Goal: Task Accomplishment & Management: Complete application form

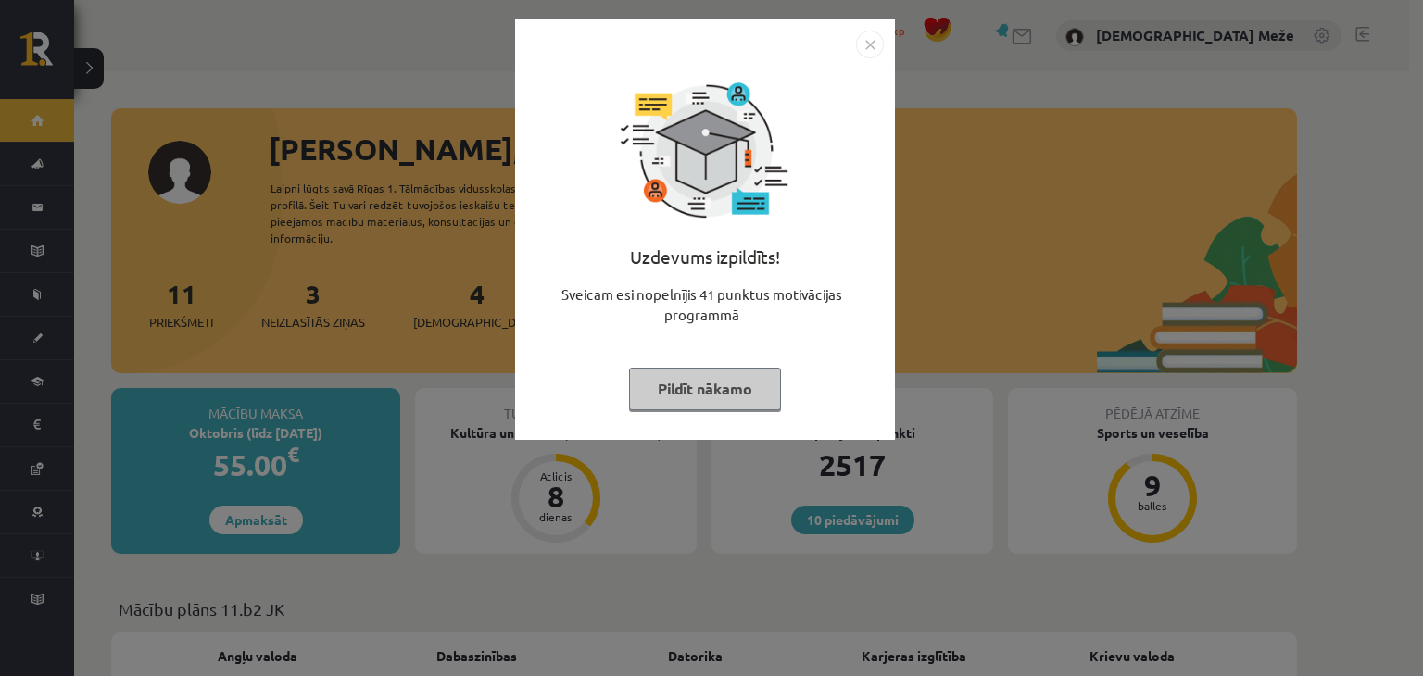
drag, startPoint x: 747, startPoint y: 384, endPoint x: 673, endPoint y: 370, distance: 74.7
click at [746, 384] on button "Pildīt nākamo" at bounding box center [705, 389] width 152 height 43
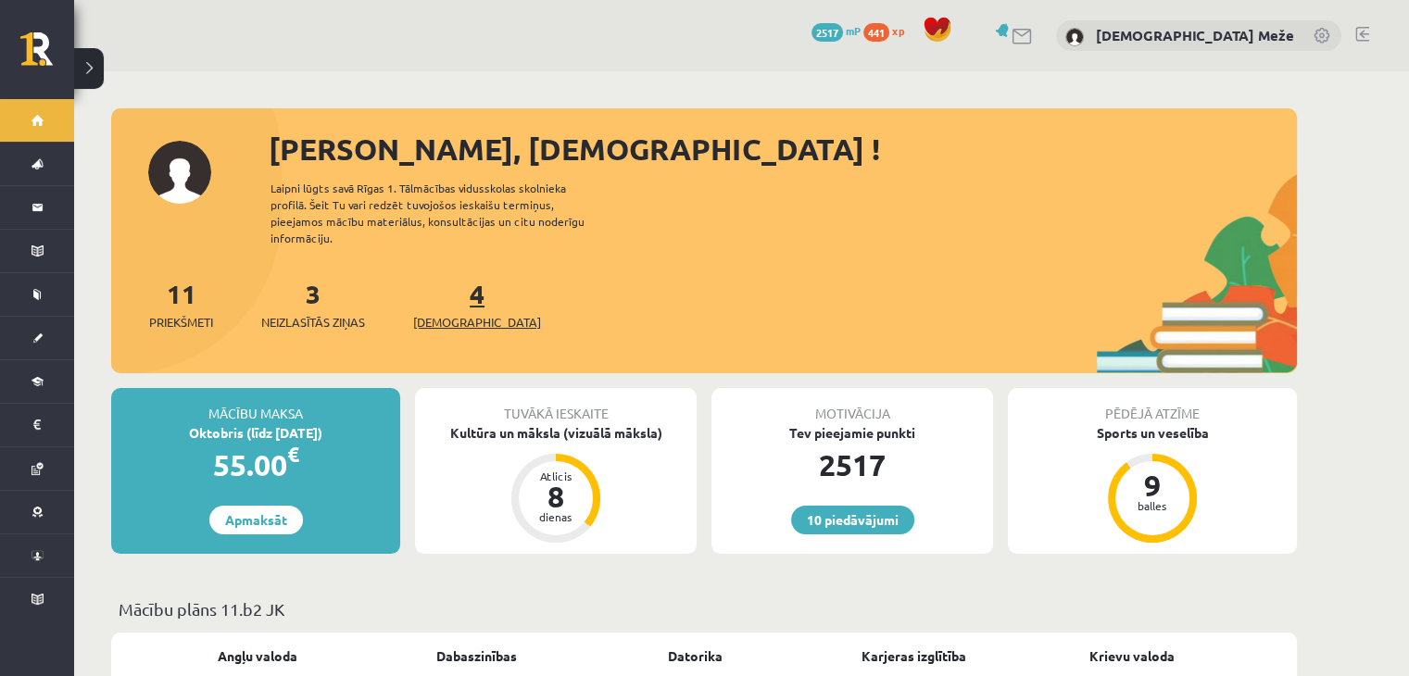
click at [448, 277] on link "4 Ieskaites" at bounding box center [477, 304] width 128 height 55
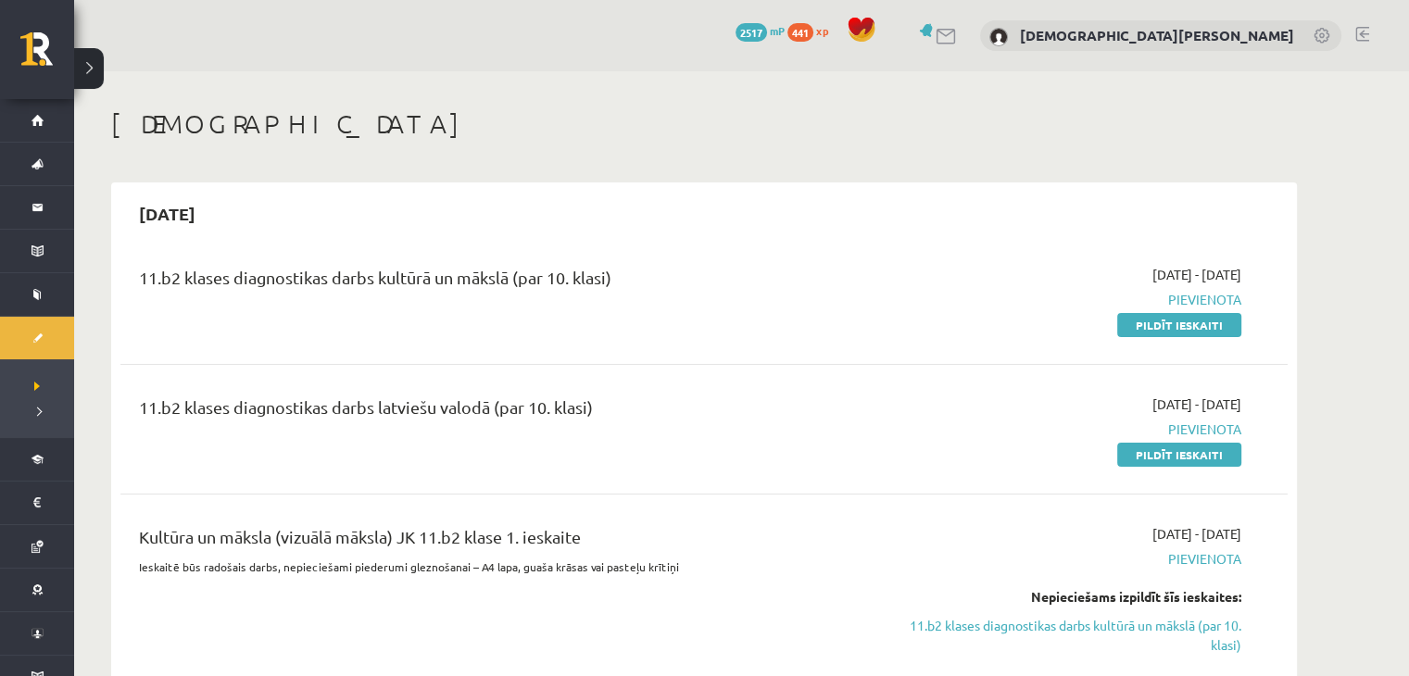
click at [1182, 309] on div "2025-10-01 - 2025-10-15 Pievienota Pildīt ieskaiti" at bounding box center [1066, 299] width 377 height 69
click at [1173, 319] on link "Pildīt ieskaiti" at bounding box center [1179, 325] width 124 height 24
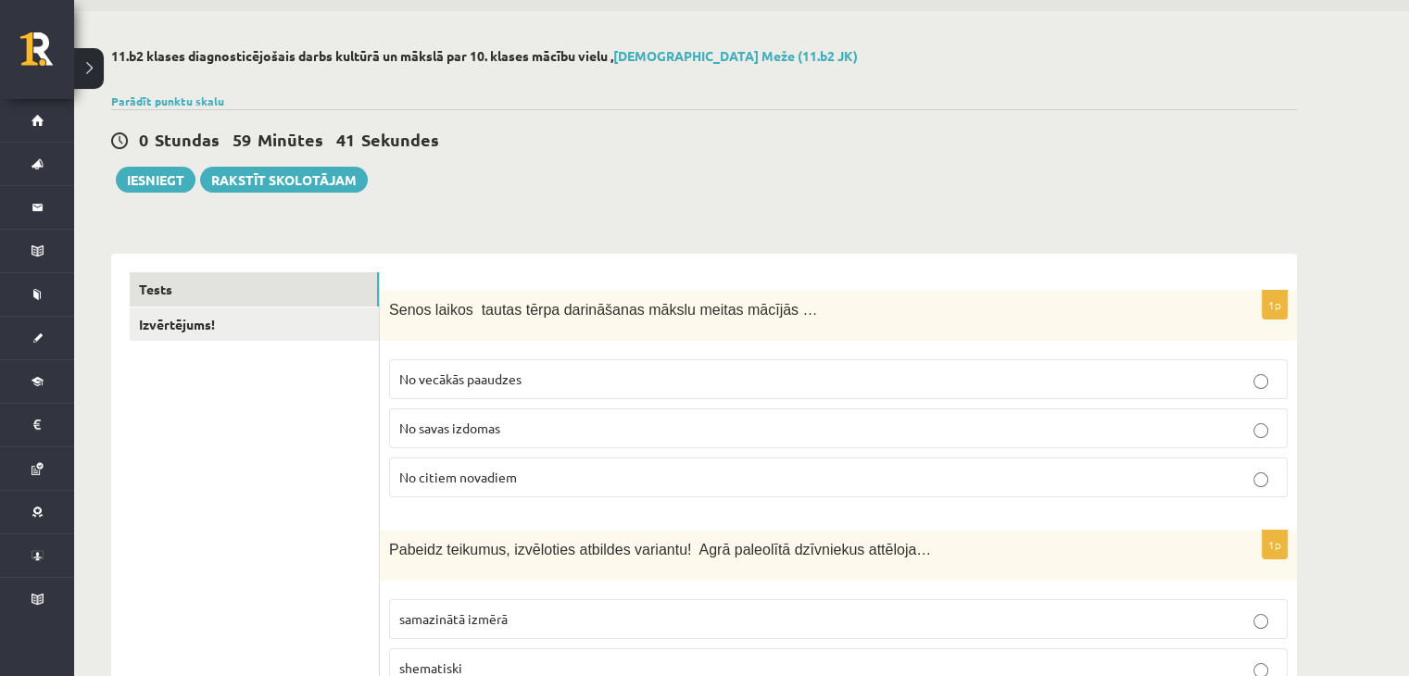
scroll to position [93, 0]
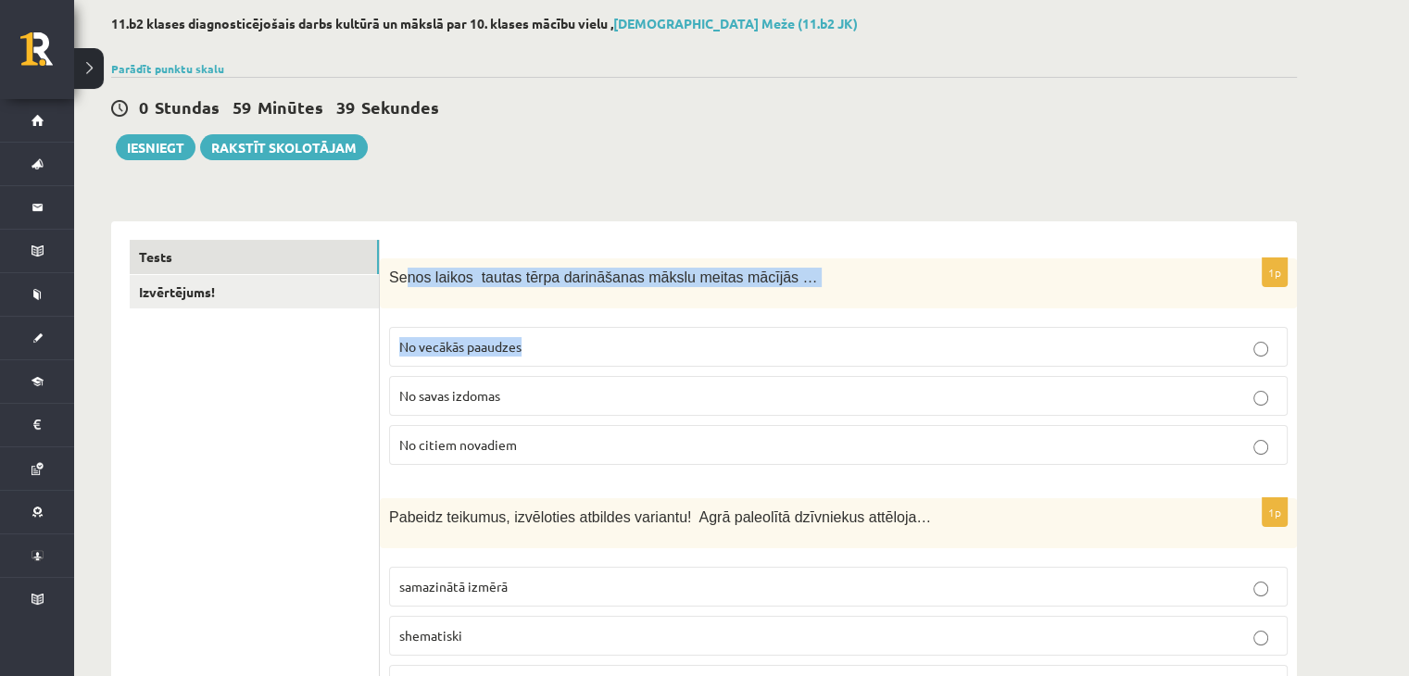
drag, startPoint x: 400, startPoint y: 273, endPoint x: 665, endPoint y: 319, distance: 268.8
click at [665, 319] on div "1p Senos laikos tautas tērpa darināšanas mākslu meitas mācījās … No vecākās paa…" at bounding box center [838, 368] width 917 height 221
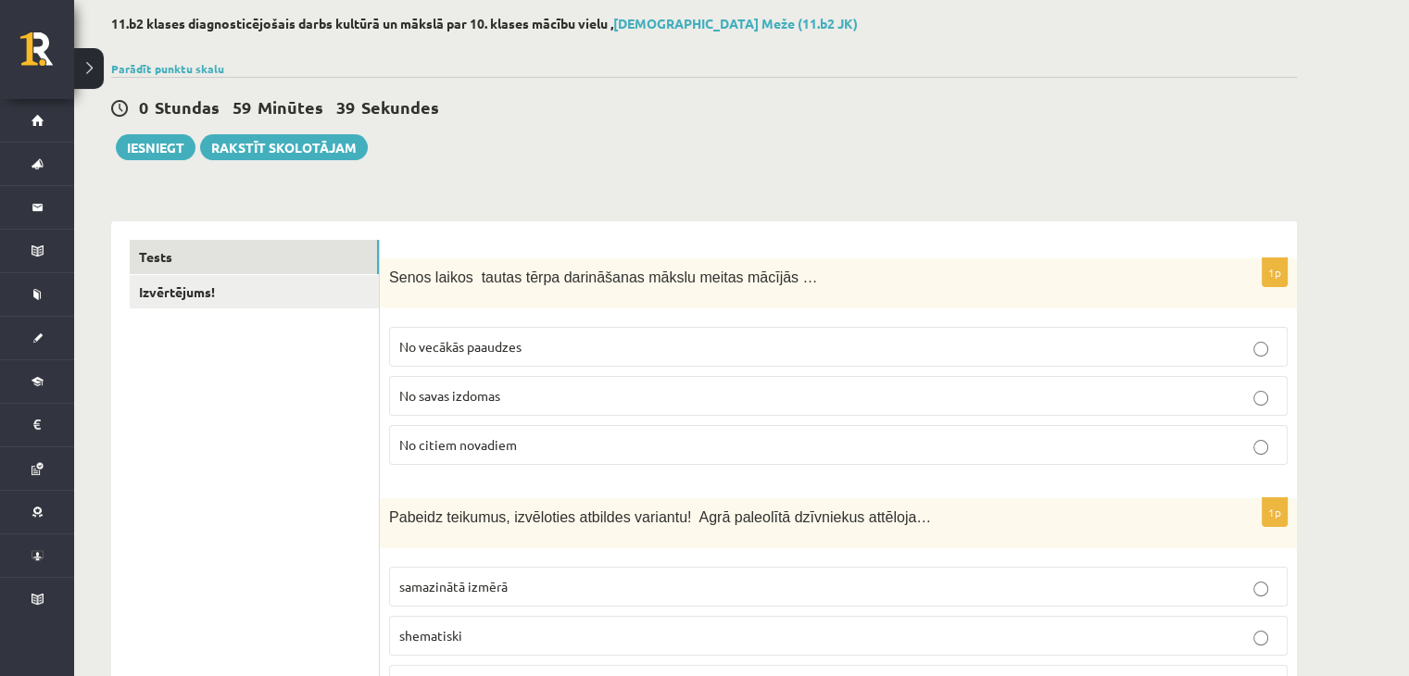
click at [453, 157] on div "0 Stundas 59 Minūtes 39 Sekundes Iesniegt Rakstīt skolotājam" at bounding box center [704, 118] width 1186 height 83
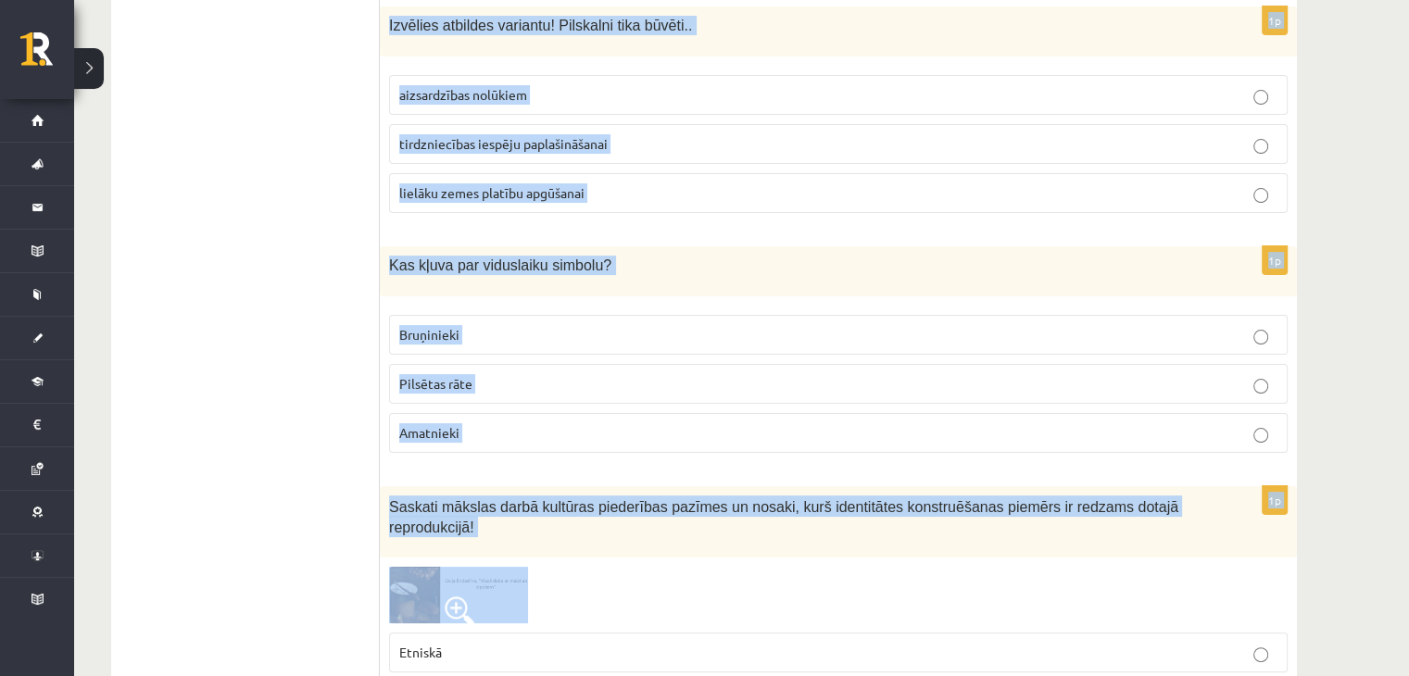
scroll to position [7410, 0]
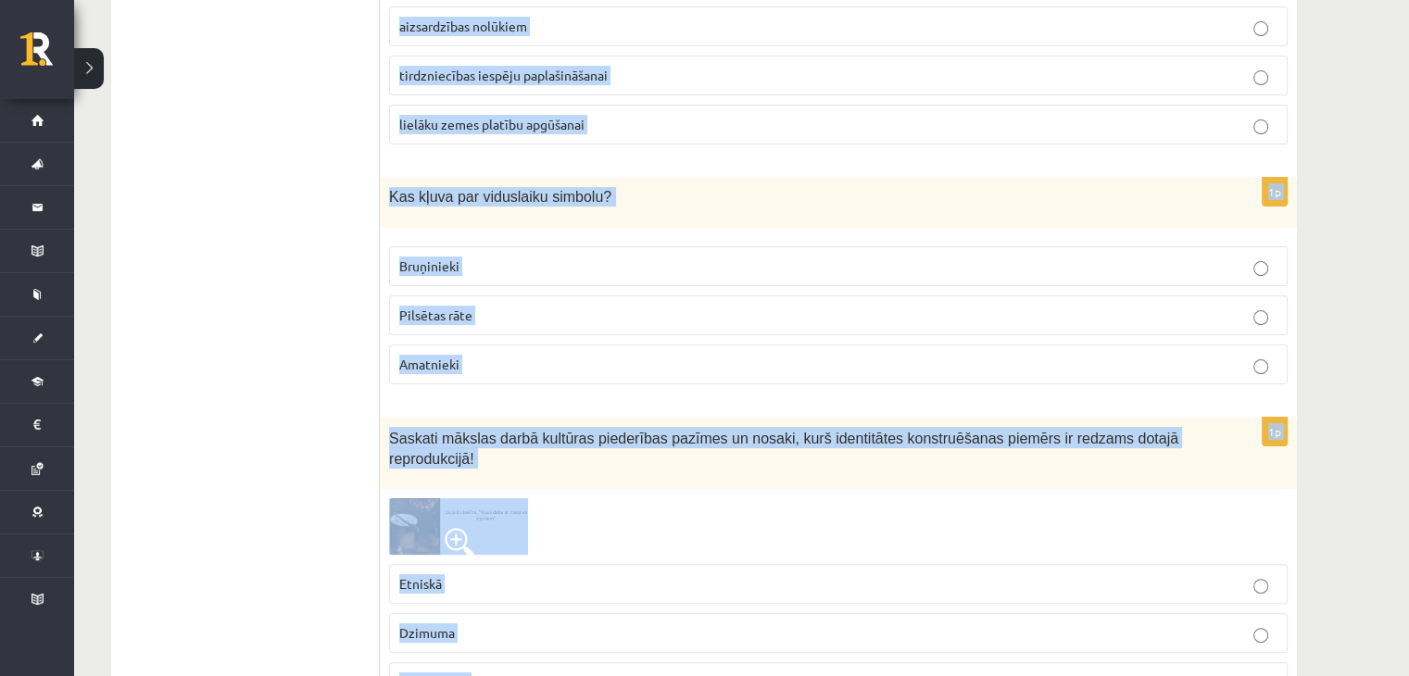
drag, startPoint x: 387, startPoint y: 279, endPoint x: 815, endPoint y: 610, distance: 541.4
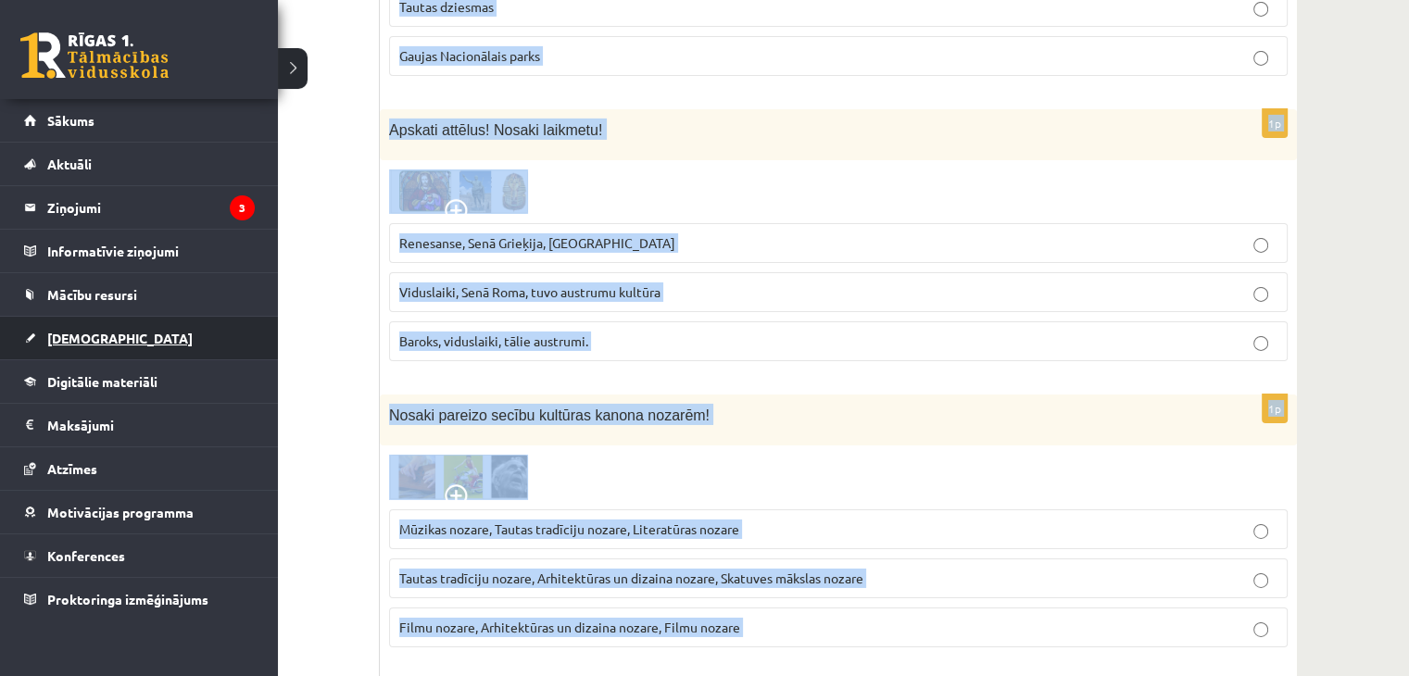
scroll to position [6021, 0]
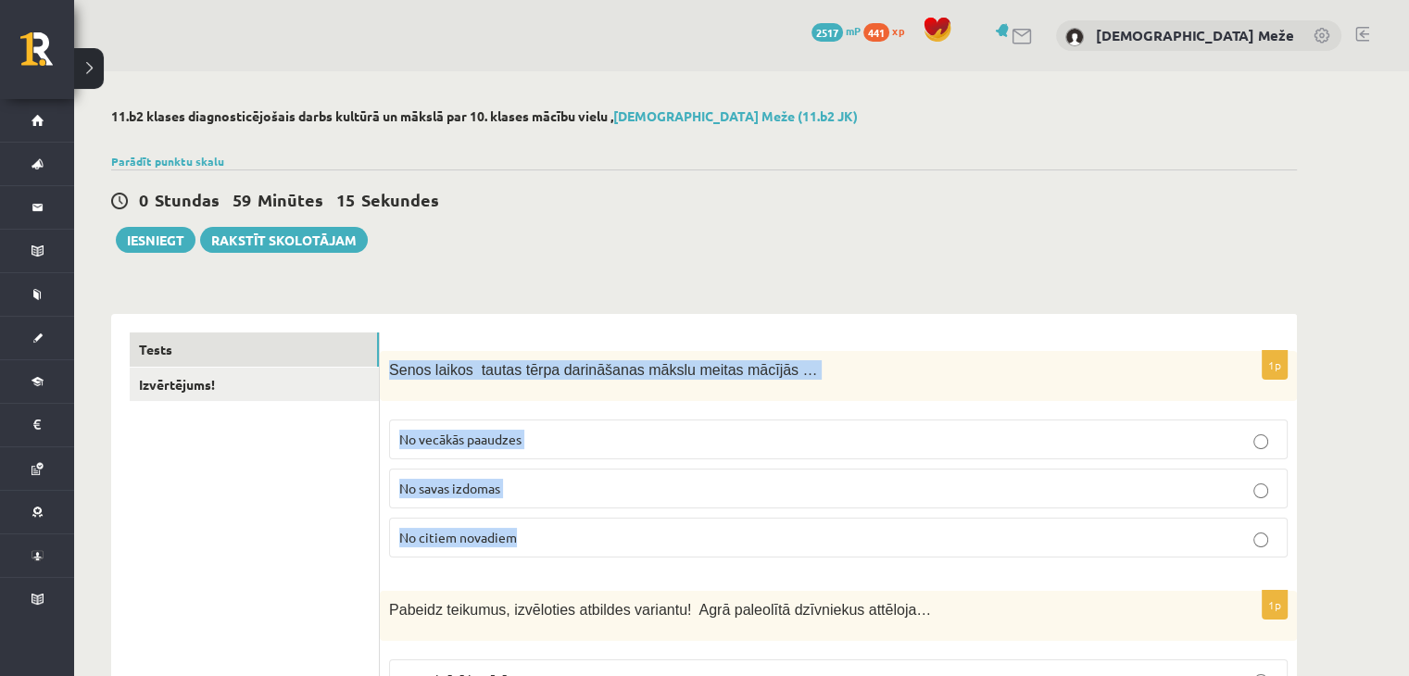
scroll to position [185, 0]
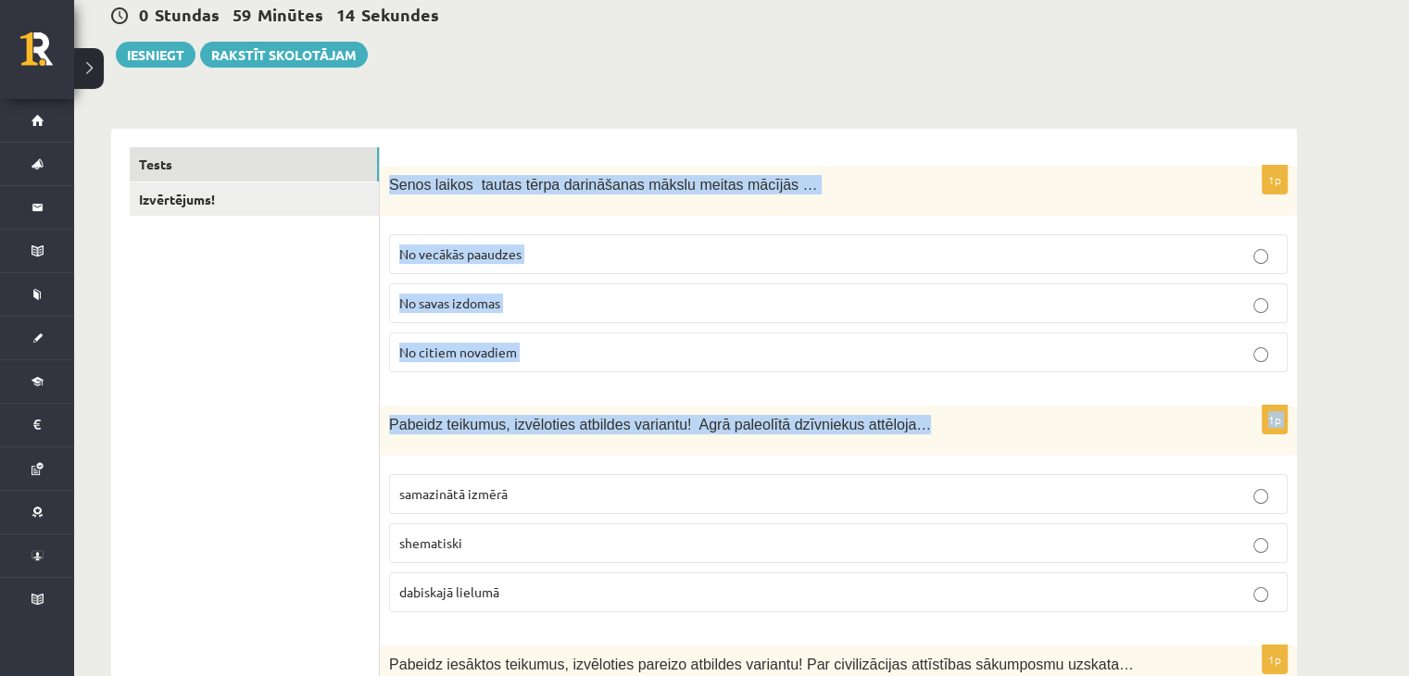
drag, startPoint x: 389, startPoint y: 368, endPoint x: 1027, endPoint y: 410, distance: 639.6
copy form "Senos laikos tautas tērpa darināšanas mākslu meitas mācījās … No vecākās paaudz…"
click at [546, 9] on div "0 Stundas 59 Minūtes 4 Sekundes" at bounding box center [704, 16] width 1186 height 24
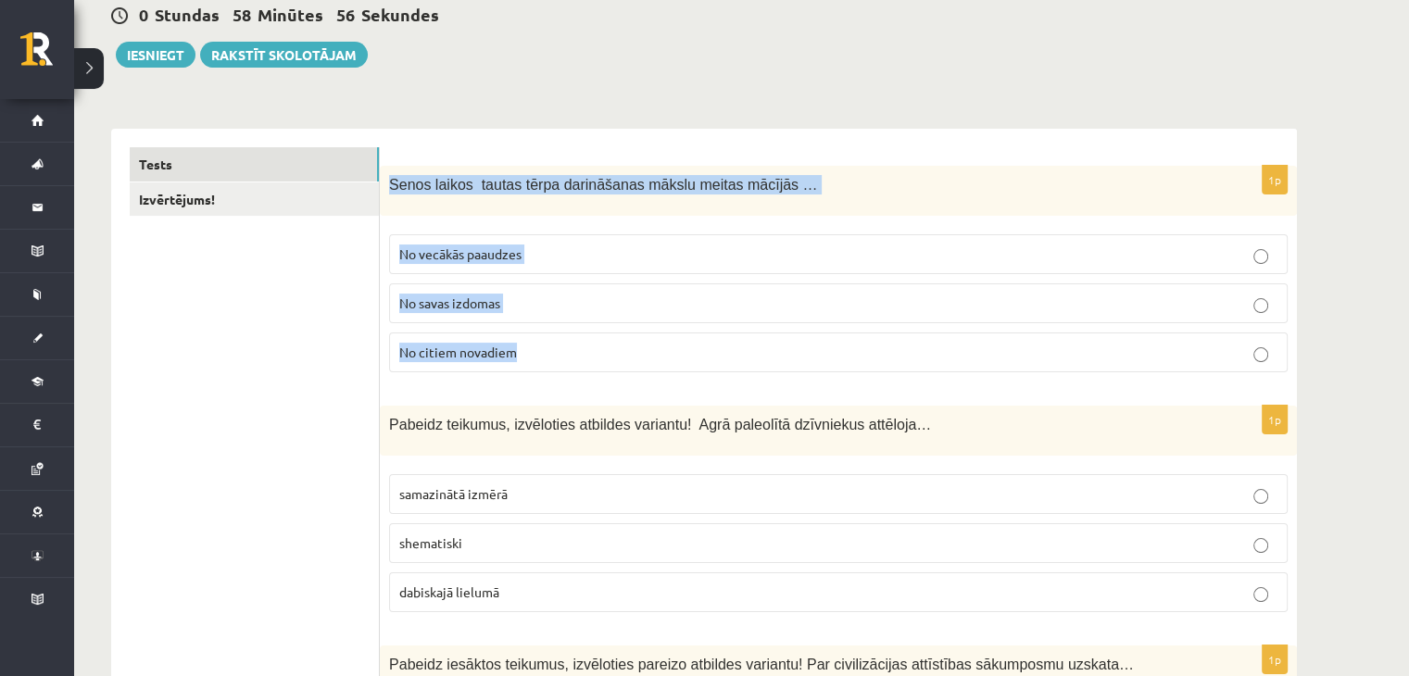
drag, startPoint x: 384, startPoint y: 186, endPoint x: 843, endPoint y: 328, distance: 479.9
click at [843, 328] on div "1p Senos laikos tautas tērpa darināšanas mākslu meitas mācījās … No vecākās paa…" at bounding box center [838, 276] width 917 height 221
copy div "Senos laikos tautas tērpa darināšanas mākslu meitas mācījās … No vecākās paaudz…"
click at [464, 260] on span "No vecākās paaudzes" at bounding box center [460, 253] width 122 height 17
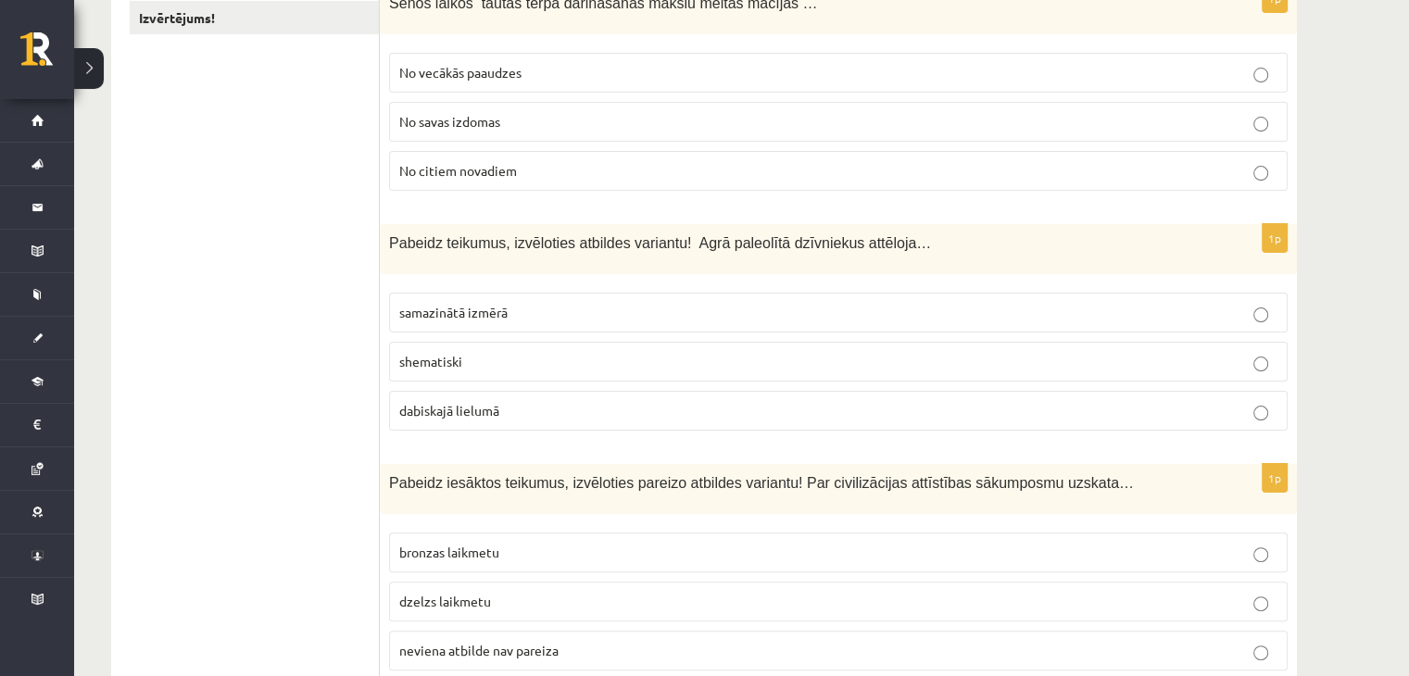
scroll to position [371, 0]
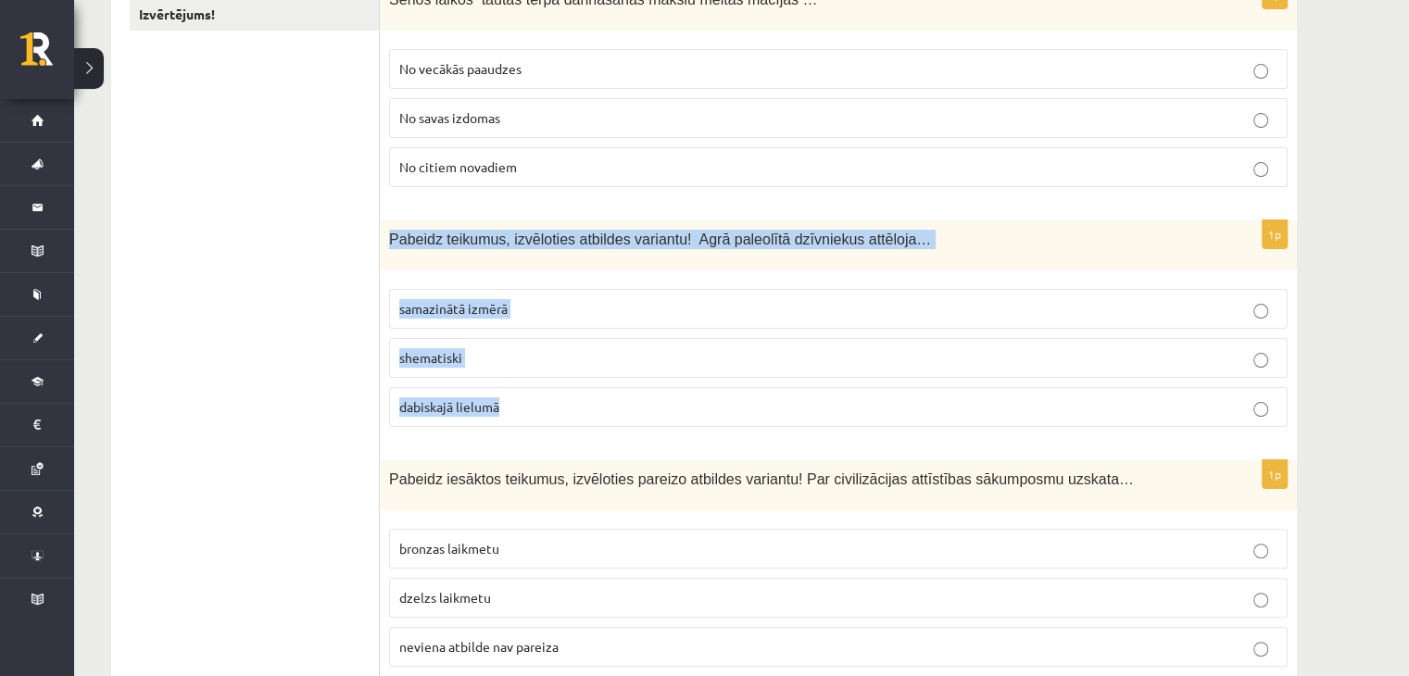
drag, startPoint x: 385, startPoint y: 242, endPoint x: 933, endPoint y: 401, distance: 570.1
click at [934, 401] on div "1p Pabeidz teikumus, izvēloties atbildes variantu! Agrā paleolītā dzīvniekus at…" at bounding box center [838, 330] width 917 height 221
copy div "Pabeidz teikumus, izvēloties atbildes variantu! Agrā paleolītā dzīvniekus attēl…"
click at [478, 414] on p "dabiskajā lielumā" at bounding box center [838, 406] width 878 height 19
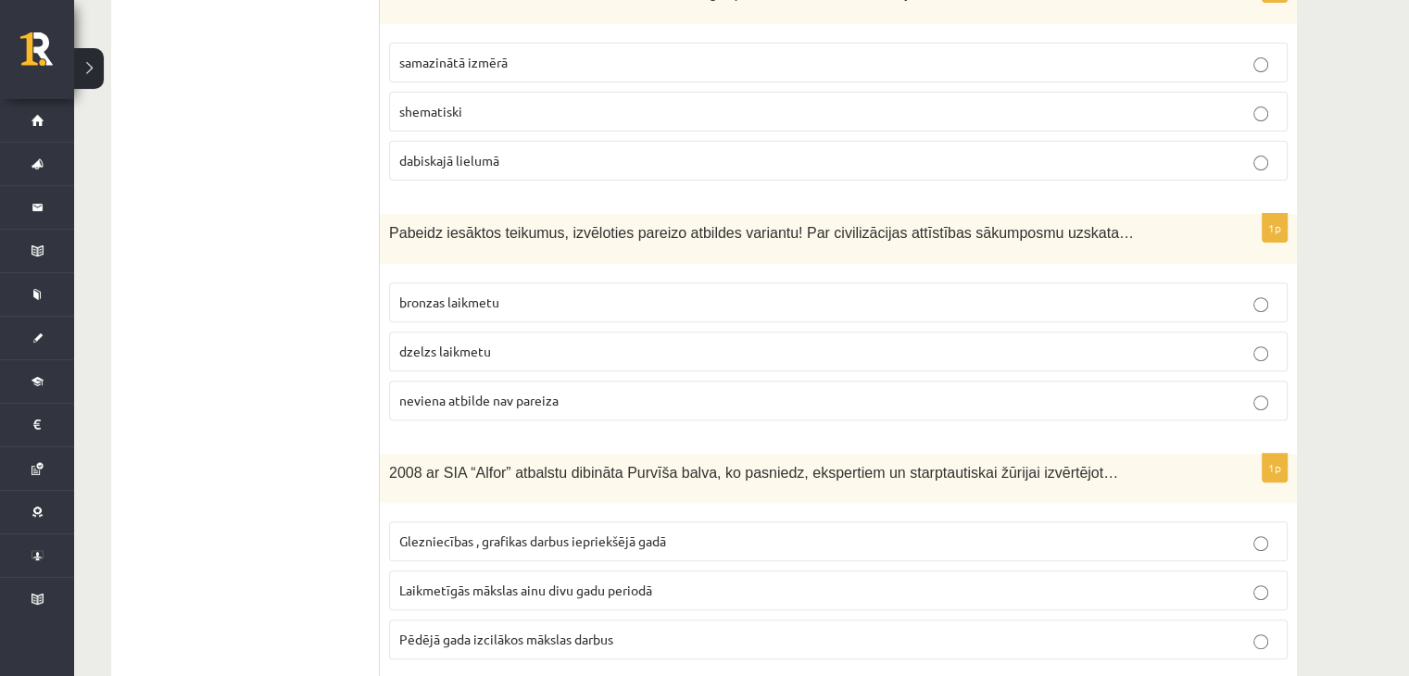
scroll to position [648, 0]
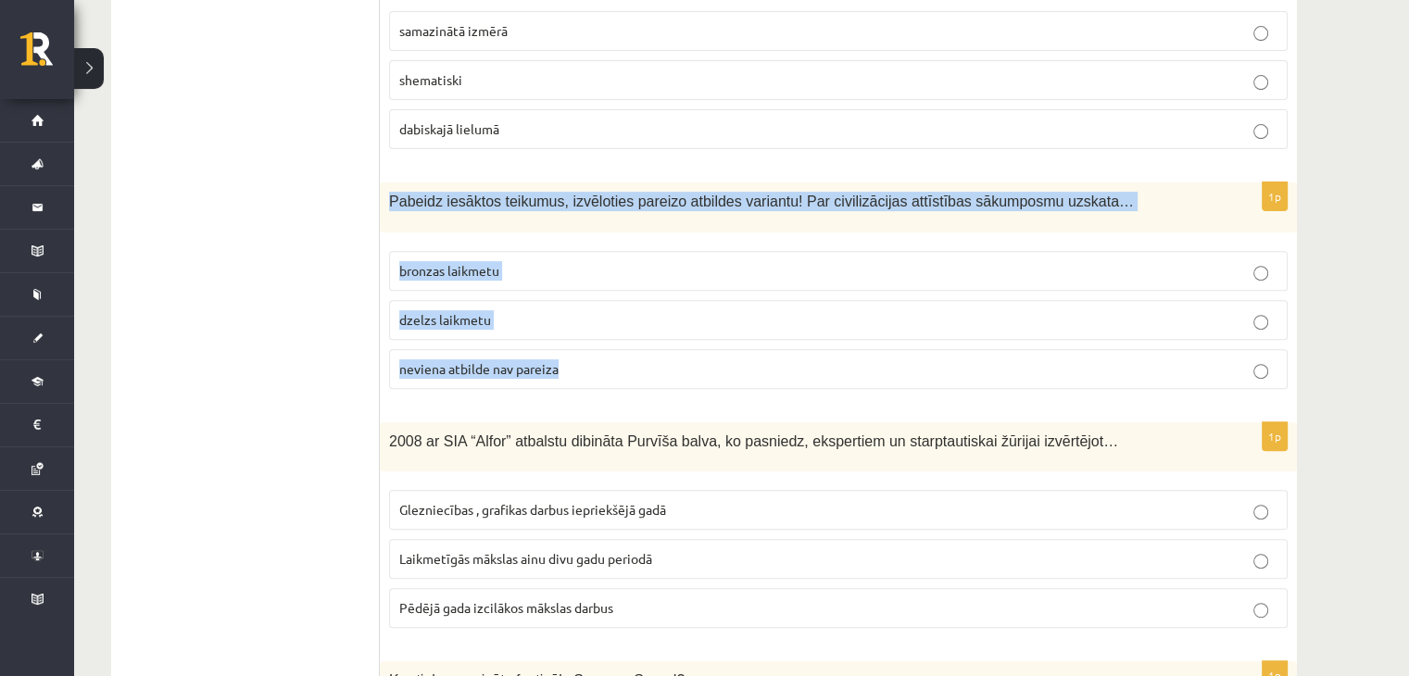
drag, startPoint x: 383, startPoint y: 209, endPoint x: 1036, endPoint y: 357, distance: 668.5
click at [1036, 357] on div "1p Pabeidz iesāktos teikumus, izvēloties pareizo atbildes variantu! Par civiliz…" at bounding box center [838, 292] width 917 height 221
copy div "Pabeidz iesāktos teikumus, izvēloties pareizo atbildes variantu! Par civilizāci…"
click at [443, 381] on label "neviena atbilde nav pareiza" at bounding box center [838, 369] width 898 height 40
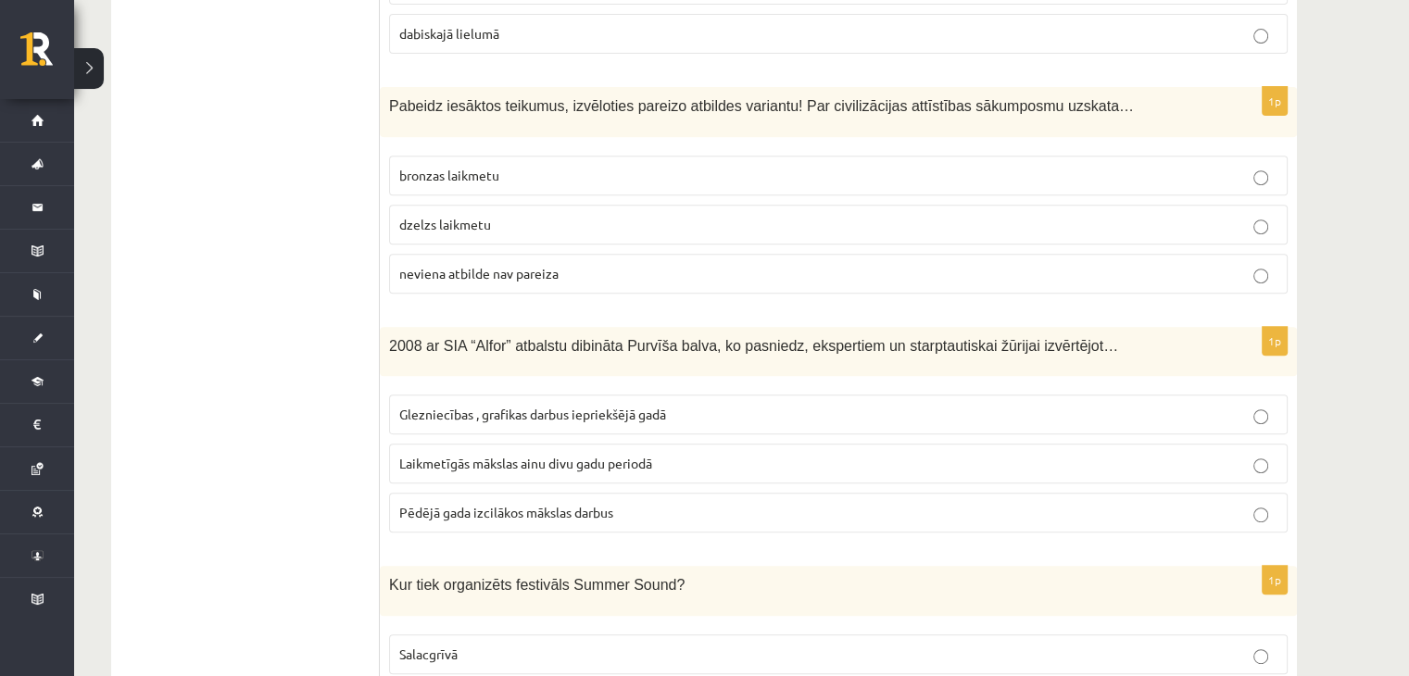
scroll to position [834, 0]
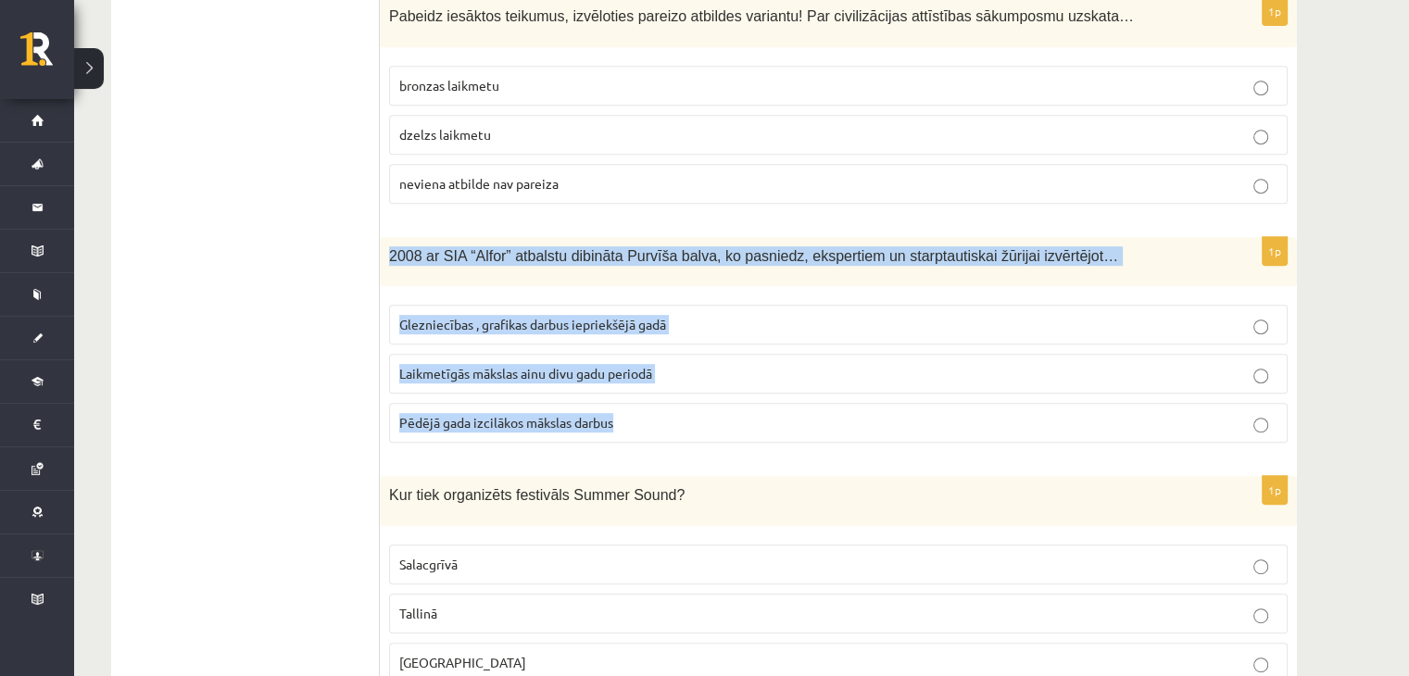
drag, startPoint x: 385, startPoint y: 254, endPoint x: 958, endPoint y: 390, distance: 588.4
click at [958, 390] on div "1p 2008 ar SIA “Alfor” atbalstu dibināta Purvīša balva, ko pasniedz, ekspertiem…" at bounding box center [838, 347] width 917 height 221
copy div "2008 ar SIA “Alfor” atbalstu dibināta Purvīša balva, ko pasniedz, ekspertiem un…"
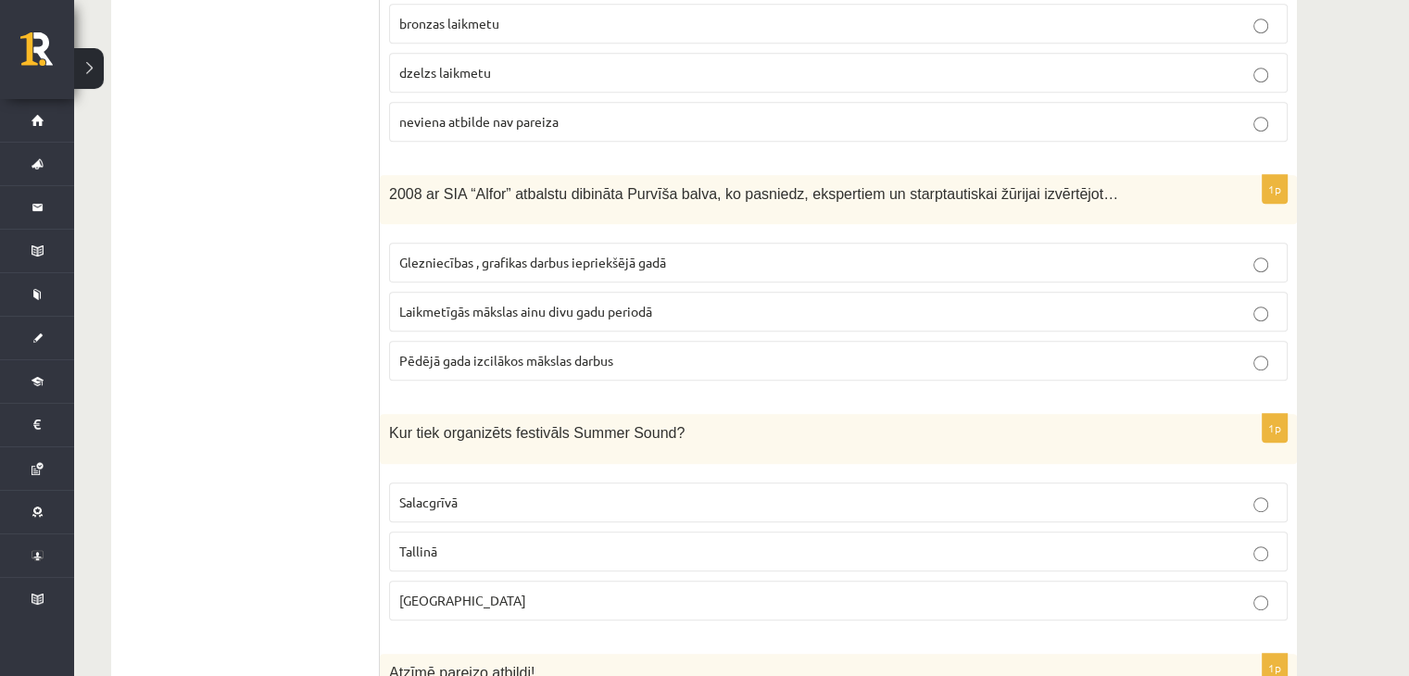
scroll to position [926, 0]
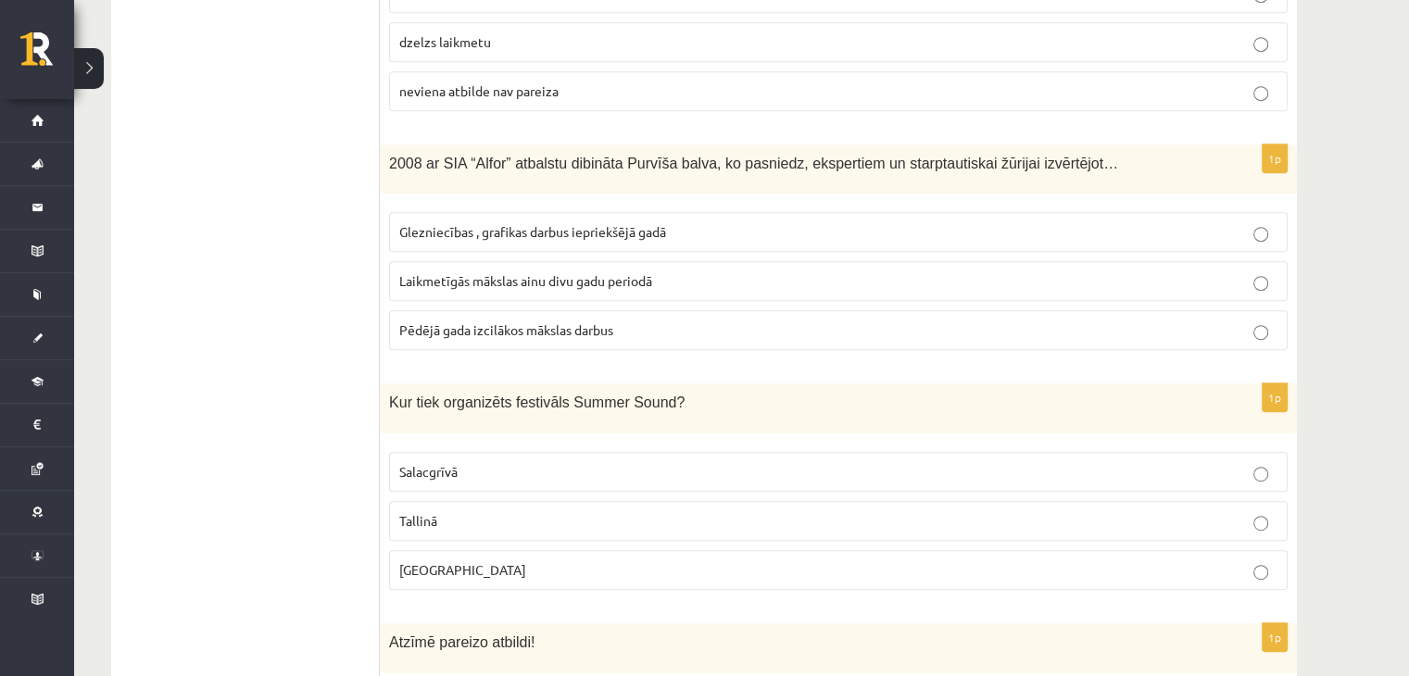
click at [455, 272] on span "Laikmetīgās mākslas ainu divu gadu periodā" at bounding box center [525, 280] width 253 height 17
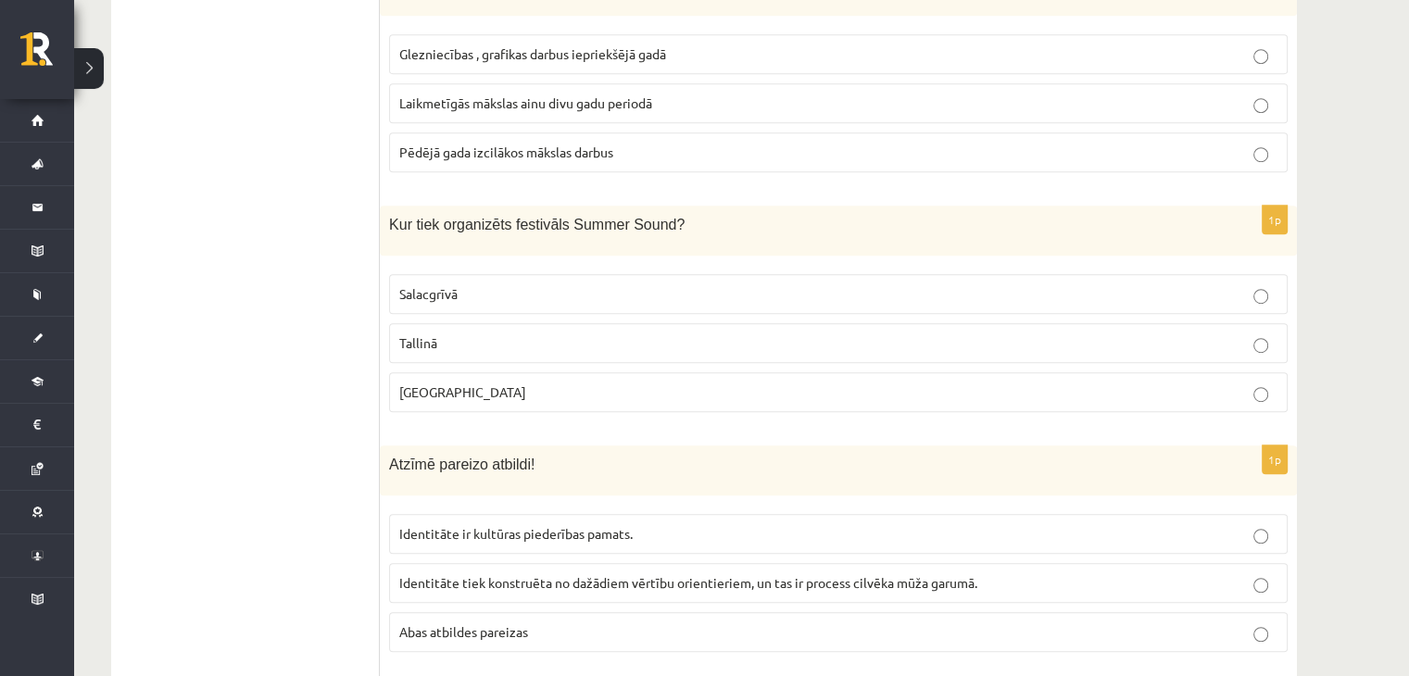
scroll to position [1112, 0]
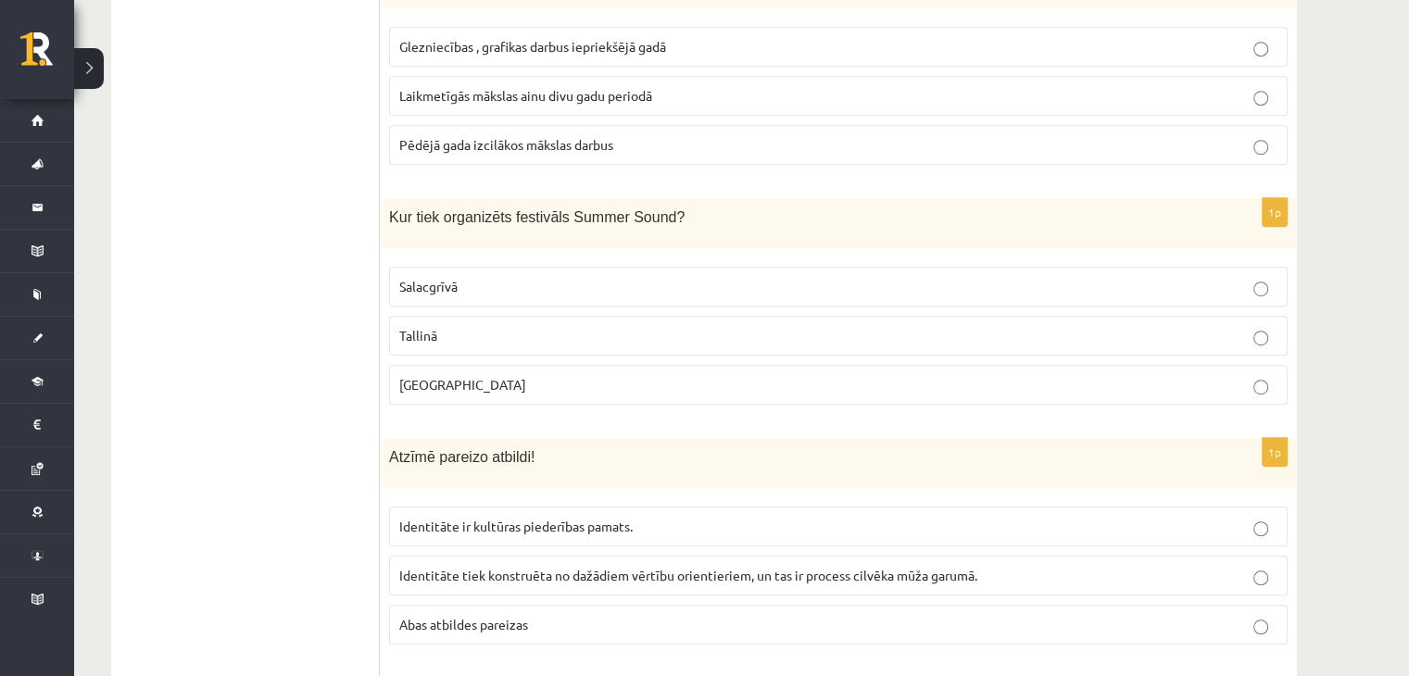
drag, startPoint x: 378, startPoint y: 216, endPoint x: 663, endPoint y: 275, distance: 291.4
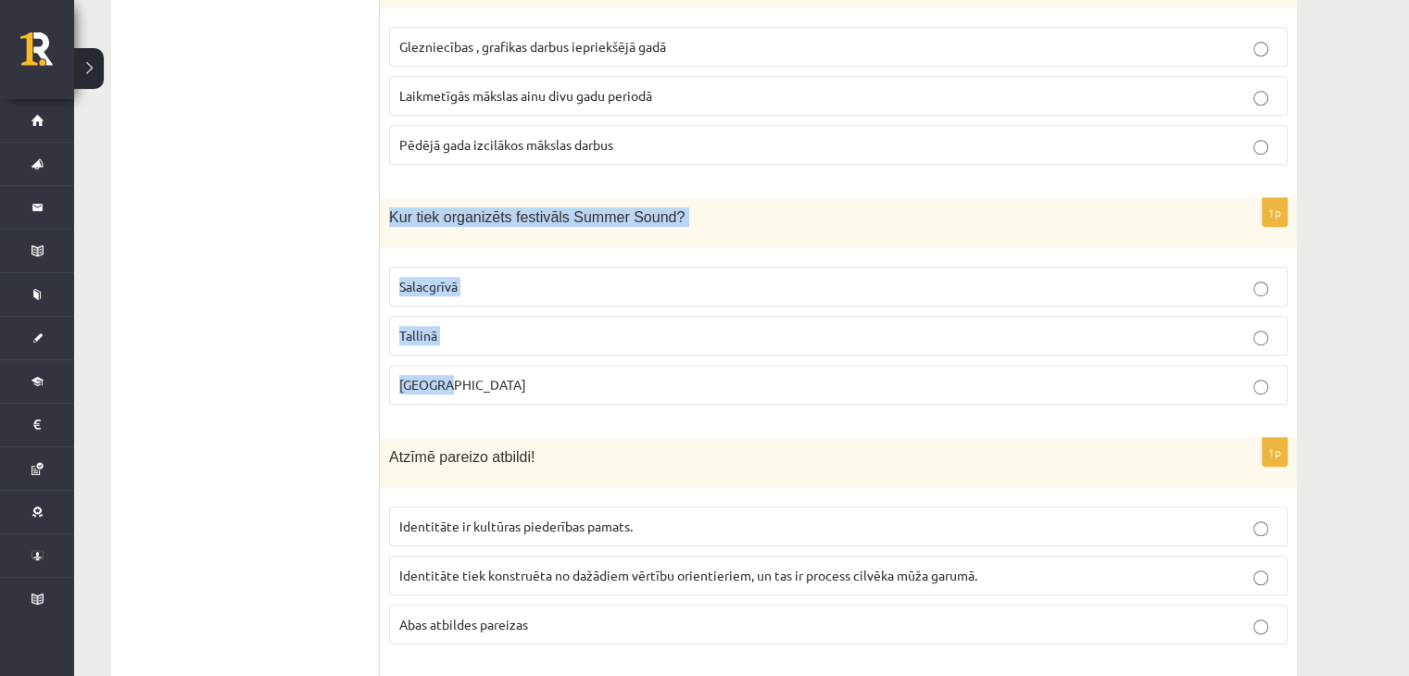
drag, startPoint x: 388, startPoint y: 214, endPoint x: 734, endPoint y: 362, distance: 375.9
click at [737, 372] on div "1p Kur tiek organizēts festivāls Summer Sound? Salacgrīvā Tallinā Liepājā" at bounding box center [838, 308] width 917 height 221
copy div "Kur tiek organizēts festivāls Summer Sound? Salacgrīvā Tallinā Liepājā"
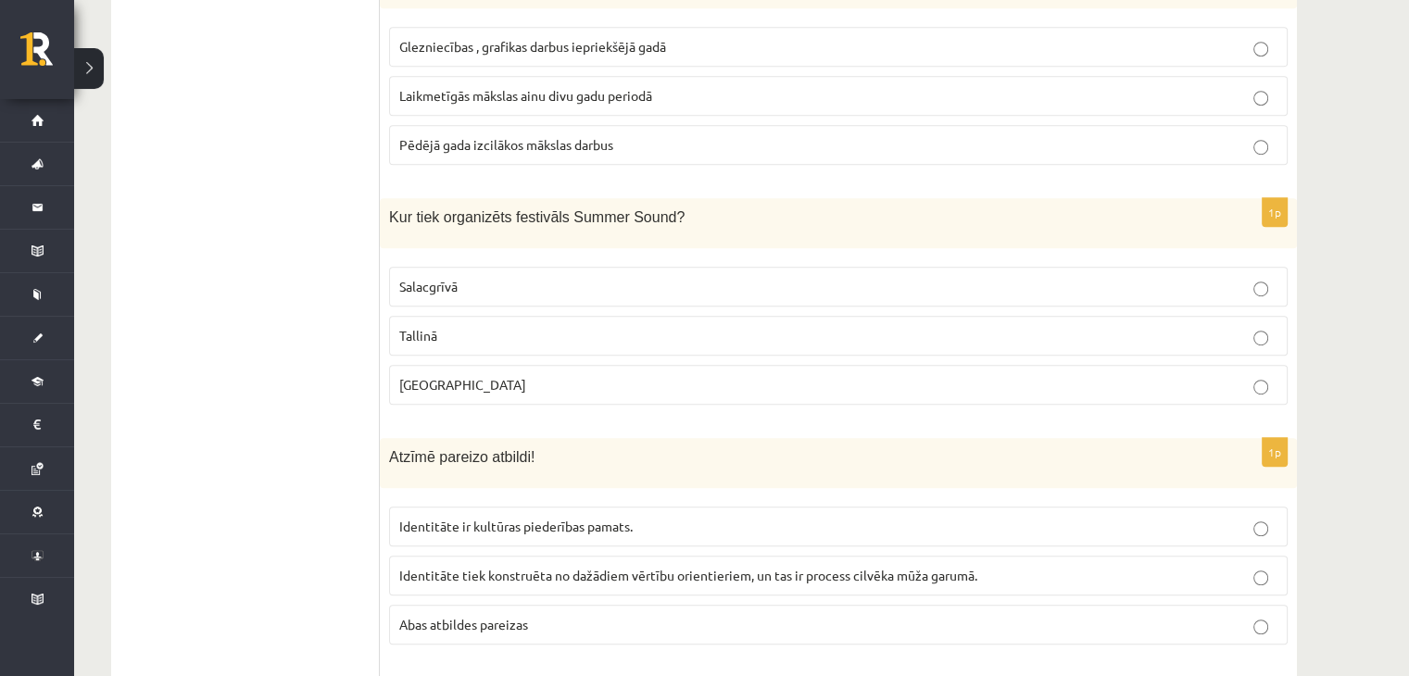
click at [441, 386] on p "Liepājā" at bounding box center [838, 384] width 878 height 19
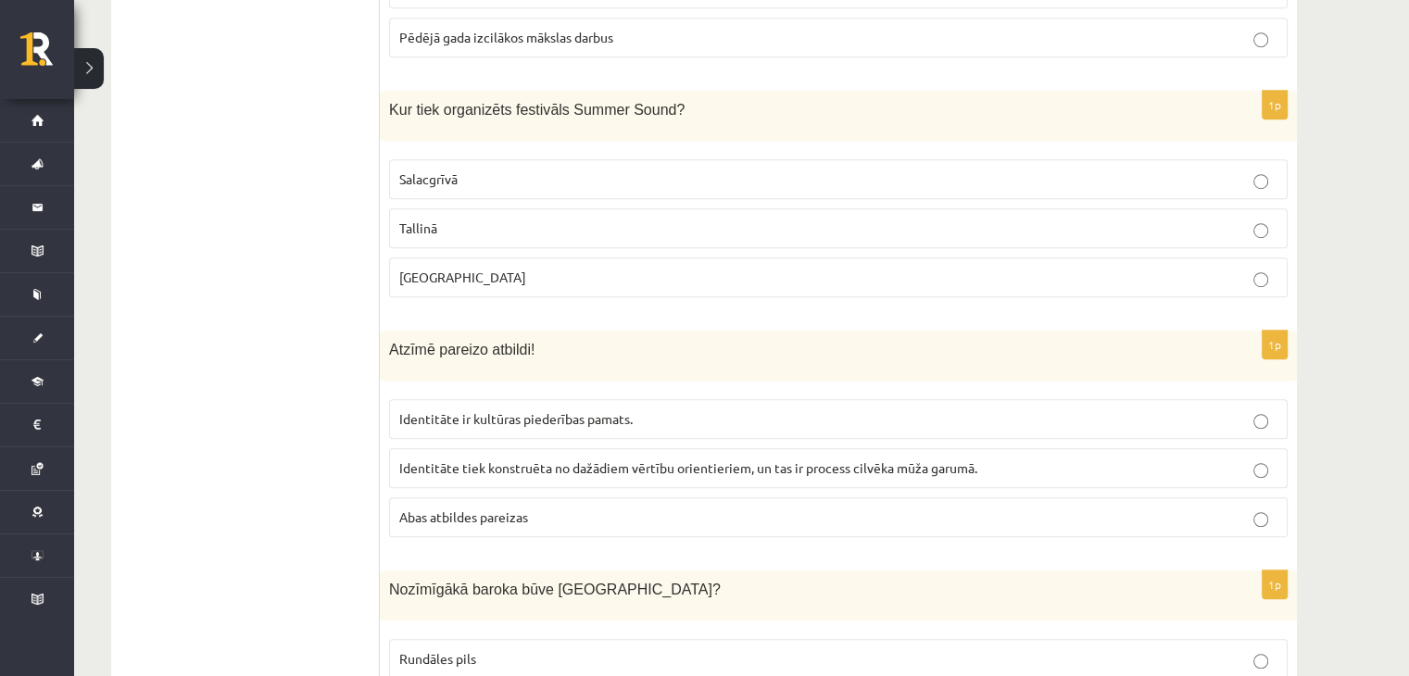
scroll to position [1297, 0]
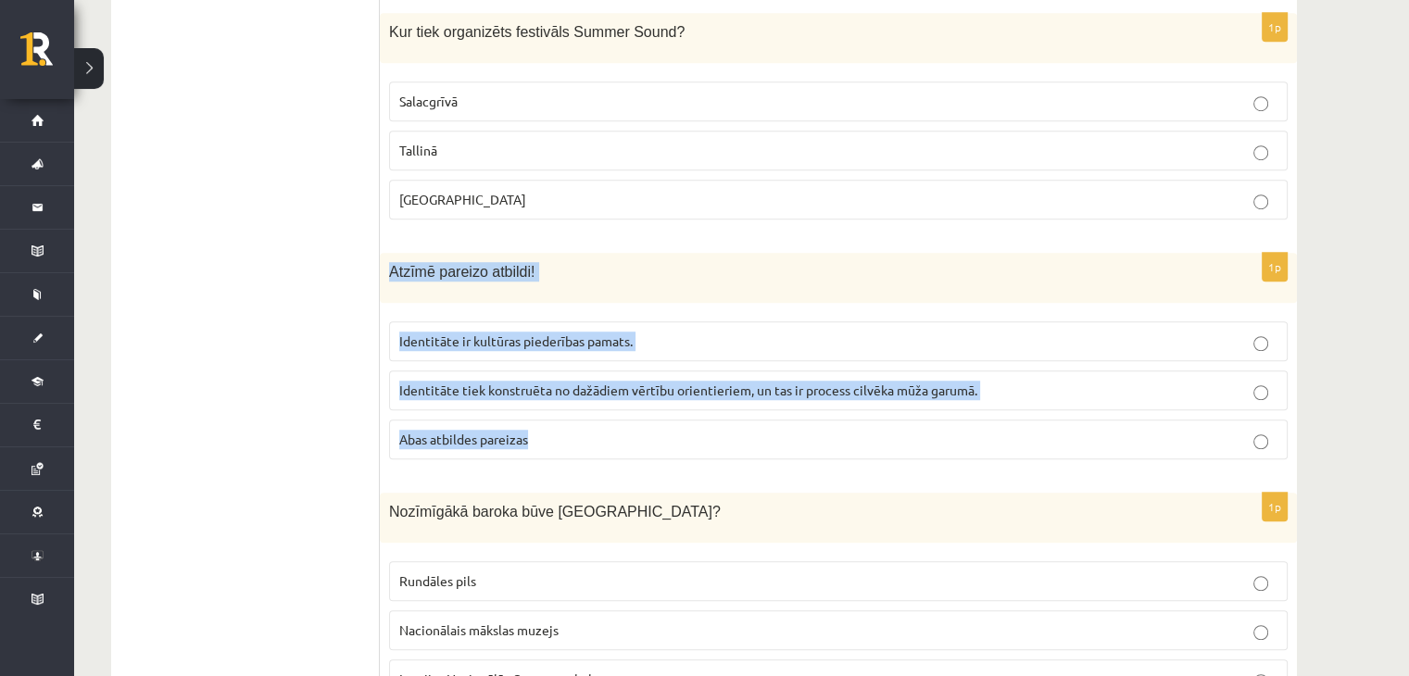
drag, startPoint x: 384, startPoint y: 271, endPoint x: 893, endPoint y: 418, distance: 529.2
click at [893, 418] on div "1p Atzīmē pareizo atbildi! Identitāte ir kultūras piederības pamats. Identitāte…" at bounding box center [838, 363] width 917 height 221
copy div "Atzīmē pareizo atbildi! Identitāte ir kultūras piederības pamats. Identitāte ti…"
click at [485, 441] on p "Abas atbildes pareizas" at bounding box center [838, 439] width 878 height 19
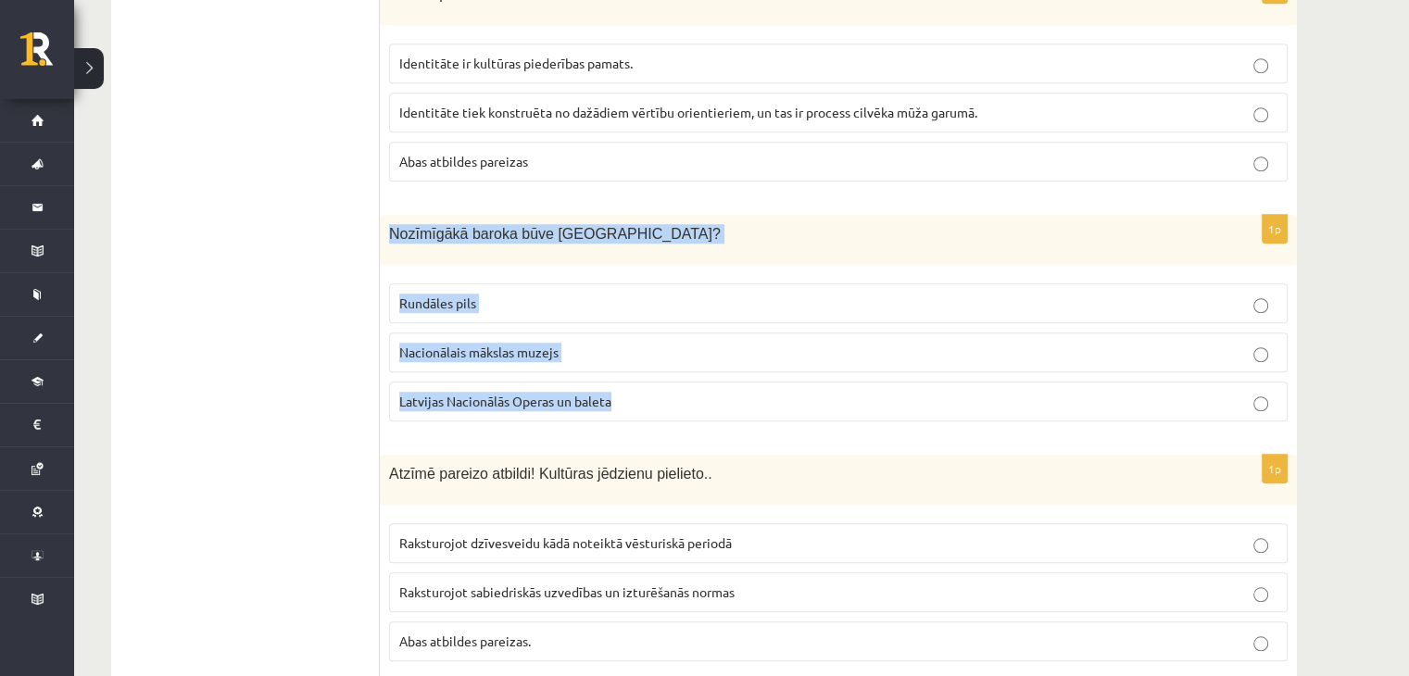
drag, startPoint x: 385, startPoint y: 229, endPoint x: 689, endPoint y: 367, distance: 333.7
click at [693, 397] on div "1p Nozīmīgākā baroka būve Latvijā? Rundāles pils Nacionālais mākslas muzejs Lat…" at bounding box center [838, 325] width 917 height 221
copy div "Nozīmīgākā baroka būve Latvijā? Rundāles pils Nacionālais mākslas muzejs Latvij…"
click at [476, 295] on p "Rundāles pils" at bounding box center [838, 303] width 878 height 19
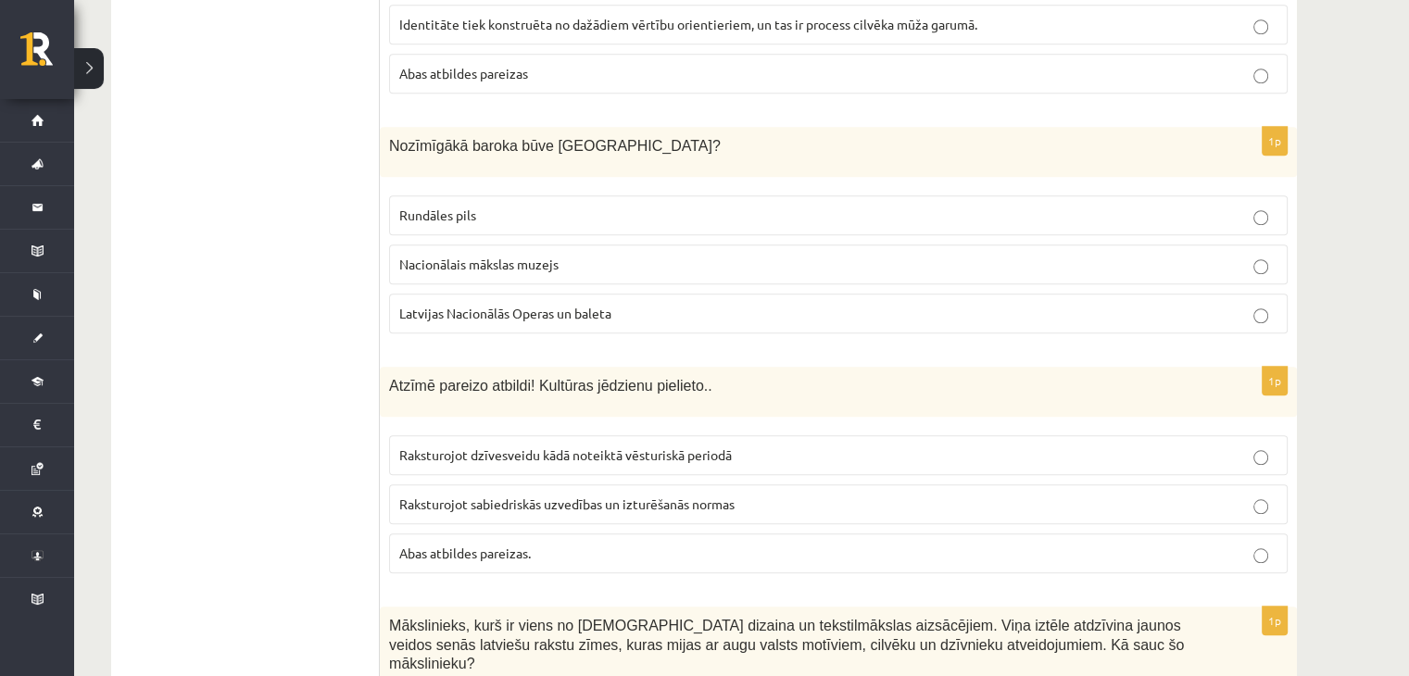
scroll to position [1760, 0]
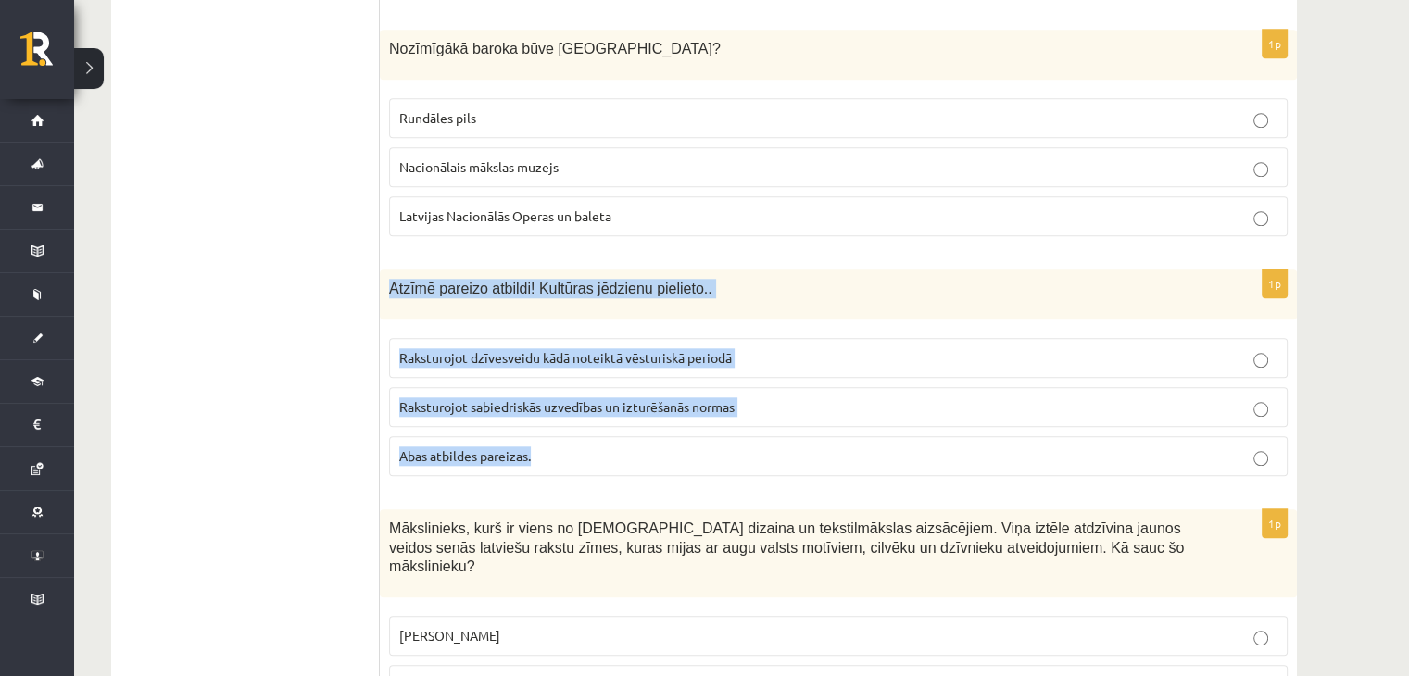
drag, startPoint x: 388, startPoint y: 283, endPoint x: 793, endPoint y: 418, distance: 426.5
click at [815, 453] on div "1p Atzīmē pareizo atbildi! Kultūras jēdzienu pielieto.. Raksturojot dzīvesveidu…" at bounding box center [838, 380] width 917 height 221
copy div "Atzīmē pareizo atbildi! Kultūras jēdzienu pielieto.. Raksturojot dzīvesveidu kā…"
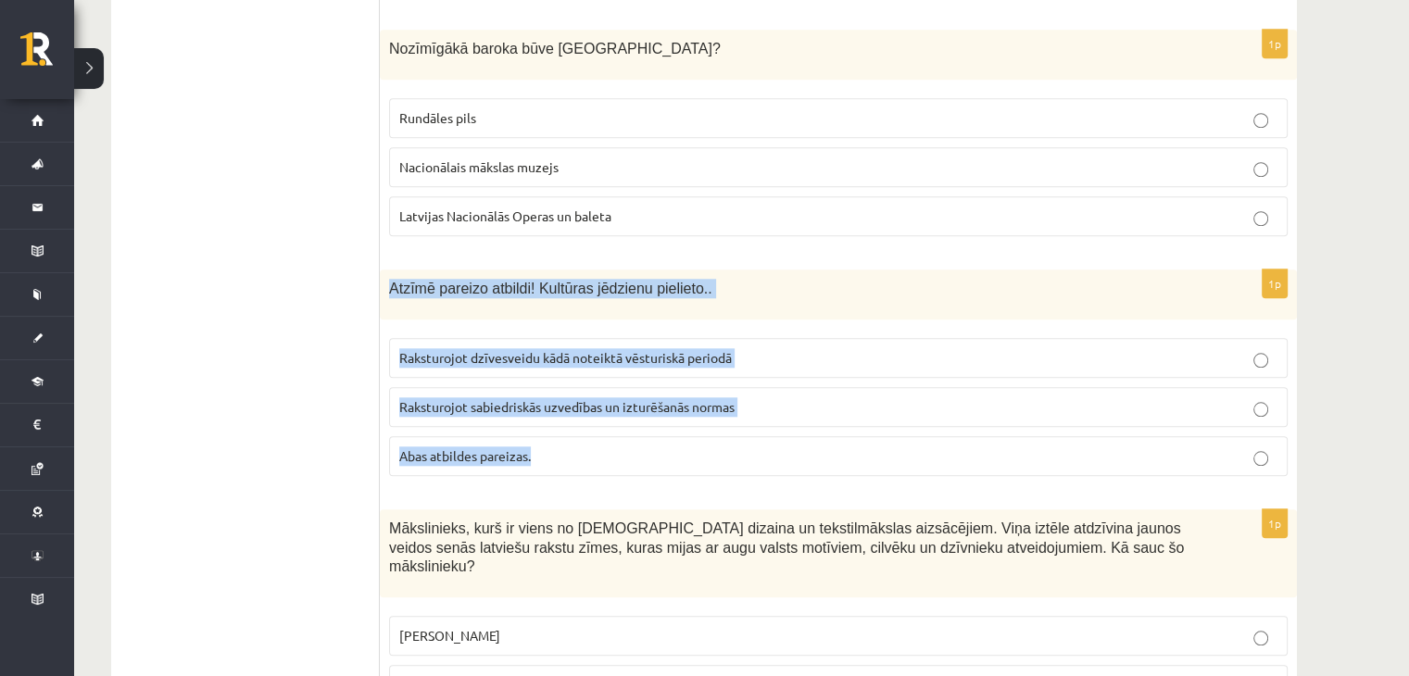
drag, startPoint x: 385, startPoint y: 275, endPoint x: 722, endPoint y: 449, distance: 379.5
click at [722, 449] on div "1p Atzīmē pareizo atbildi! Kultūras jēdzienu pielieto.. Raksturojot dzīvesveidu…" at bounding box center [838, 380] width 917 height 221
copy div "Atzīmē pareizo atbildi! Kultūras jēdzienu pielieto.. Raksturojot dzīvesveidu kā…"
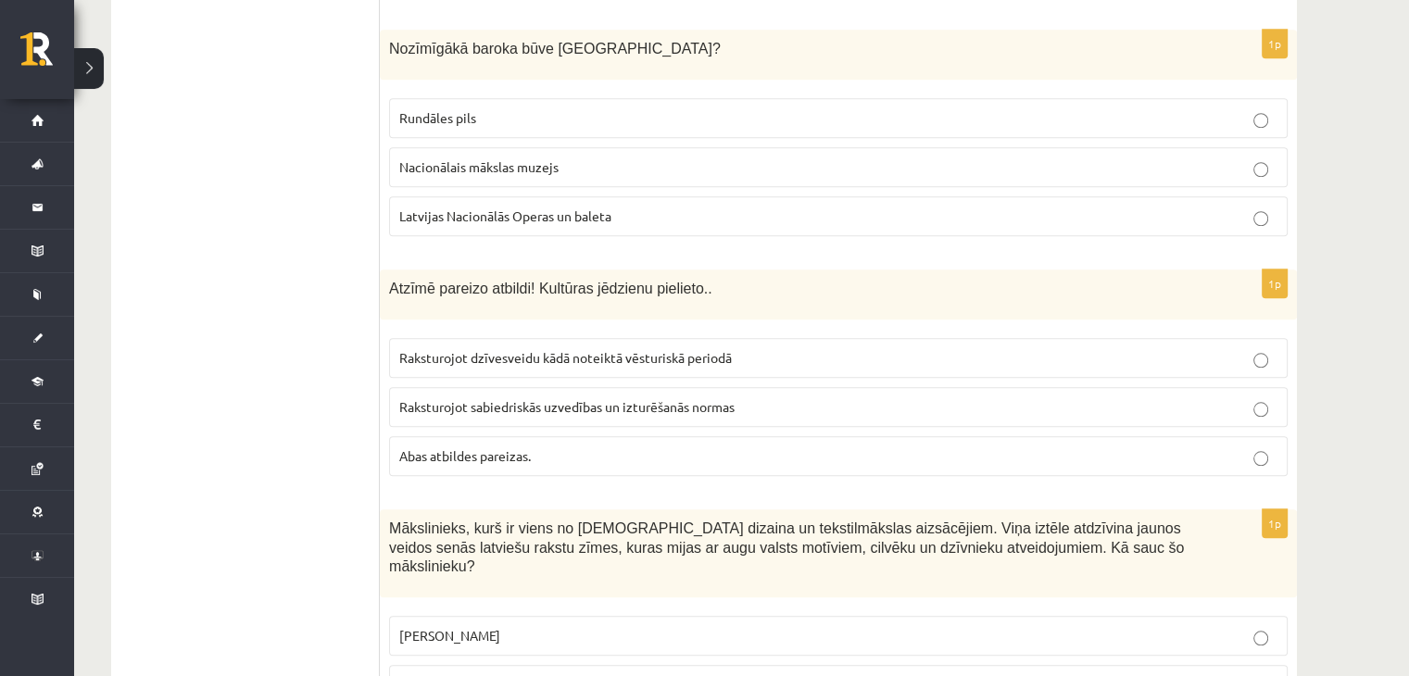
click at [475, 446] on p "Abas atbildes pareizas." at bounding box center [838, 455] width 878 height 19
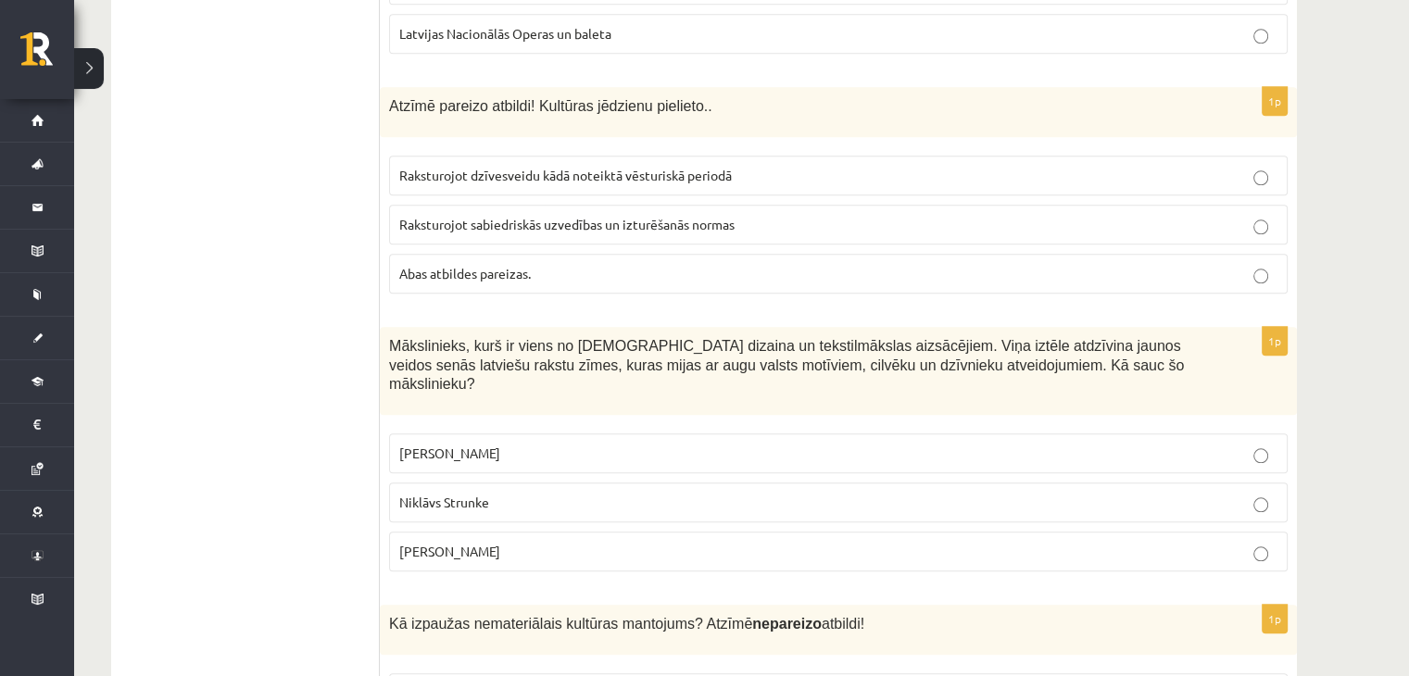
scroll to position [1945, 0]
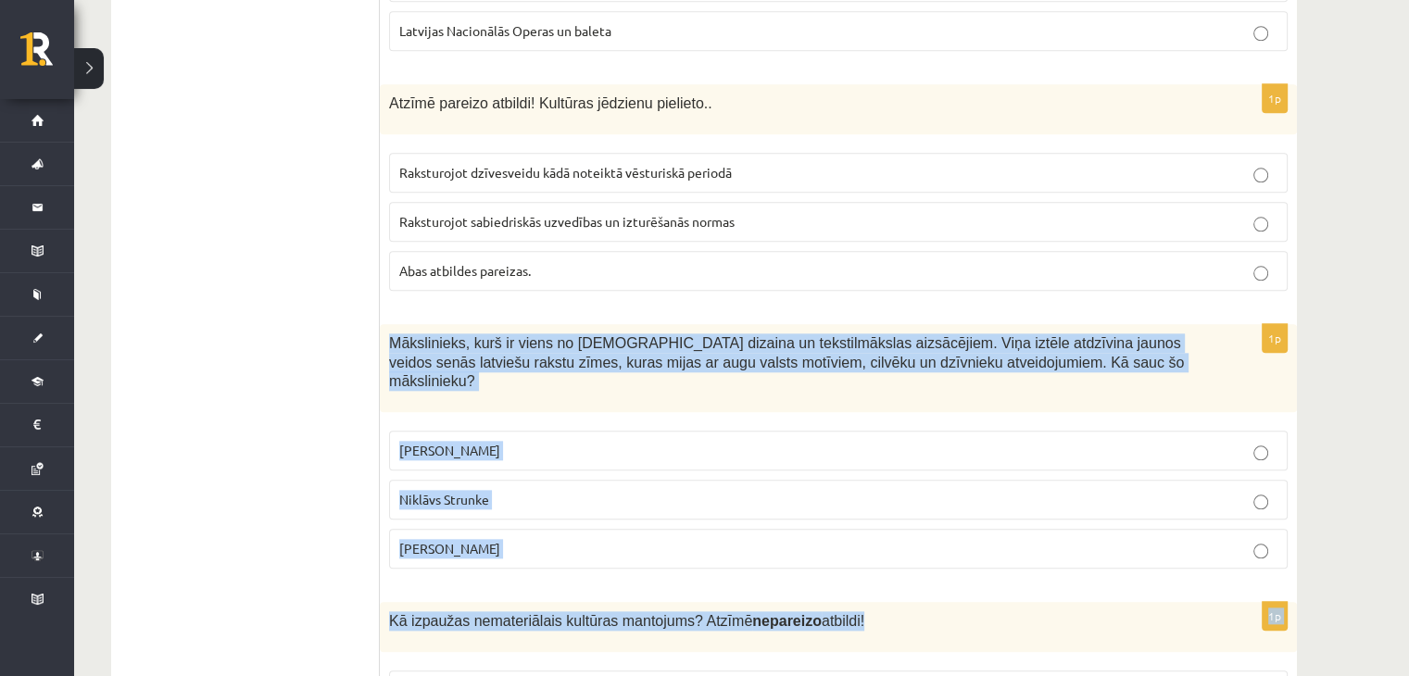
drag, startPoint x: 391, startPoint y: 333, endPoint x: 1148, endPoint y: 572, distance: 793.6
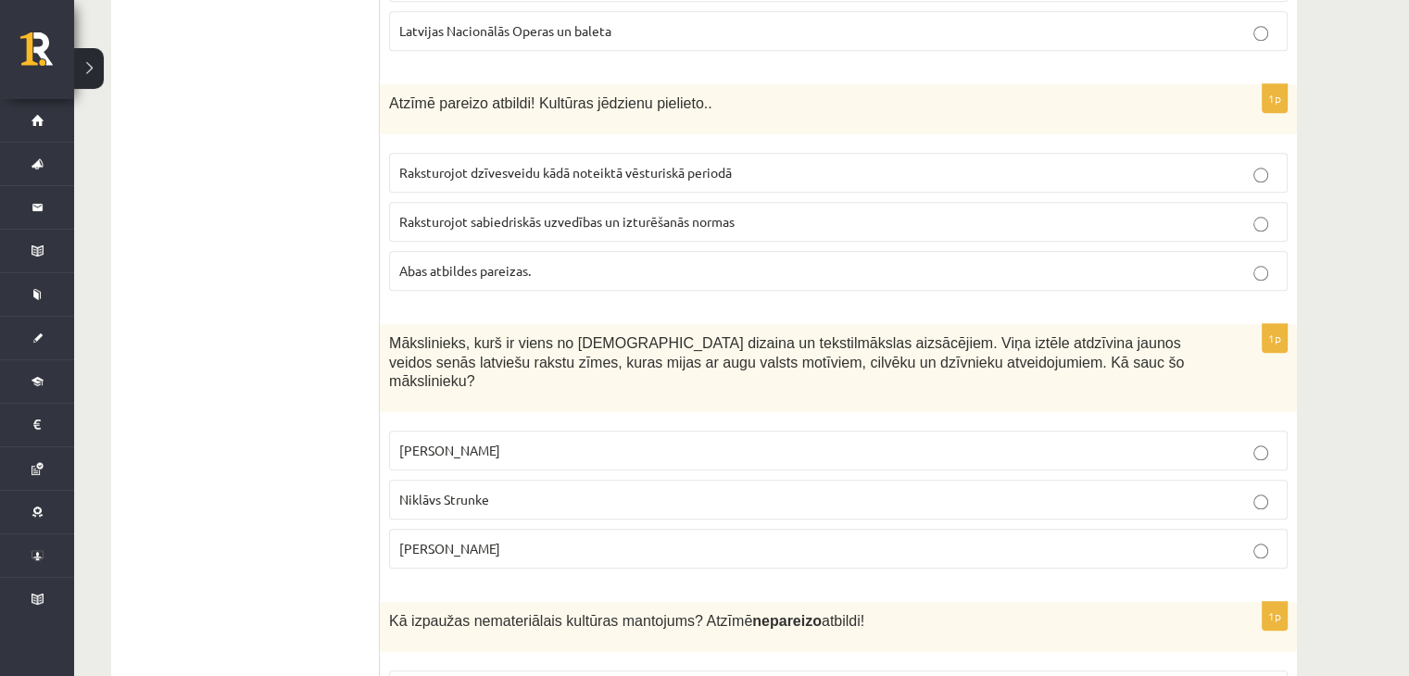
drag, startPoint x: 383, startPoint y: 327, endPoint x: 1078, endPoint y: 522, distance: 721.7
click at [1078, 522] on div "1p Mākslinieks, kurš ir viens no latviešu dizaina un tekstilmākslas aizsācējiem…" at bounding box center [838, 453] width 917 height 259
click at [433, 431] on label "Ansis Cīrulis" at bounding box center [838, 451] width 898 height 40
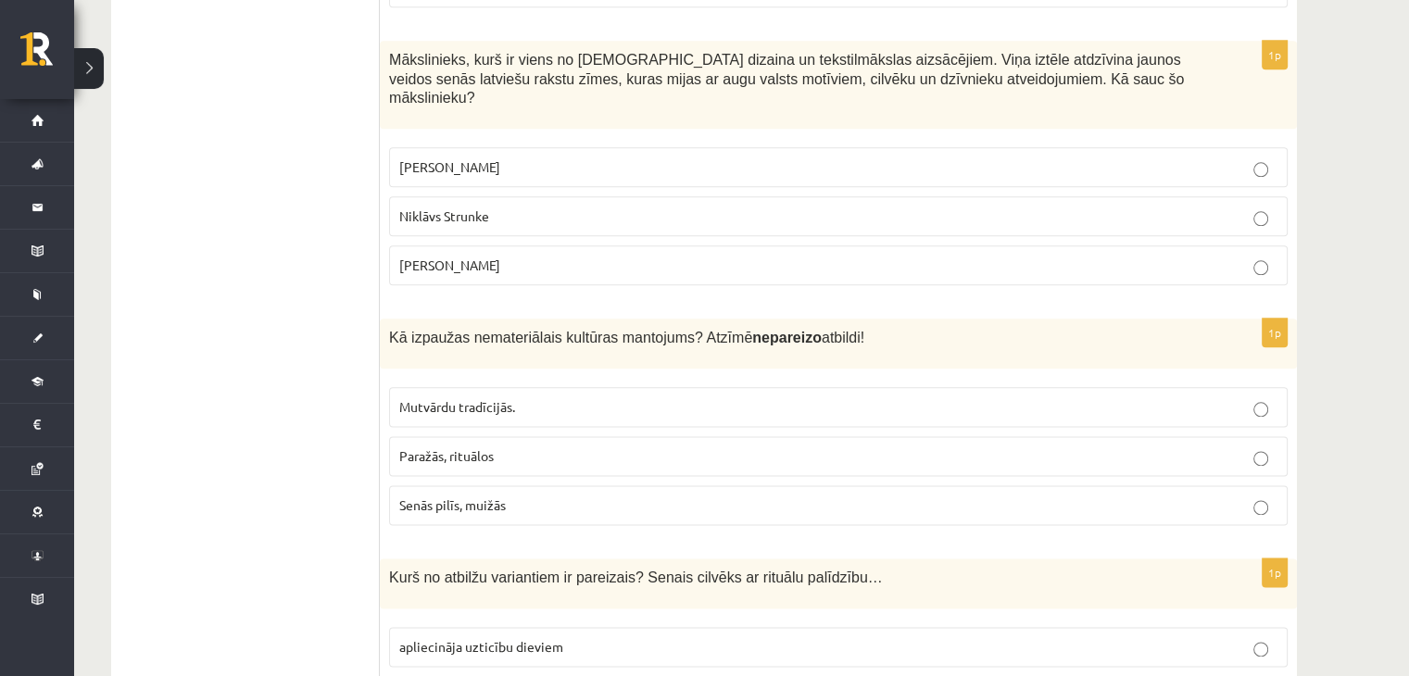
scroll to position [2316, 0]
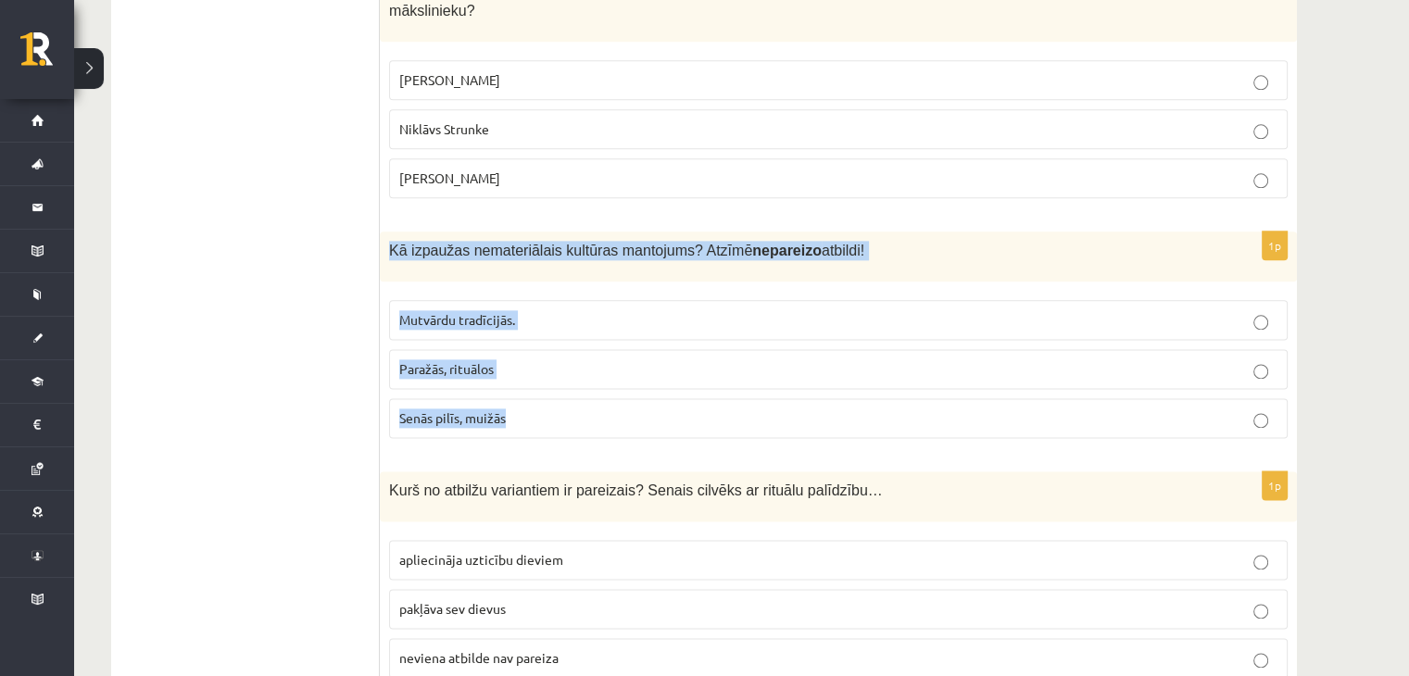
drag, startPoint x: 383, startPoint y: 220, endPoint x: 1024, endPoint y: 394, distance: 664.2
click at [1024, 394] on div "1p Kā izpaužas nemateriālais kultūras mantojums? Atzīmē nepareizo atbildi! Mutv…" at bounding box center [838, 342] width 917 height 221
click at [480, 409] on span "Senās pilīs, muižās" at bounding box center [452, 417] width 107 height 17
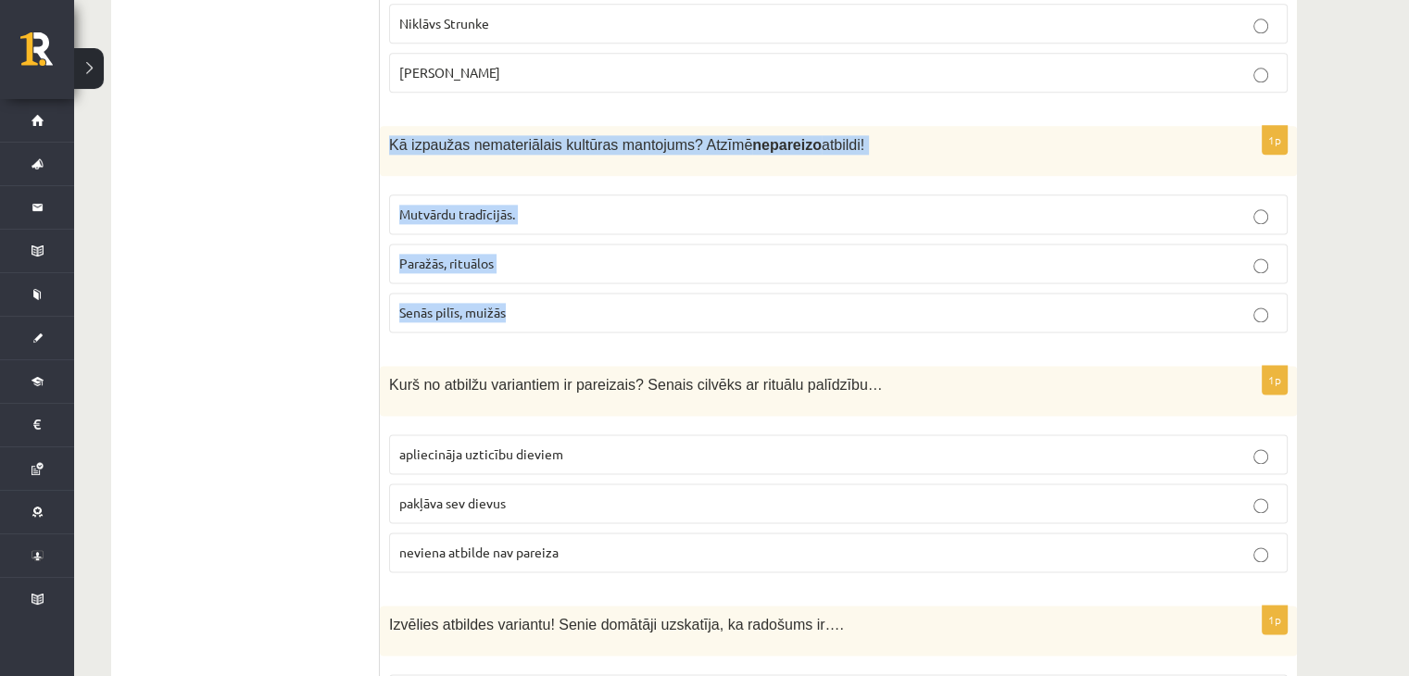
scroll to position [2501, 0]
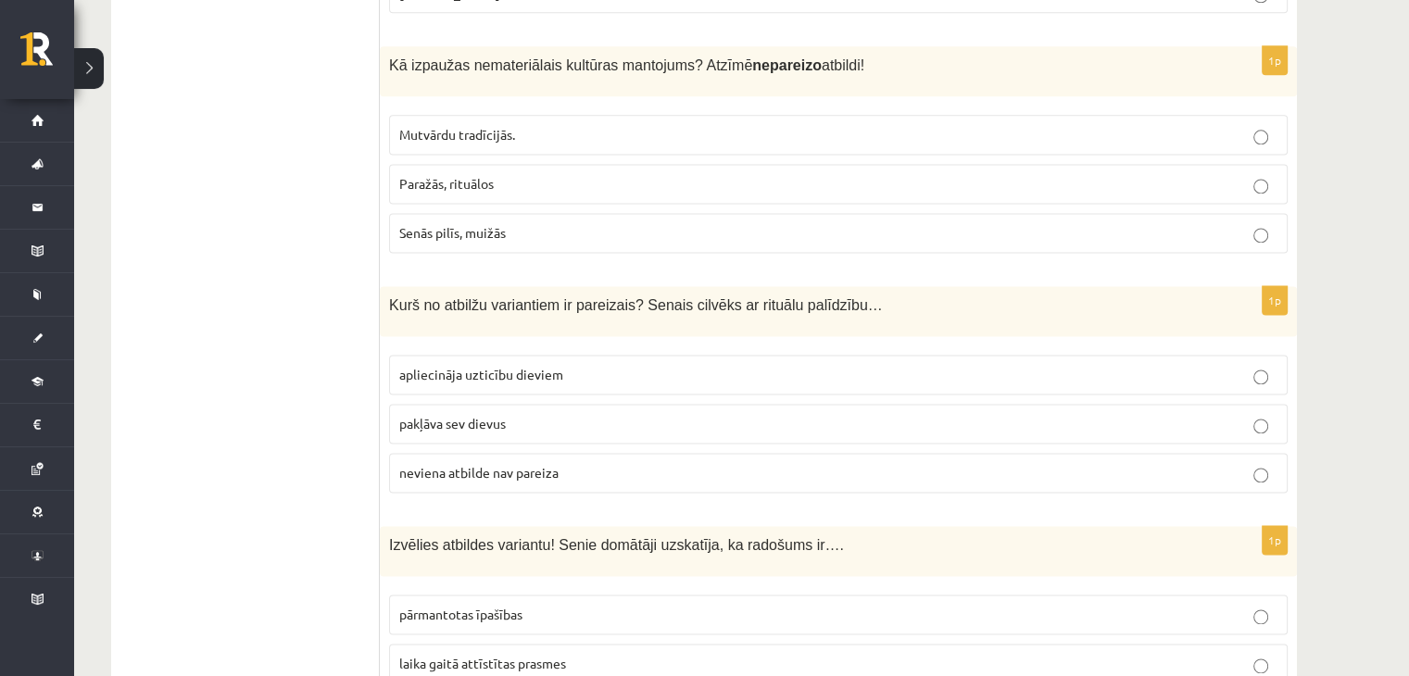
click at [390, 297] on span "Kurš no atbilžu variantiem ir pareizais? Senais cilvēks ar rituālu palīdzību…" at bounding box center [636, 305] width 494 height 16
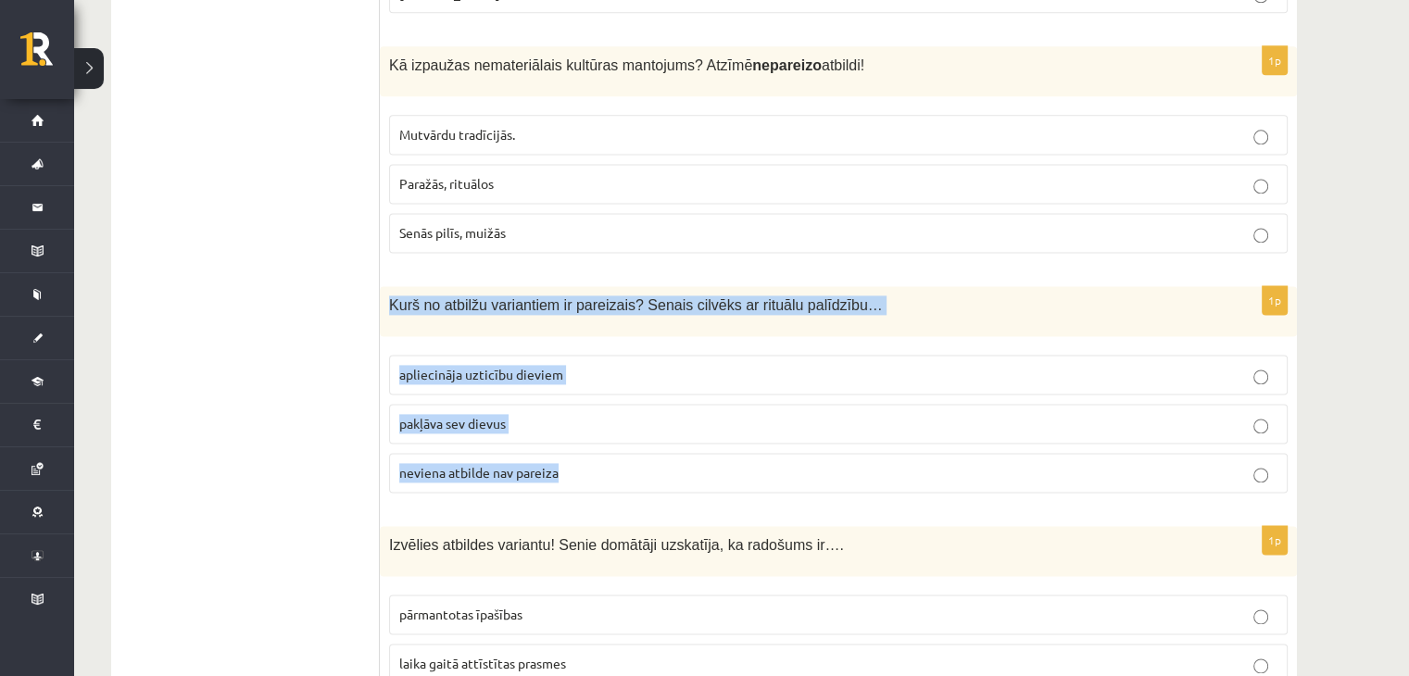
drag, startPoint x: 385, startPoint y: 265, endPoint x: 1006, endPoint y: 460, distance: 650.7
click at [1006, 460] on div "1p Kurš no atbilžu variantiem ir pareizais? Senais cilvēks ar rituālu palīdzību…" at bounding box center [838, 396] width 917 height 221
click at [514, 366] on span "apliecināja uzticību dieviem" at bounding box center [481, 374] width 164 height 17
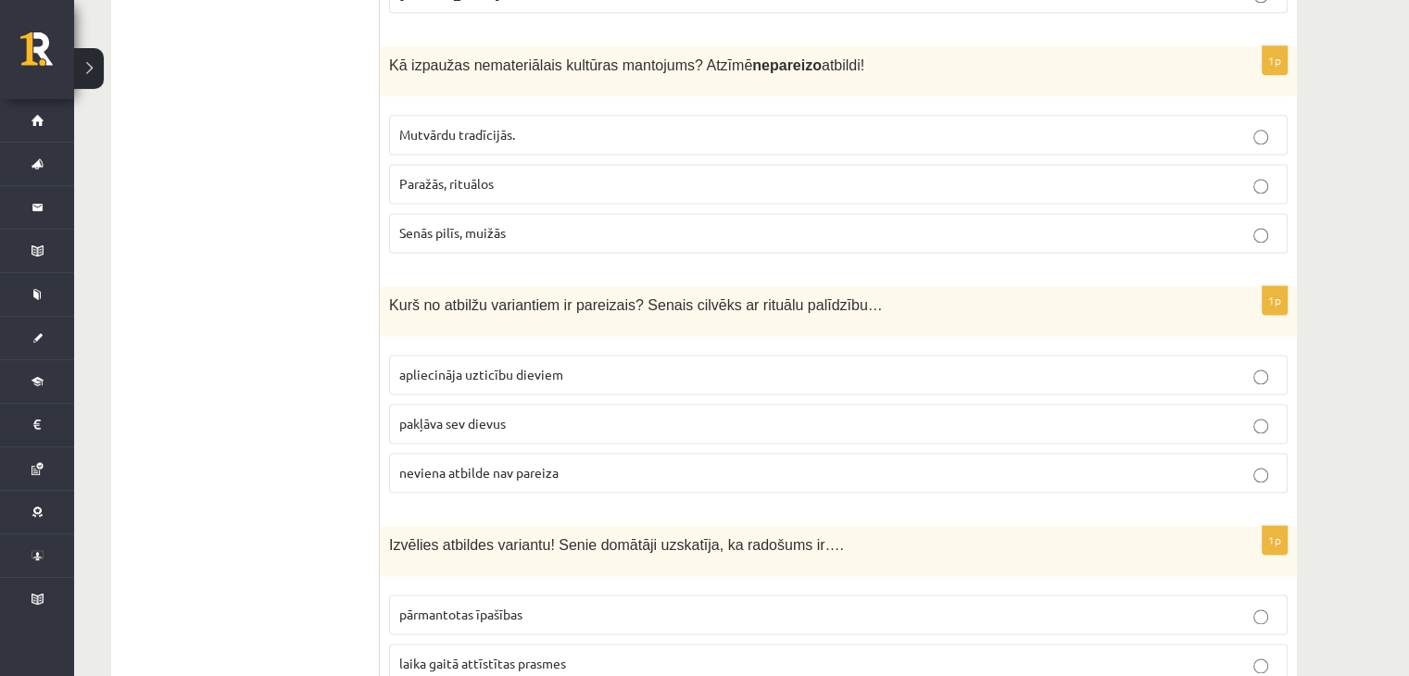
click at [456, 355] on label "apliecināja uzticību dieviem" at bounding box center [838, 375] width 898 height 40
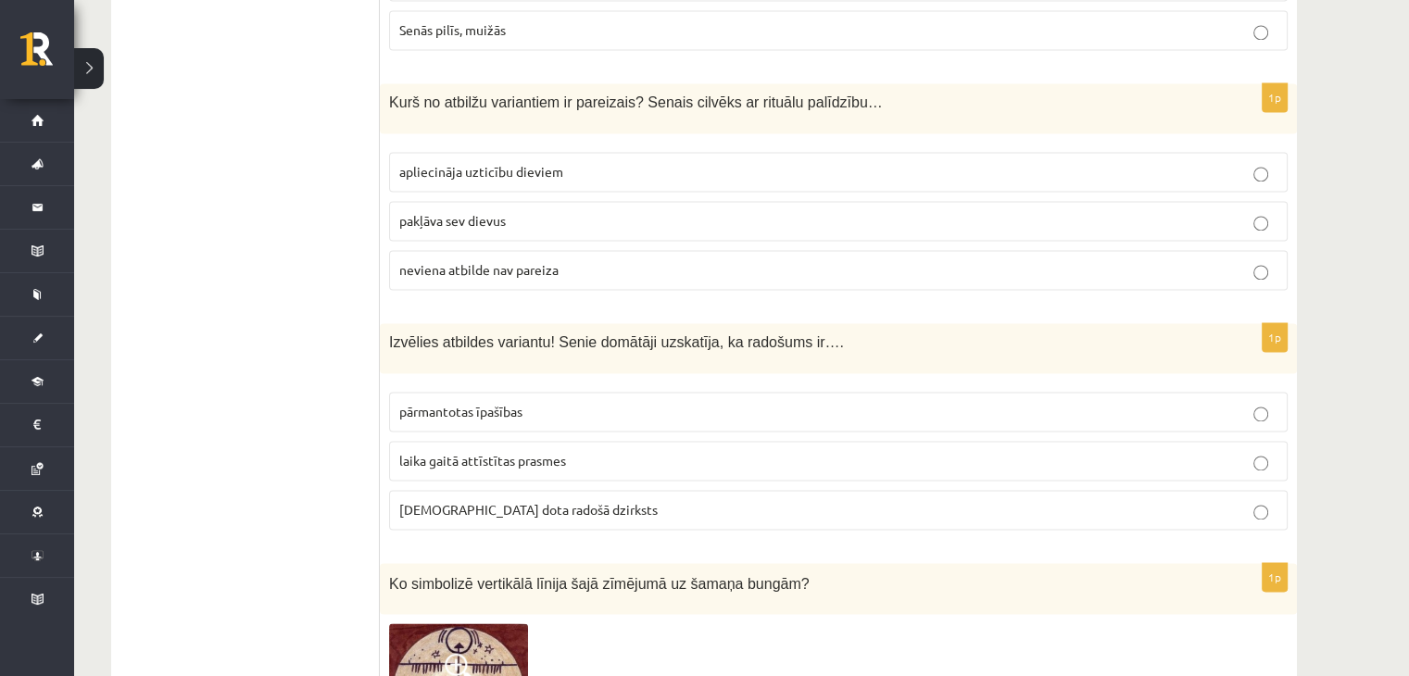
scroll to position [2779, 0]
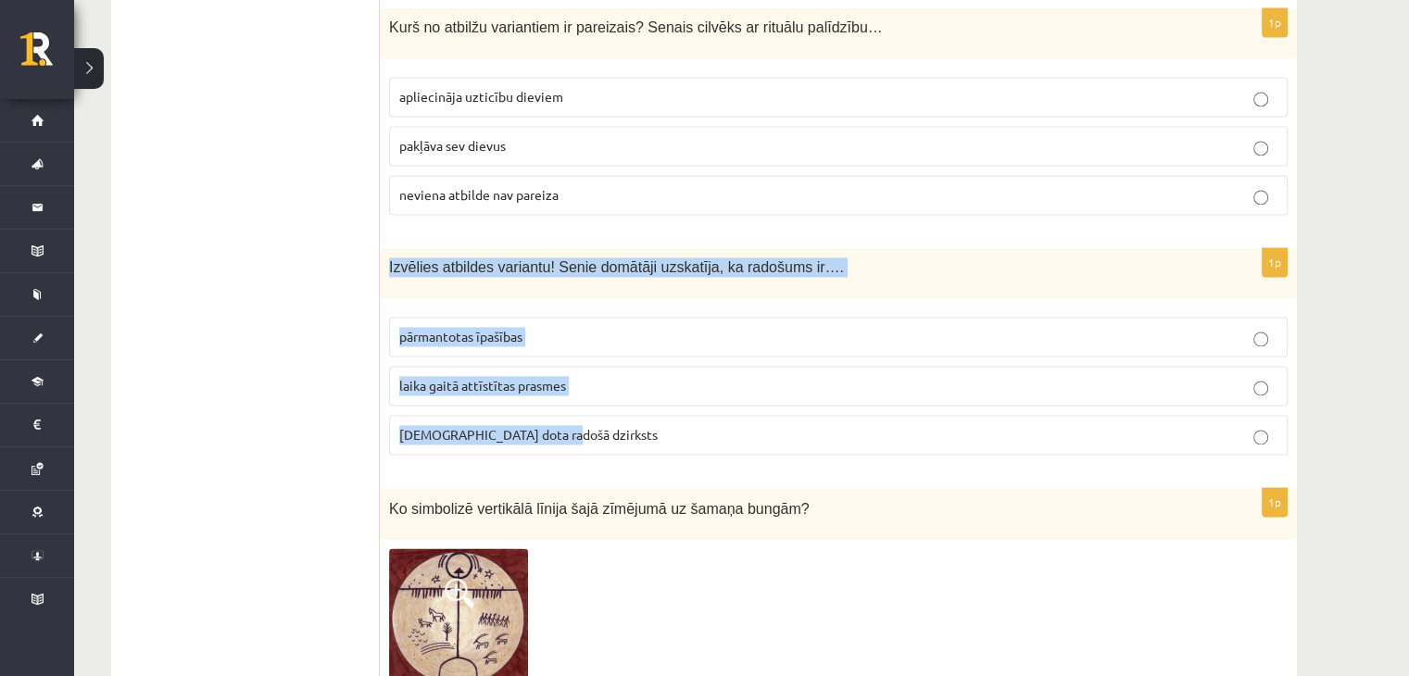
drag, startPoint x: 385, startPoint y: 227, endPoint x: 878, endPoint y: 398, distance: 521.7
click at [878, 398] on div "1p Izvēlies atbildes variantu! Senie domātāji uzskatīja, ka radošums ir…. pārma…" at bounding box center [838, 358] width 917 height 221
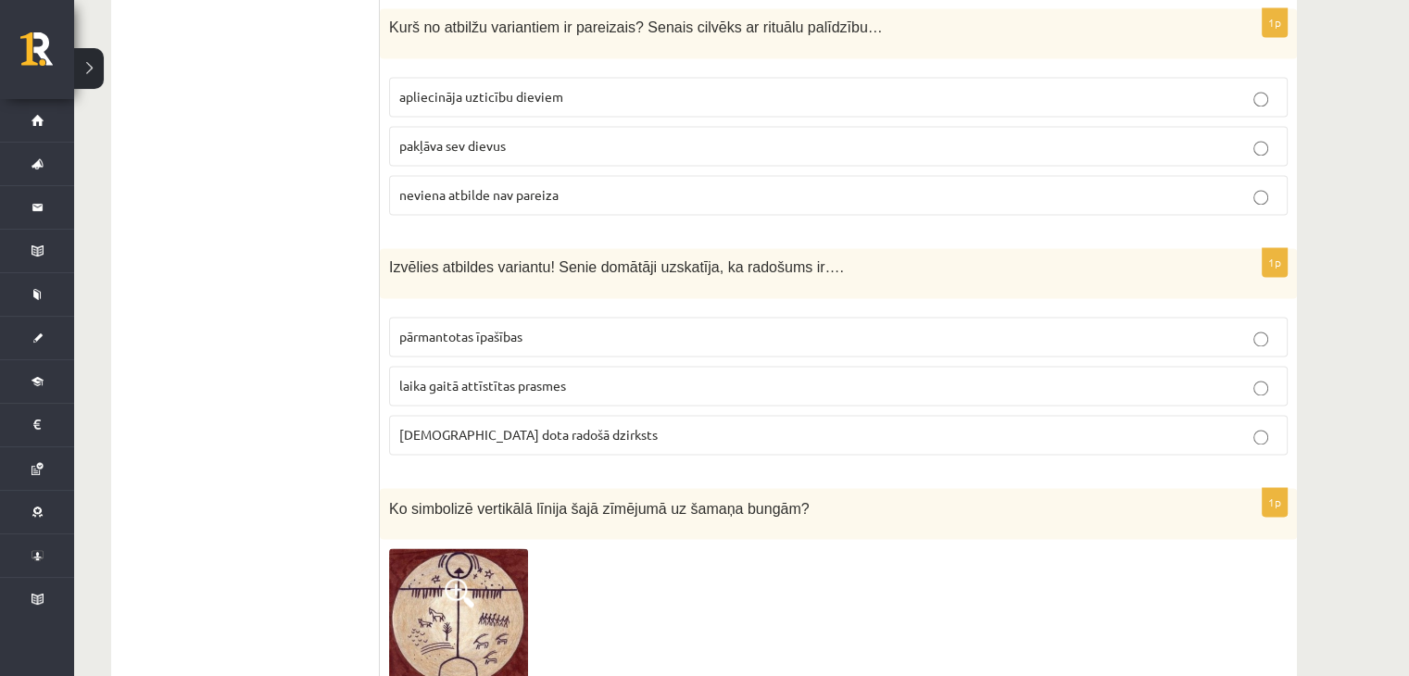
click at [560, 425] on p "dieva dota radošā dzirksts" at bounding box center [838, 434] width 878 height 19
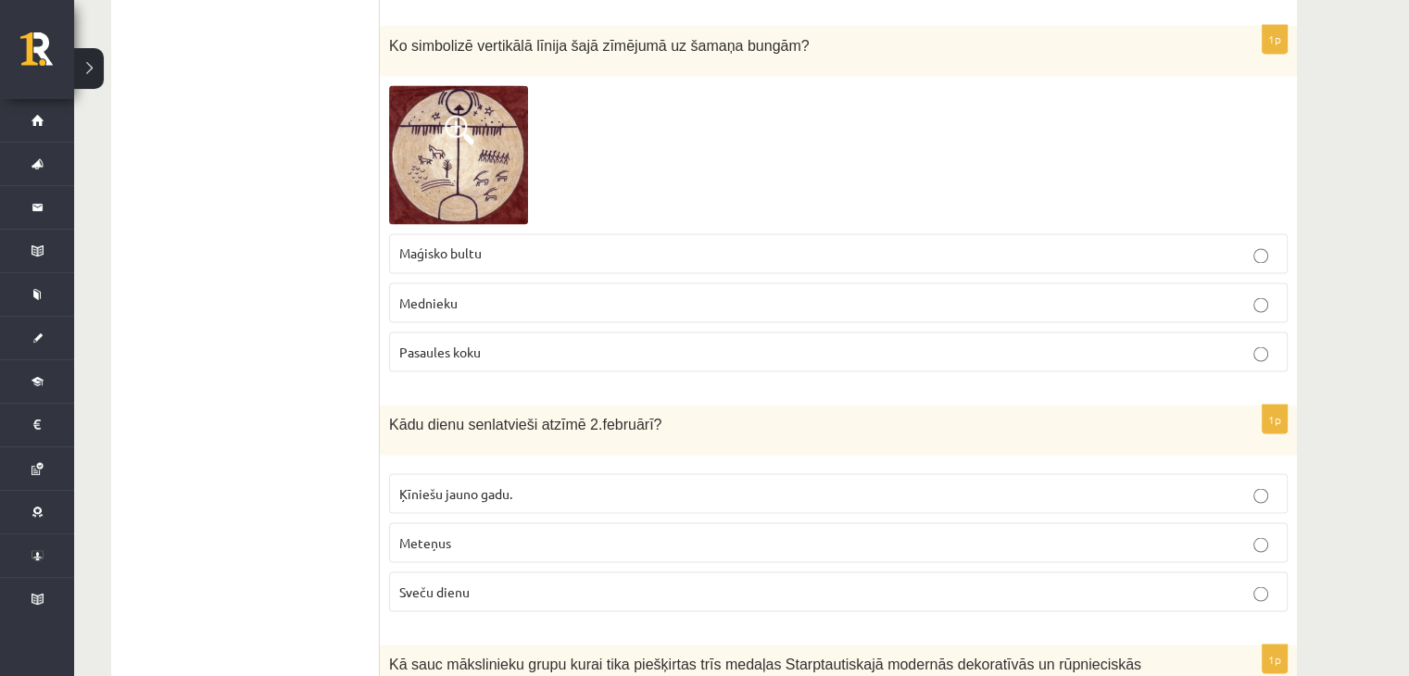
scroll to position [3335, 0]
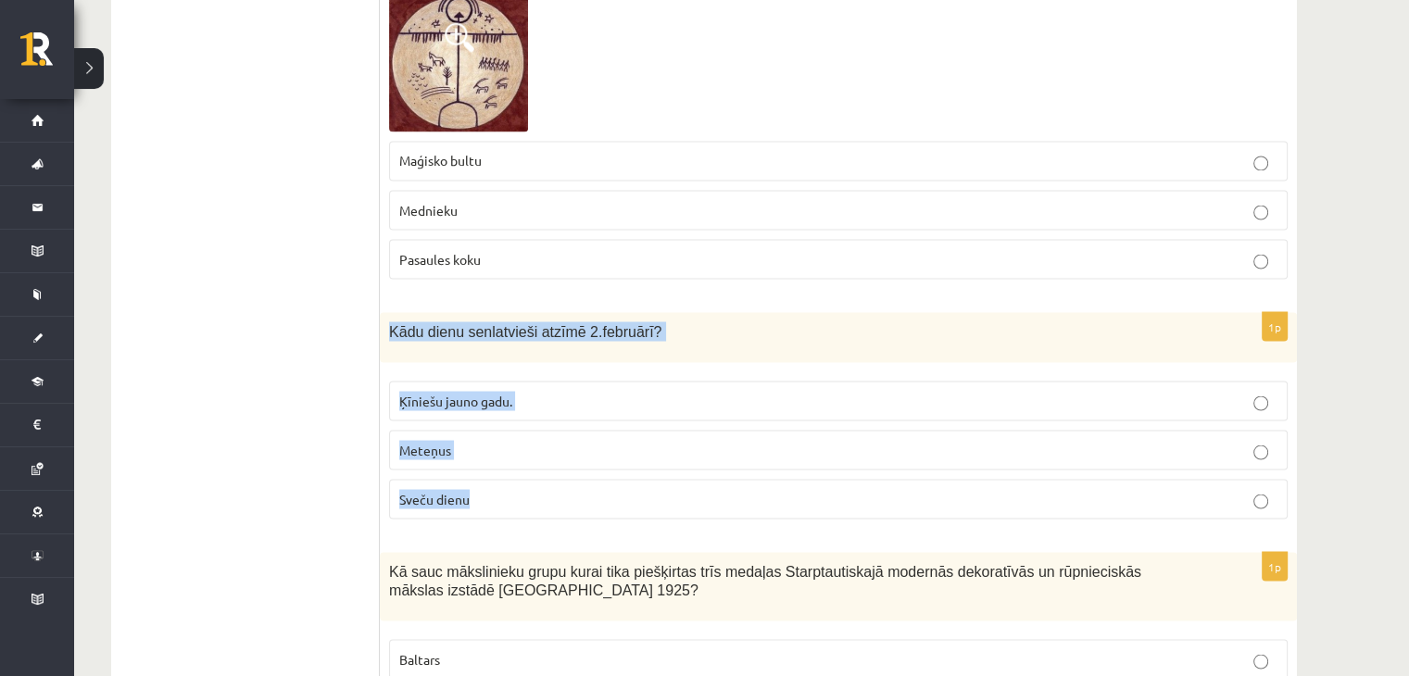
drag, startPoint x: 388, startPoint y: 297, endPoint x: 734, endPoint y: 464, distance: 383.6
click at [734, 464] on div "1p Kādu dienu senlatvieši atzīmē 2.februārī? Ķīniešu jauno gadu. Meteņus Sveču …" at bounding box center [838, 422] width 917 height 221
click at [433, 489] on p "Sveču dienu" at bounding box center [838, 498] width 878 height 19
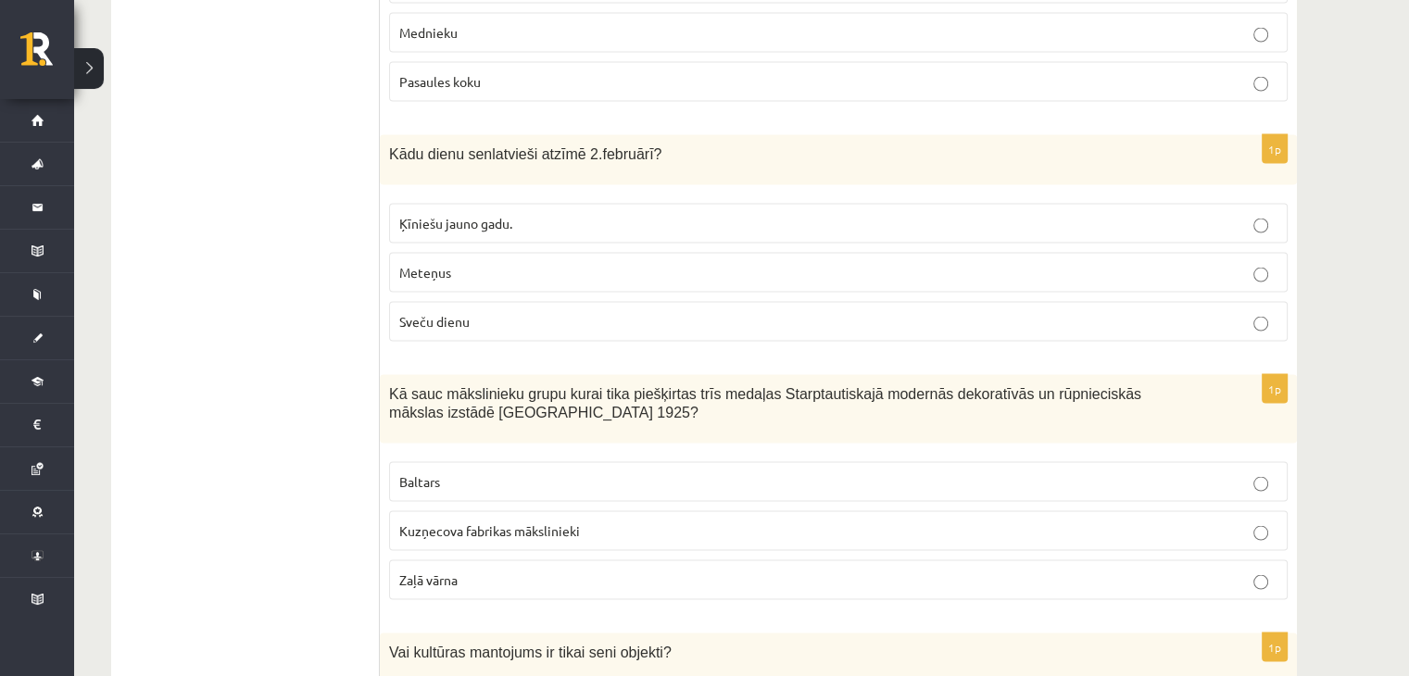
scroll to position [3520, 0]
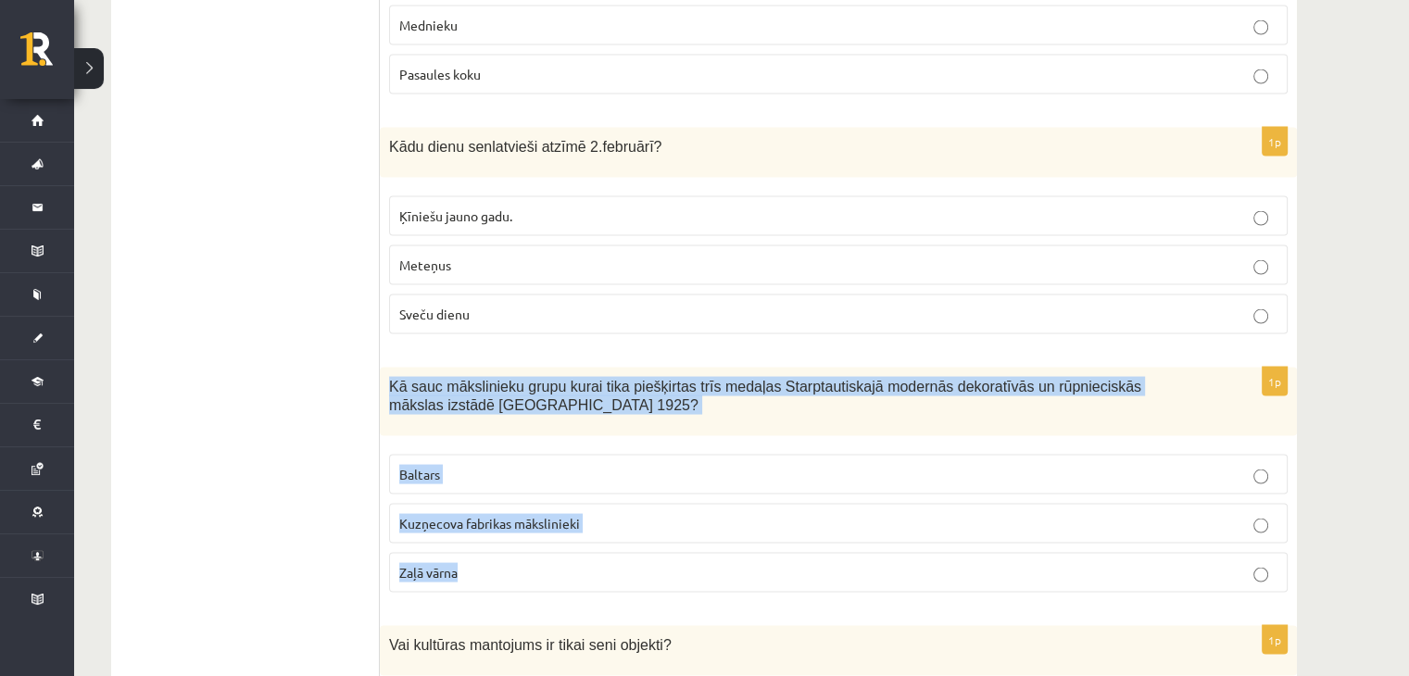
drag, startPoint x: 389, startPoint y: 348, endPoint x: 1074, endPoint y: 523, distance: 706.6
click at [1074, 523] on div "1p Kā sauc mākslinieku grupu kurai tika piešķirtas trīs medaļas Starptautiskajā…" at bounding box center [838, 487] width 917 height 241
click at [477, 464] on p "Baltars" at bounding box center [838, 473] width 878 height 19
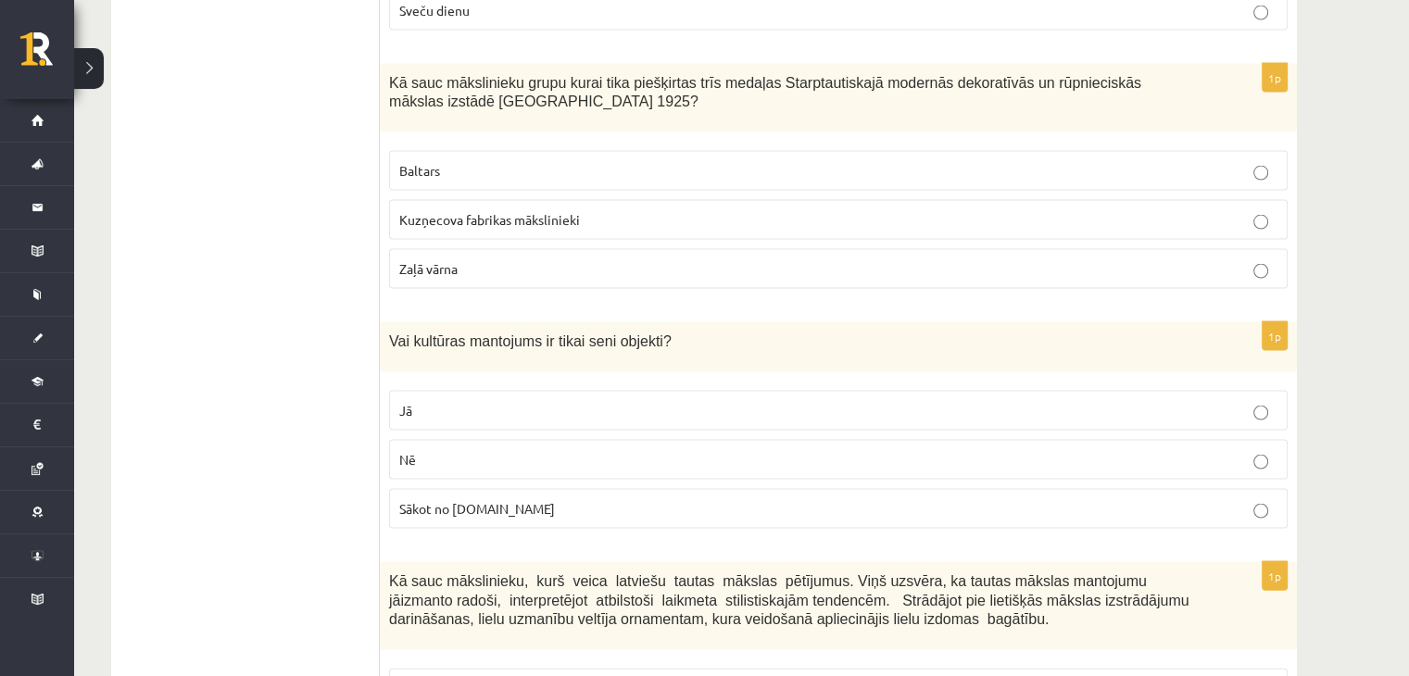
scroll to position [3890, 0]
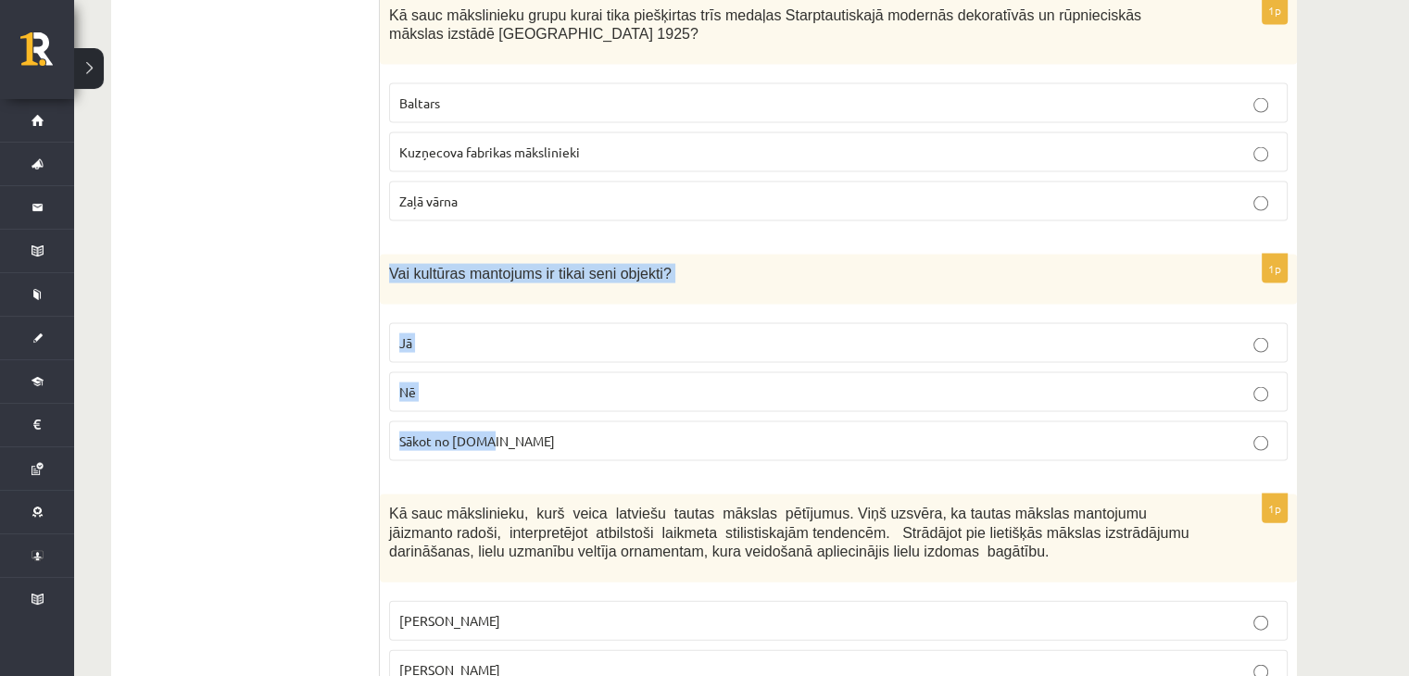
drag, startPoint x: 385, startPoint y: 245, endPoint x: 745, endPoint y: 407, distance: 393.9
click at [745, 407] on div "1p Vai kultūras mantojums ir tikai seni objekti? Jā Nē Sākot no 10.gs" at bounding box center [838, 365] width 917 height 221
click at [463, 383] on p "Nē" at bounding box center [838, 392] width 878 height 19
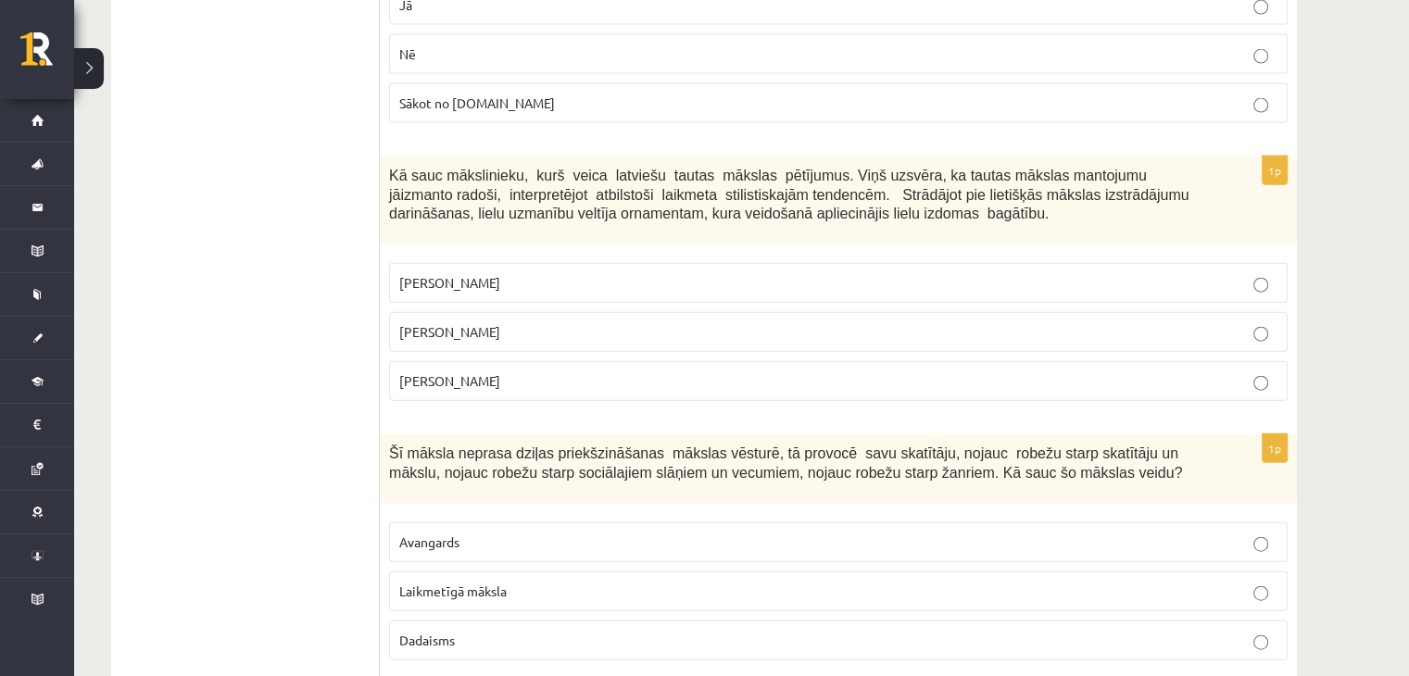
scroll to position [4261, 0]
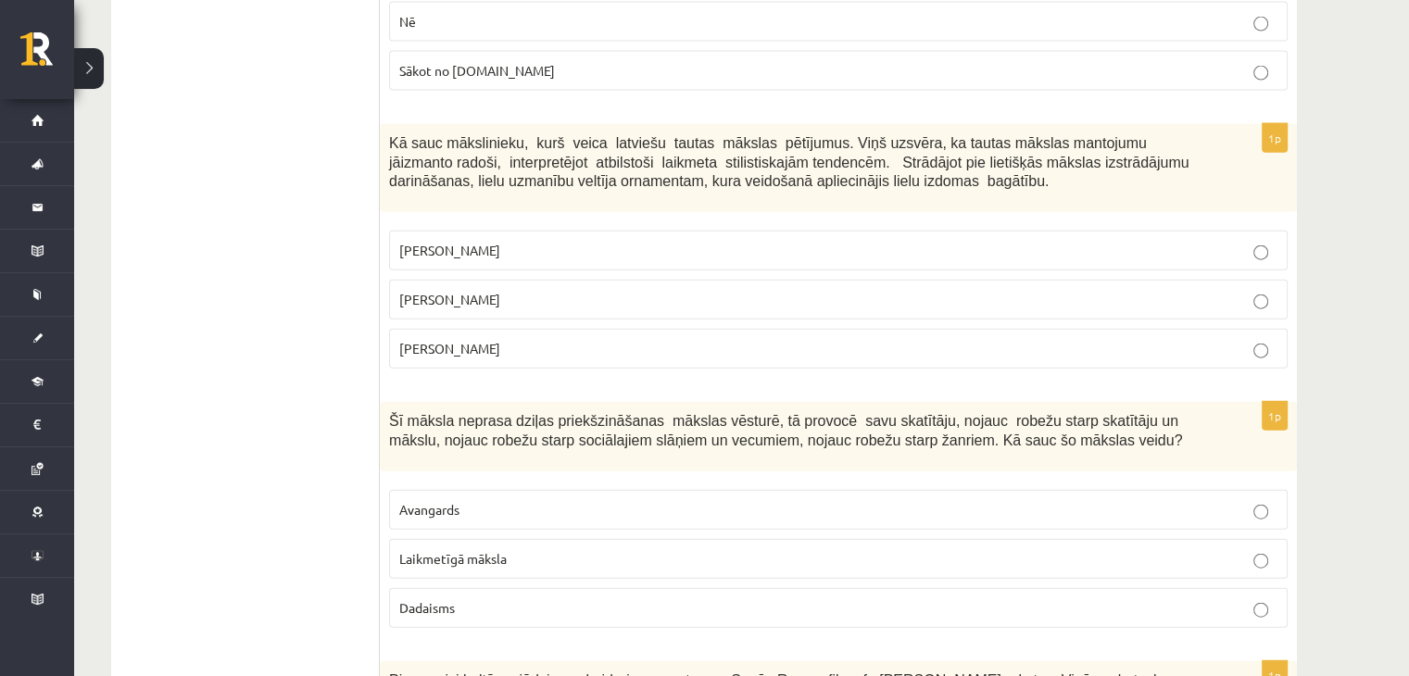
drag, startPoint x: 385, startPoint y: 101, endPoint x: 1189, endPoint y: 342, distance: 839.3
click at [1189, 342] on div "1p Kā sauc mākslinieku, kurš veica latviešu tautas mākslas pētījumus. Viņš uzsv…" at bounding box center [838, 253] width 917 height 259
click at [491, 291] on span "Jūlijs Madernieks" at bounding box center [449, 299] width 101 height 17
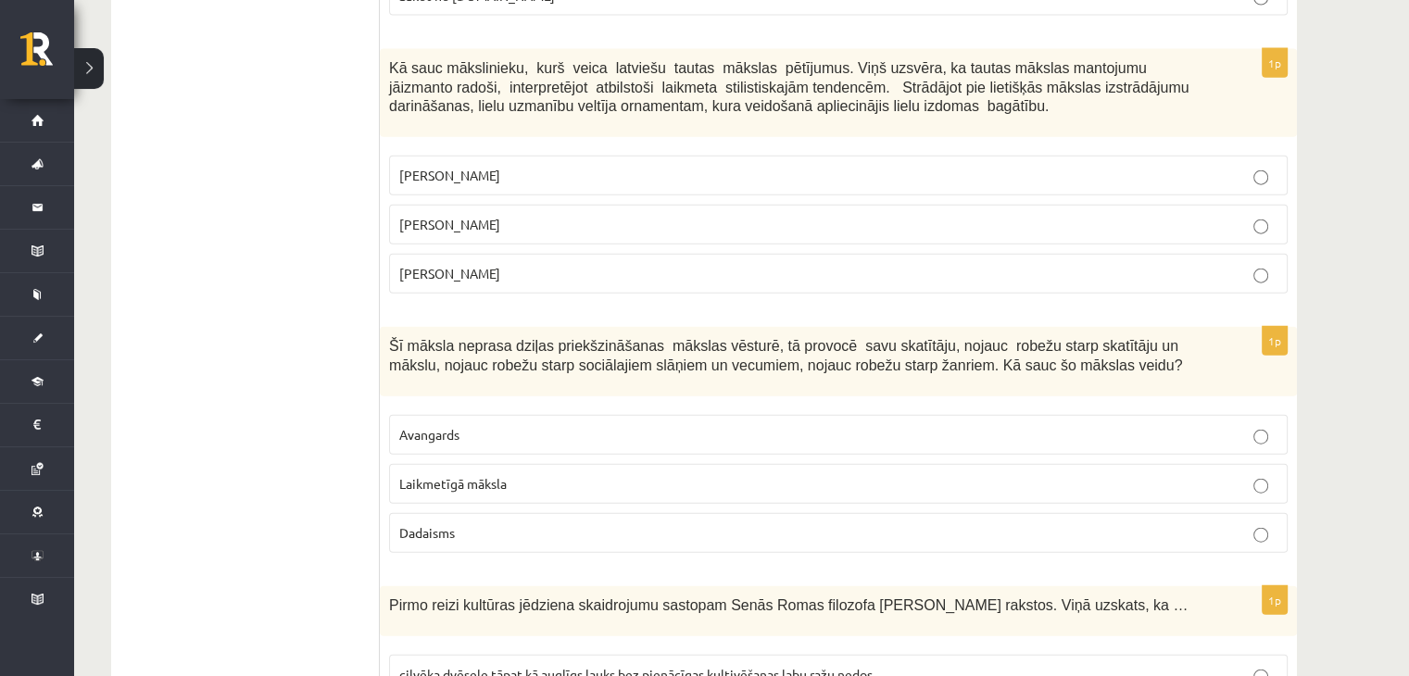
scroll to position [4446, 0]
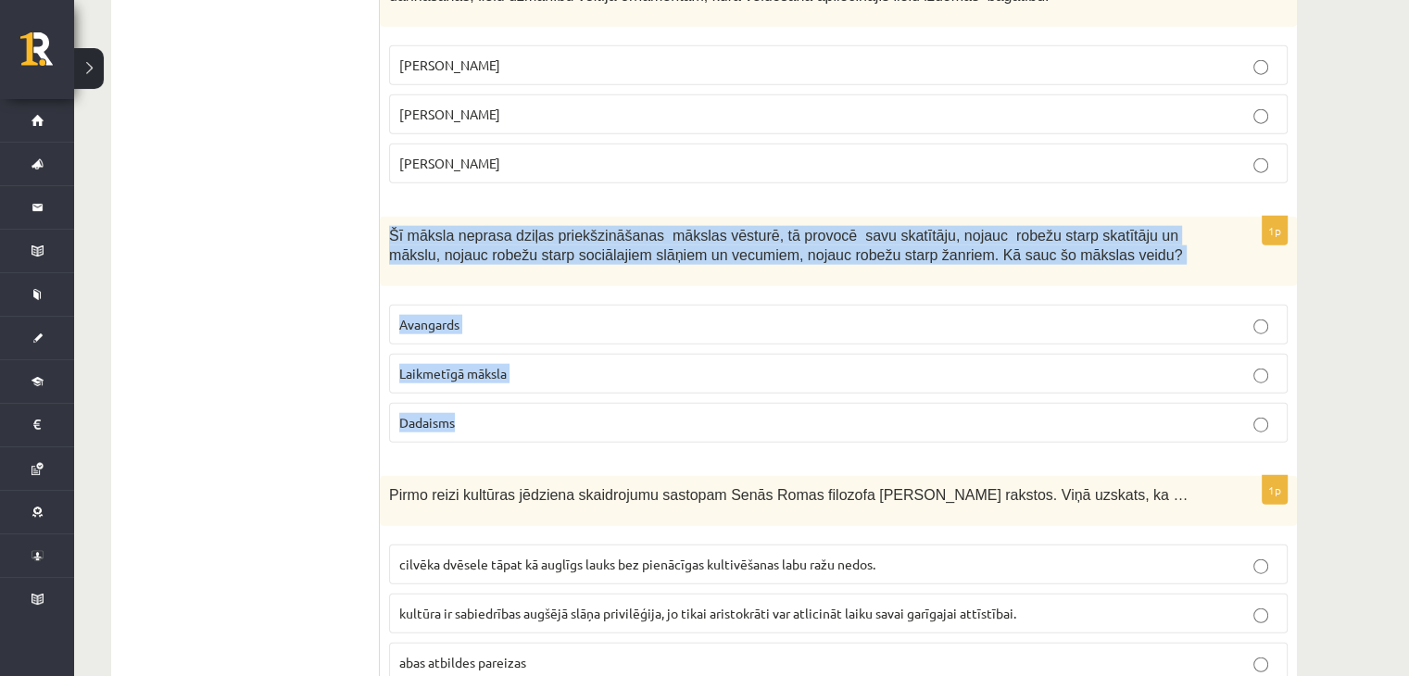
drag, startPoint x: 387, startPoint y: 184, endPoint x: 983, endPoint y: 386, distance: 628.9
click at [983, 386] on div "1p Šī māksla neprasa dziļas priekšzināšanas mākslas vēsturē, tā provocē savu sk…" at bounding box center [838, 337] width 917 height 241
click at [456, 365] on span "Laikmetīgā māksla" at bounding box center [452, 373] width 107 height 17
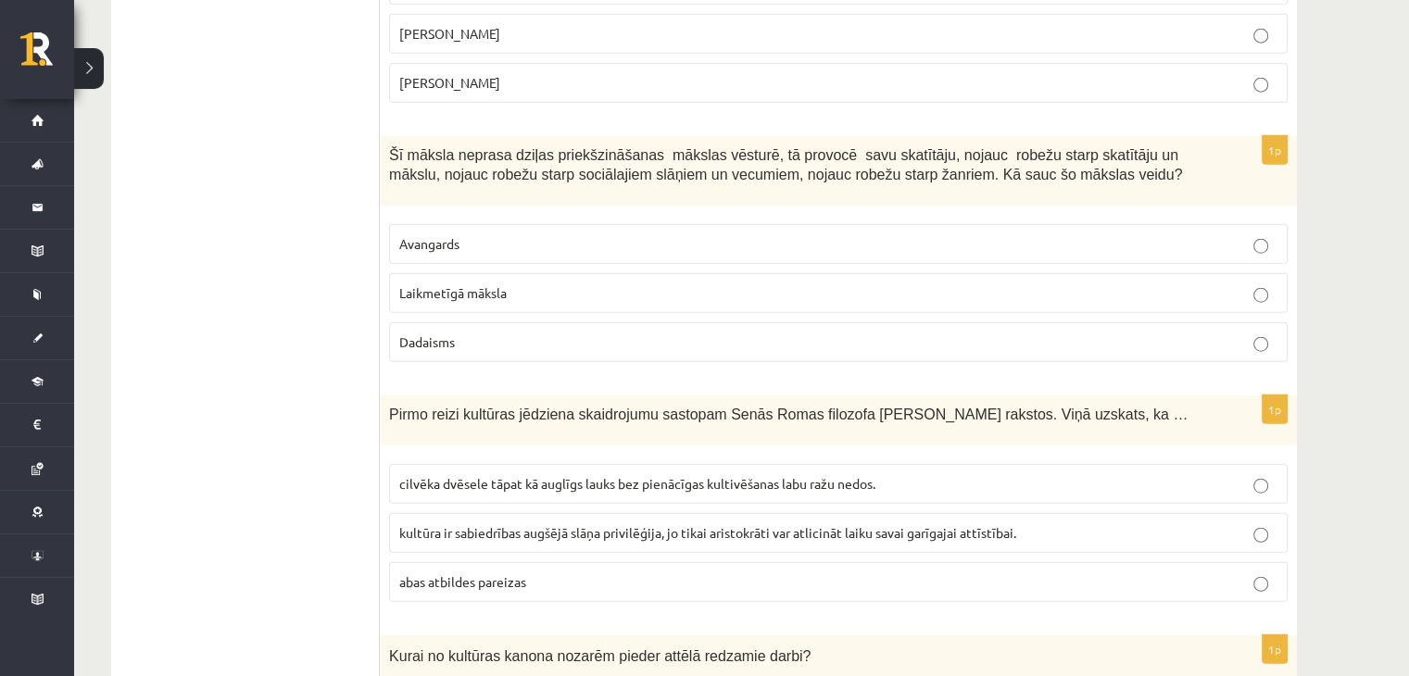
scroll to position [4631, 0]
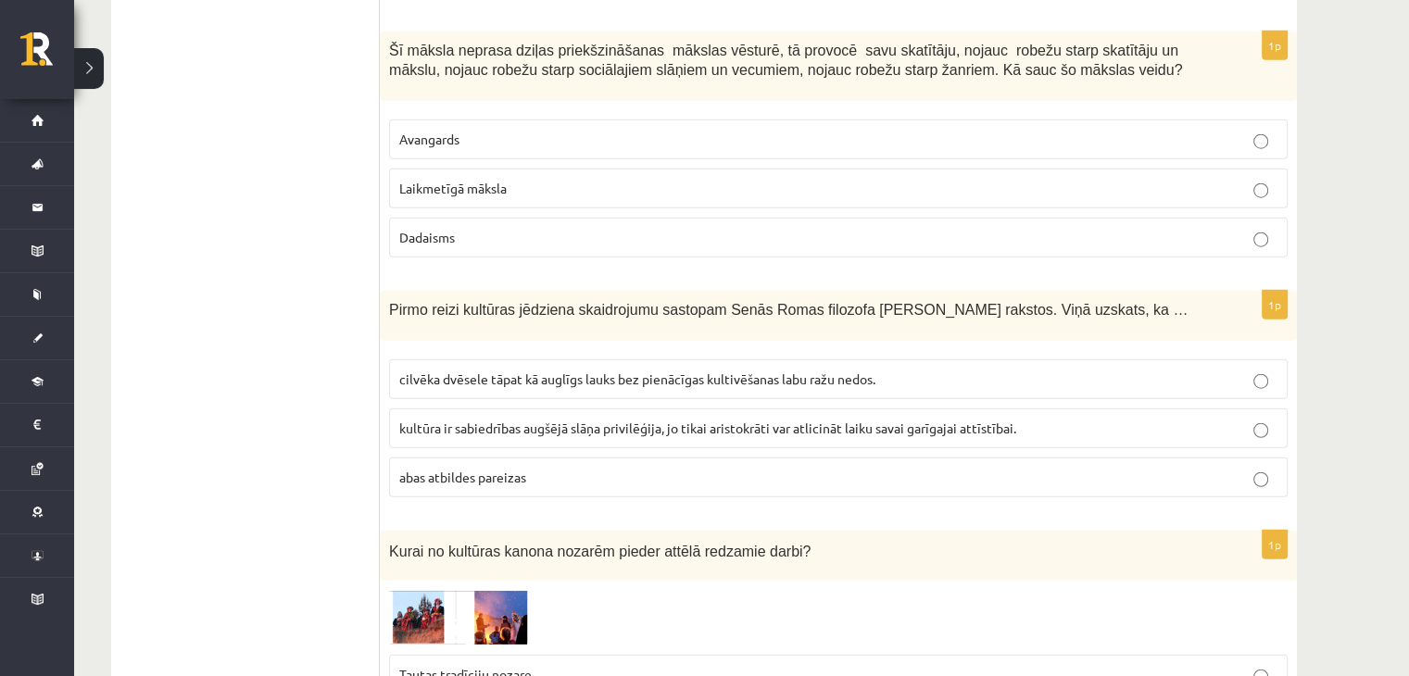
drag, startPoint x: 378, startPoint y: 283, endPoint x: 885, endPoint y: 431, distance: 527.9
click at [382, 291] on div "Pirmo reizi kultūras jēdziena skaidrojumu sastopam Senās Romas filozofa Ciceron…" at bounding box center [838, 316] width 917 height 50
click at [396, 229] on div "1p Šī māksla neprasa dziļas priekšzināšanas mākslas vēsturē, tā provocē savu sk…" at bounding box center [838, 151] width 917 height 241
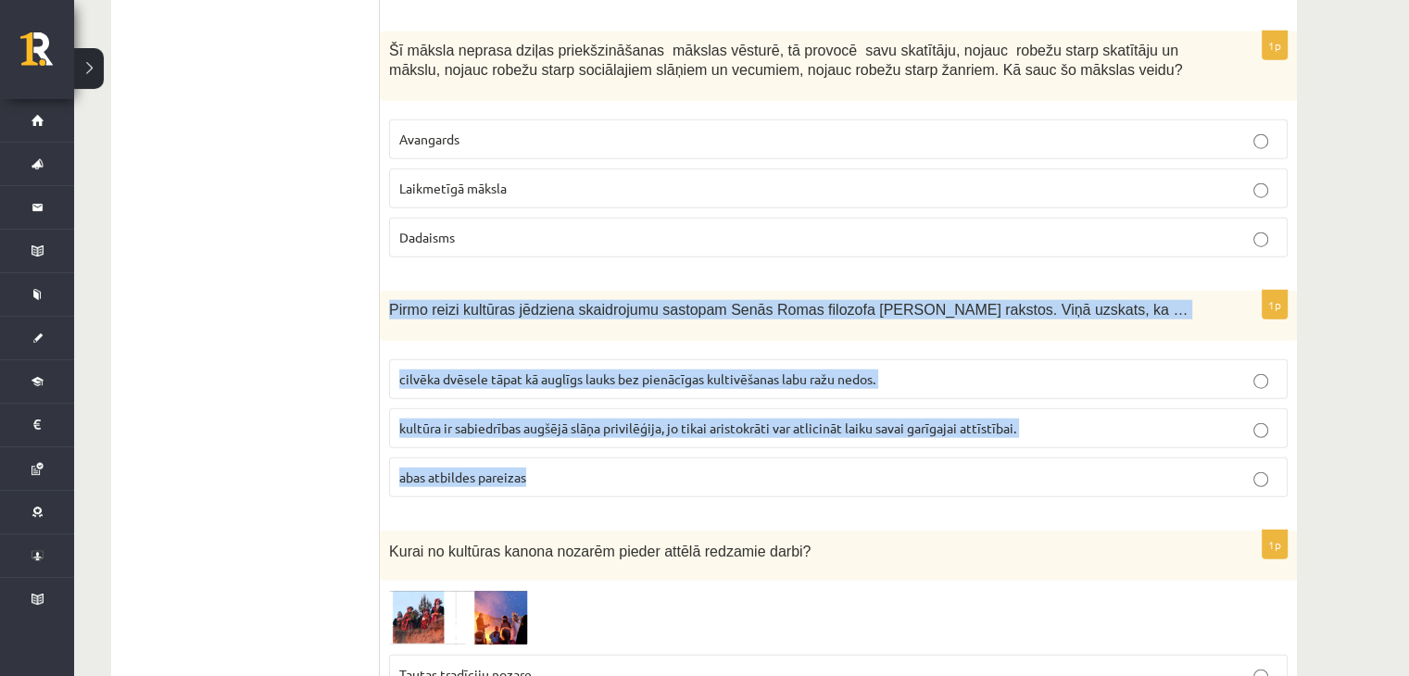
drag, startPoint x: 386, startPoint y: 271, endPoint x: 974, endPoint y: 443, distance: 612.6
click at [974, 443] on div "1p Pirmo reizi kultūras jēdziena skaidrojumu sastopam Senās Romas filozofa Cice…" at bounding box center [838, 401] width 917 height 221
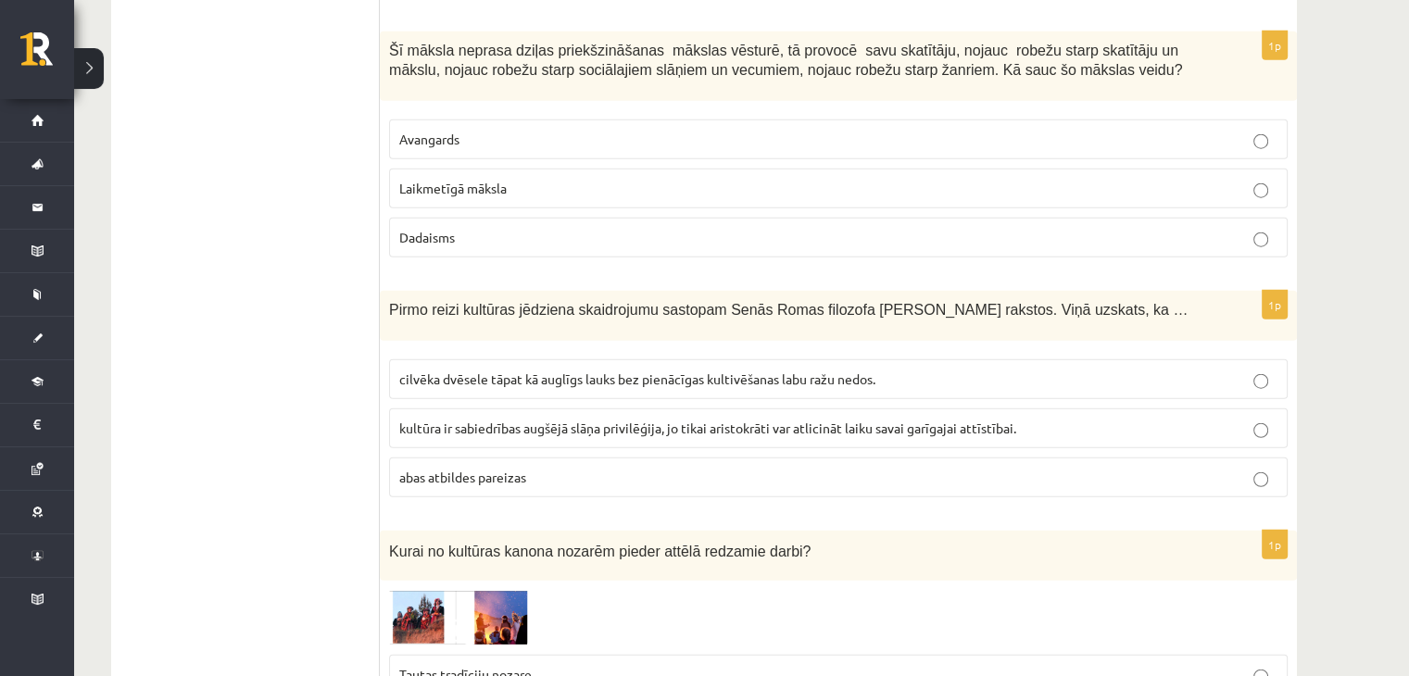
click at [471, 371] on span "cilvēka dvēsele tāpat kā auglīgs lauks bez pienācīgas kultivēšanas labu ražu ne…" at bounding box center [637, 379] width 476 height 17
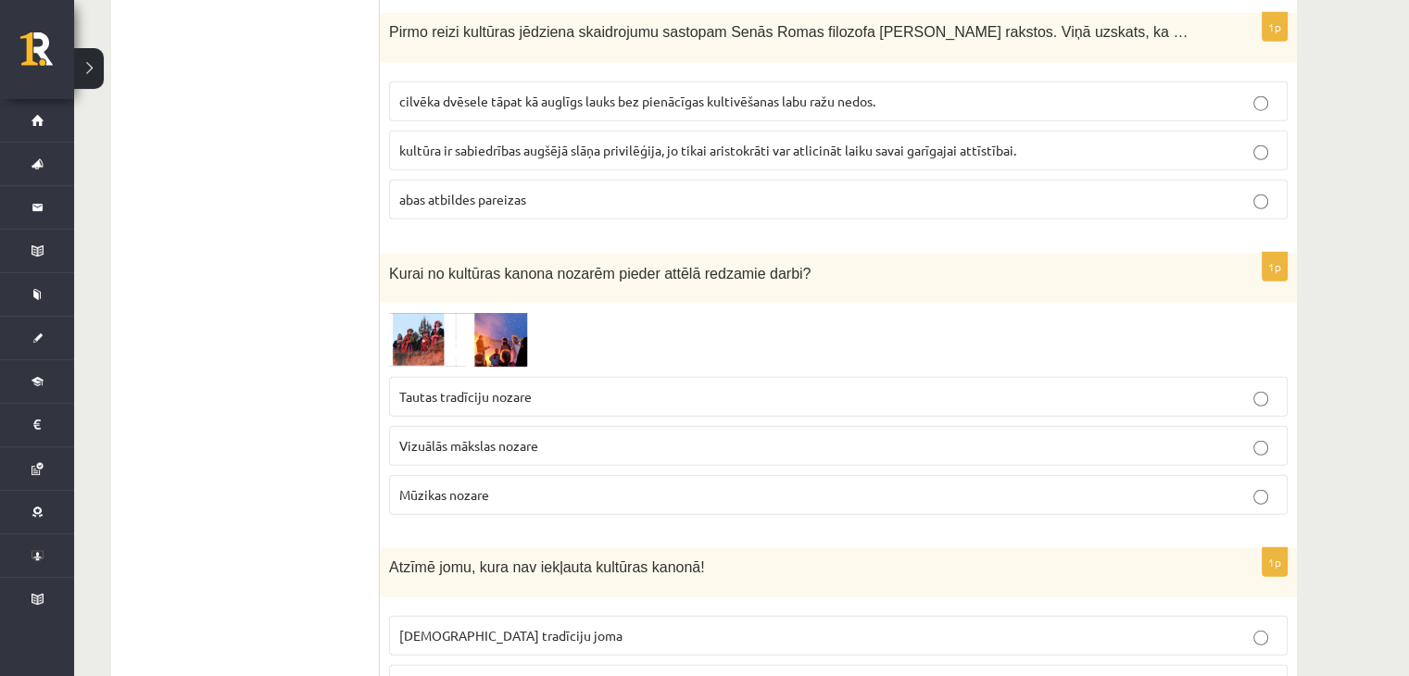
scroll to position [5002, 0]
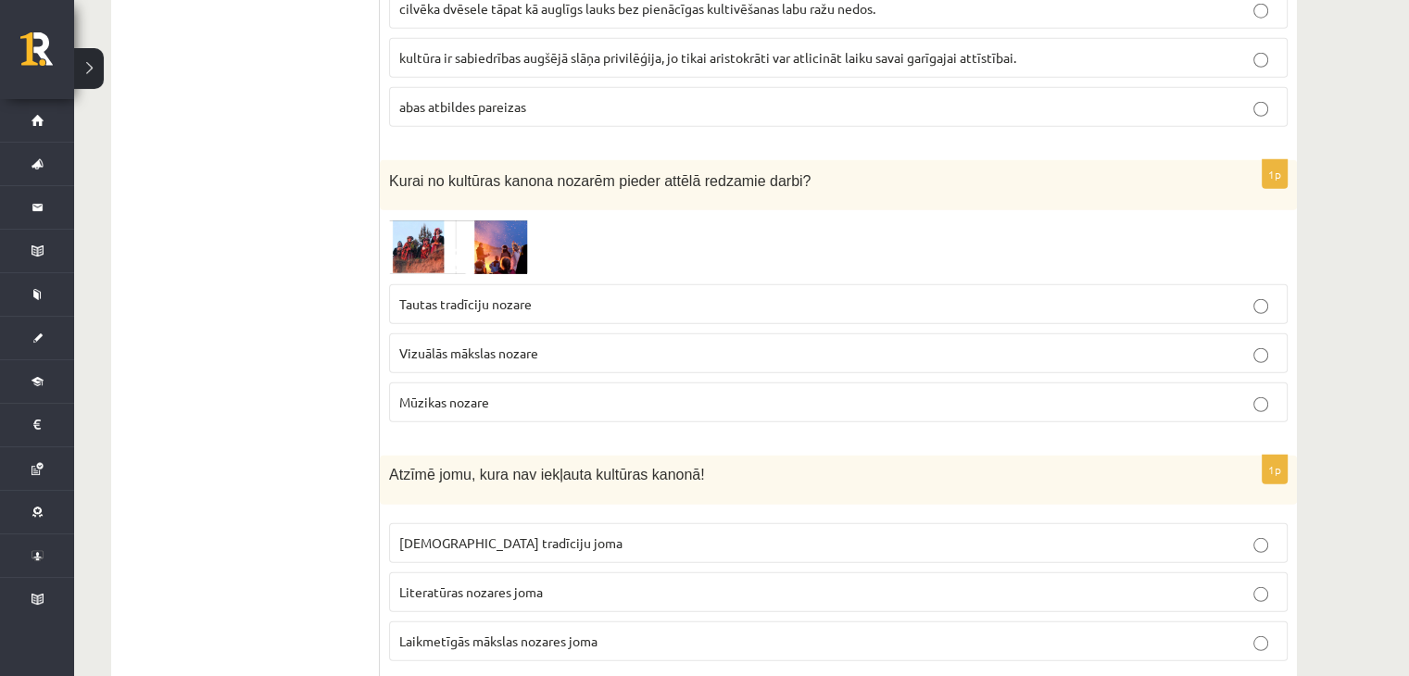
click at [462, 249] on span at bounding box center [460, 264] width 30 height 30
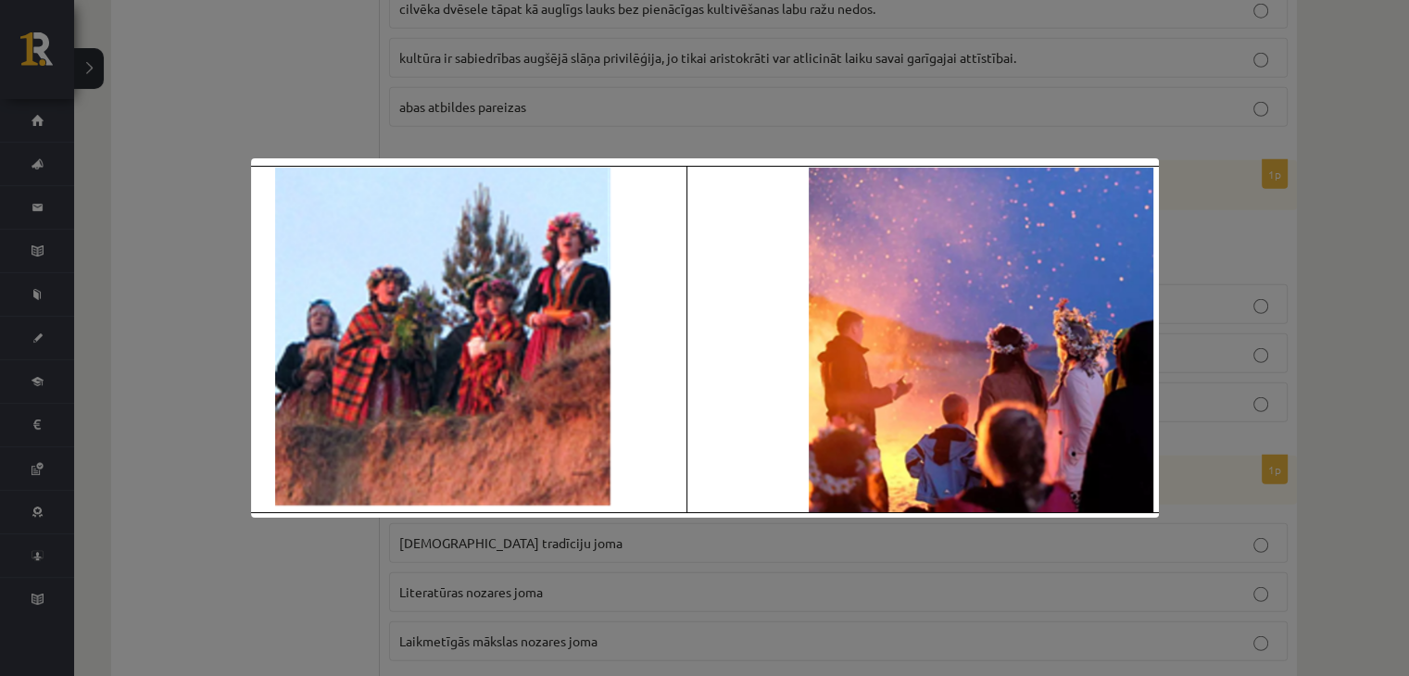
click at [231, 75] on div at bounding box center [704, 338] width 1409 height 676
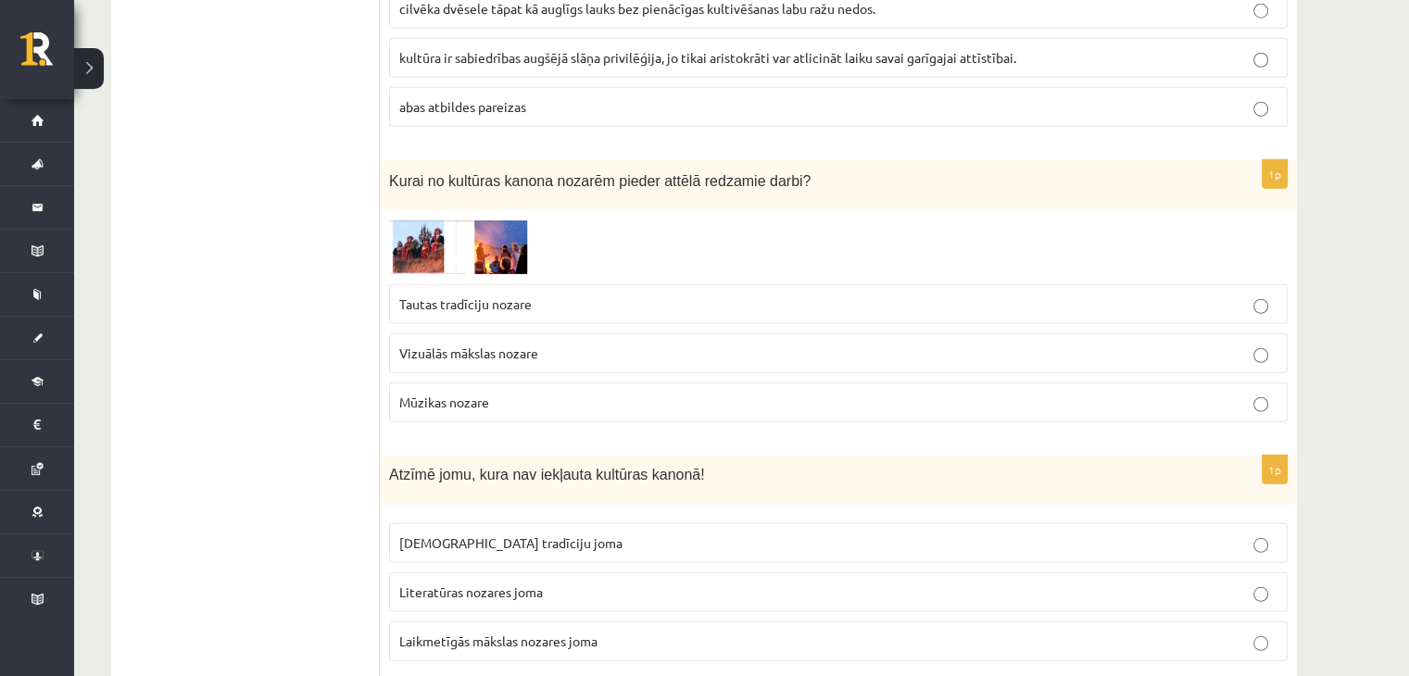
click at [487, 295] on span "Tautas tradīciju nozare" at bounding box center [465, 303] width 132 height 17
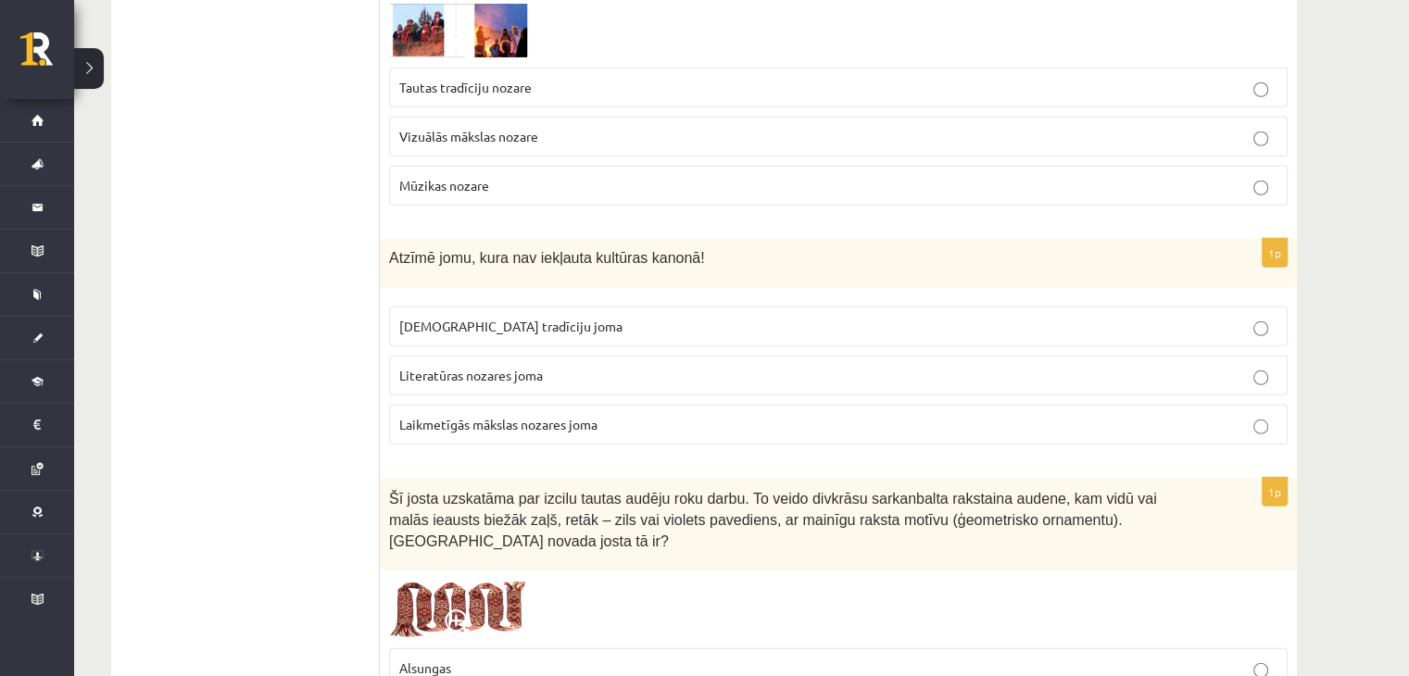
scroll to position [5187, 0]
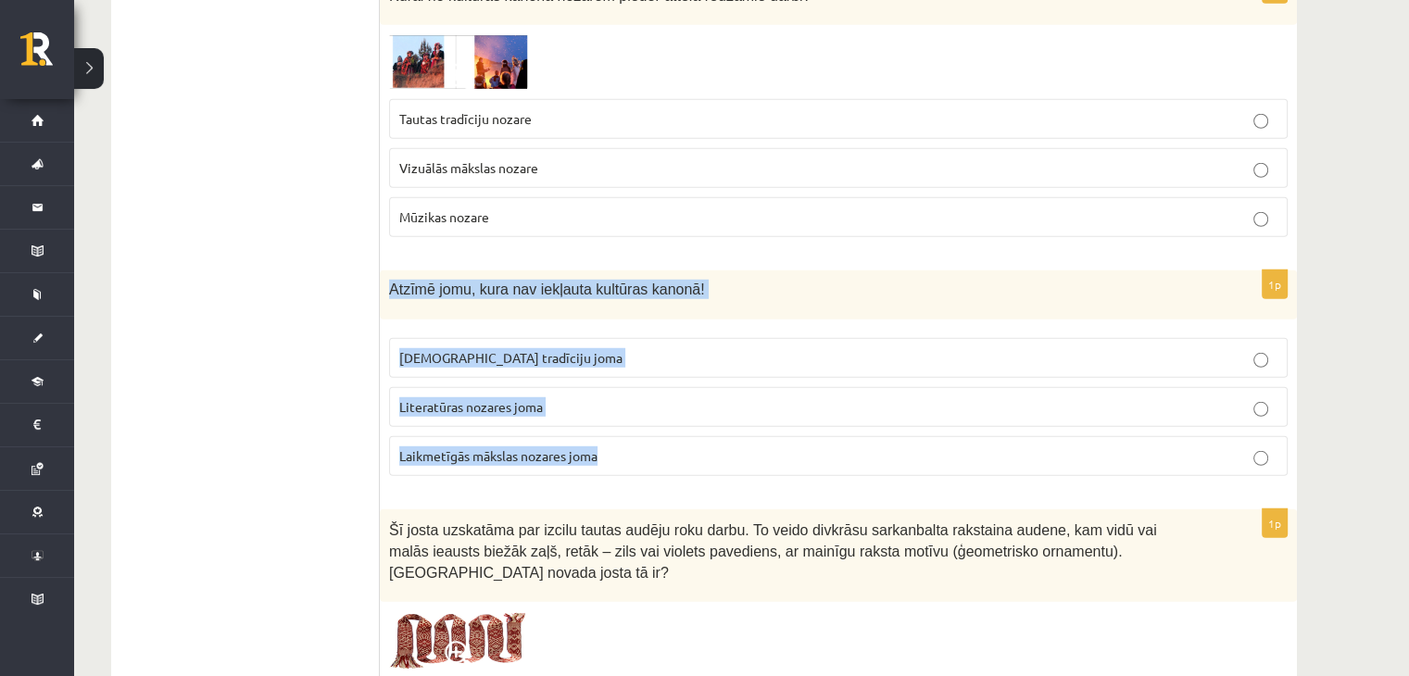
drag, startPoint x: 388, startPoint y: 249, endPoint x: 697, endPoint y: 423, distance: 354.2
click at [697, 423] on div "1p Atzīmē jomu, kura nav iekļauta kultūras kanonā! Tautas tradīciju joma Litera…" at bounding box center [838, 380] width 917 height 221
click at [482, 447] on span "Laikmetīgās mākslas nozares joma" at bounding box center [498, 455] width 198 height 17
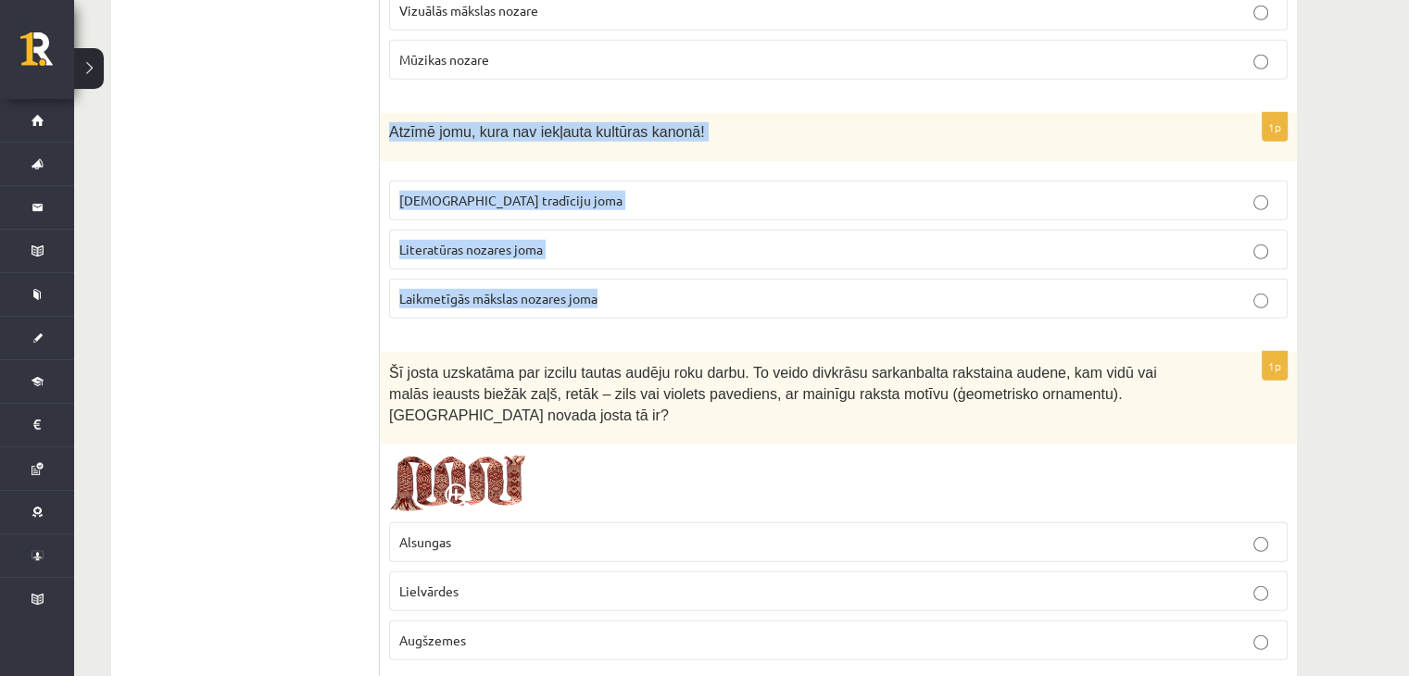
scroll to position [5372, 0]
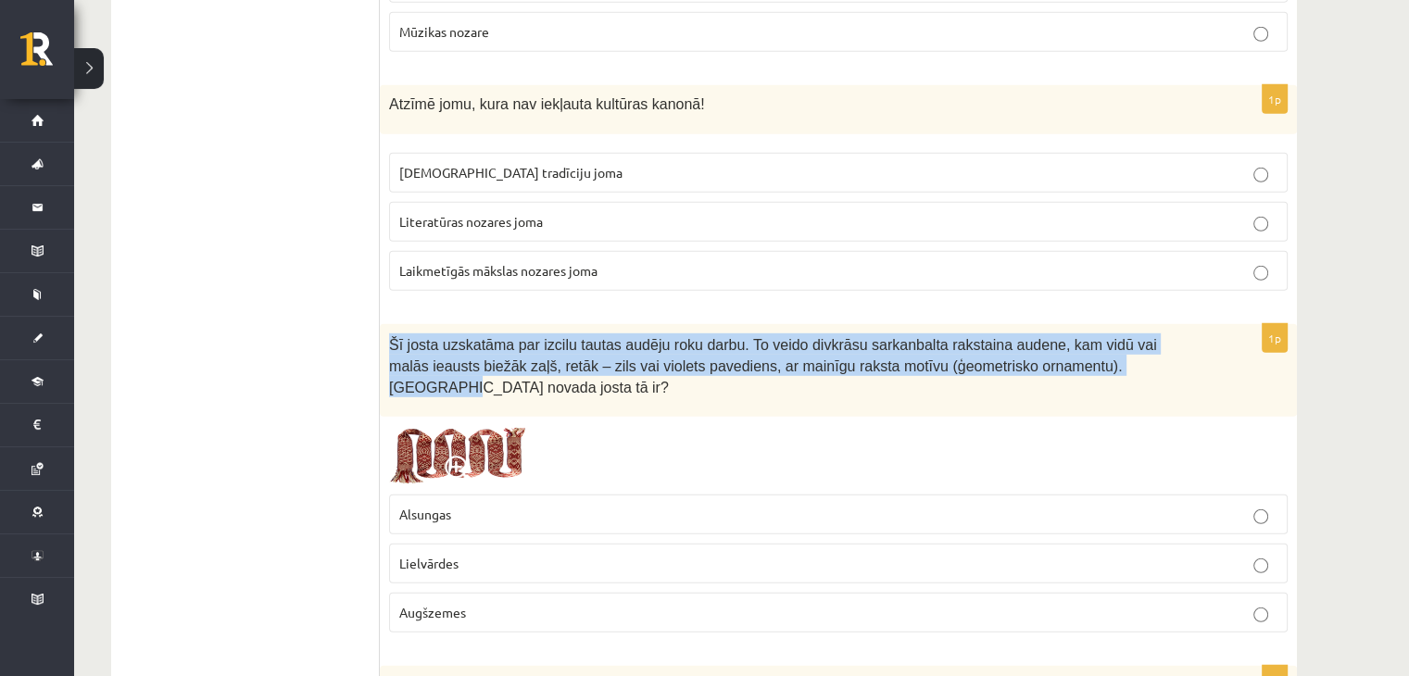
drag, startPoint x: 385, startPoint y: 301, endPoint x: 1038, endPoint y: 331, distance: 653.7
click at [1038, 331] on div "Šī josta uzskatāma par izcilu tautas audēju roku darbu. To veido divkrāsu sarka…" at bounding box center [838, 370] width 917 height 93
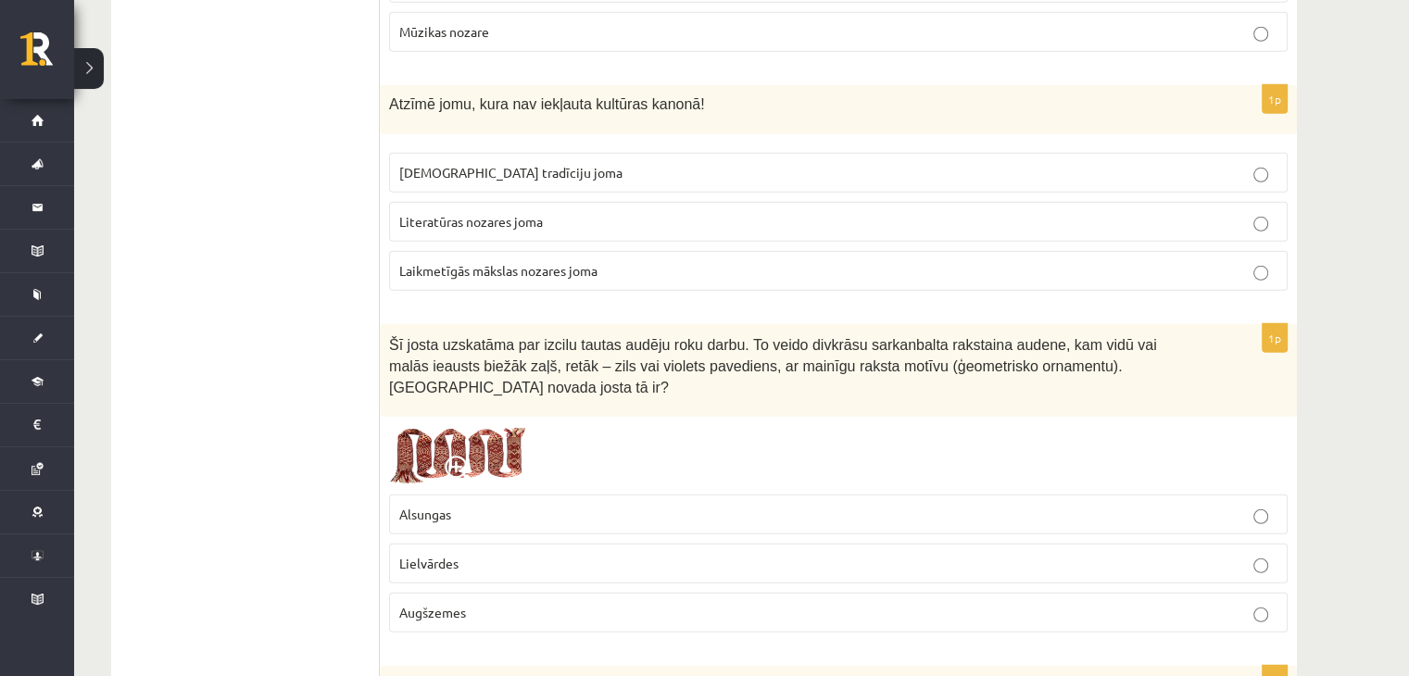
click at [514, 342] on div "Šī josta uzskatāma par izcilu tautas audēju roku darbu. To veido divkrāsu sarka…" at bounding box center [838, 370] width 917 height 93
click at [500, 426] on img at bounding box center [458, 455] width 139 height 59
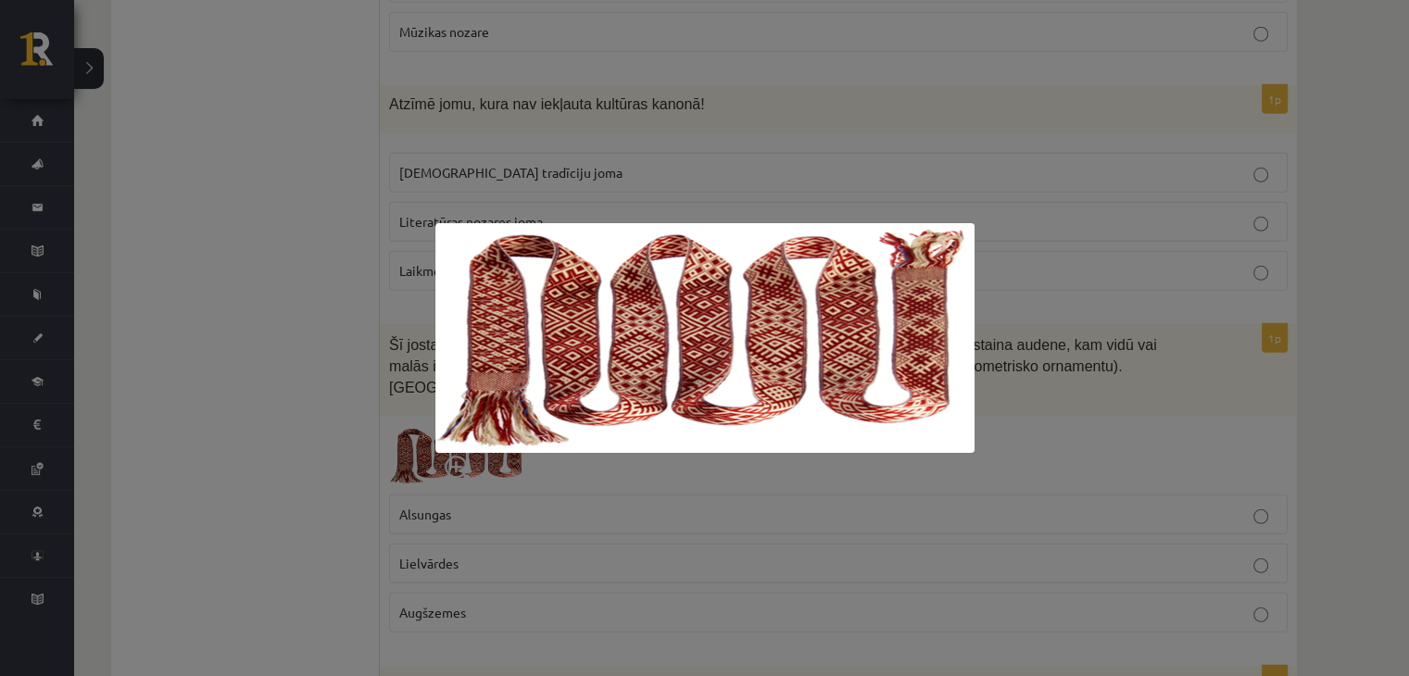
click at [211, 278] on div at bounding box center [704, 338] width 1409 height 676
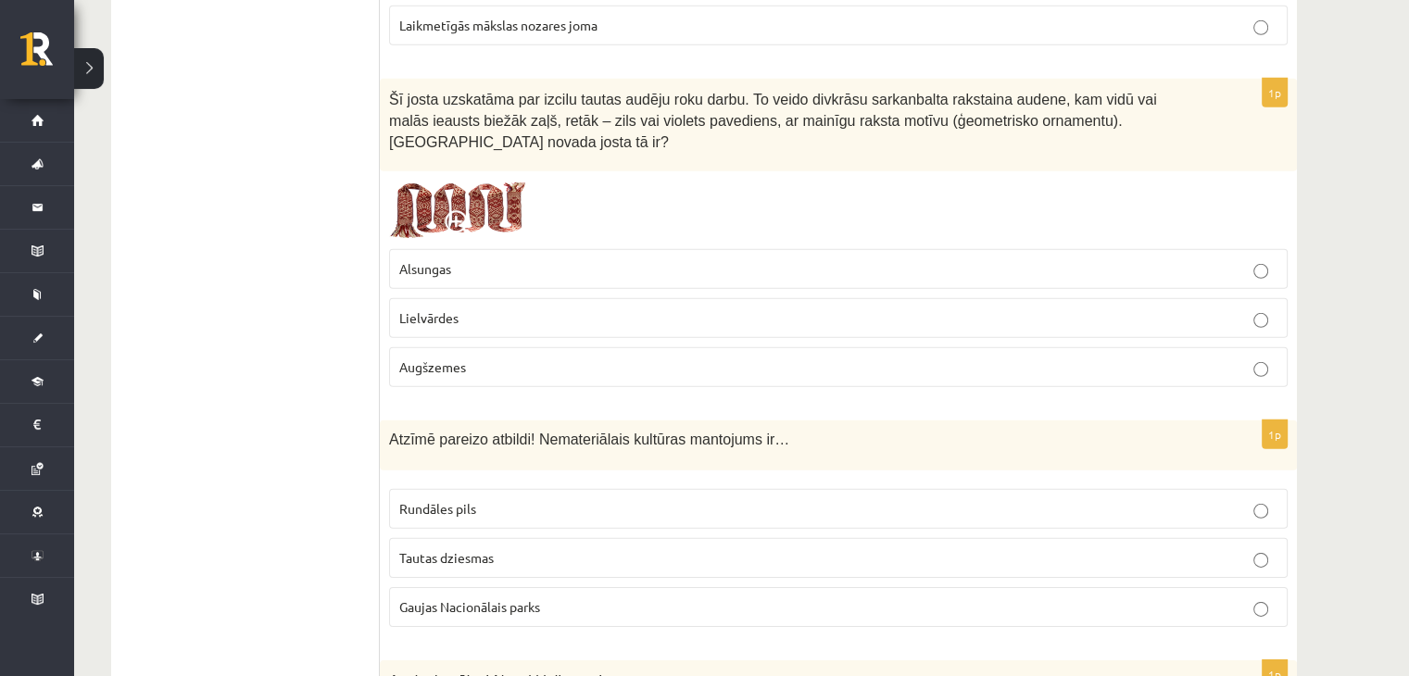
scroll to position [5650, 0]
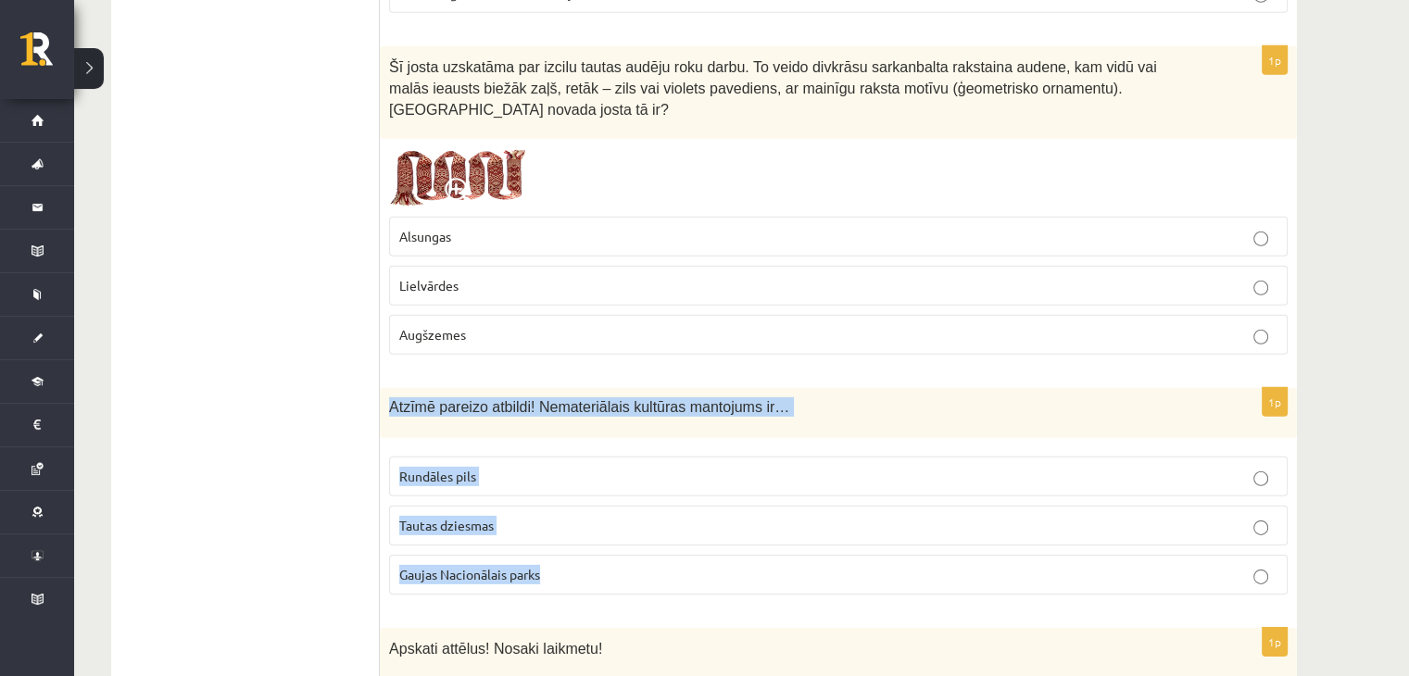
drag, startPoint x: 386, startPoint y: 334, endPoint x: 854, endPoint y: 501, distance: 496.6
click at [854, 501] on div "1p Atzīmē pareizo atbildi! Nemateriālais kultūras mantojums ir… Rundāles pils T…" at bounding box center [838, 498] width 917 height 221
click at [472, 517] on span "Tautas dziesmas" at bounding box center [446, 525] width 94 height 17
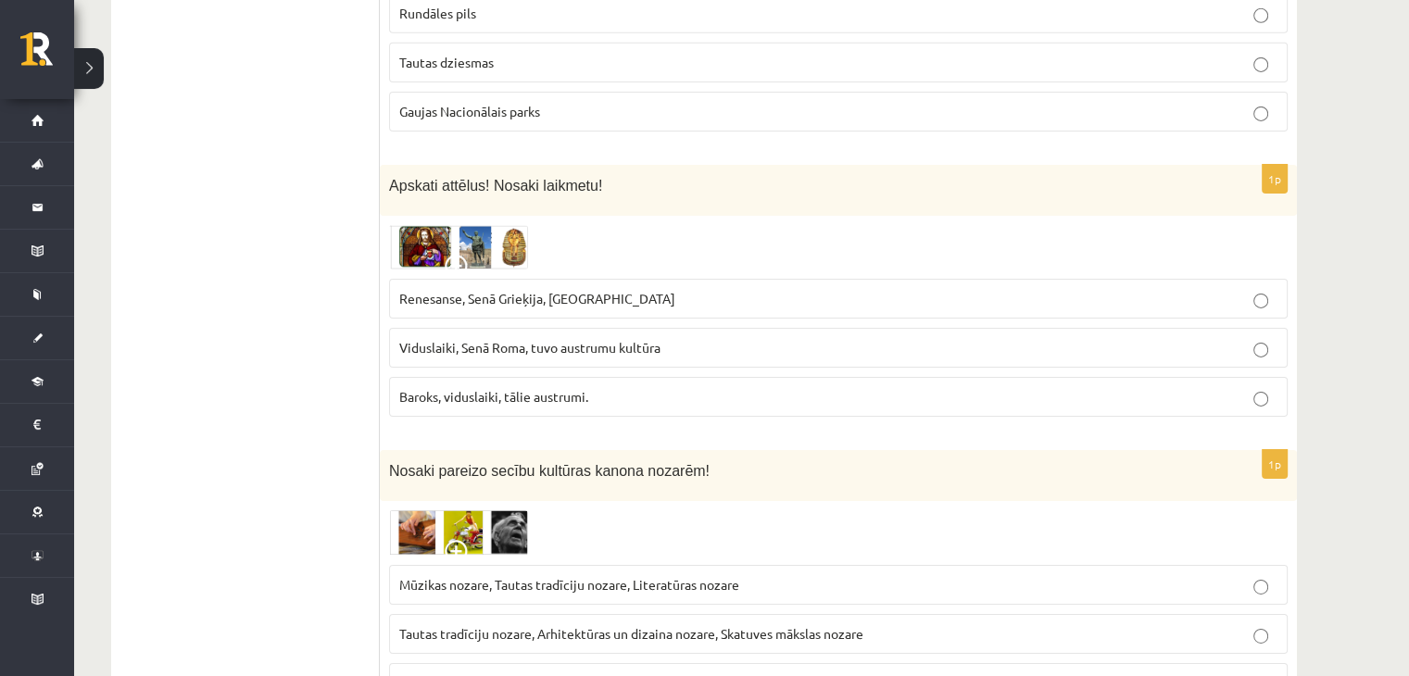
scroll to position [6391, 0]
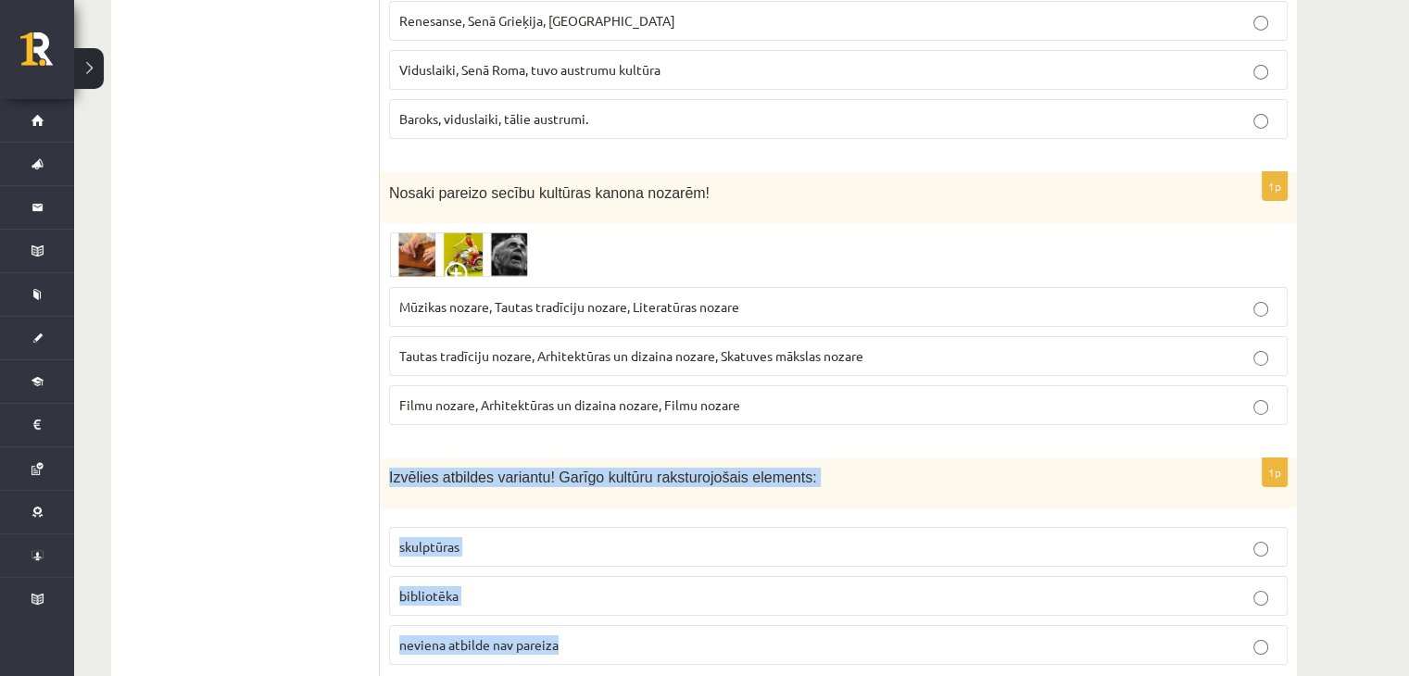
drag, startPoint x: 389, startPoint y: 405, endPoint x: 786, endPoint y: 470, distance: 402.6
click at [862, 576] on div "1p Izvēlies atbildes variantu! Garīgo kultūru raksturojošais elements: skulptūr…" at bounding box center [838, 569] width 917 height 221
click at [437, 587] on span "bibliotēka" at bounding box center [428, 595] width 59 height 17
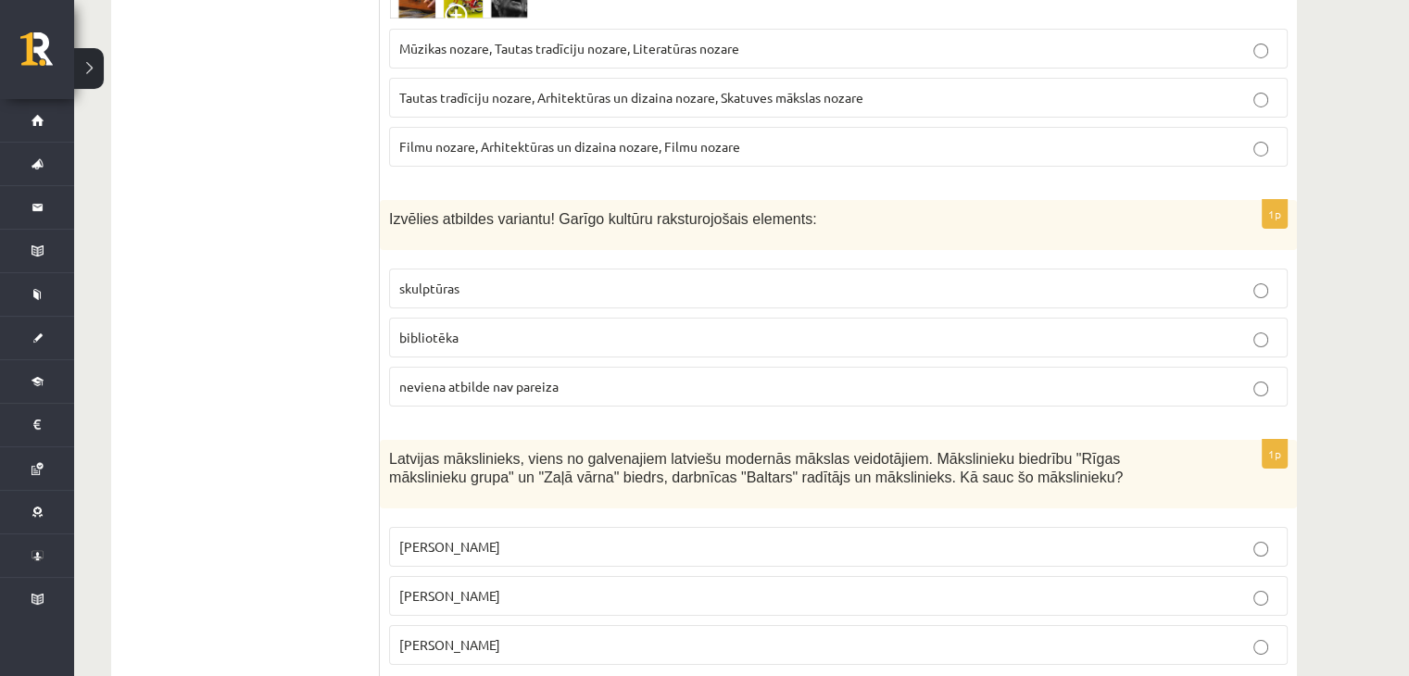
scroll to position [6762, 0]
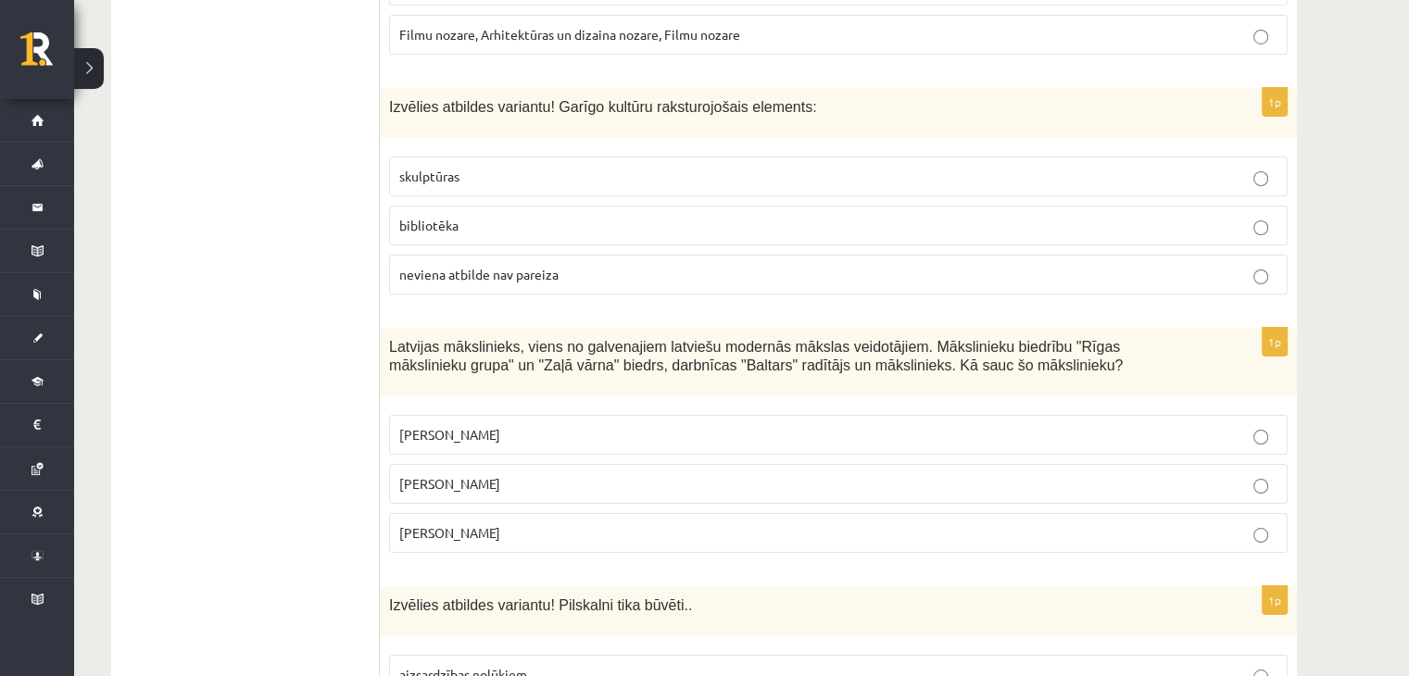
drag, startPoint x: 383, startPoint y: 276, endPoint x: 1089, endPoint y: 471, distance: 733.0
click at [1089, 471] on div "1p Latvijas mākslinieks, viens no galvenajiem latviešu modernās mākslas veidotā…" at bounding box center [838, 448] width 917 height 241
click at [480, 474] on p "Romāns Suta" at bounding box center [838, 483] width 878 height 19
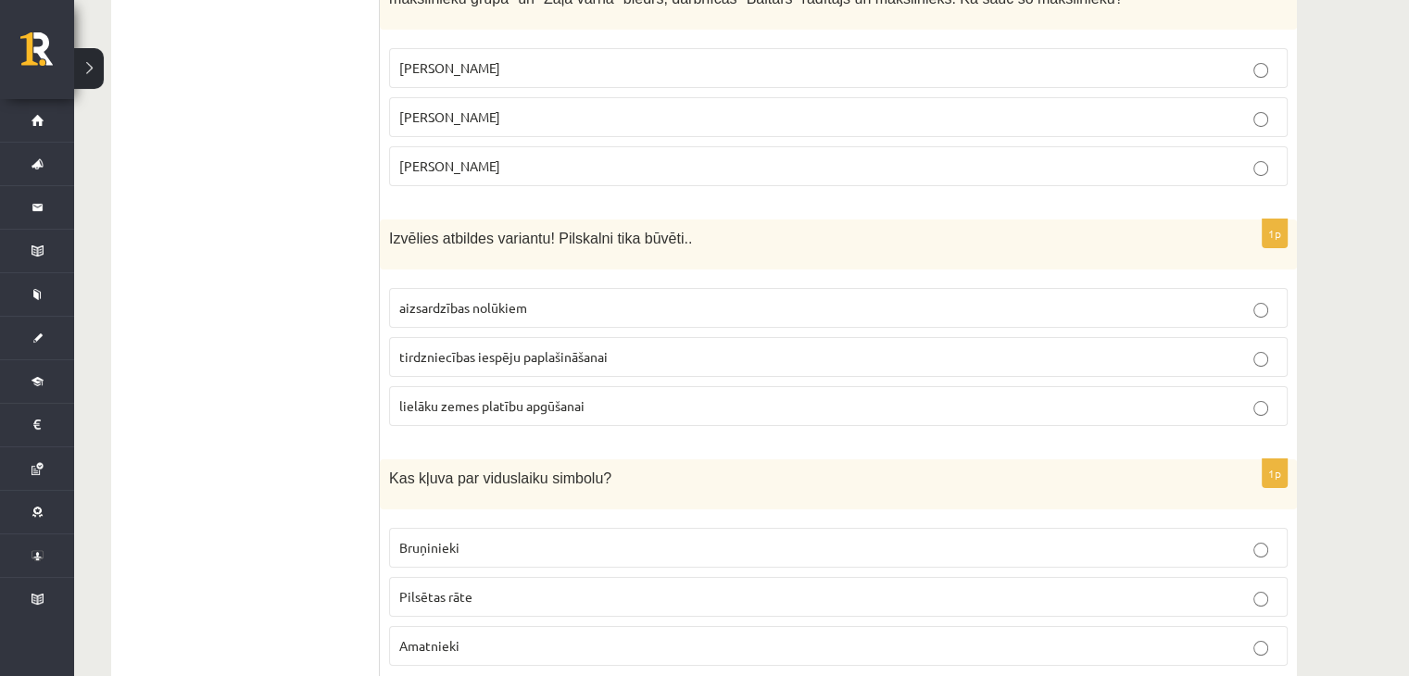
scroll to position [7132, 0]
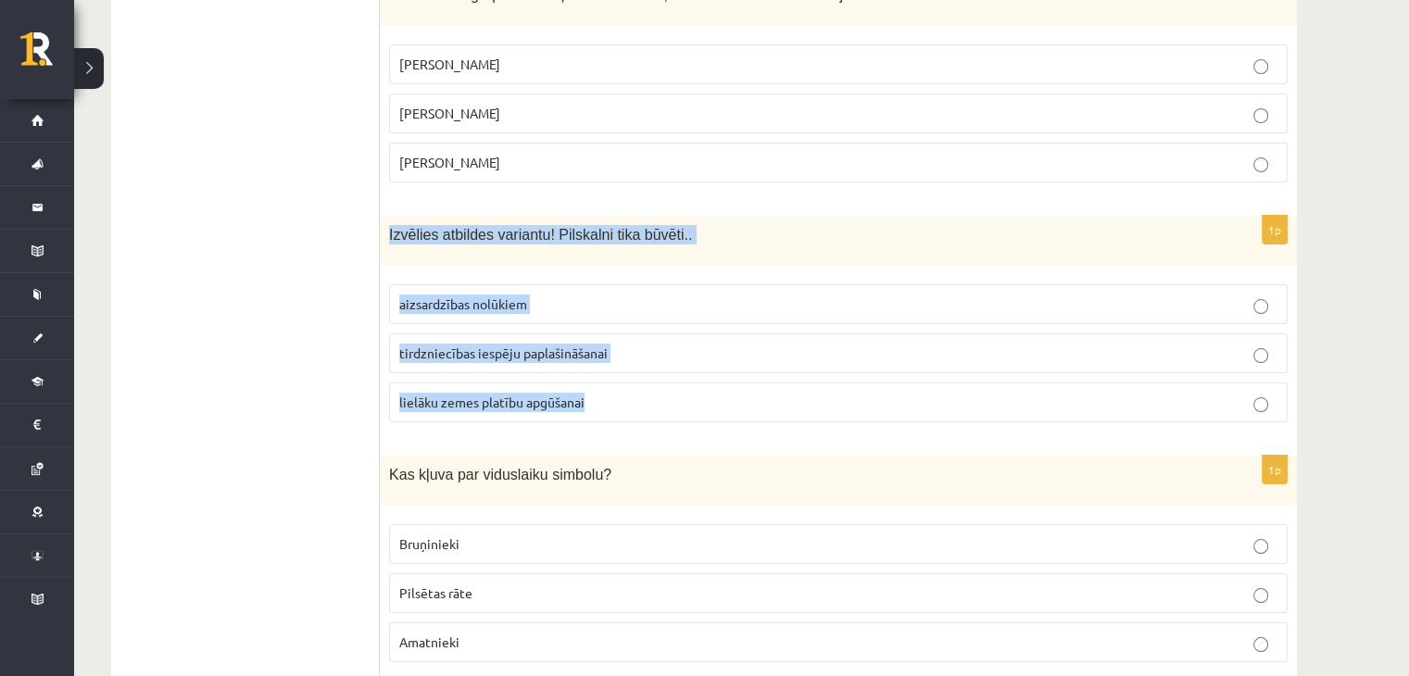
drag, startPoint x: 384, startPoint y: 163, endPoint x: 796, endPoint y: 336, distance: 446.3
click at [796, 336] on div "1p Izvēlies atbildes variantu! Pilskalni tika būvēti.. aizsardzības nolūkiem ti…" at bounding box center [838, 326] width 917 height 221
click at [459, 295] on span "aizsardzības nolūkiem" at bounding box center [463, 303] width 128 height 17
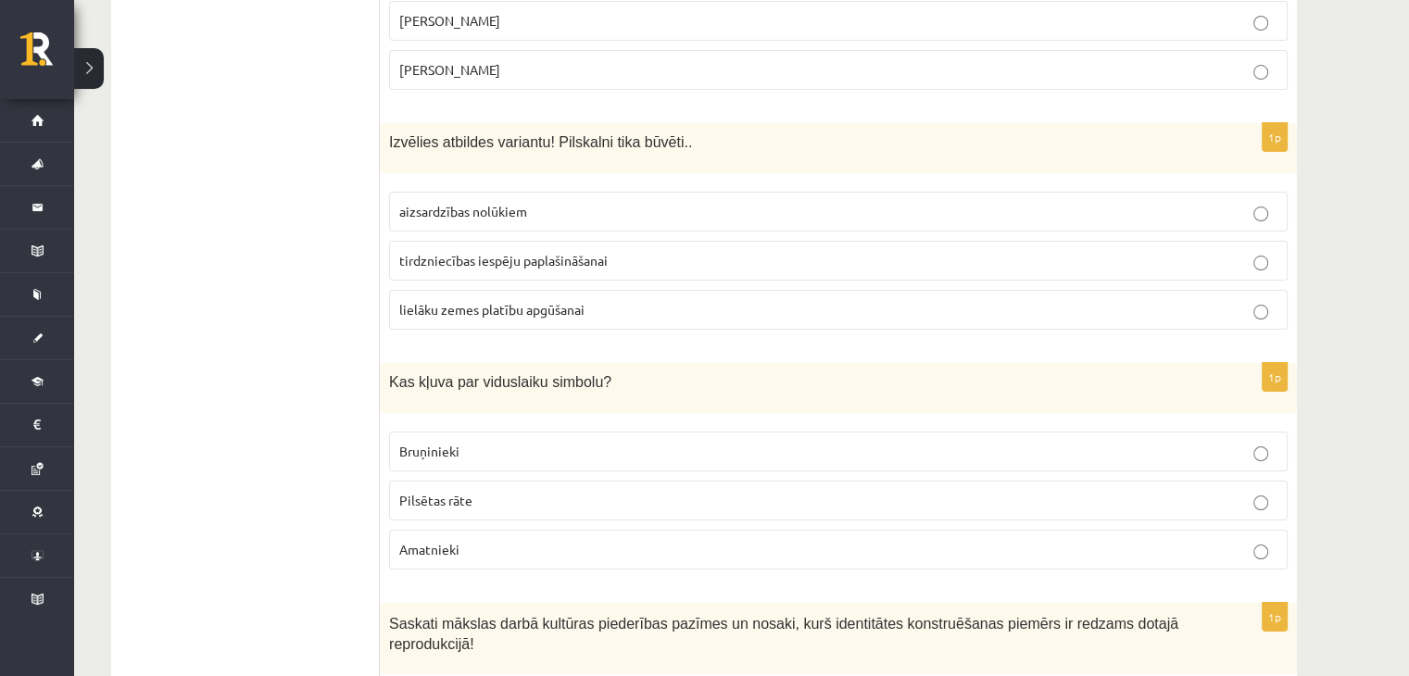
scroll to position [7318, 0]
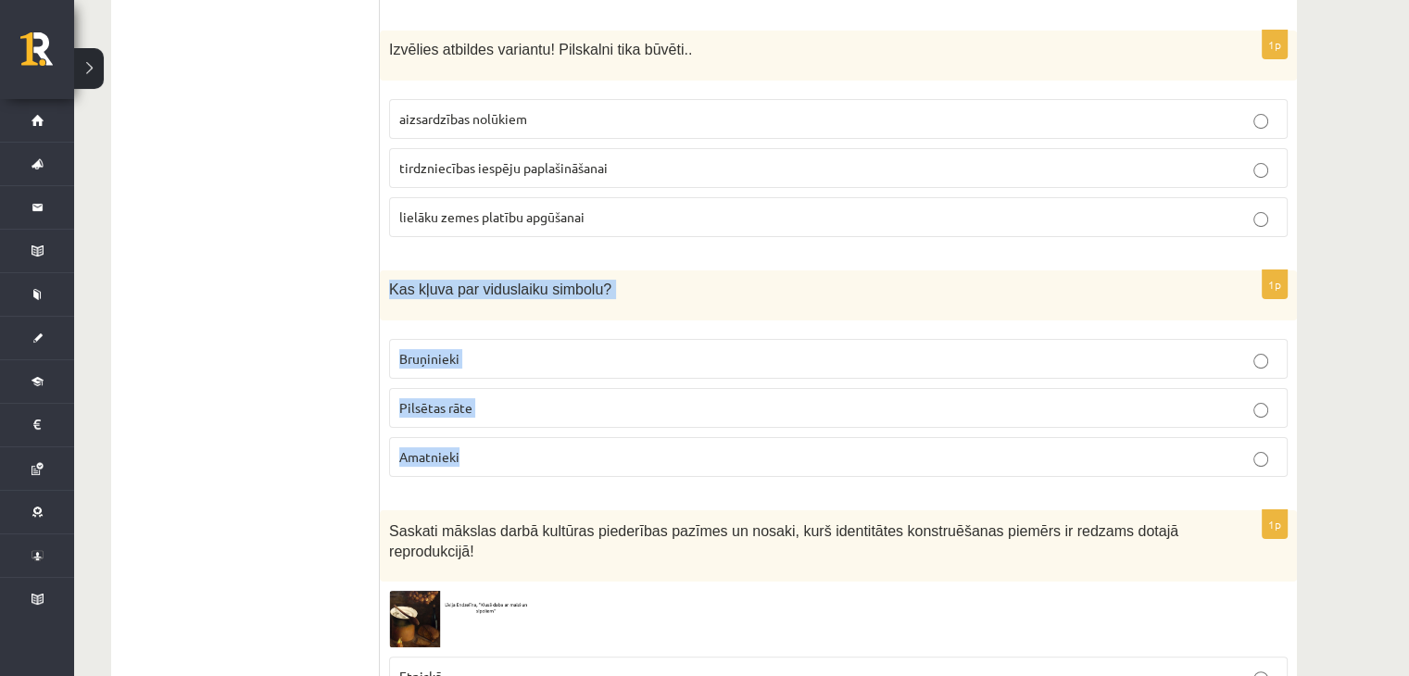
drag, startPoint x: 389, startPoint y: 217, endPoint x: 642, endPoint y: 377, distance: 299.4
click at [642, 377] on div "1p Kas kļuva par viduslaiku simbolu? Bruņinieki Pilsētas rāte Amatnieki" at bounding box center [838, 380] width 917 height 221
click at [445, 350] on span "Bruņinieki" at bounding box center [429, 358] width 60 height 17
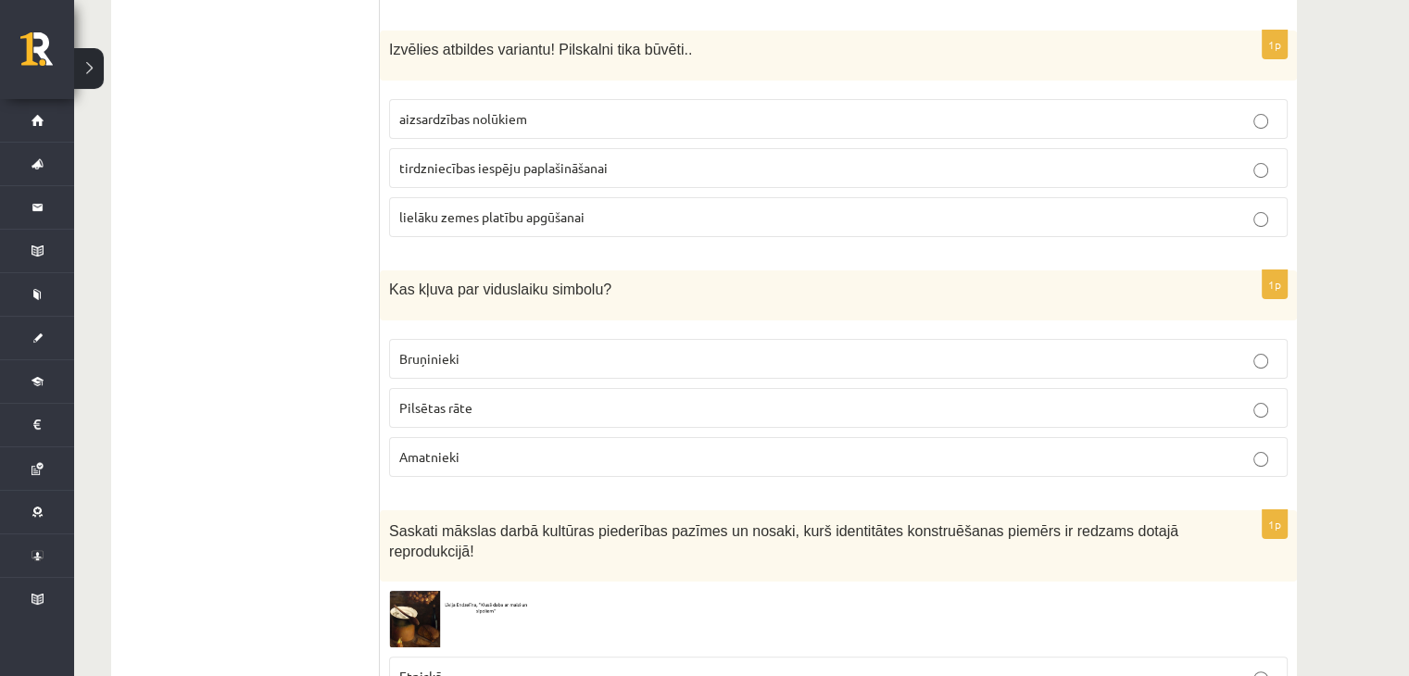
scroll to position [7410, 0]
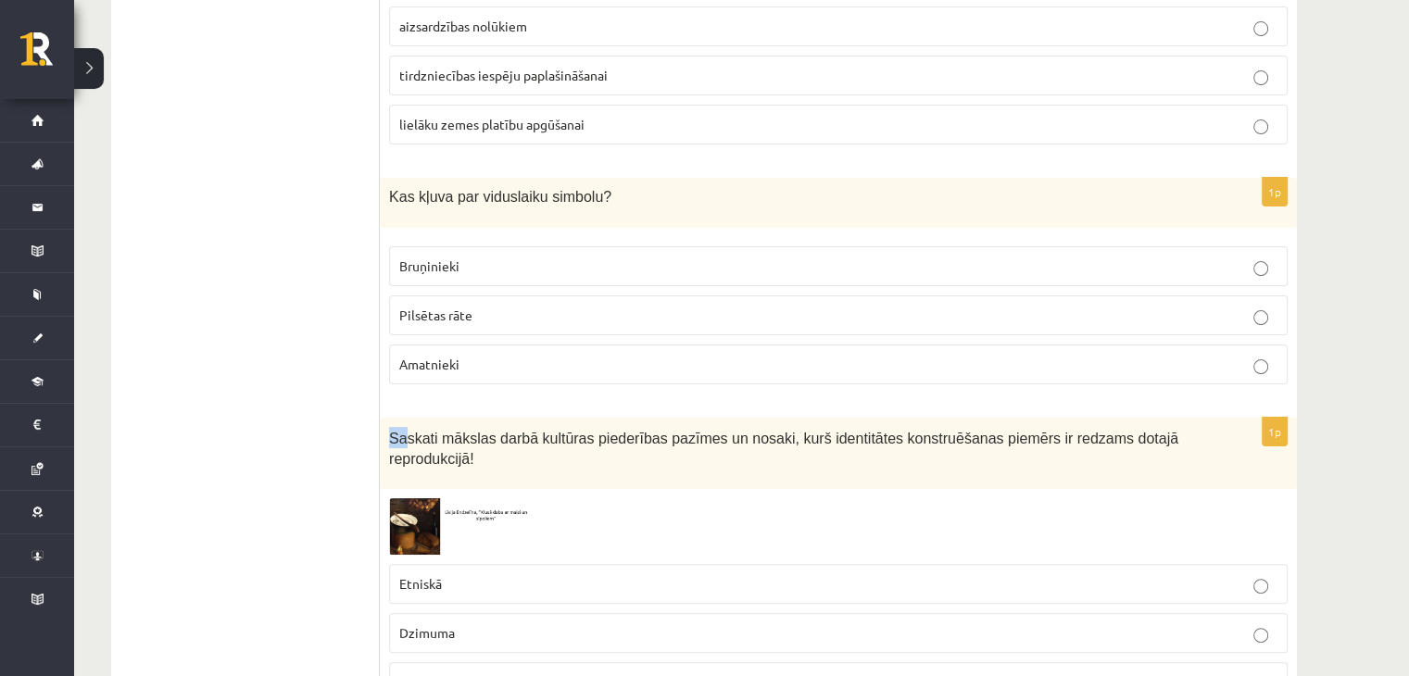
drag, startPoint x: 383, startPoint y: 371, endPoint x: 404, endPoint y: 370, distance: 21.4
click at [404, 418] on div "Saskati mākslas darbā kultūras piederības pazīmes un nosaki, kurš identitātes k…" at bounding box center [838, 453] width 917 height 71
click at [423, 498] on img at bounding box center [458, 526] width 139 height 57
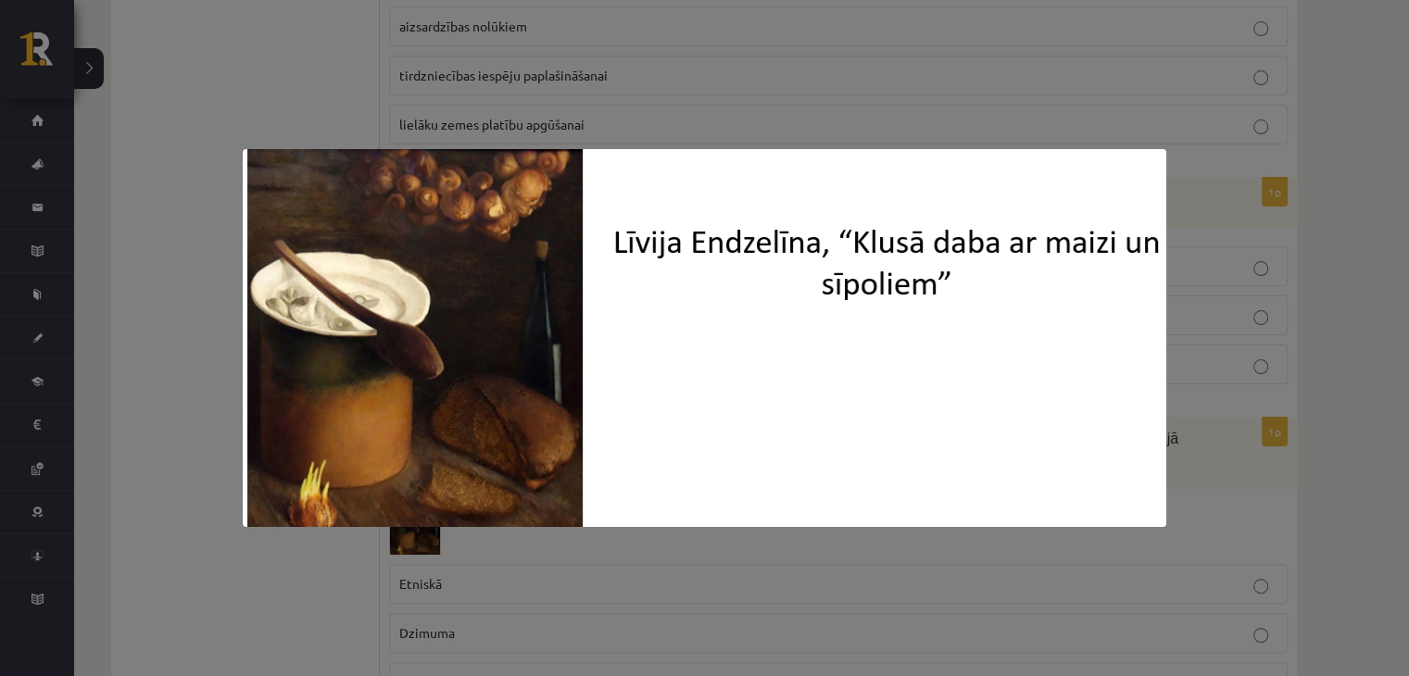
click at [170, 621] on div at bounding box center [704, 338] width 1409 height 676
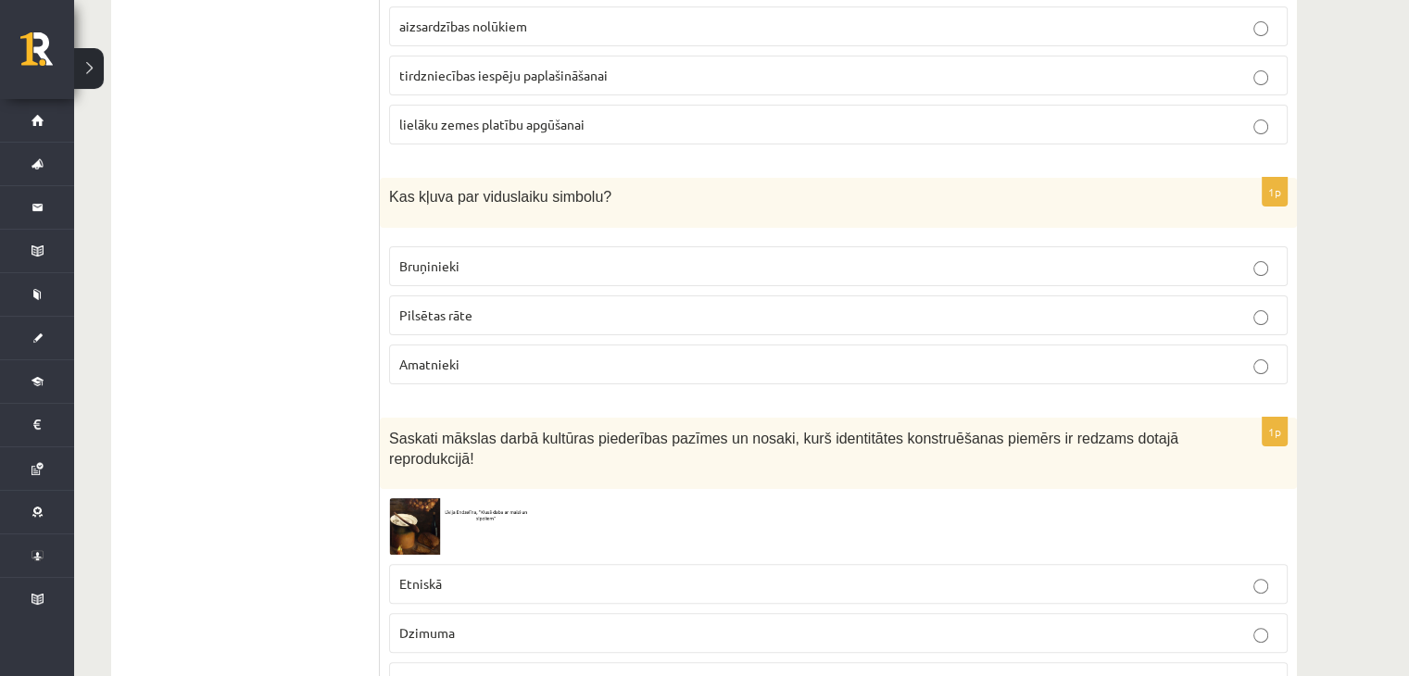
click at [404, 498] on img at bounding box center [458, 526] width 139 height 57
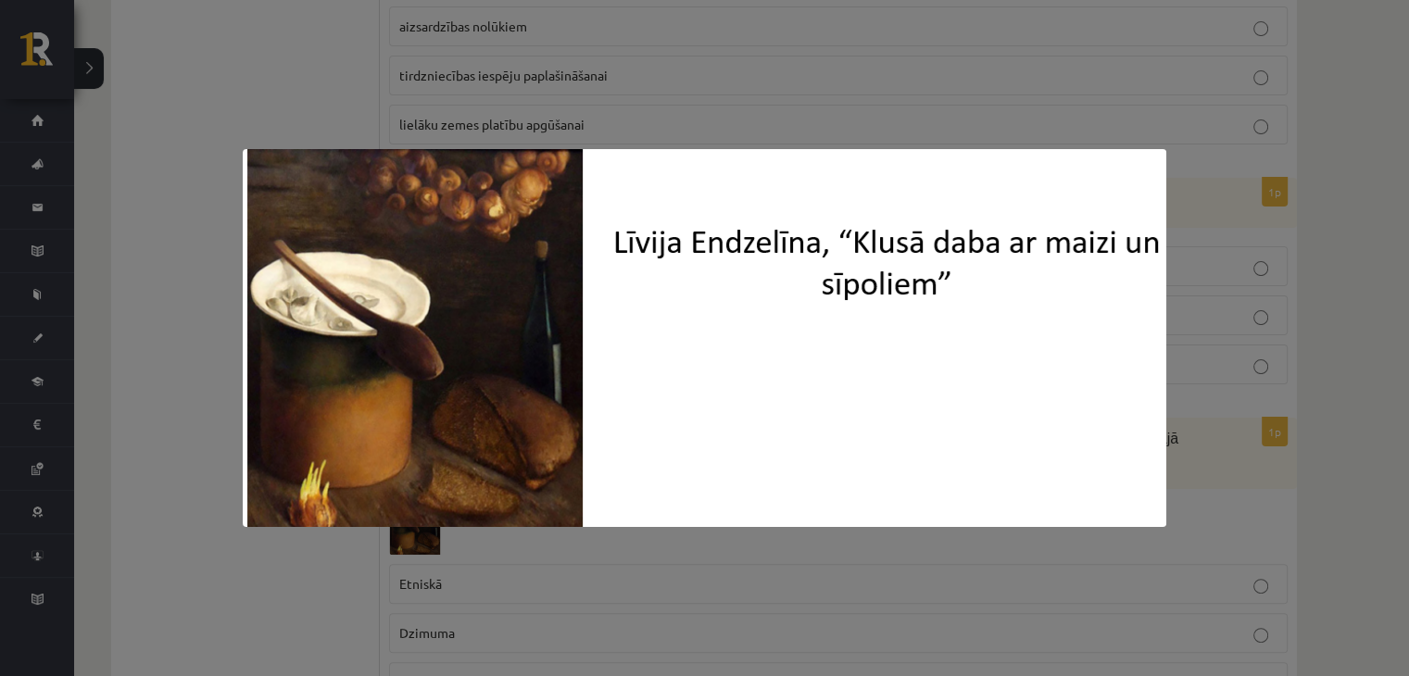
click at [203, 574] on div at bounding box center [704, 338] width 1409 height 676
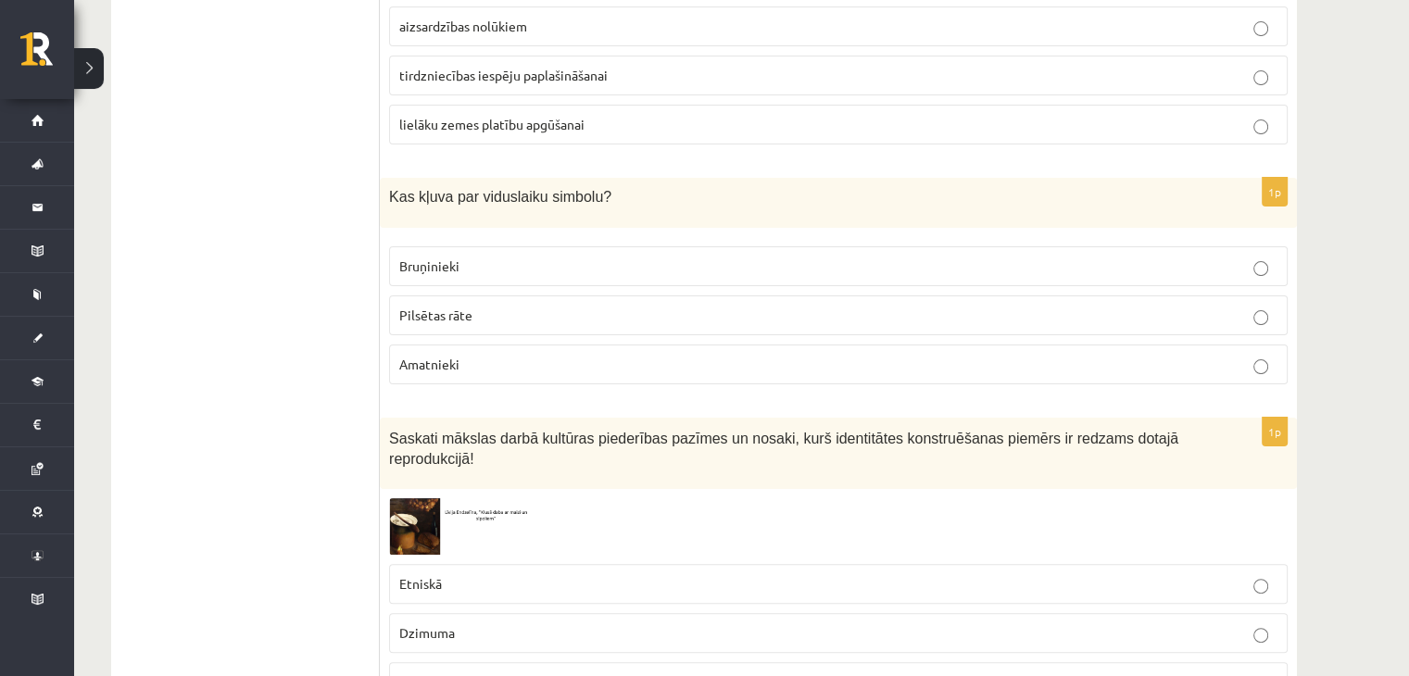
click at [467, 574] on p "Etniskā" at bounding box center [838, 583] width 878 height 19
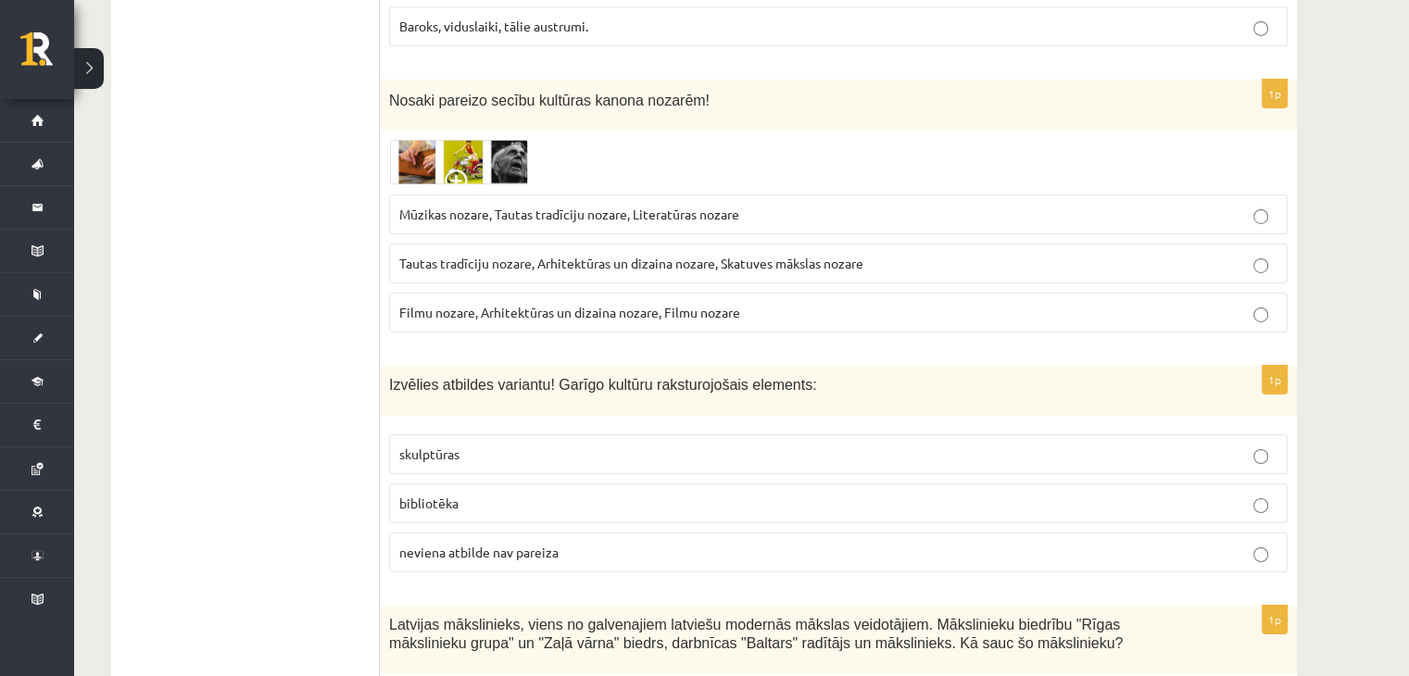
scroll to position [6391, 0]
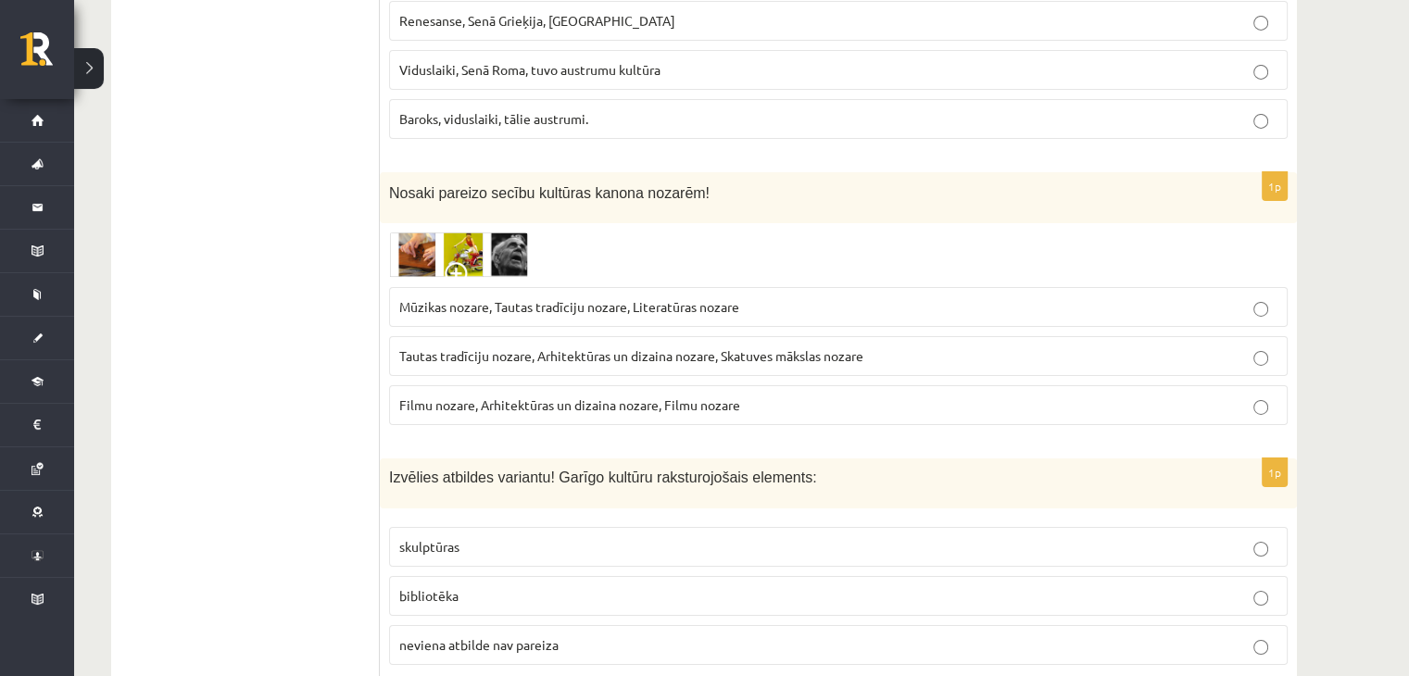
click at [519, 232] on img at bounding box center [458, 254] width 139 height 45
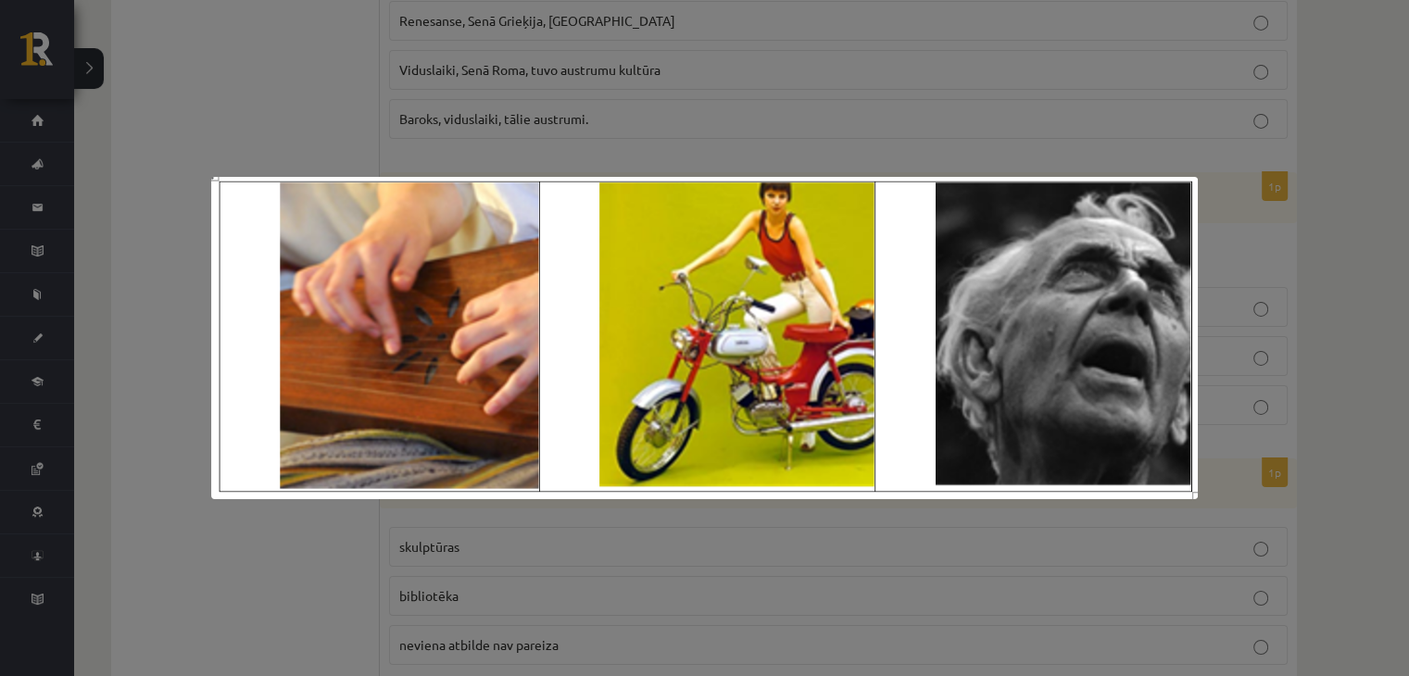
click at [271, 94] on div at bounding box center [704, 338] width 1409 height 676
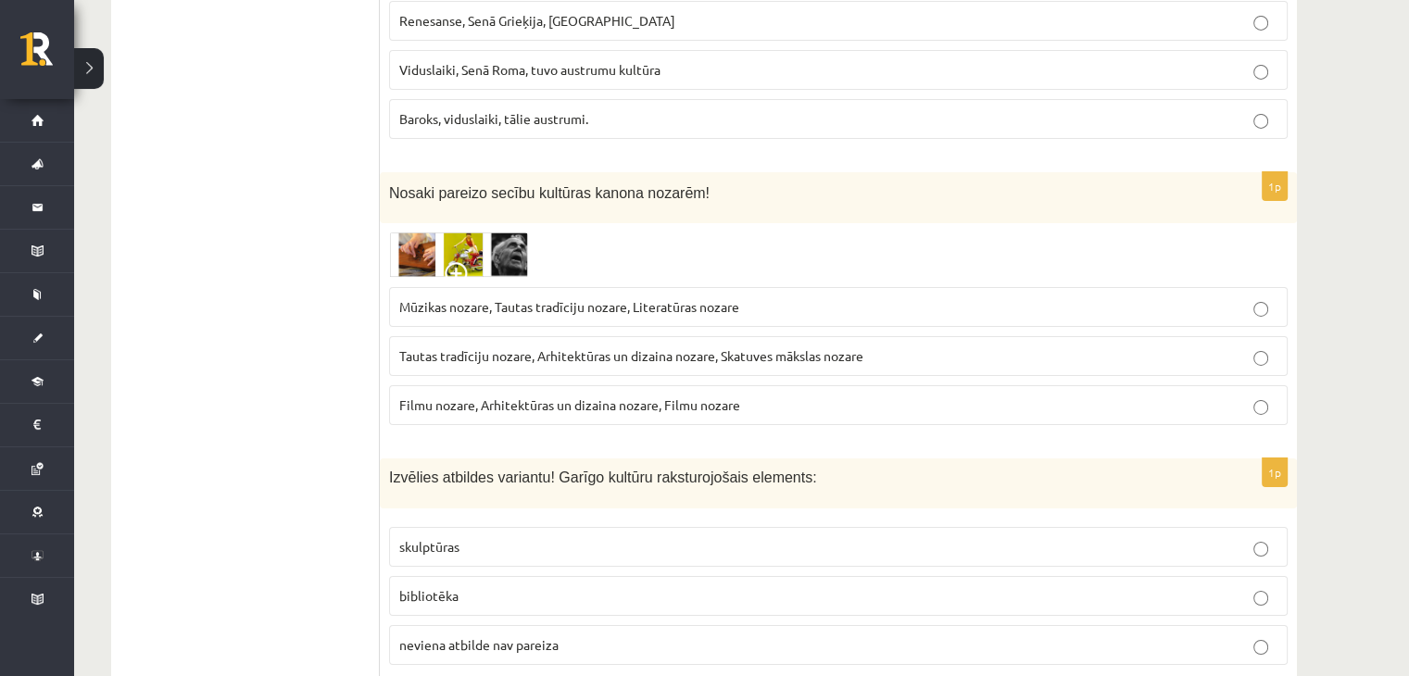
click at [512, 232] on img at bounding box center [458, 254] width 139 height 45
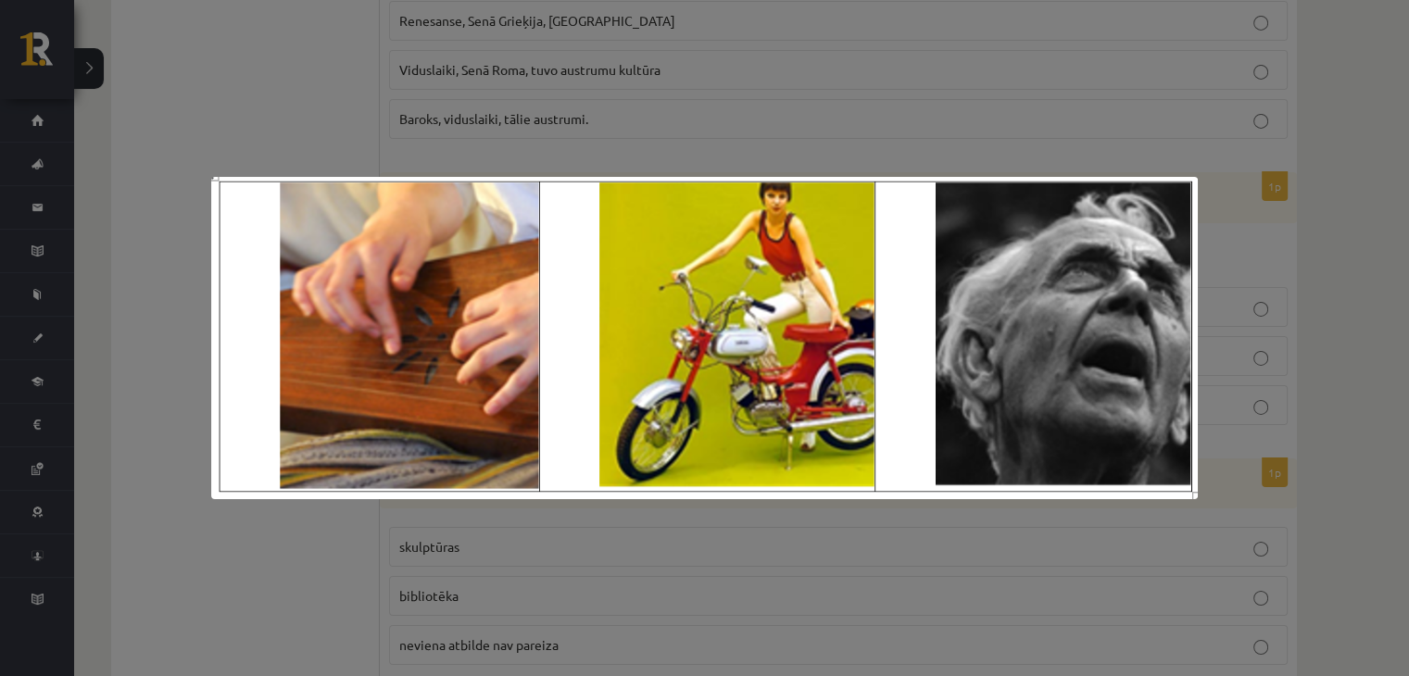
click at [362, 74] on div at bounding box center [704, 338] width 1409 height 676
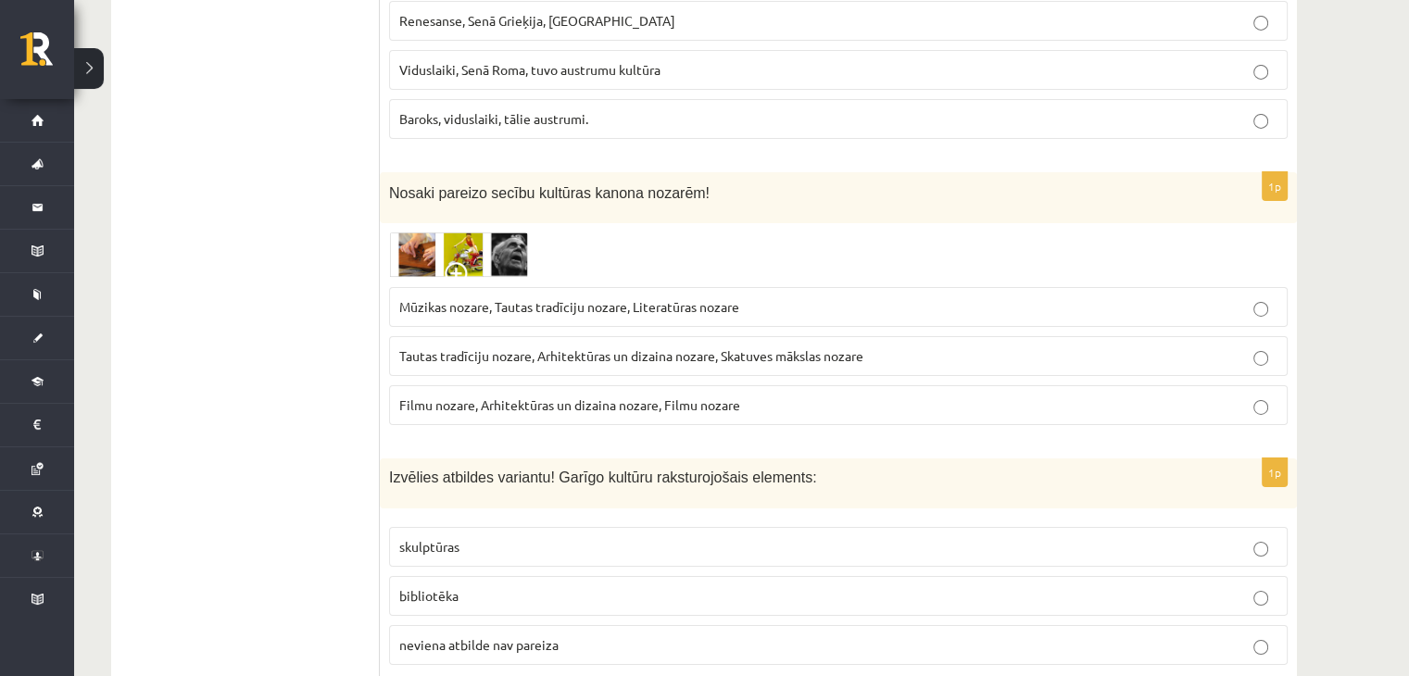
click at [434, 298] on span "Mūzikas nozare, Tautas tradīciju nozare, Literatūras nozare" at bounding box center [569, 306] width 340 height 17
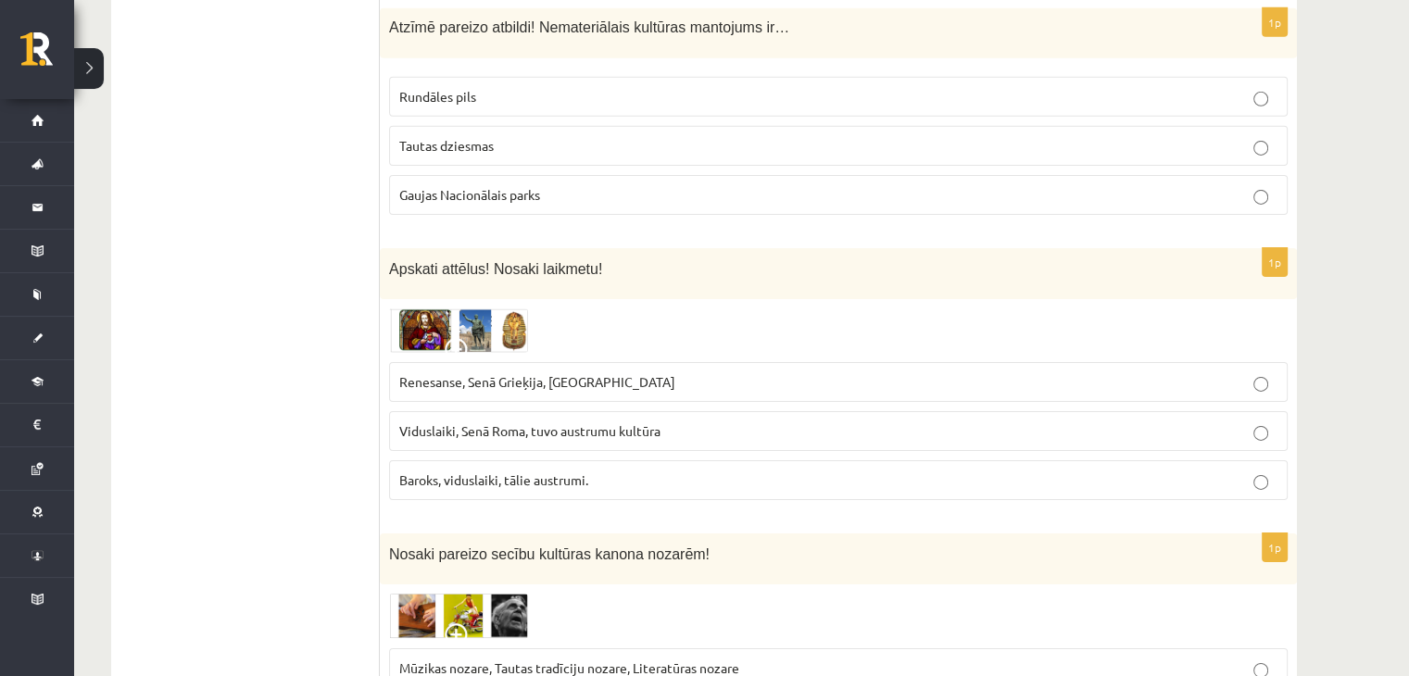
scroll to position [6021, 0]
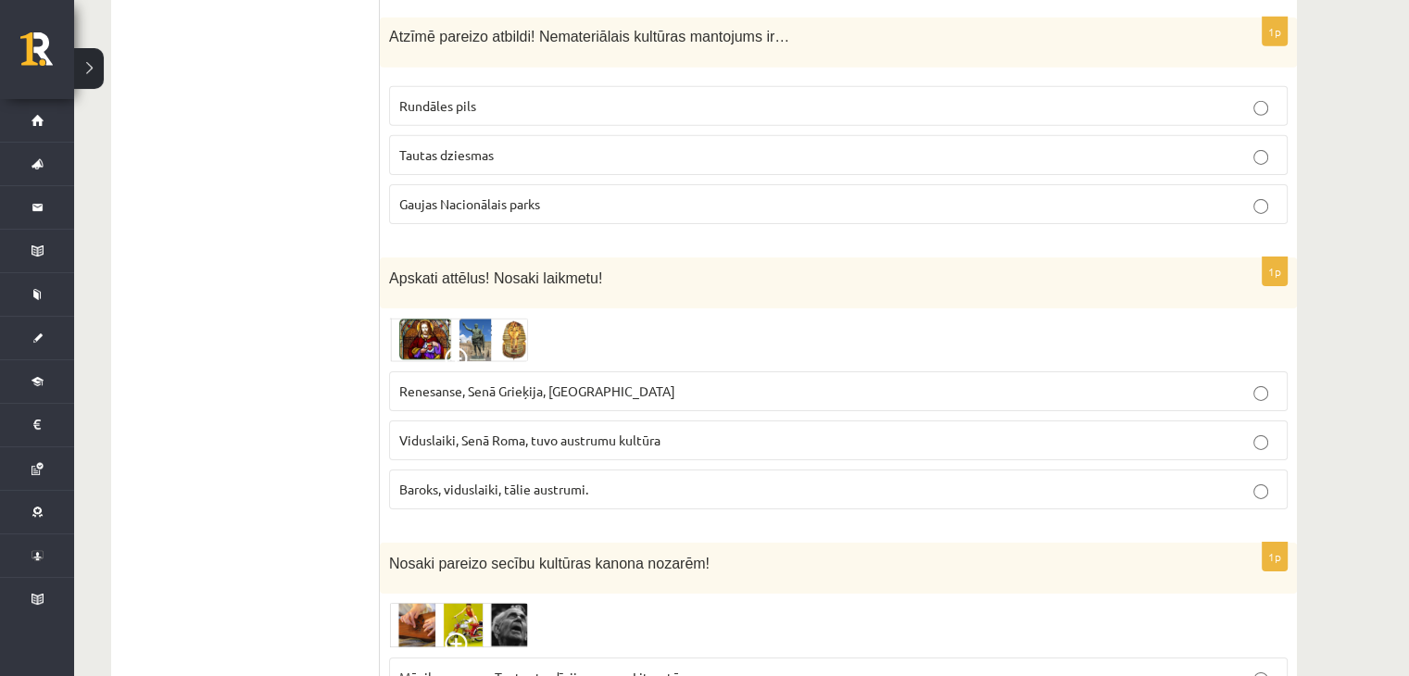
click at [404, 318] on img at bounding box center [458, 340] width 139 height 44
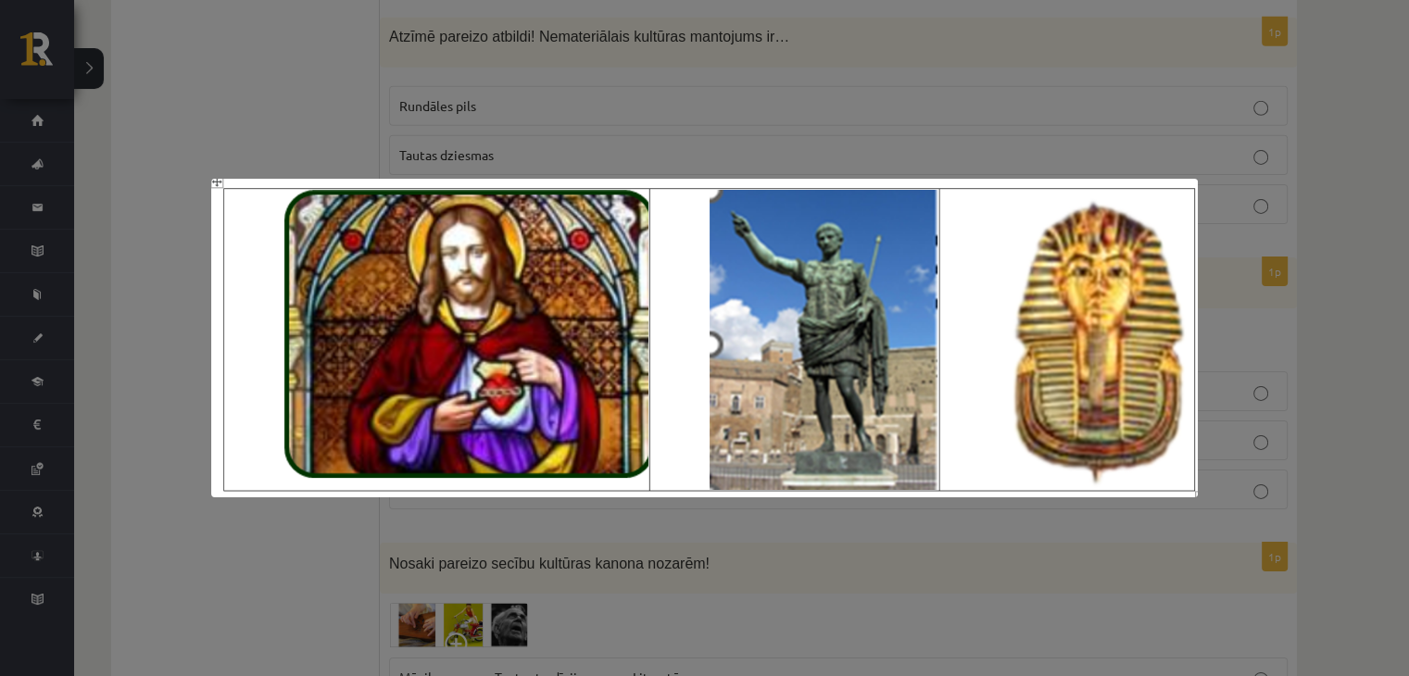
click at [237, 135] on div at bounding box center [704, 338] width 1409 height 676
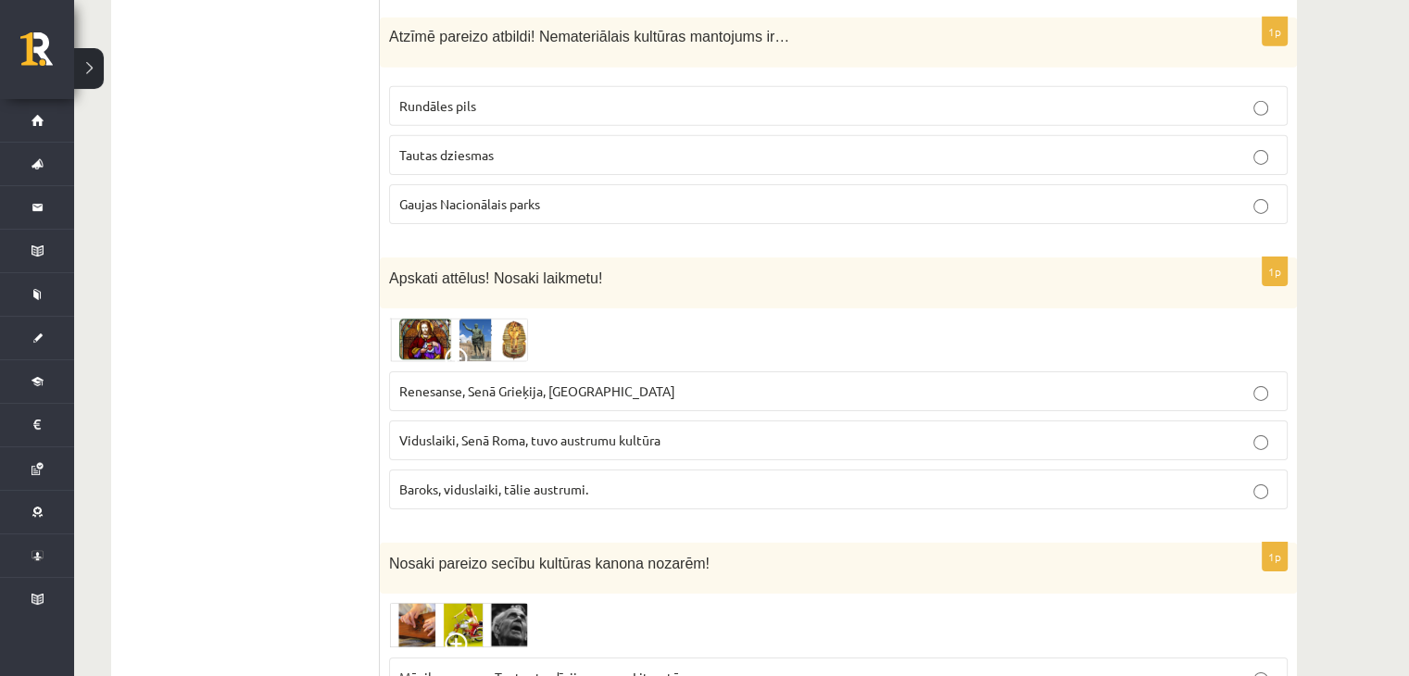
click at [477, 318] on img at bounding box center [458, 340] width 139 height 44
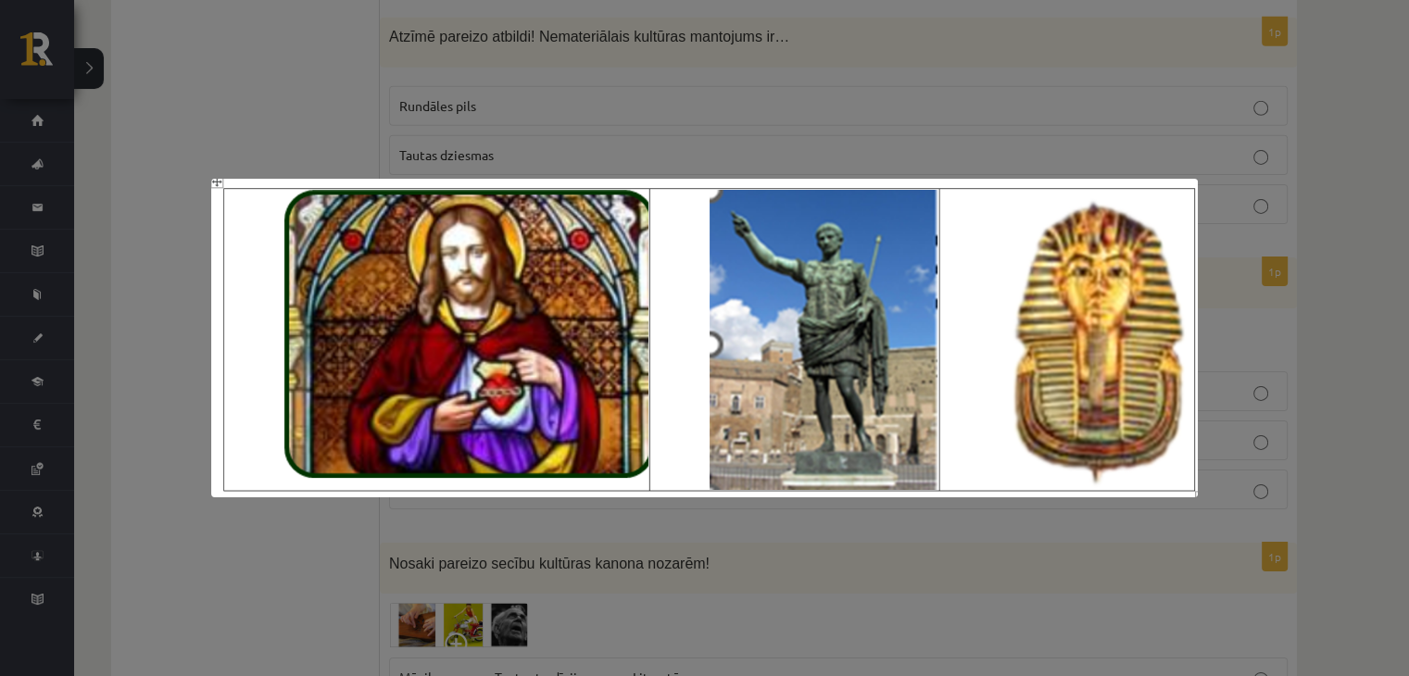
click at [308, 108] on div at bounding box center [704, 338] width 1409 height 676
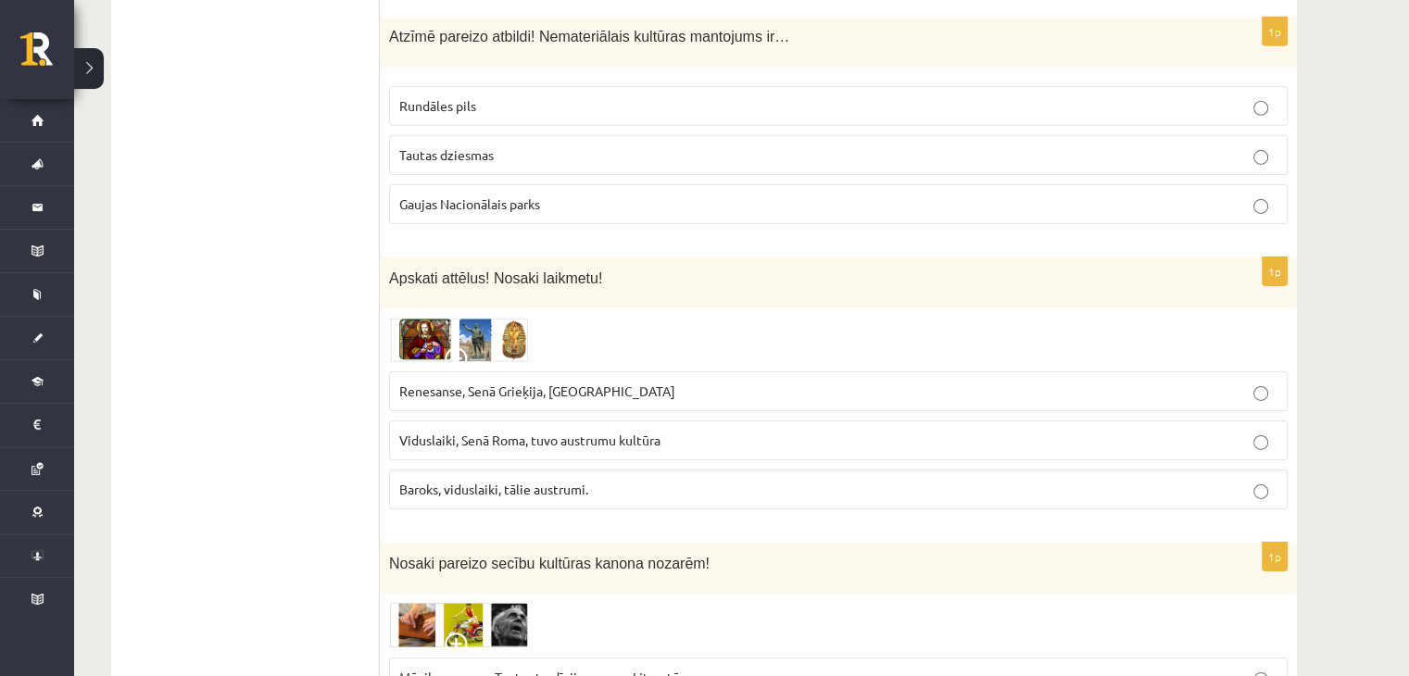
click at [452, 318] on img at bounding box center [458, 340] width 139 height 44
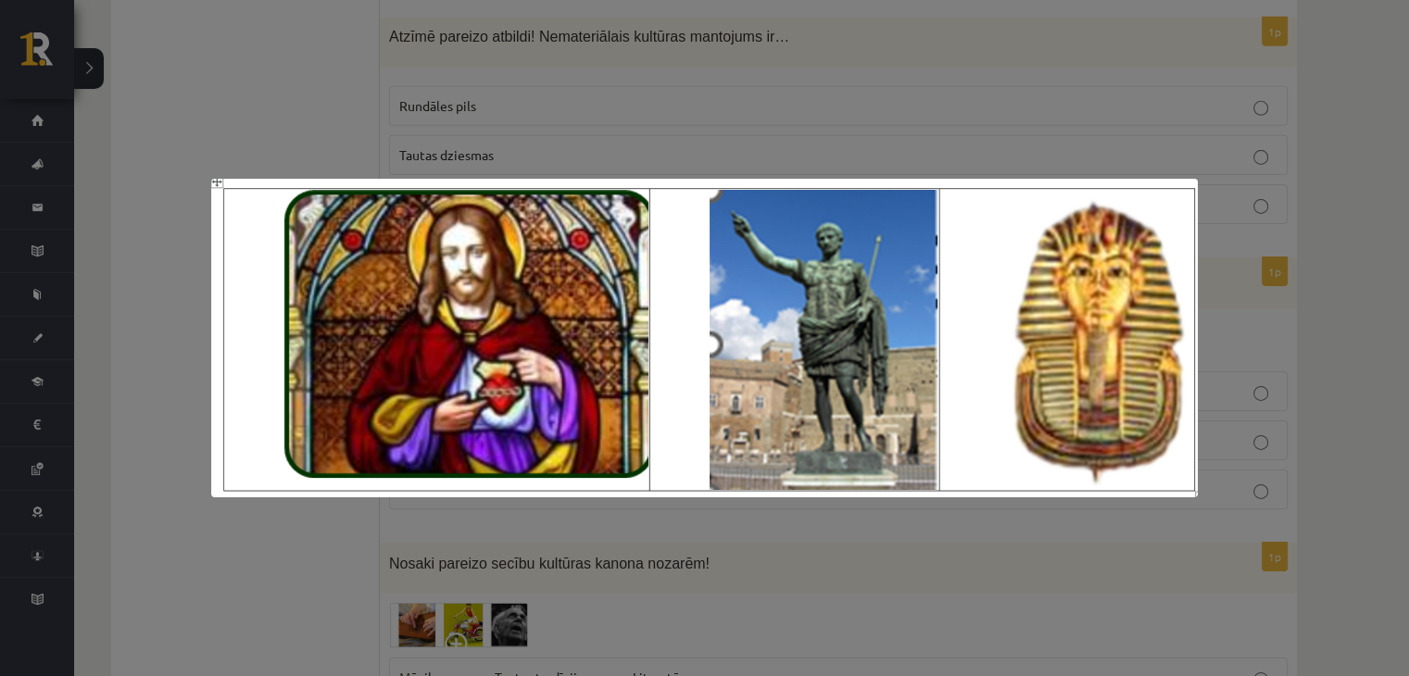
click at [211, 148] on div at bounding box center [704, 338] width 1409 height 676
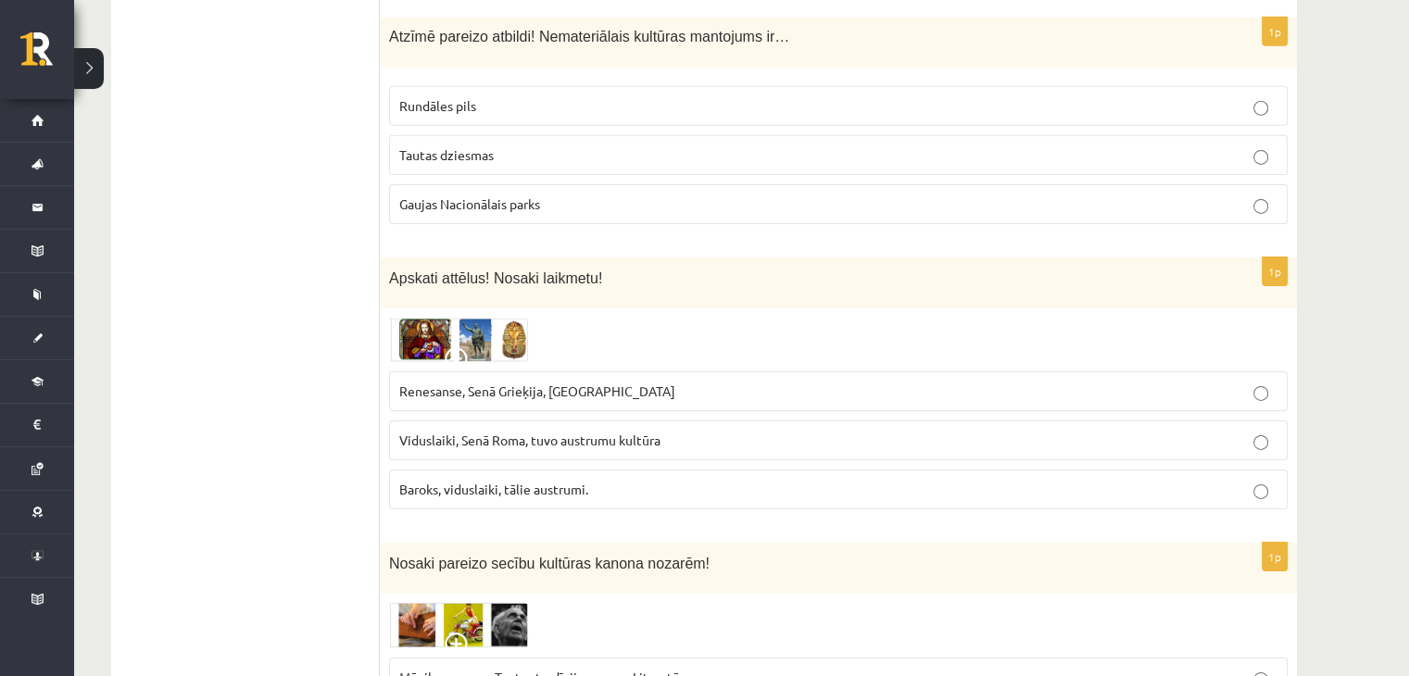
click at [540, 382] on p "Renesanse, Senā Grieķija, Ēģipte" at bounding box center [838, 391] width 878 height 19
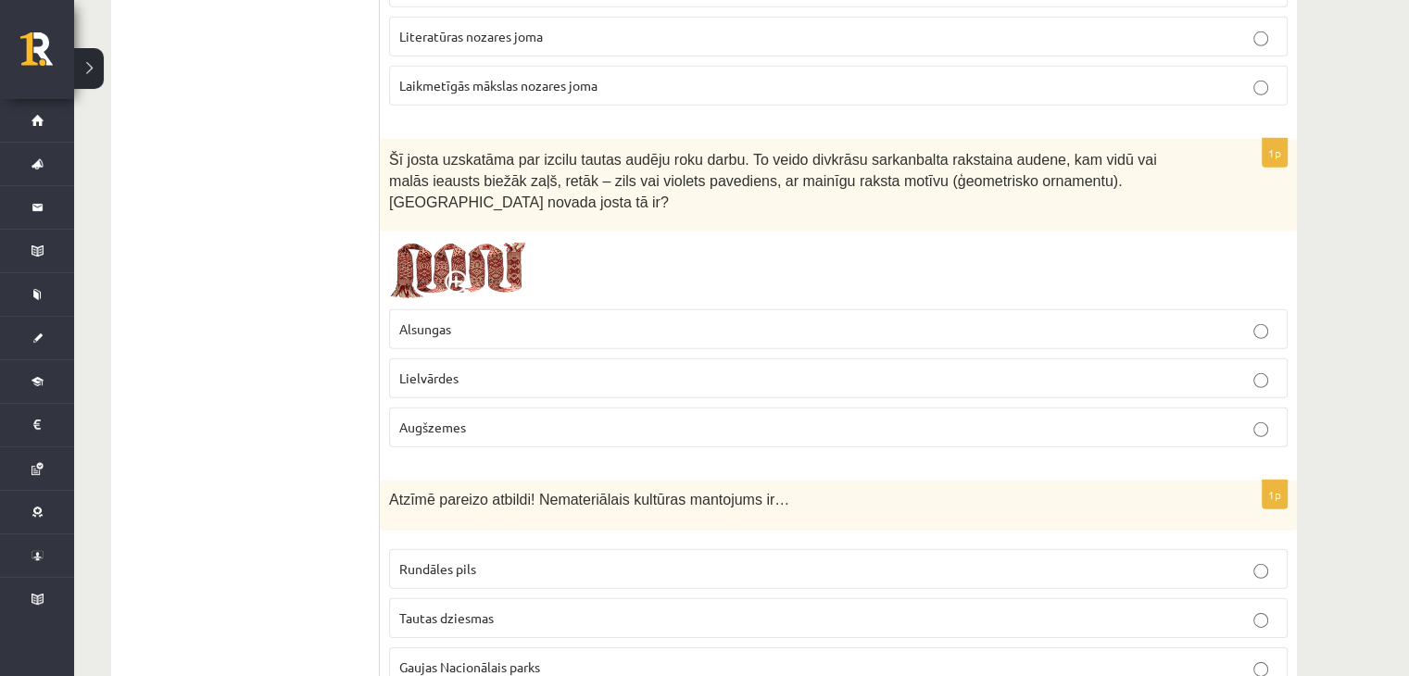
scroll to position [5558, 0]
click at [493, 241] on img at bounding box center [458, 270] width 139 height 59
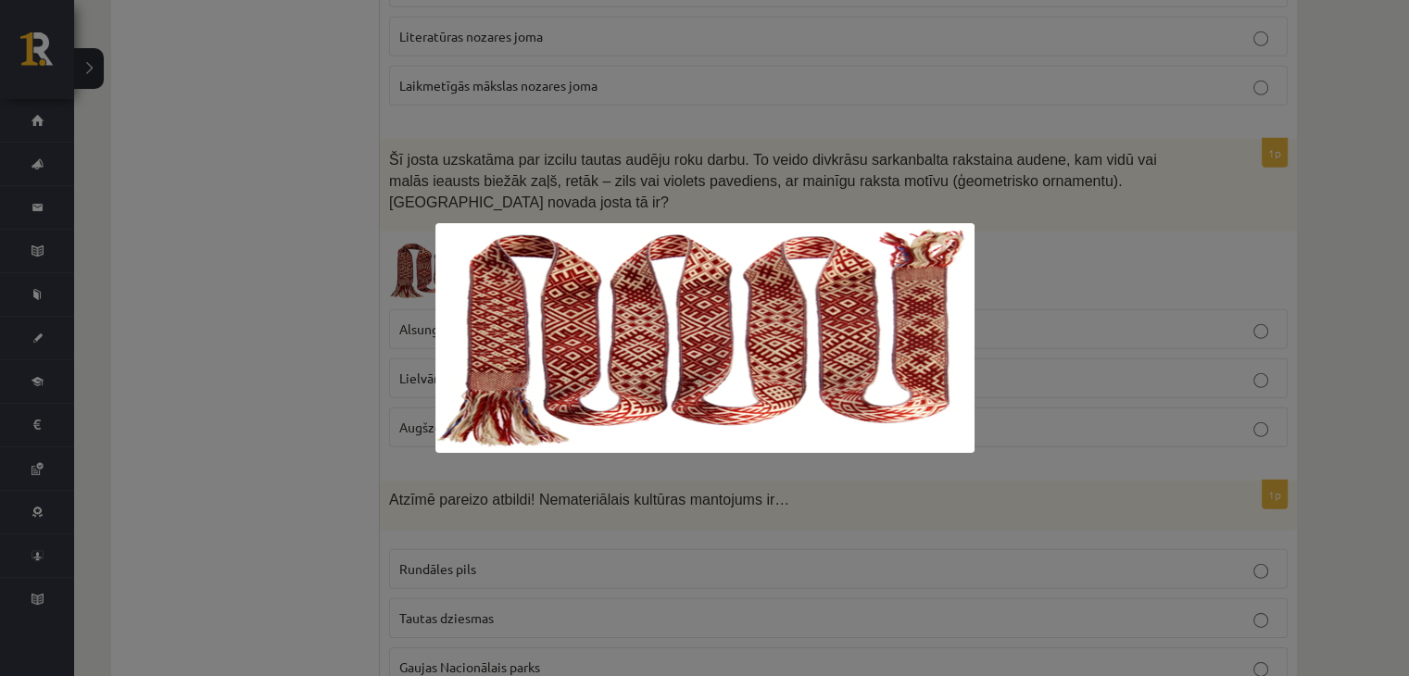
click at [150, 363] on div at bounding box center [704, 338] width 1409 height 676
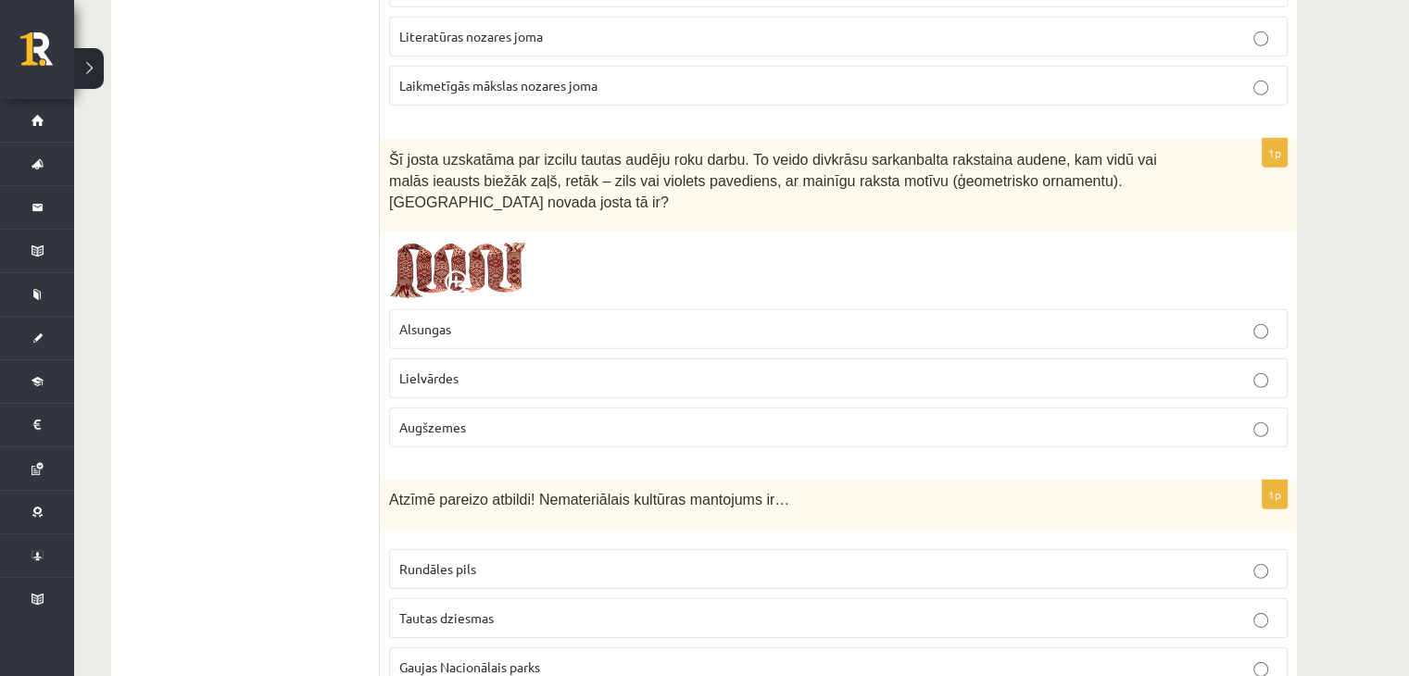
click at [449, 370] on span "Lielvārdes" at bounding box center [428, 378] width 59 height 17
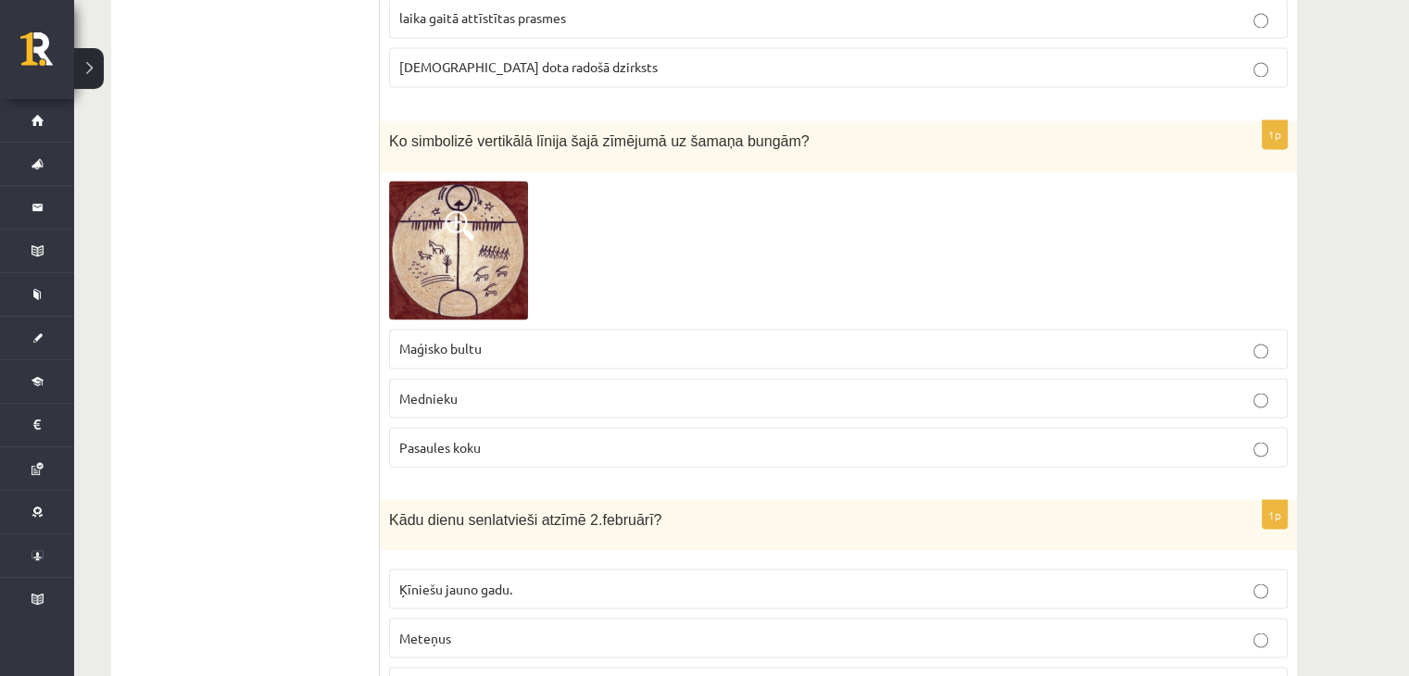
scroll to position [3057, 0]
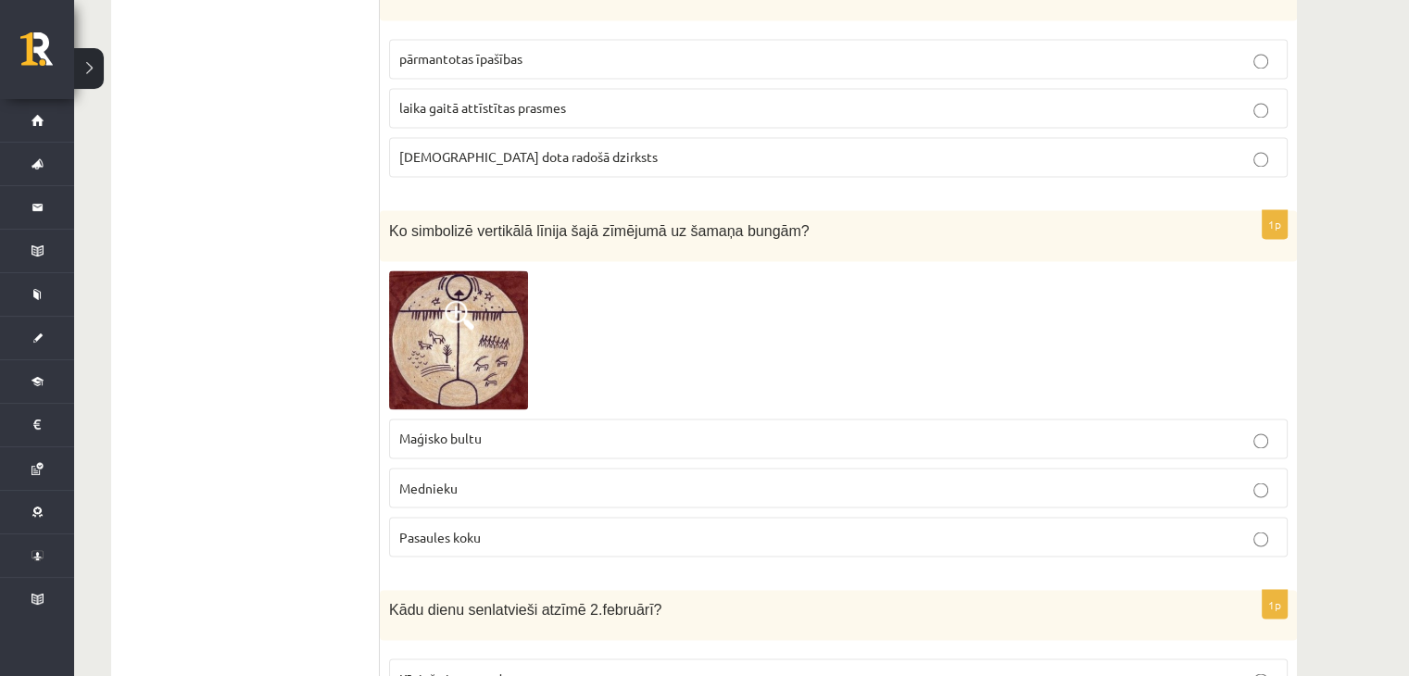
click at [453, 338] on img at bounding box center [458, 339] width 139 height 139
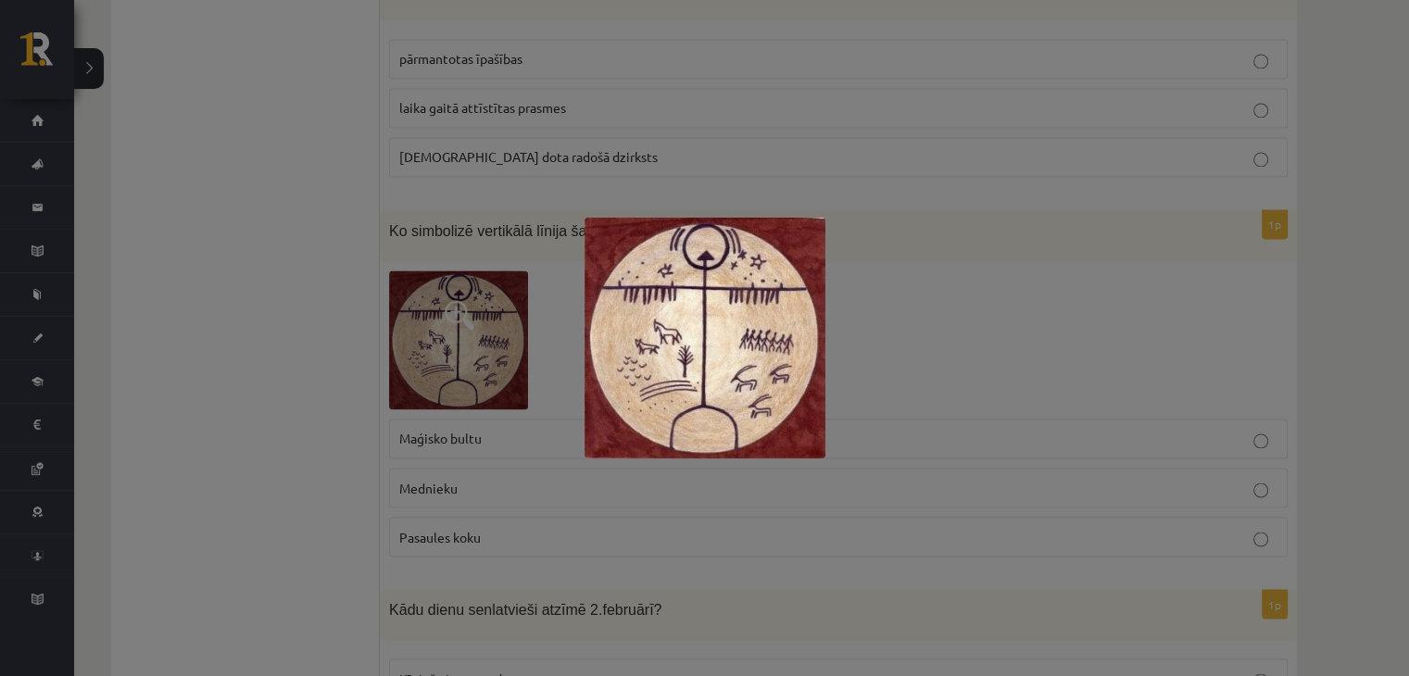
click at [254, 378] on div at bounding box center [704, 338] width 1409 height 676
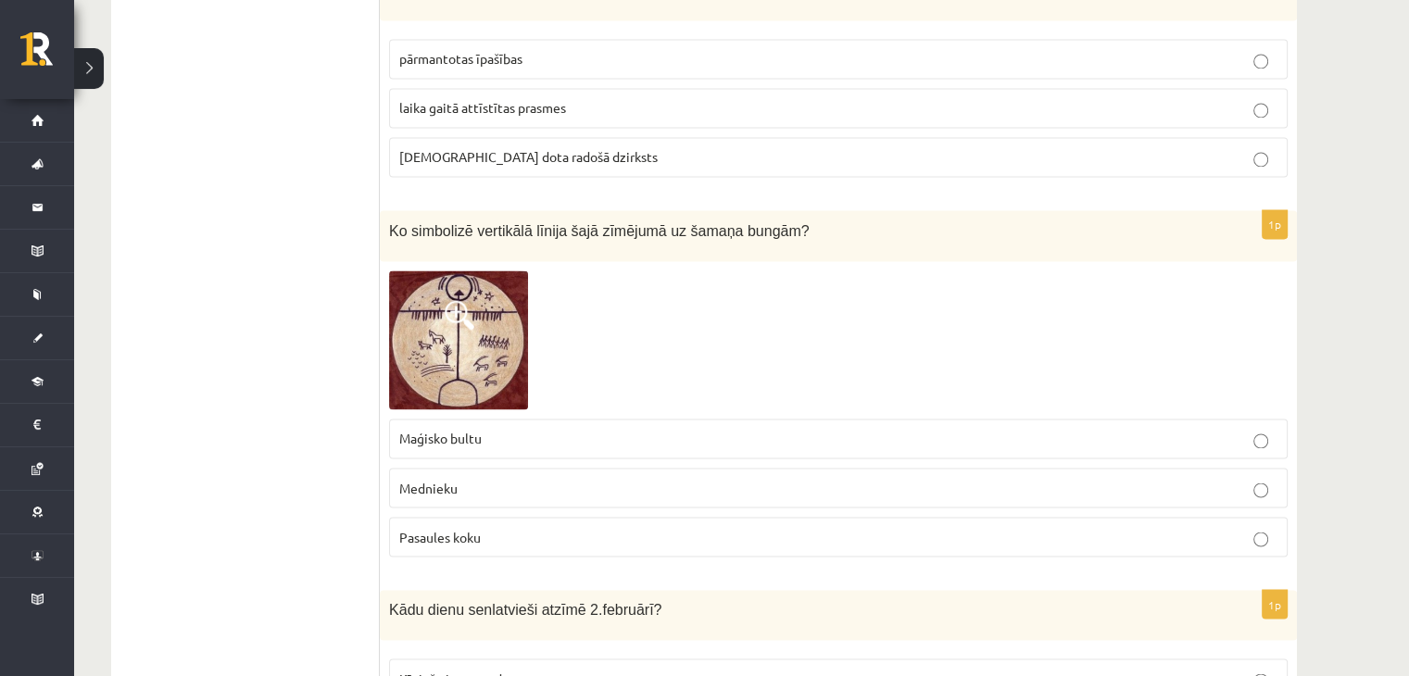
click at [507, 429] on p "Maģisko bultu" at bounding box center [838, 438] width 878 height 19
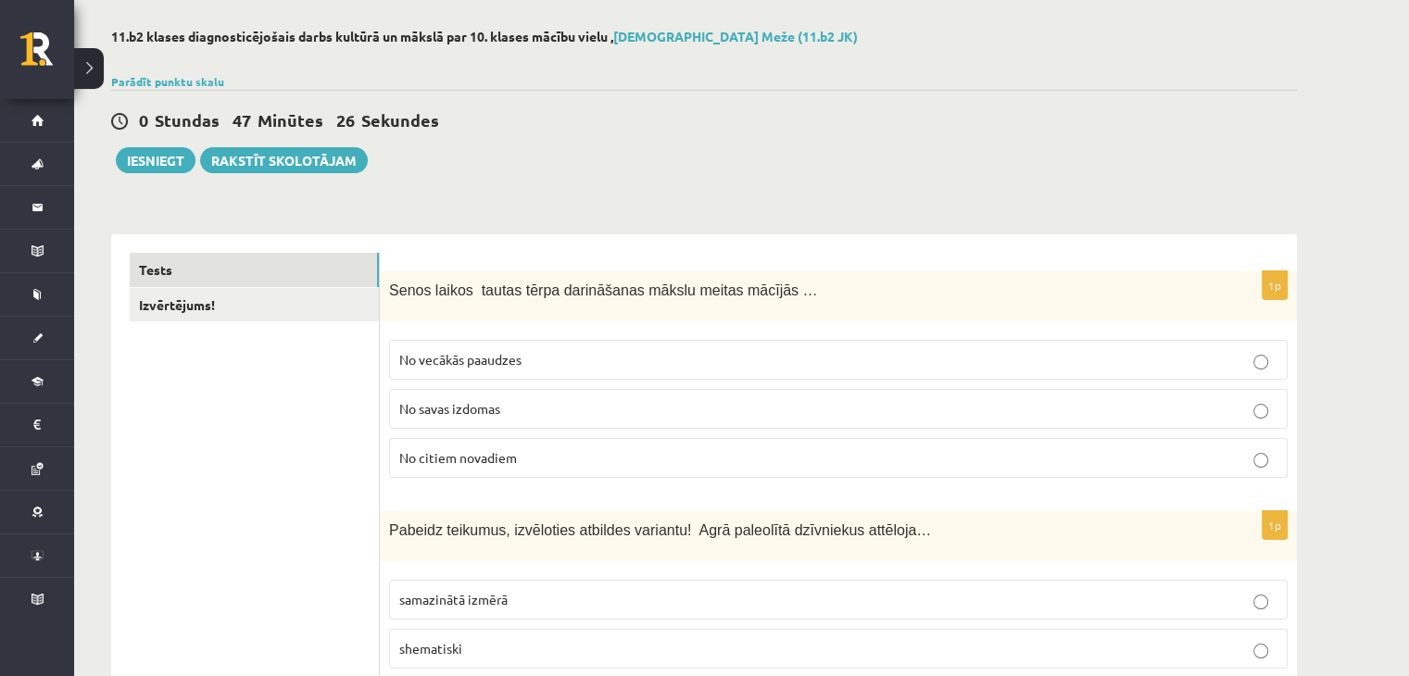
scroll to position [0, 0]
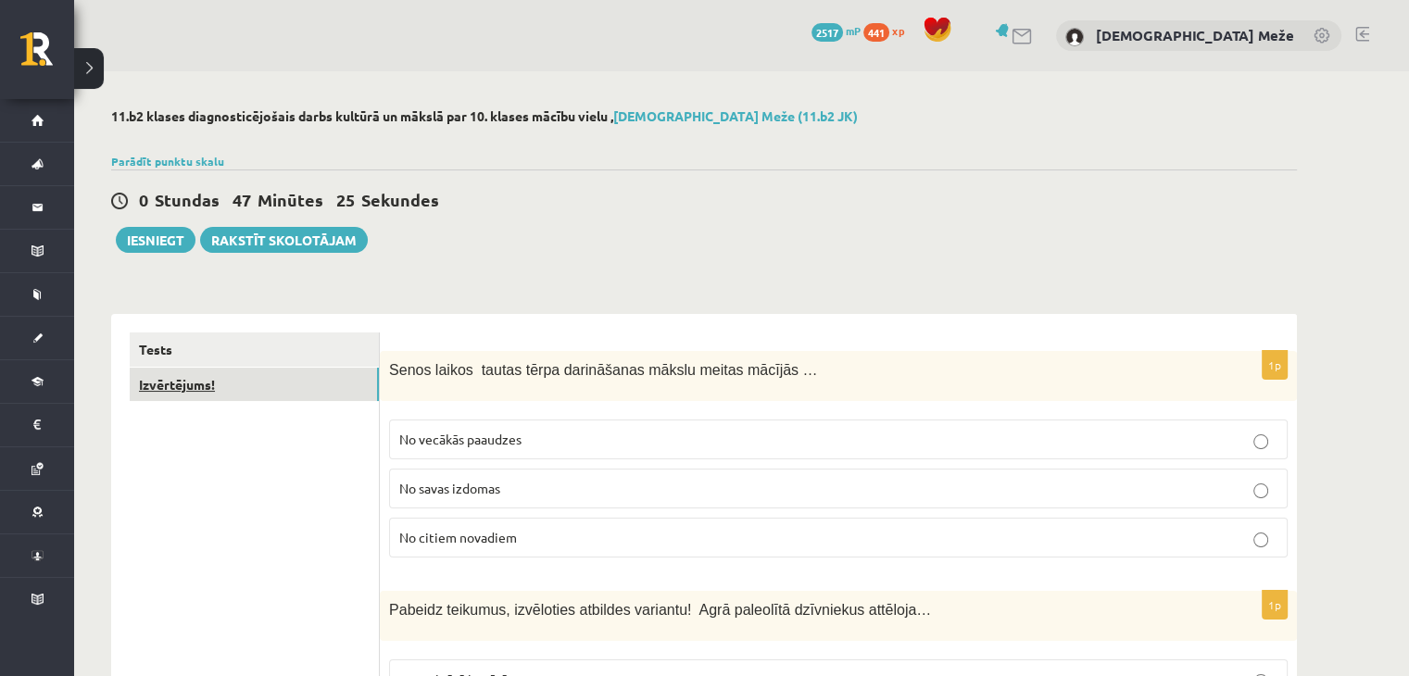
click at [243, 388] on link "Izvērtējums!" at bounding box center [254, 385] width 249 height 34
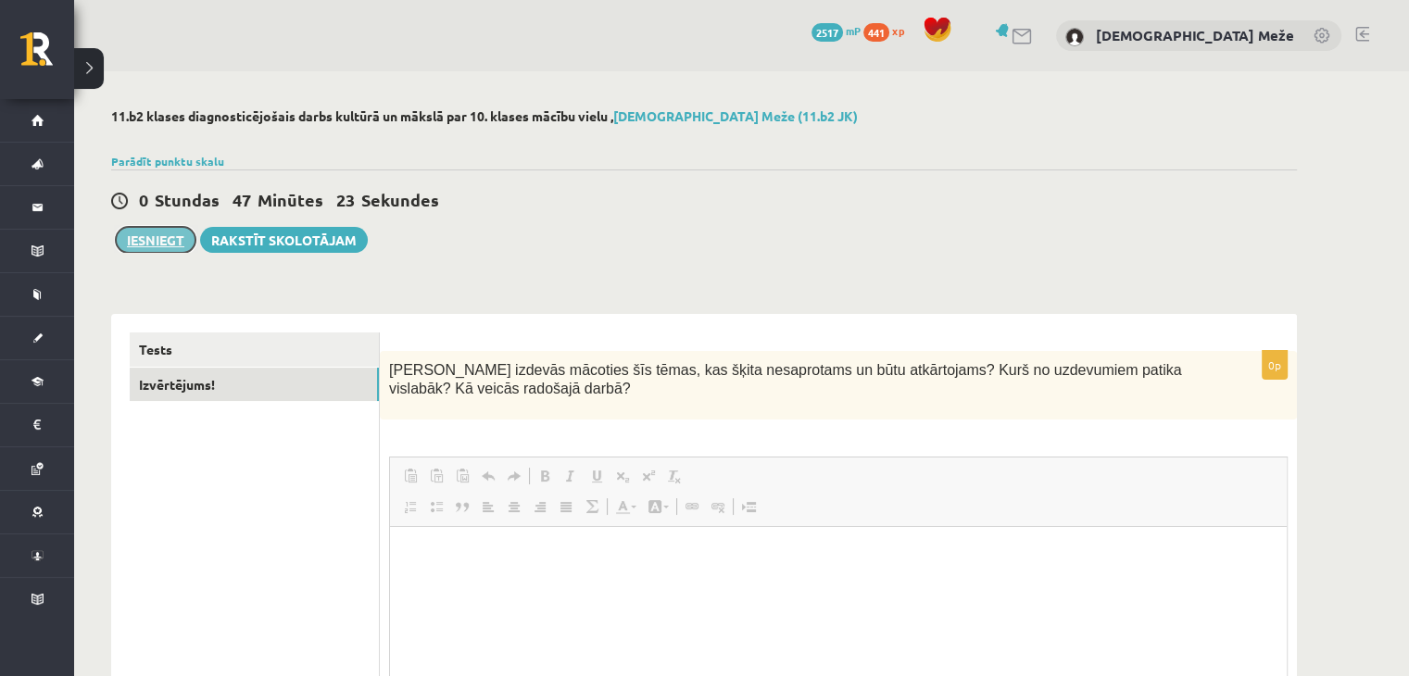
click at [161, 248] on button "Iesniegt" at bounding box center [156, 240] width 80 height 26
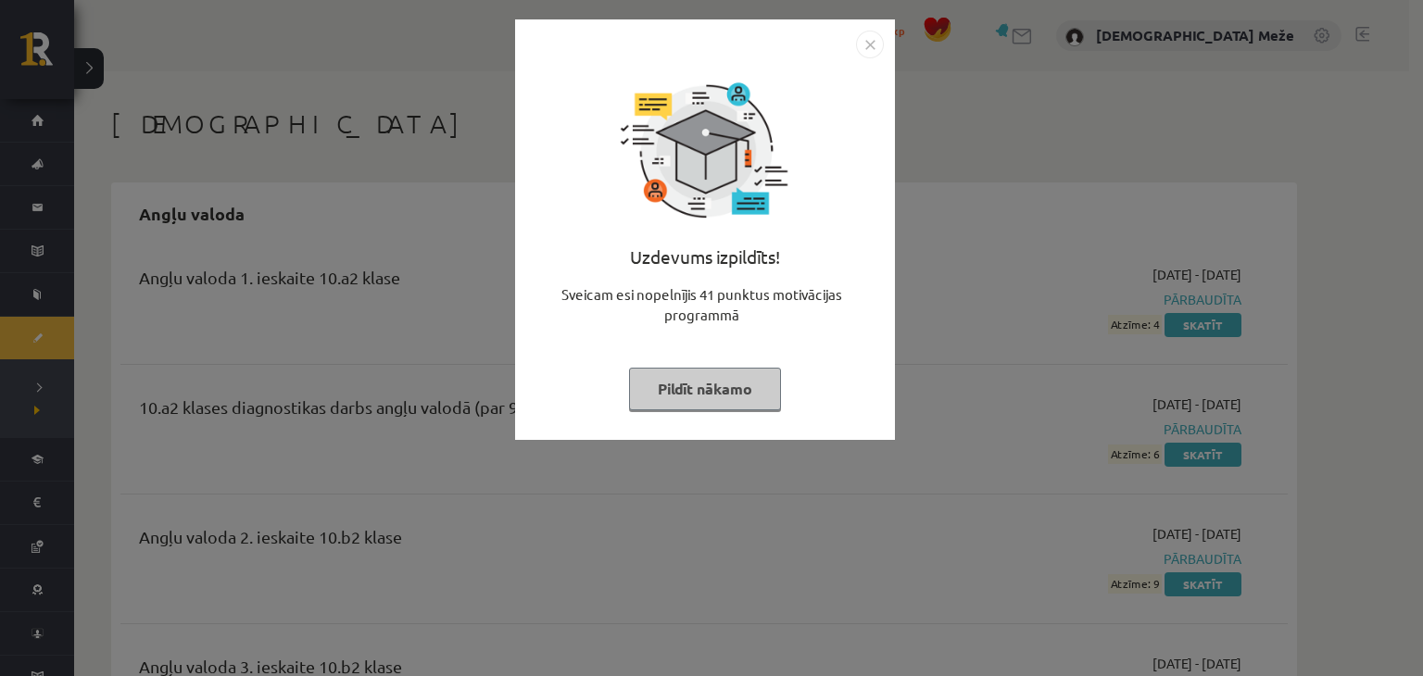
click at [660, 387] on button "Pildīt nākamo" at bounding box center [705, 389] width 152 height 43
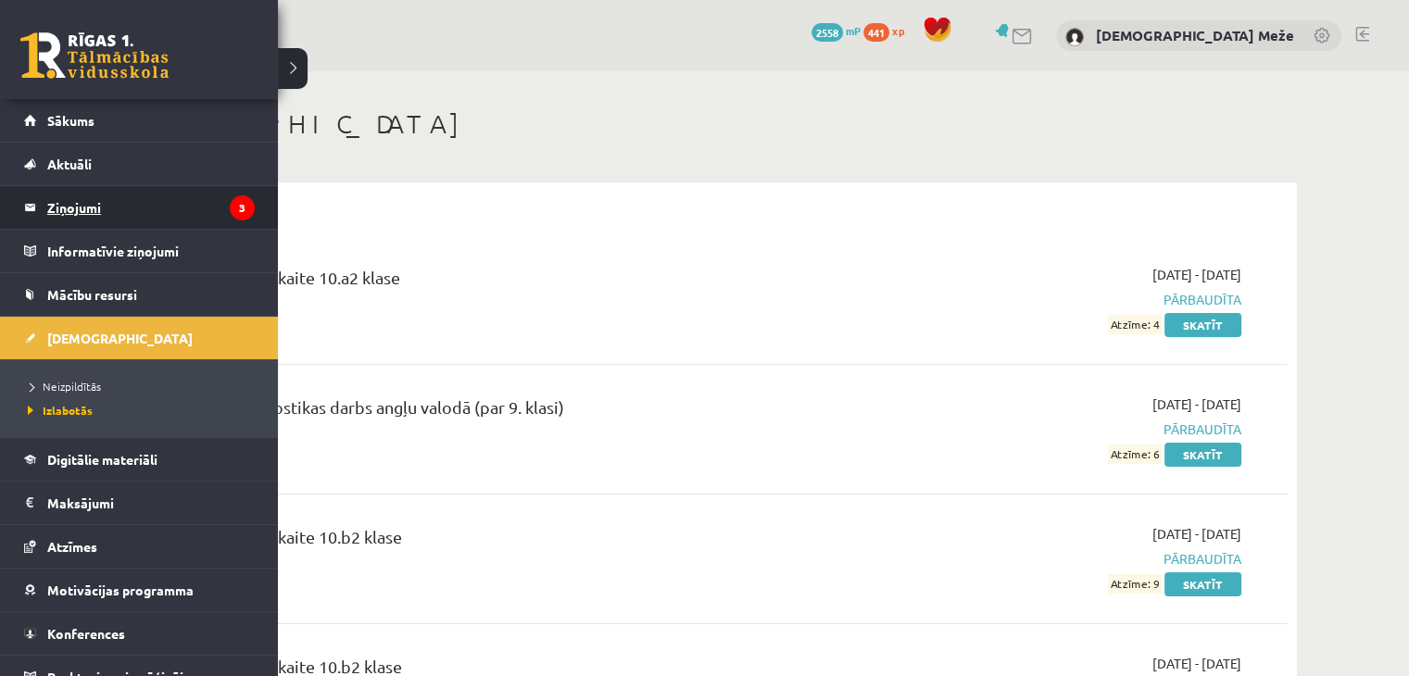
click at [107, 203] on legend "Ziņojumi 3" at bounding box center [150, 207] width 207 height 43
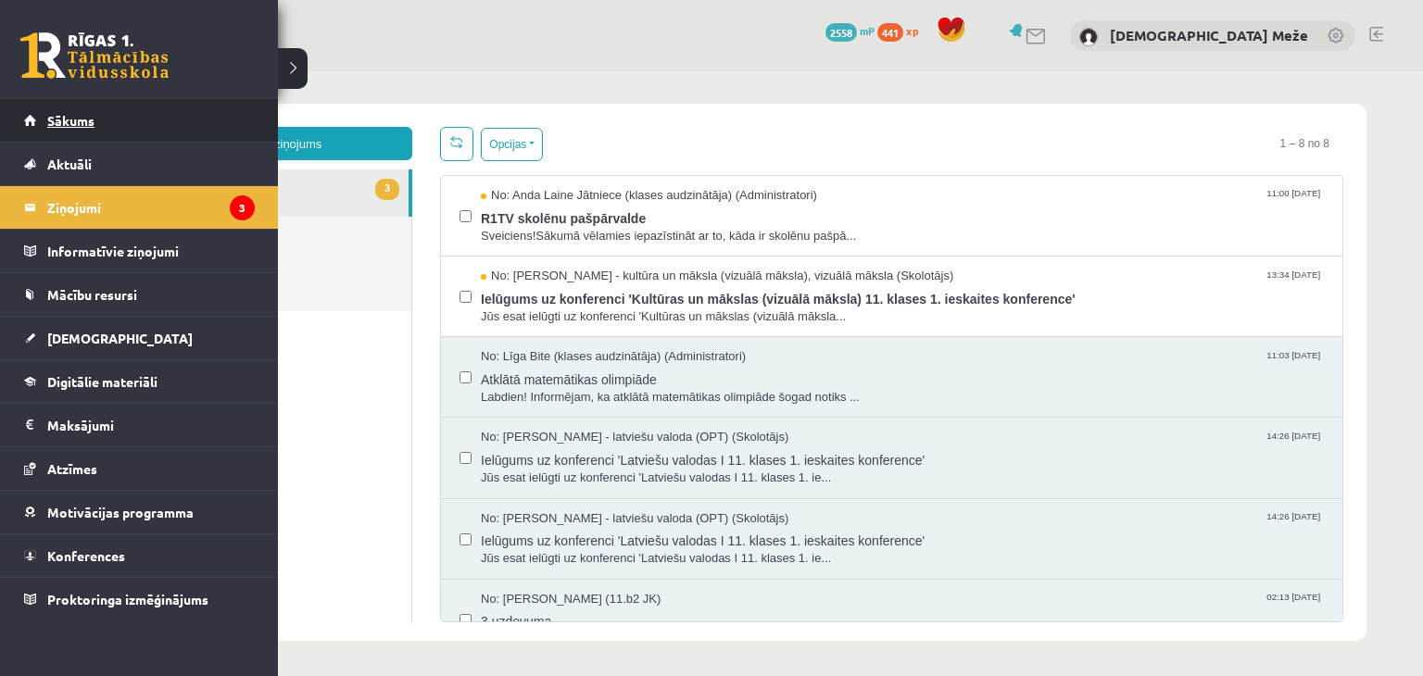
click at [128, 116] on link "Sākums" at bounding box center [139, 120] width 231 height 43
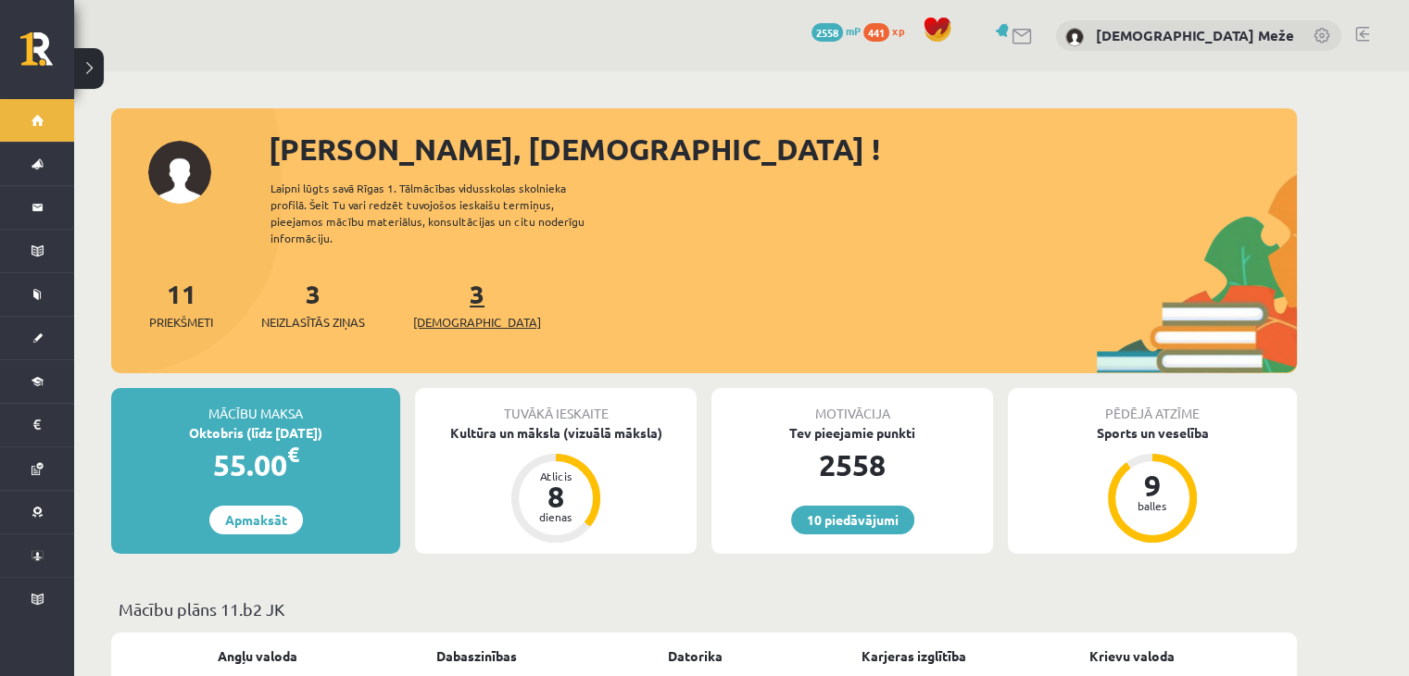
click at [450, 284] on link "3 Ieskaites" at bounding box center [477, 304] width 128 height 55
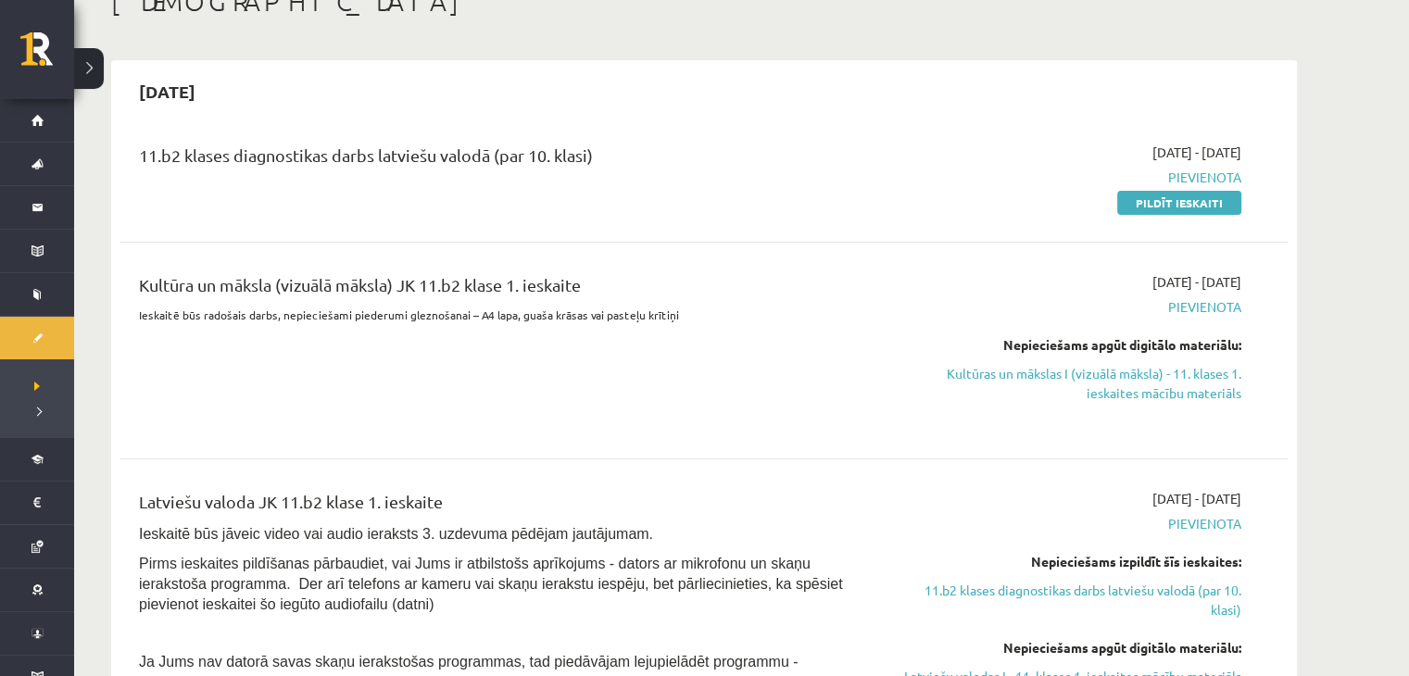
scroll to position [93, 0]
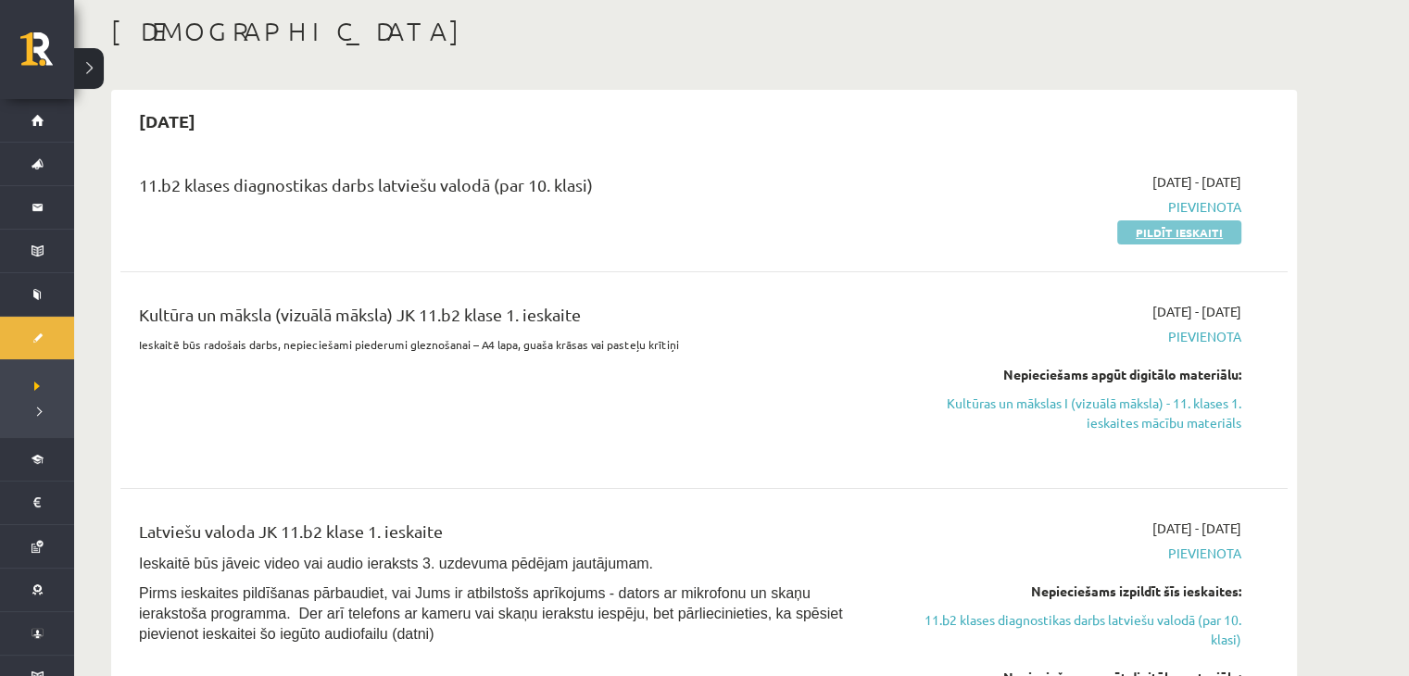
click at [1169, 220] on link "Pildīt ieskaiti" at bounding box center [1179, 232] width 124 height 24
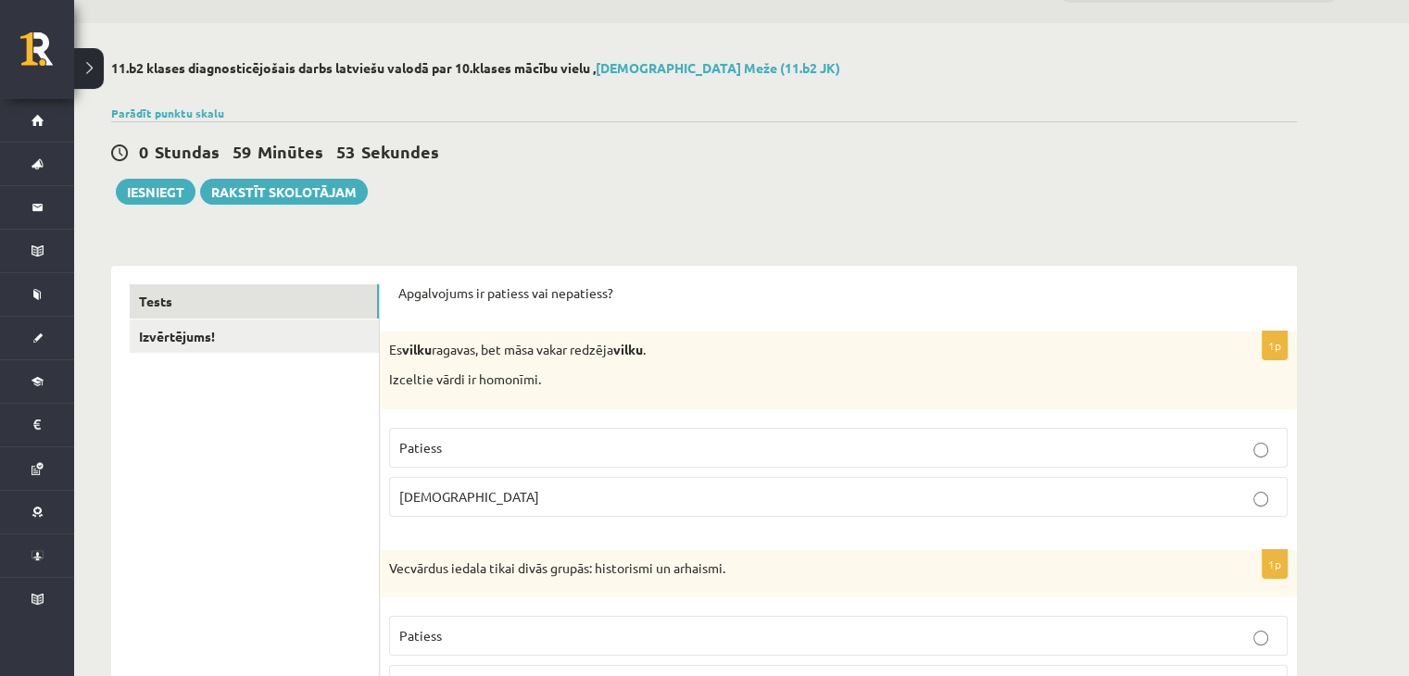
scroll to position [93, 0]
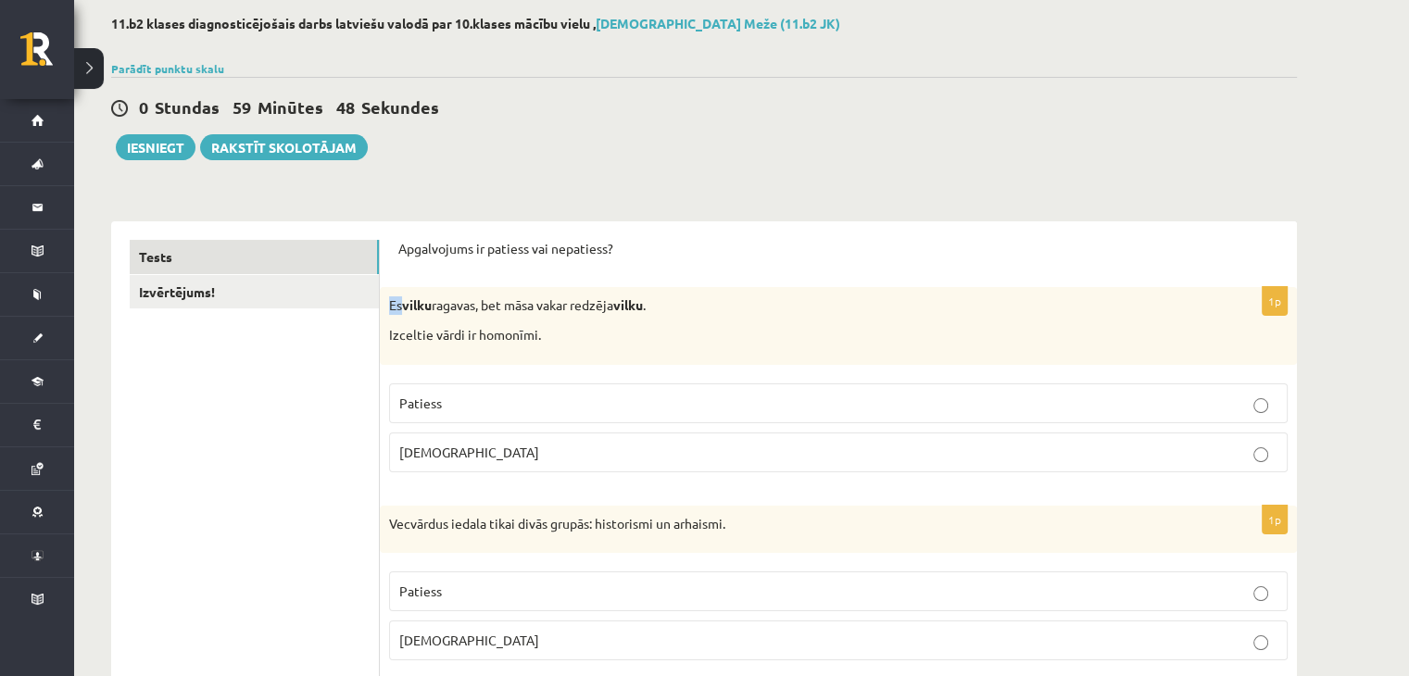
drag, startPoint x: 387, startPoint y: 308, endPoint x: 400, endPoint y: 306, distance: 13.1
click at [400, 306] on div "Es vilku ragavas, bet māsa vakar redzēja vilku . Izceltie vārdi ir homonīmi." at bounding box center [838, 325] width 917 height 77
click at [590, 131] on div "0 Stundas 59 Minūtes 47 Sekundes Iesniegt Rakstīt skolotājam" at bounding box center [704, 118] width 1186 height 83
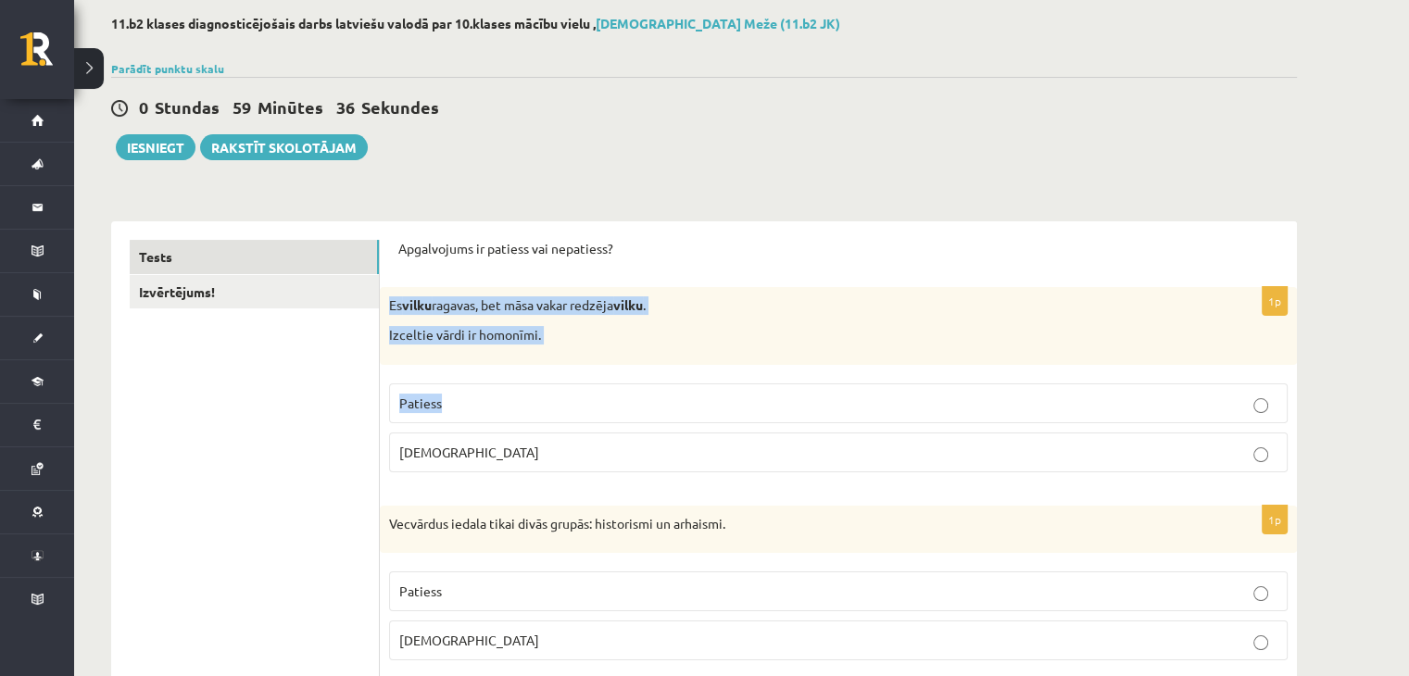
drag, startPoint x: 386, startPoint y: 312, endPoint x: 736, endPoint y: 369, distance: 354.7
click at [736, 369] on div "1p Es vilku ragavas, bet māsa vakar redzēja vilku . Izceltie vārdi ir homonīmi.…" at bounding box center [838, 386] width 917 height 199
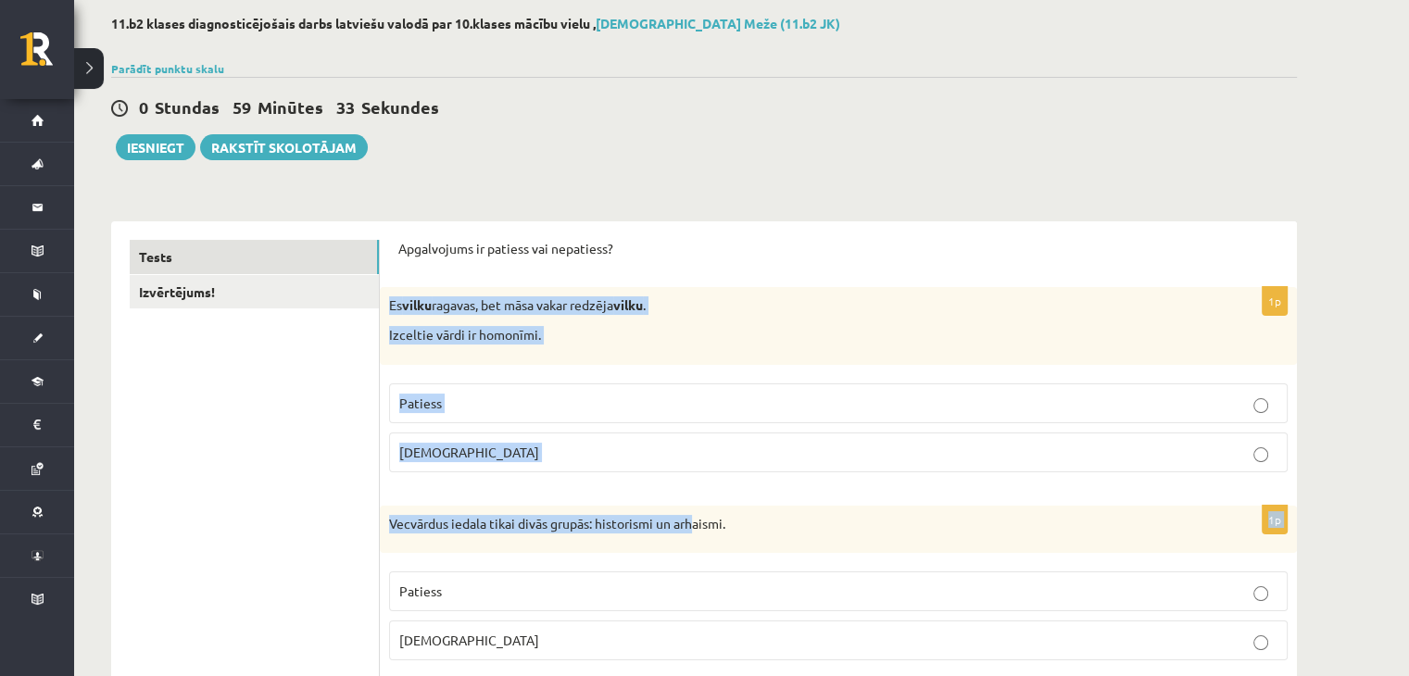
drag, startPoint x: 388, startPoint y: 307, endPoint x: 694, endPoint y: 491, distance: 356.9
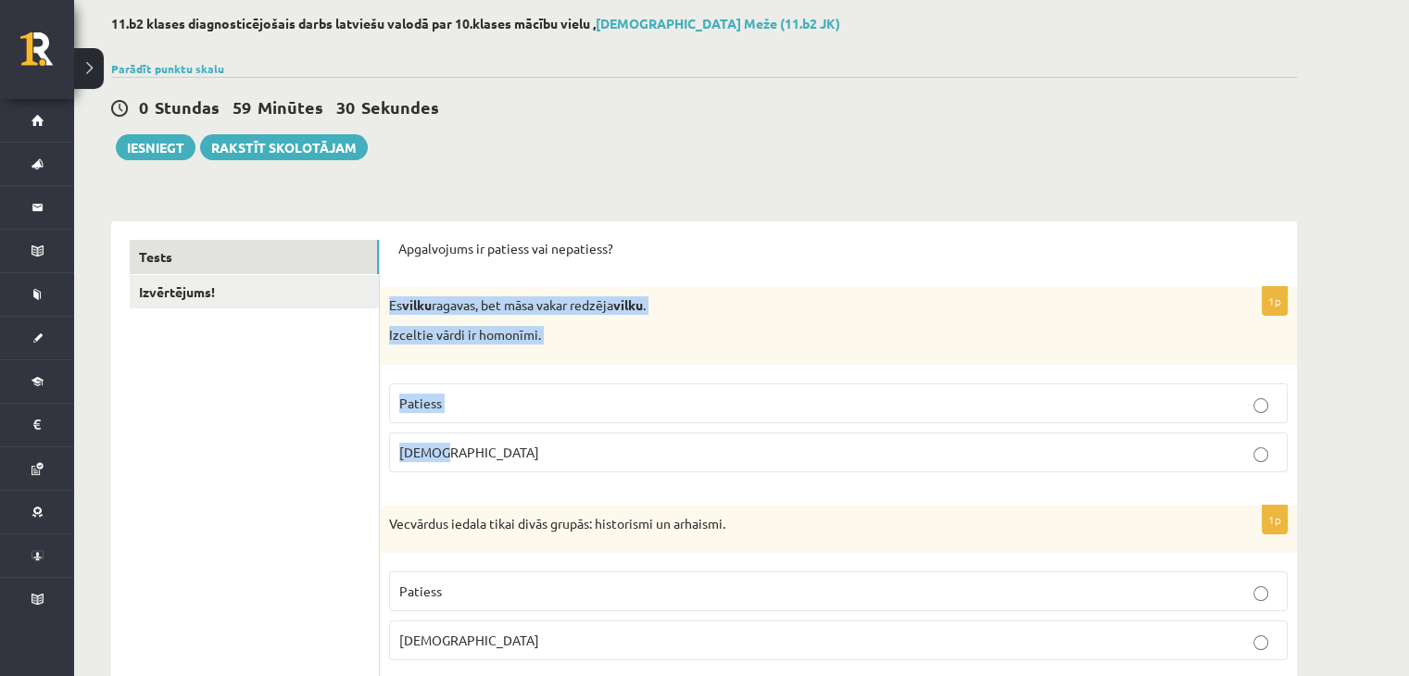
drag, startPoint x: 385, startPoint y: 312, endPoint x: 697, endPoint y: 453, distance: 341.6
click at [697, 453] on div "1p Es vilku ragavas, bet māsa vakar redzēja vilku . Izceltie vārdi ir homonīmi.…" at bounding box center [838, 386] width 917 height 199
copy div "Es vilku ragavas, bet māsa vakar redzēja vilku . Izceltie vārdi ir homonīmi. Pa…"
click at [443, 401] on p "Patiess" at bounding box center [838, 403] width 878 height 19
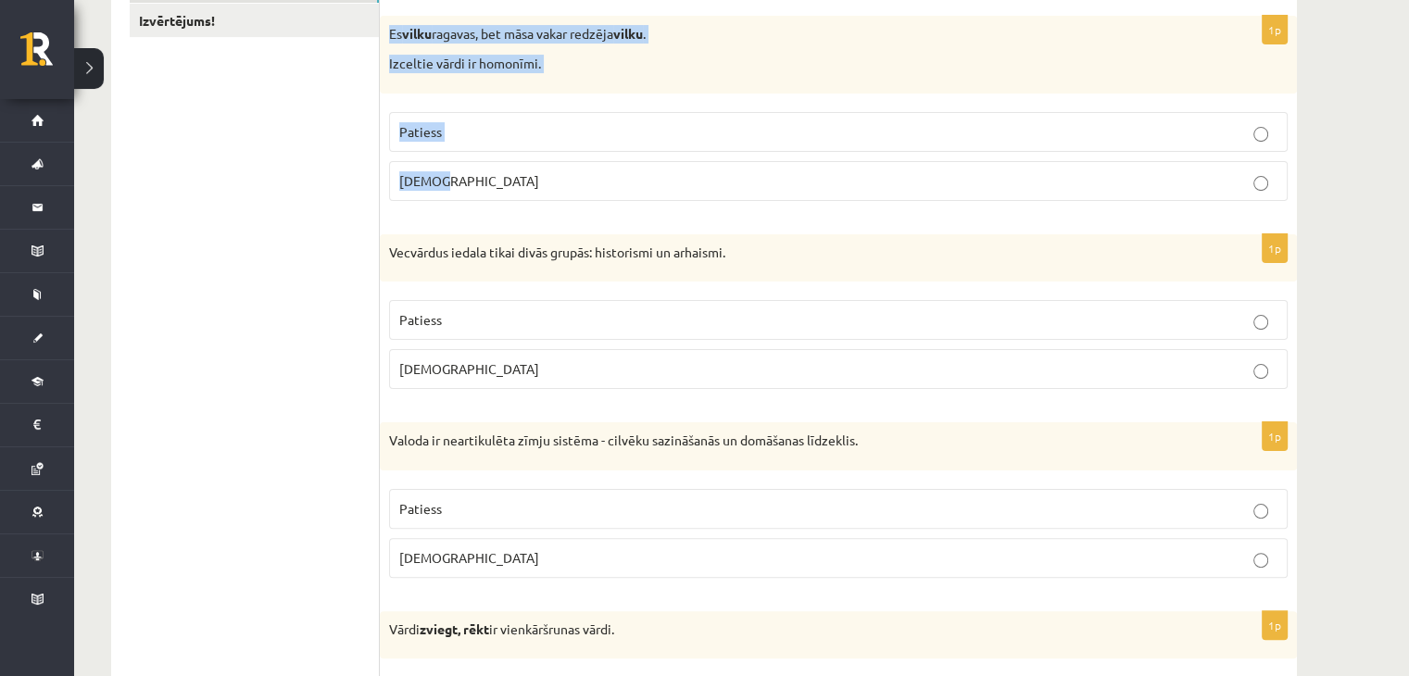
scroll to position [371, 0]
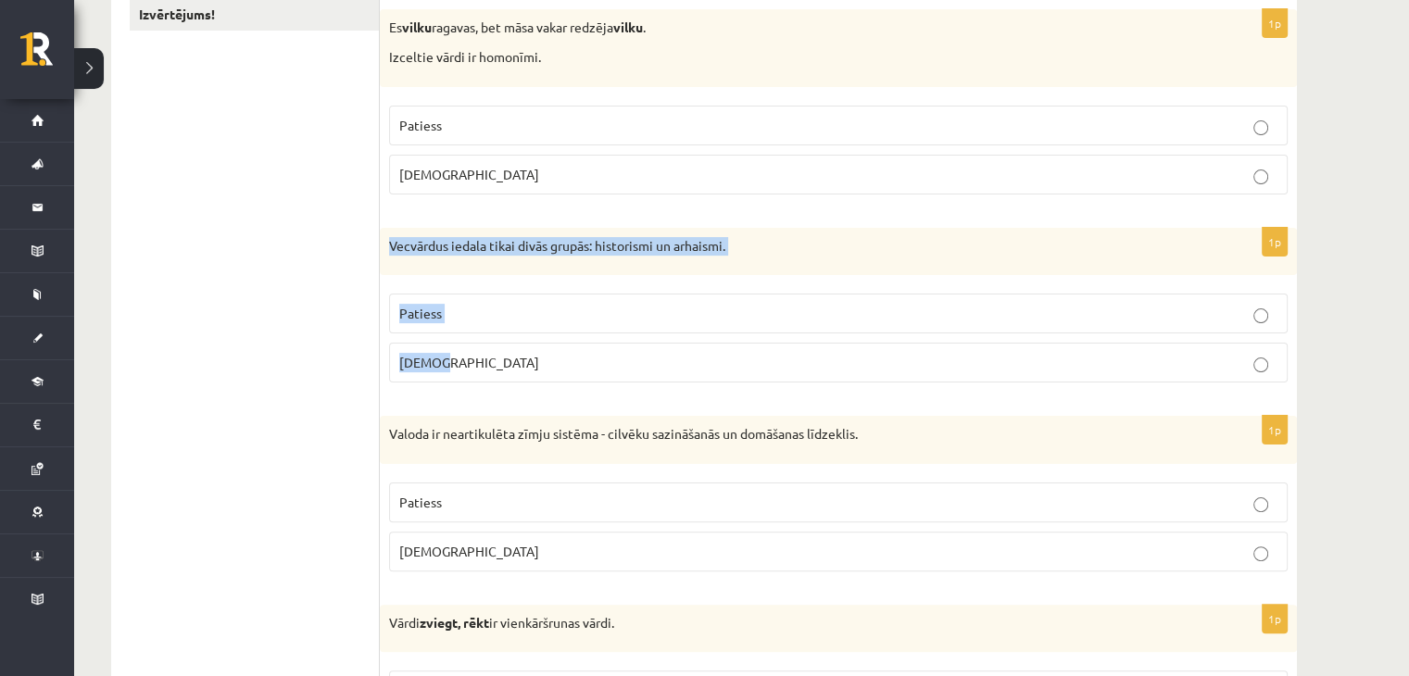
drag, startPoint x: 385, startPoint y: 248, endPoint x: 785, endPoint y: 361, distance: 415.8
click at [785, 361] on div "1p Vecvārdus iedala tikai divās grupās: historismi un arhaismi. Patiess Aplams" at bounding box center [838, 313] width 917 height 170
copy div "Vecvārdus iedala tikai divās grupās: historismi un arhaismi. Patiess Aplams"
click at [464, 364] on p "Aplams" at bounding box center [838, 362] width 878 height 19
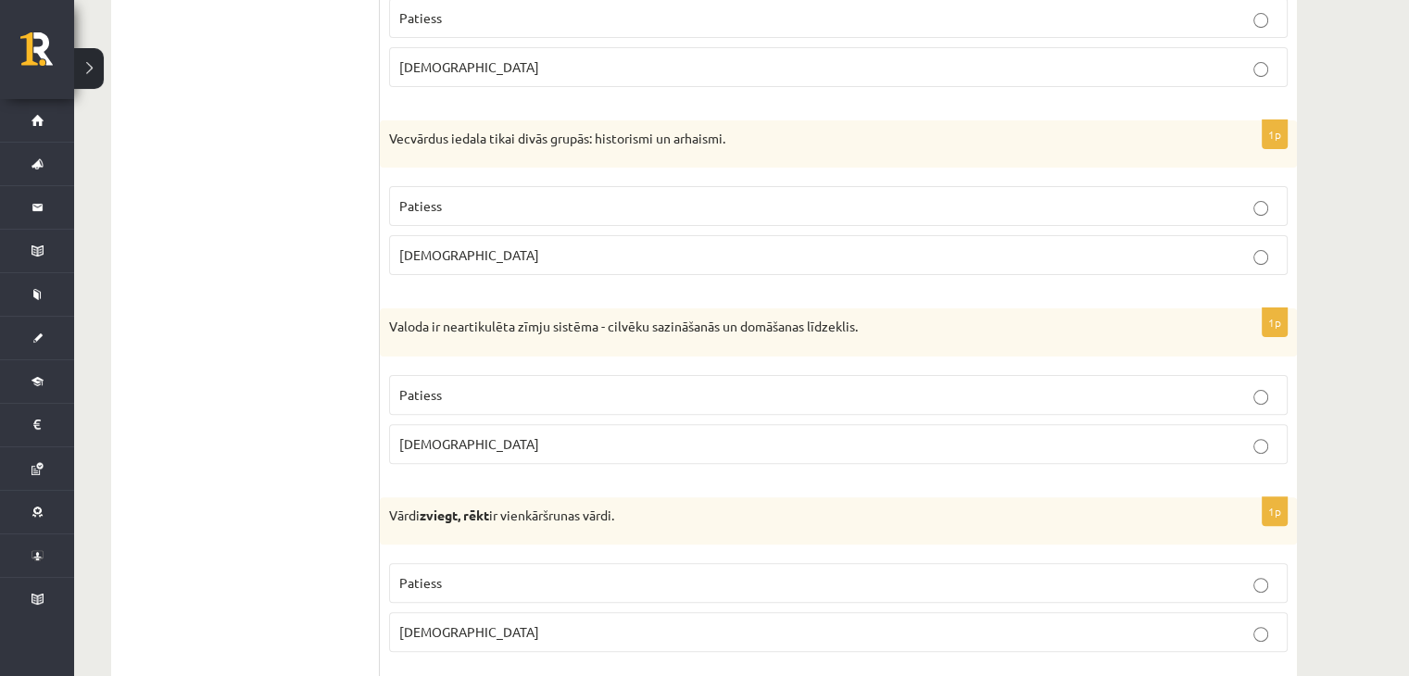
scroll to position [556, 0]
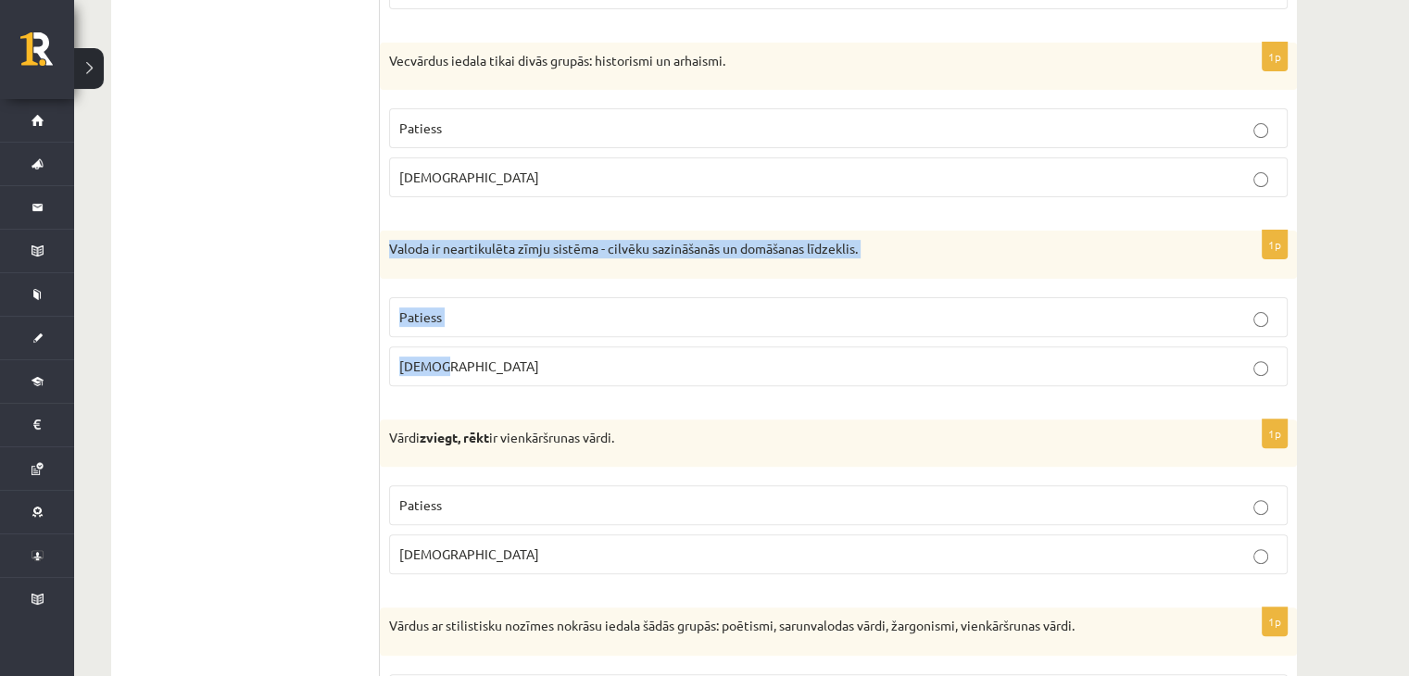
drag, startPoint x: 391, startPoint y: 246, endPoint x: 885, endPoint y: 368, distance: 508.4
click at [885, 368] on div "1p Valoda ir neartikulēta zīmju sistēma - cilvēku sazināšanās un domāšanas līdz…" at bounding box center [838, 316] width 917 height 170
copy div "Valoda ir neartikulēta zīmju sistēma - cilvēku sazināšanās un domāšanas līdzekl…"
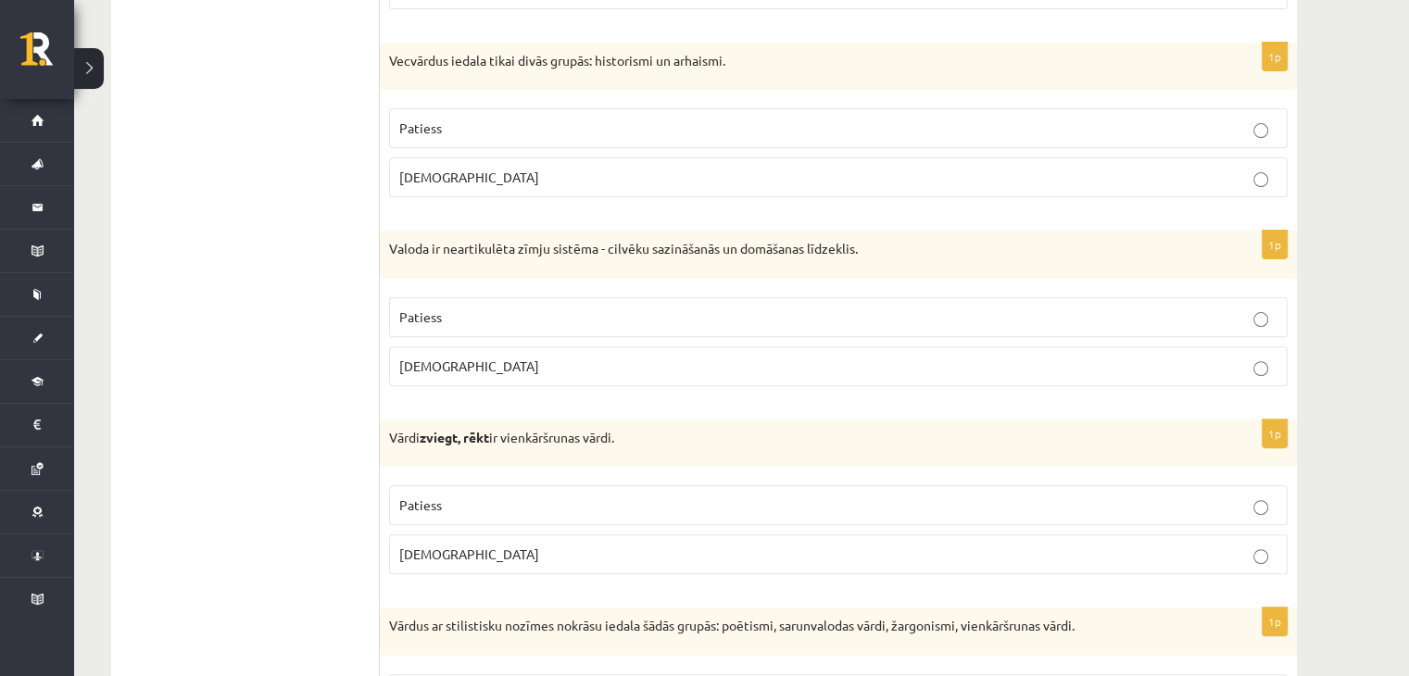
click at [480, 379] on label "Aplams" at bounding box center [838, 366] width 898 height 40
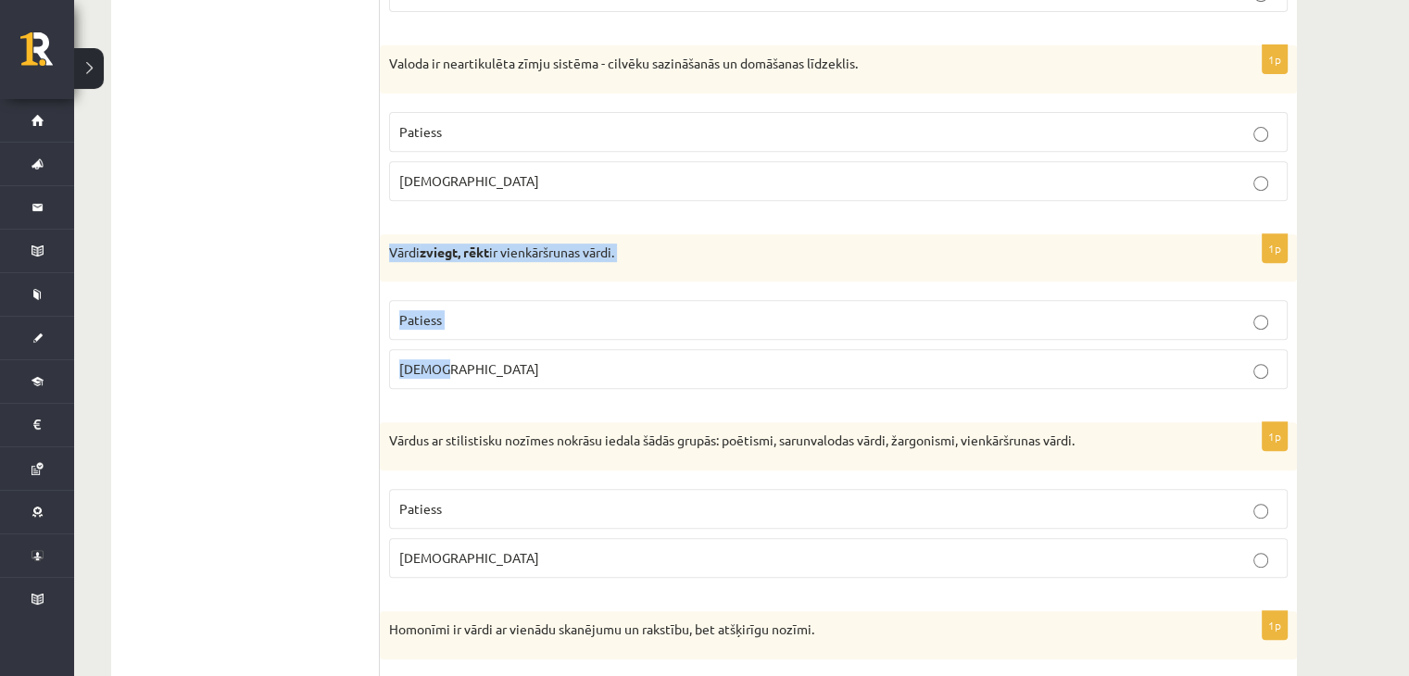
drag, startPoint x: 388, startPoint y: 241, endPoint x: 652, endPoint y: 381, distance: 298.8
click at [652, 381] on div "1p Vārdi zviegt, rēkt ir vienkāršrunas vārdi. Patiess Aplams" at bounding box center [838, 319] width 917 height 170
copy div "Vārdi zviegt, rēkt ir vienkāršrunas vārdi. Patiess Aplams"
click at [510, 318] on p "Patiess" at bounding box center [838, 319] width 878 height 19
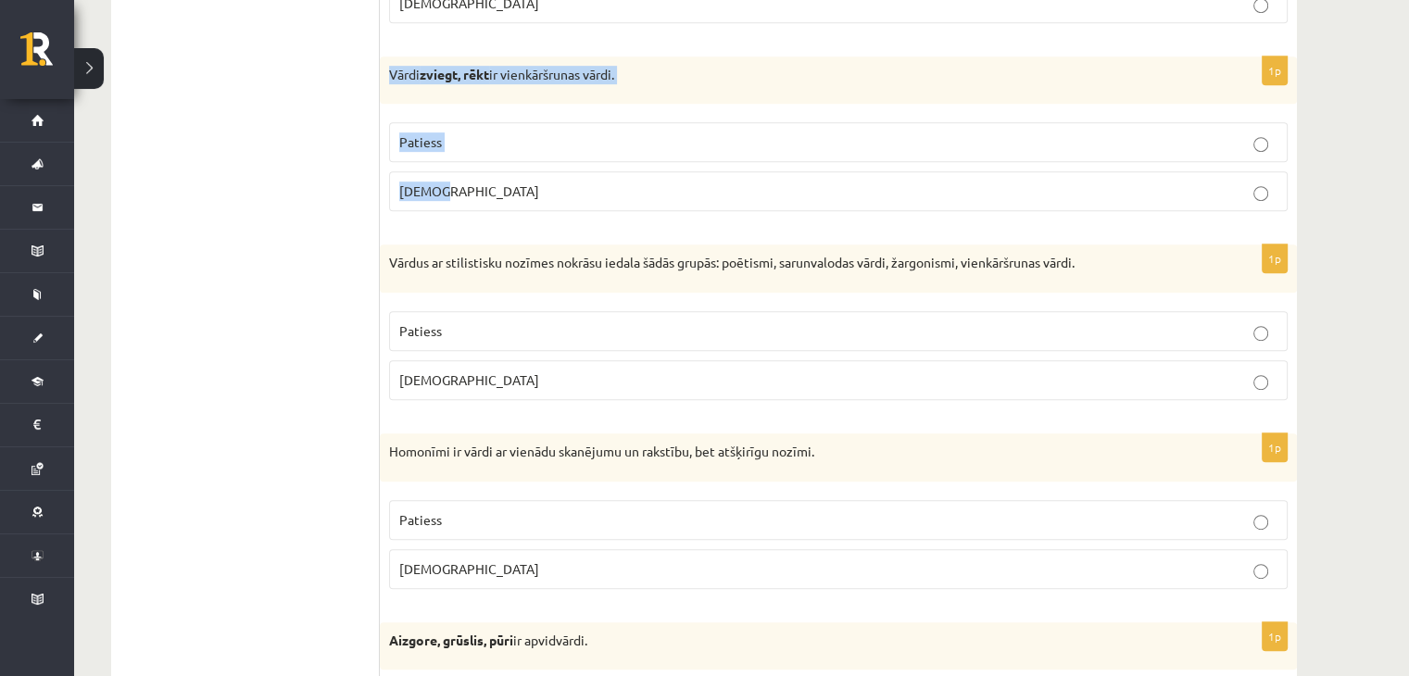
scroll to position [926, 0]
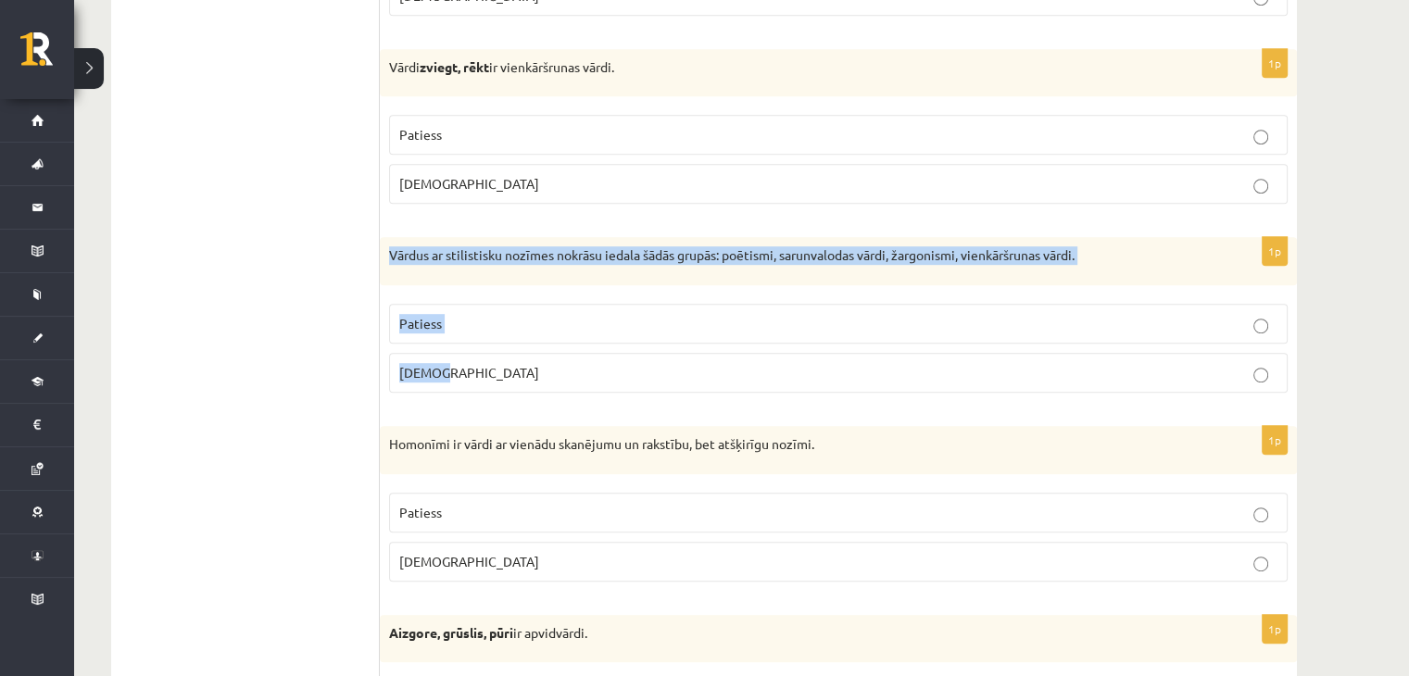
drag, startPoint x: 387, startPoint y: 255, endPoint x: 1105, endPoint y: 360, distance: 725.6
click at [1105, 360] on div "1p Vārdus ar stilistisku nozīmes nokrāsu iedala šādās grupās: poētismi, sarunva…" at bounding box center [838, 322] width 917 height 170
copy div "Vārdus ar stilistisku nozīmes nokrāsu iedala šādās grupās: poētismi, sarunvalod…"
click at [471, 327] on p "Patiess" at bounding box center [838, 323] width 878 height 19
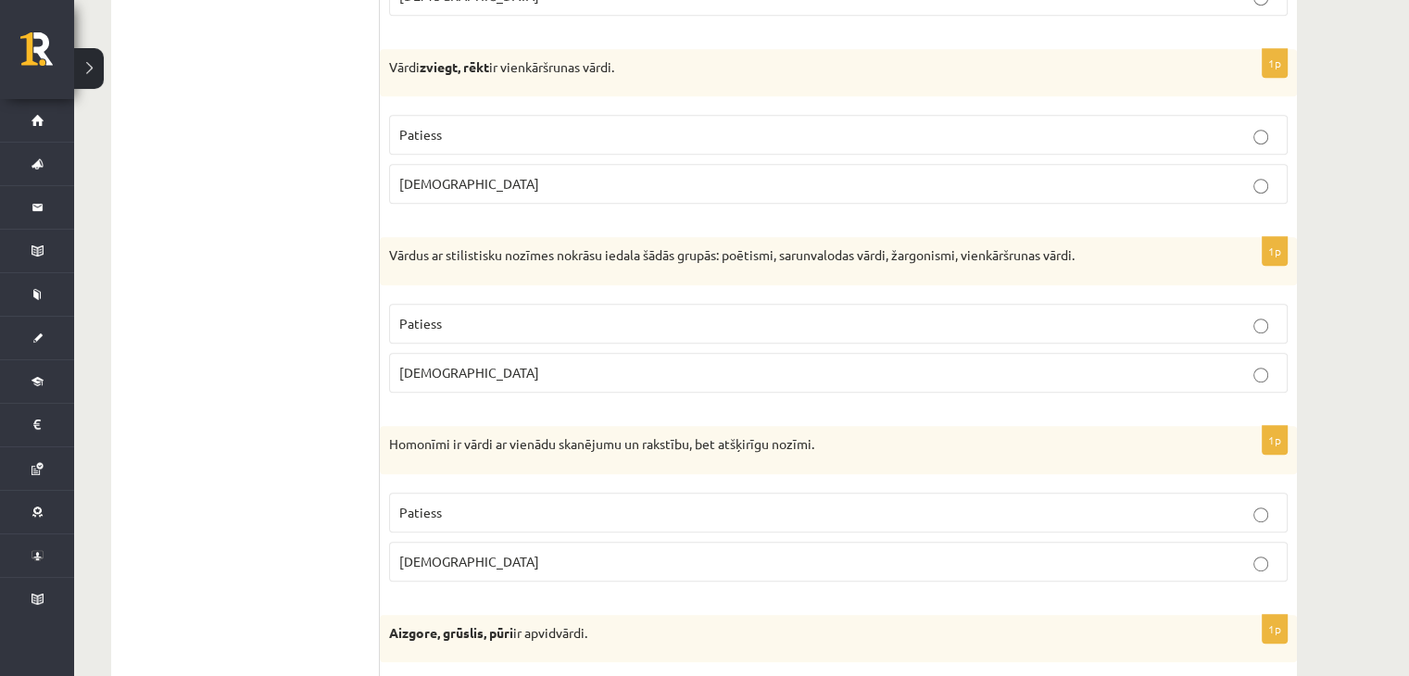
scroll to position [1019, 0]
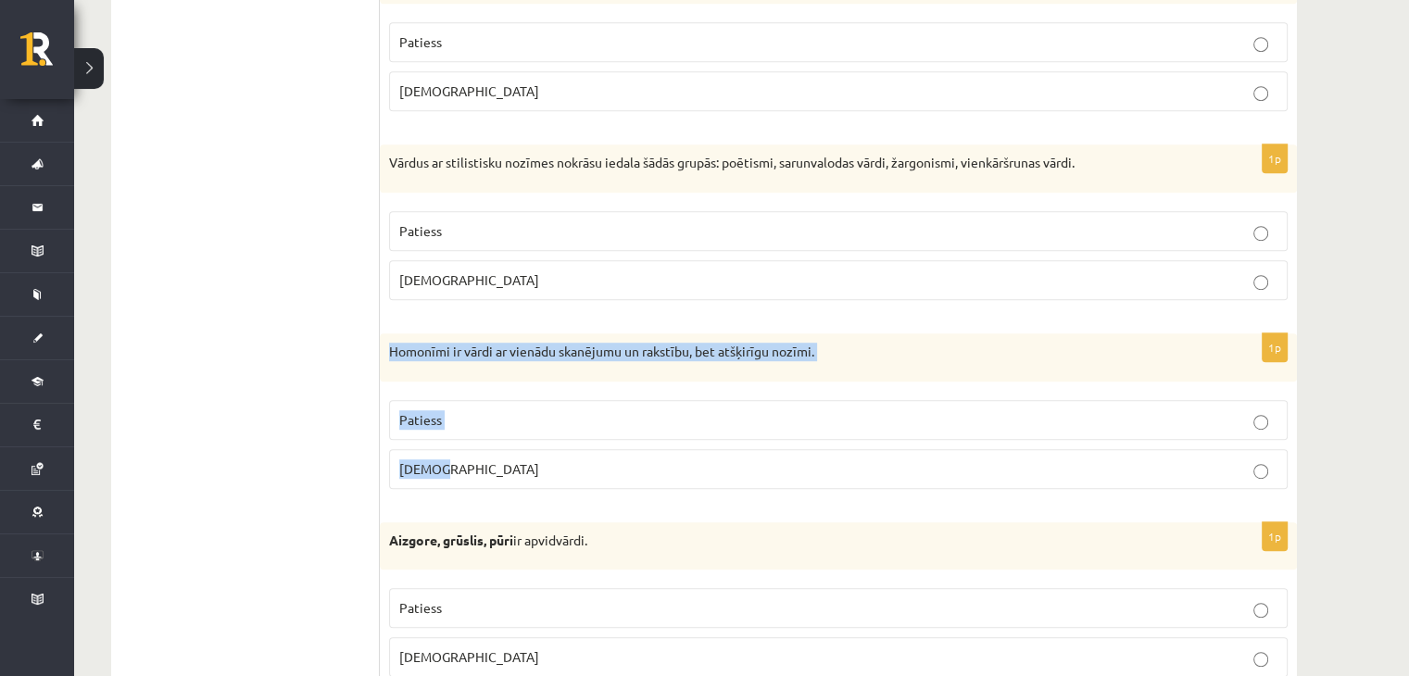
drag, startPoint x: 383, startPoint y: 350, endPoint x: 847, endPoint y: 439, distance: 471.6
click at [847, 439] on div "1p Homonīmi ir vārdi ar vienādu skanējumu un rakstību, bet atšķirīgu nozīmi. Pa…" at bounding box center [838, 418] width 917 height 170
copy div "Homonīmi ir vārdi ar vienādu skanējumu un rakstību, bet atšķirīgu nozīmi. Patie…"
click at [463, 410] on p "Patiess" at bounding box center [838, 419] width 878 height 19
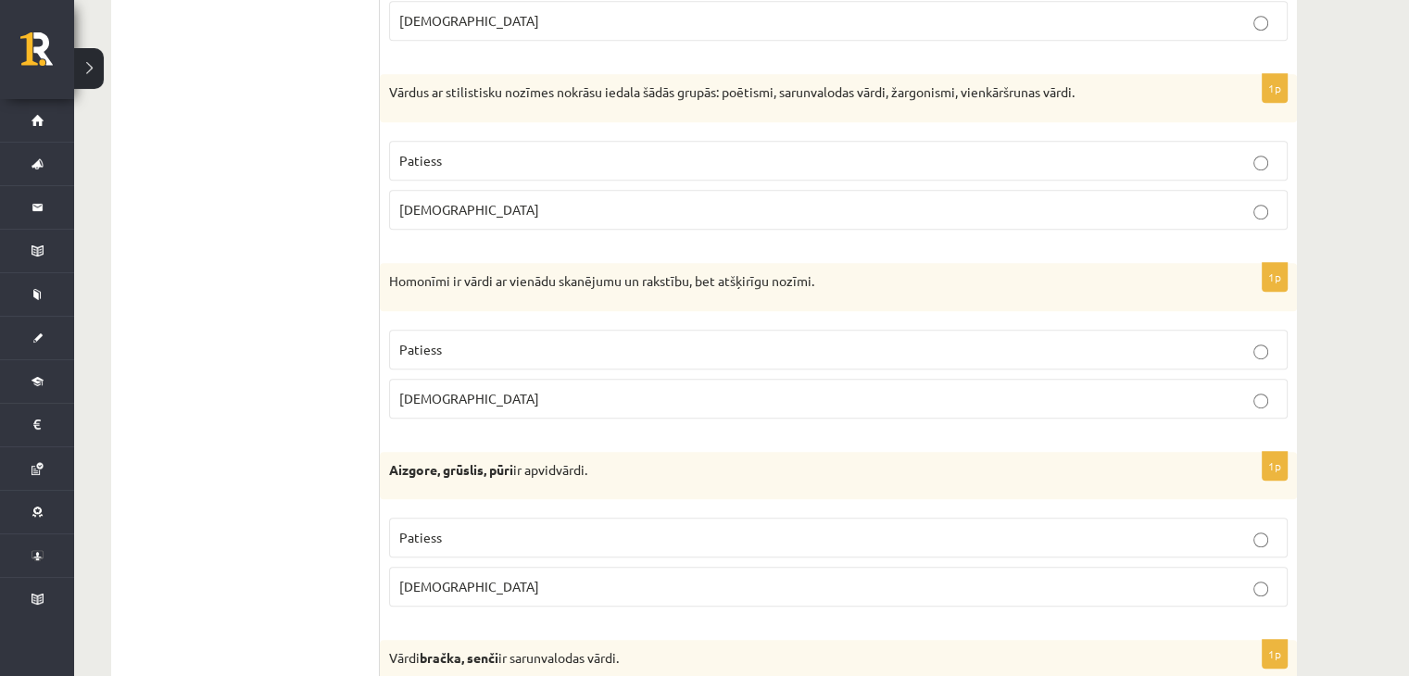
scroll to position [1204, 0]
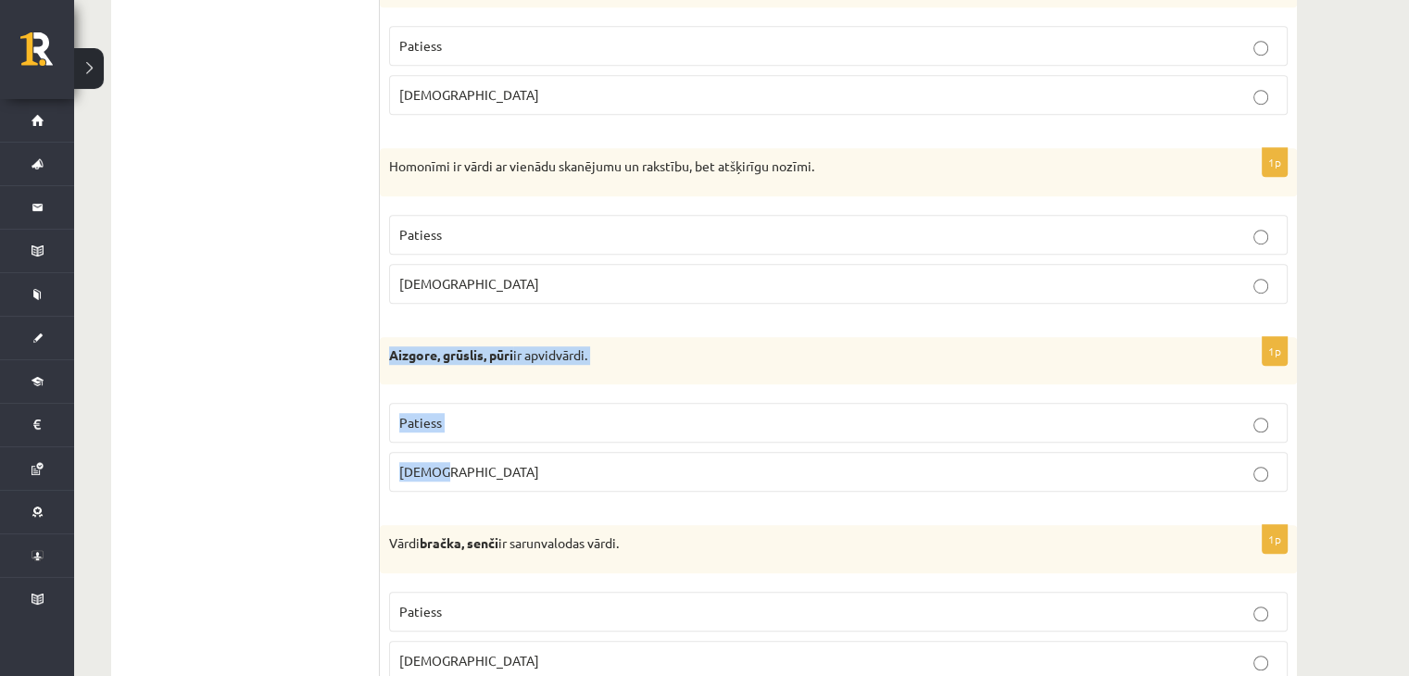
drag, startPoint x: 385, startPoint y: 348, endPoint x: 608, endPoint y: 471, distance: 254.2
click at [608, 471] on div "1p Aizgore, grūslis, pūri ir apvidvārdi. Patiess Aplams" at bounding box center [838, 422] width 917 height 170
copy div "Aizgore, grūslis, pūri ir apvidvārdi. Patiess Aplams"
click at [466, 395] on fieldset "Patiess Aplams" at bounding box center [838, 446] width 898 height 104
click at [479, 413] on p "Patiess" at bounding box center [838, 422] width 878 height 19
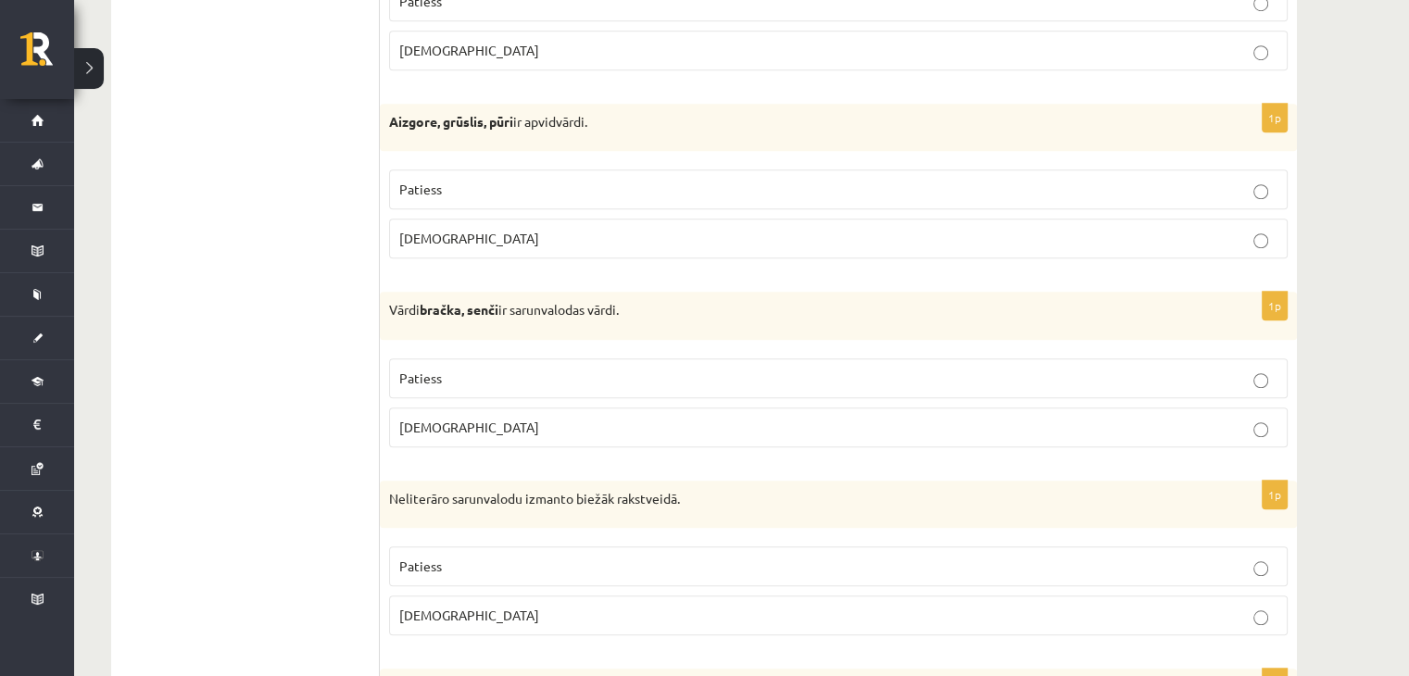
scroll to position [1482, 0]
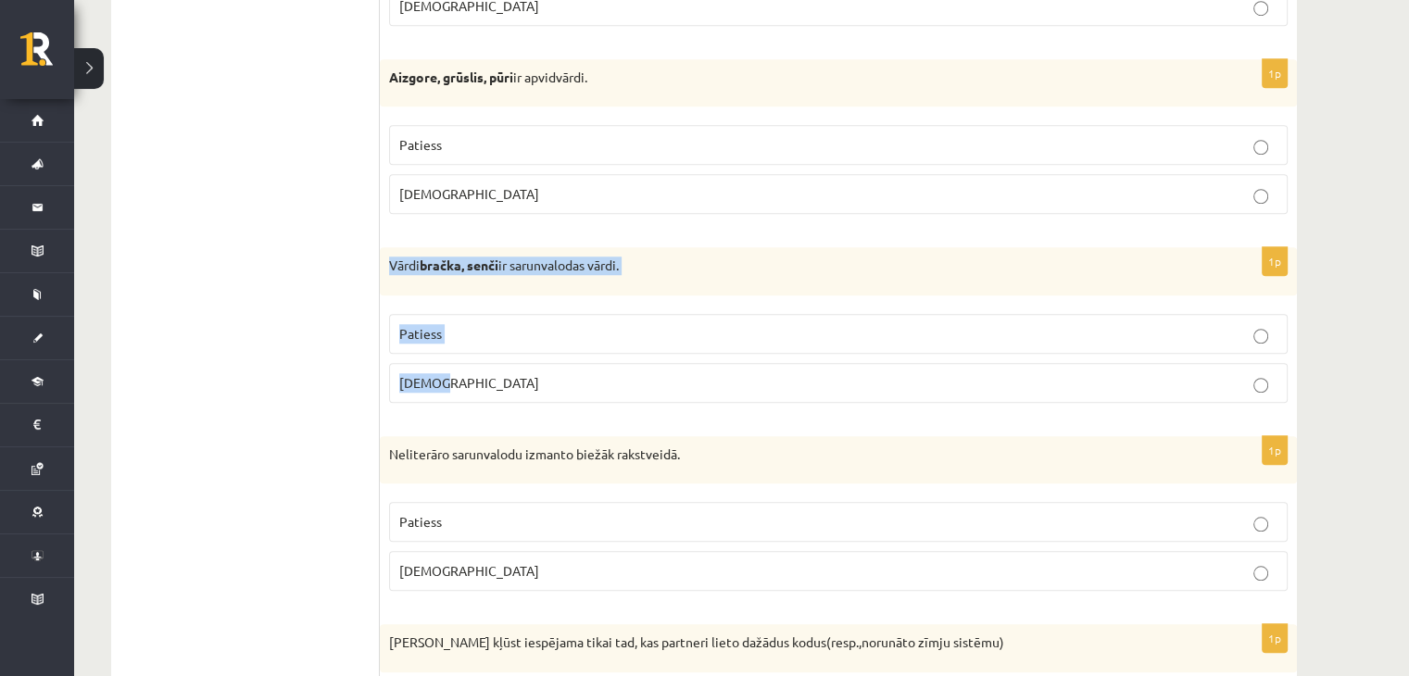
drag, startPoint x: 386, startPoint y: 258, endPoint x: 701, endPoint y: 379, distance: 337.2
click at [702, 379] on div "1p Vārdi bračka, senči ir sarunvalodas vārdi. Patiess Aplams" at bounding box center [838, 332] width 917 height 170
copy div "Vārdi bračka, senči ir sarunvalodas vārdi. Patiess Aplams"
click at [471, 373] on p "Aplams" at bounding box center [838, 382] width 878 height 19
click at [470, 324] on p "Patiess" at bounding box center [838, 333] width 878 height 19
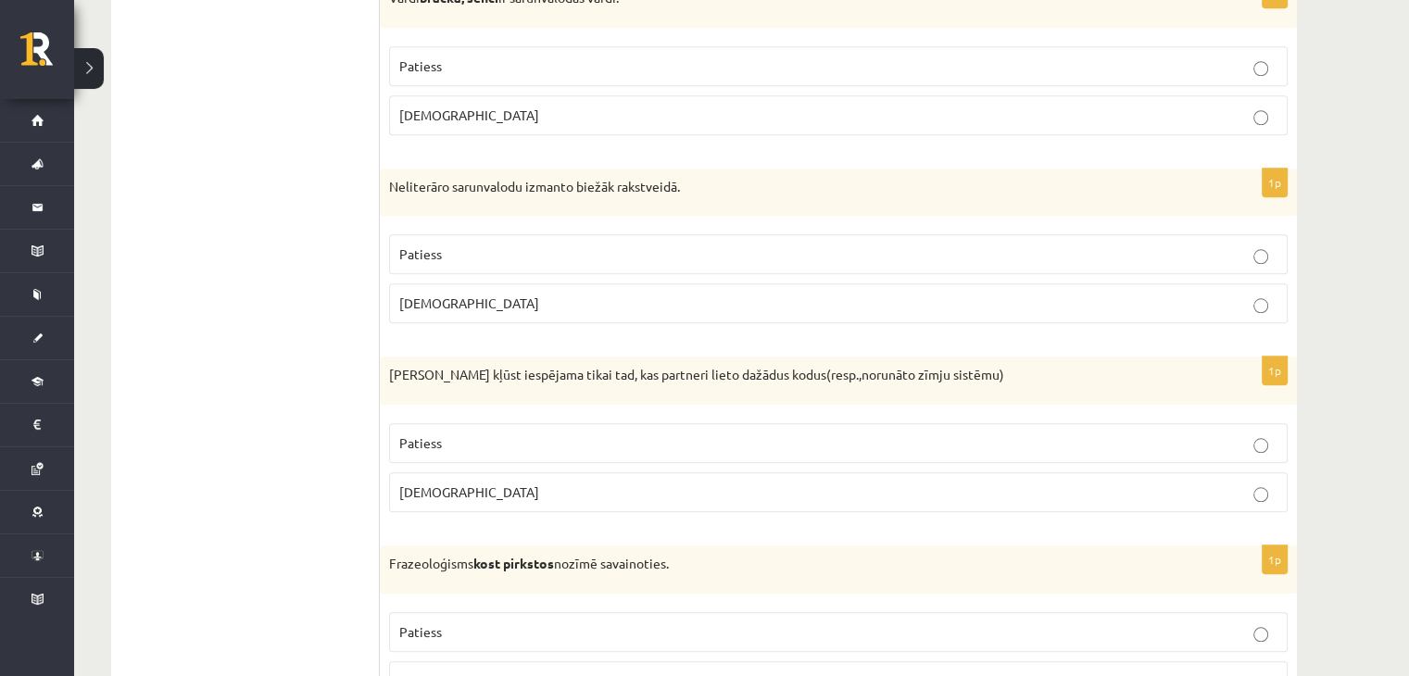
scroll to position [1760, 0]
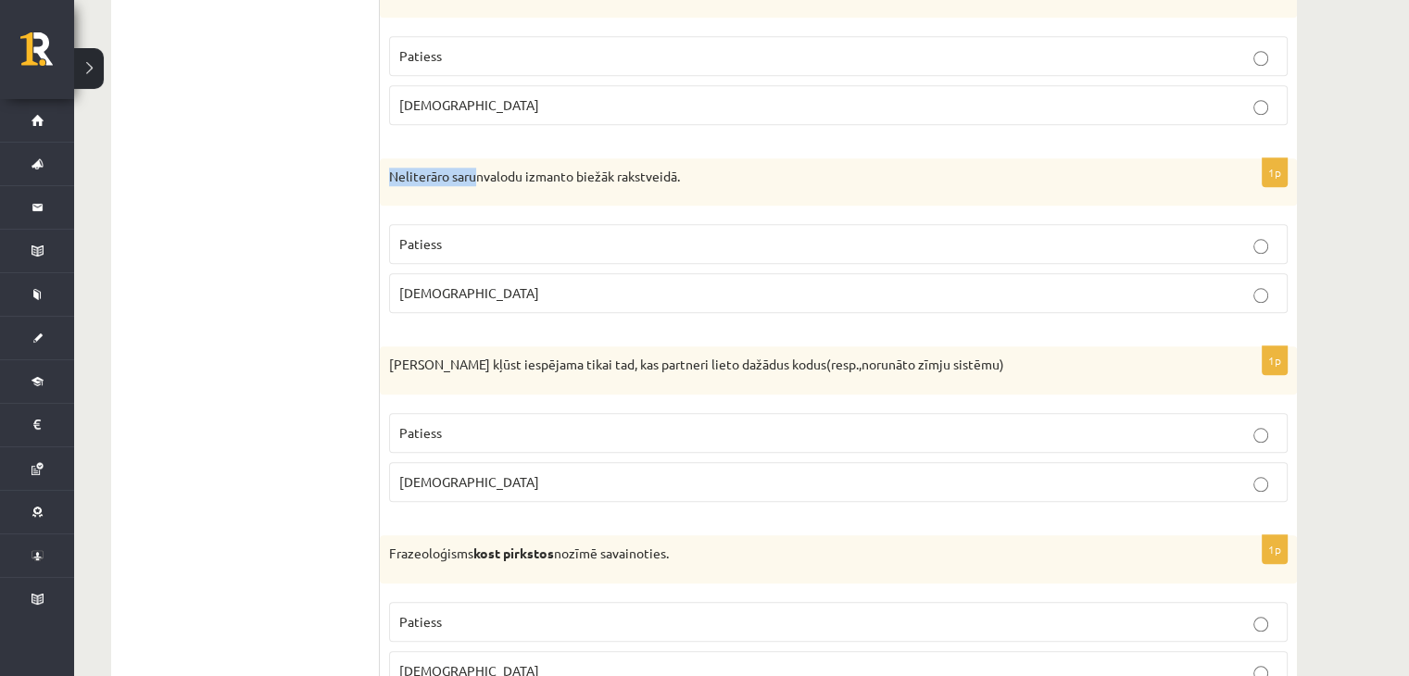
drag, startPoint x: 393, startPoint y: 170, endPoint x: 480, endPoint y: 171, distance: 87.1
click at [480, 171] on p "Neliterāro sarunvalodu izmanto biežāk rakstveidā." at bounding box center [792, 177] width 806 height 19
drag, startPoint x: 384, startPoint y: 163, endPoint x: 758, endPoint y: 289, distance: 394.0
click at [758, 289] on div "1p Neliterāro sarunvalodu izmanto biežāk rakstveidā. Patiess Aplams" at bounding box center [838, 243] width 917 height 170
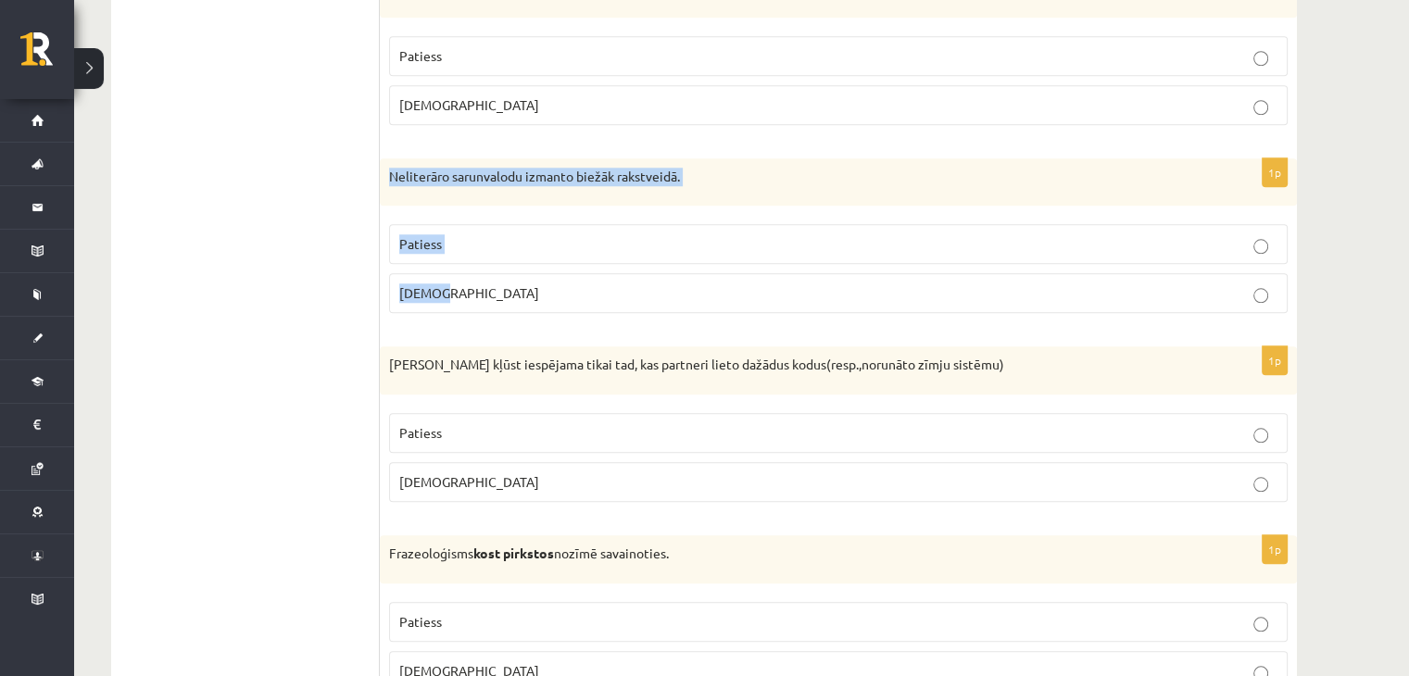
copy div "Neliterāro sarunvalodu izmanto biežāk rakstveidā. Patiess Aplams"
click at [500, 283] on p "Aplams" at bounding box center [838, 292] width 878 height 19
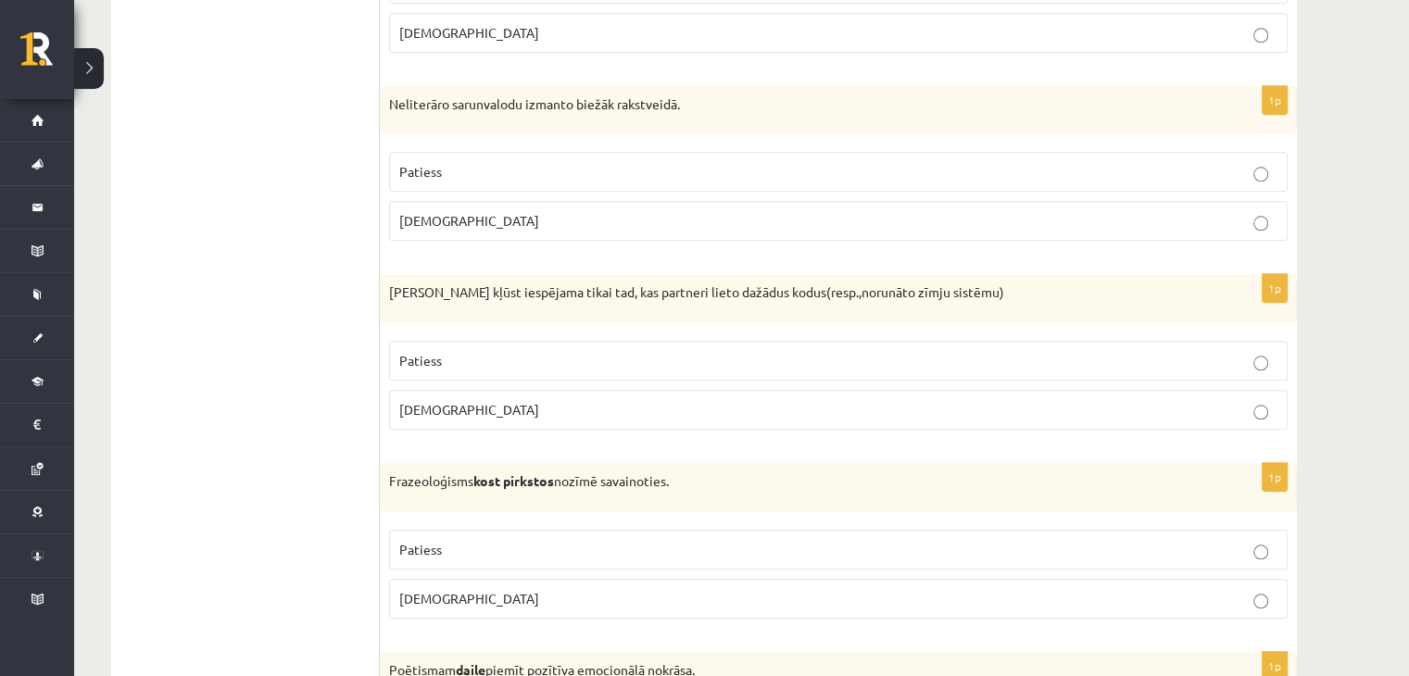
scroll to position [1853, 0]
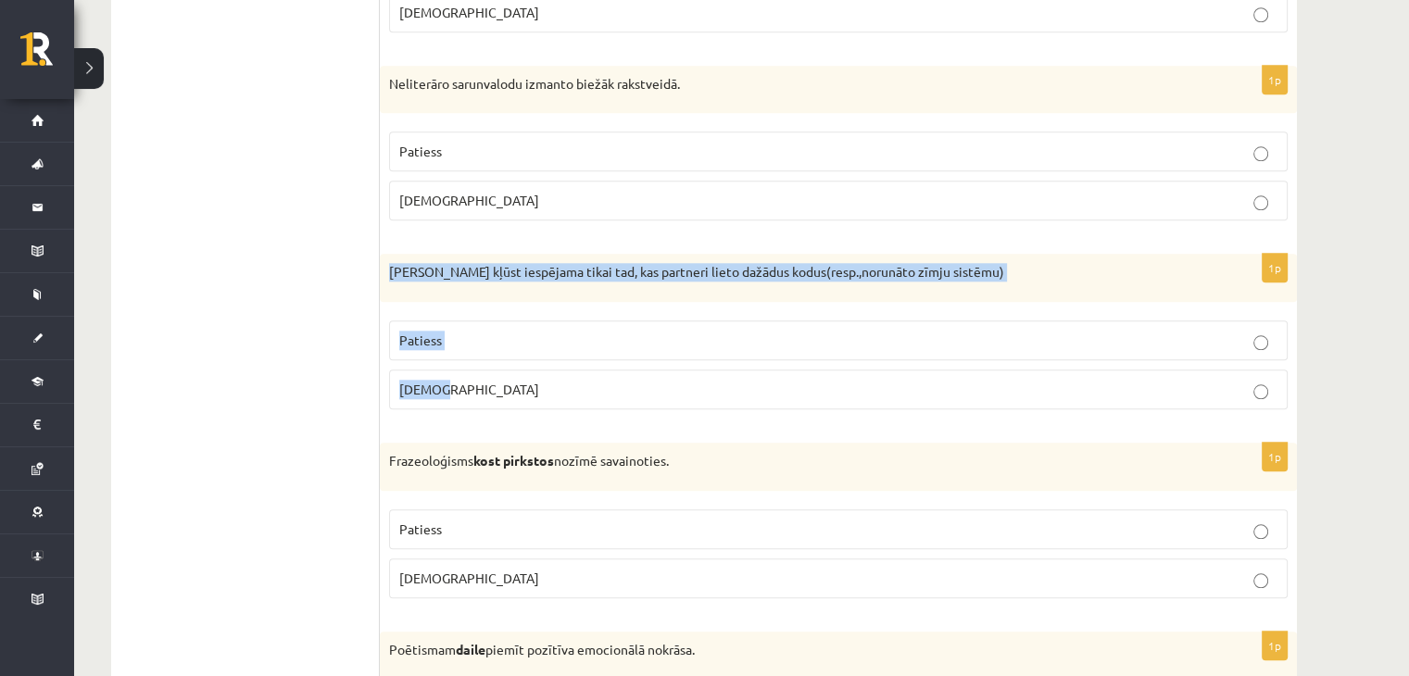
drag, startPoint x: 390, startPoint y: 269, endPoint x: 937, endPoint y: 375, distance: 557.7
click at [937, 375] on div "1p Saziņa kļūst iespējama tikai tad, kas partneri lieto dažādus kodus(resp.,nor…" at bounding box center [838, 339] width 917 height 170
copy div "Saziņa kļūst iespējama tikai tad, kas partneri lieto dažādus kodus(resp.,norunā…"
click at [456, 383] on p "Aplams" at bounding box center [838, 389] width 878 height 19
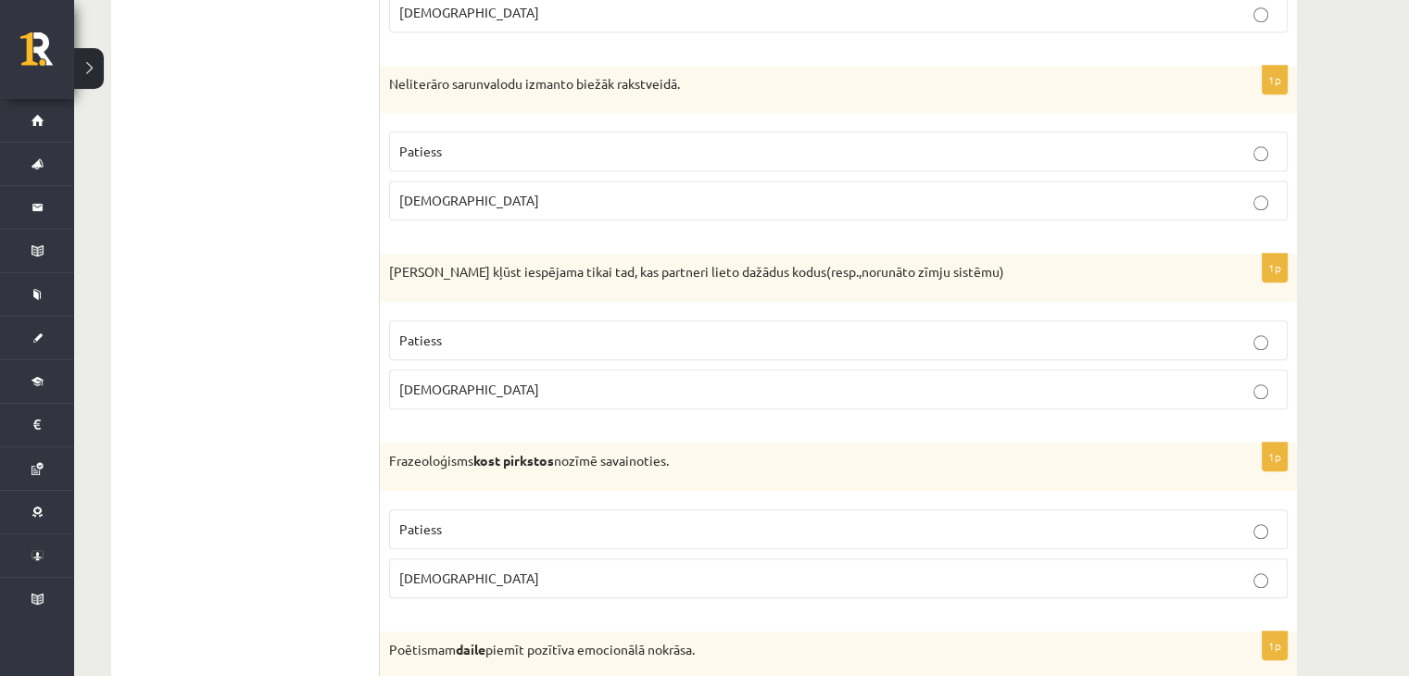
scroll to position [2038, 0]
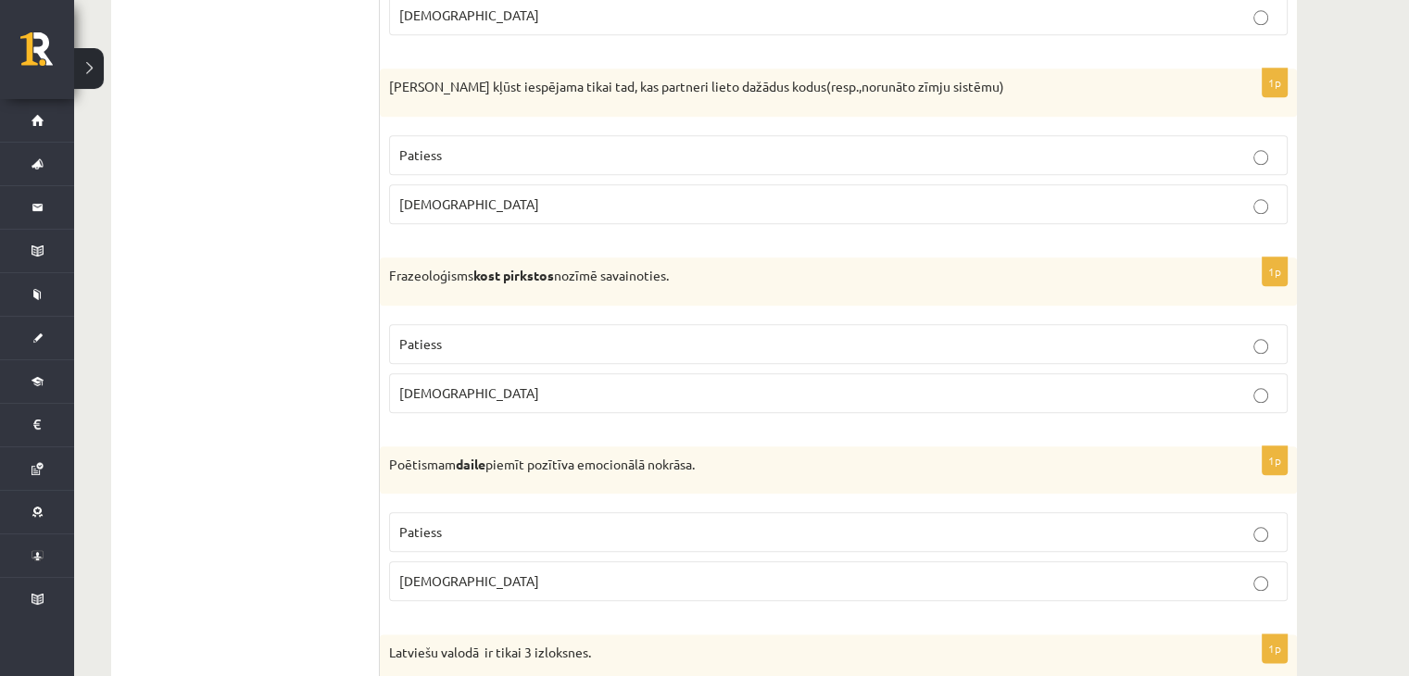
drag, startPoint x: 378, startPoint y: 264, endPoint x: 446, endPoint y: 266, distance: 67.6
drag, startPoint x: 388, startPoint y: 270, endPoint x: 689, endPoint y: 383, distance: 321.6
click at [694, 390] on div "1p Frazeoloģisms kost pirkstos nozīmē savainoties. Patiess Aplams" at bounding box center [838, 343] width 917 height 170
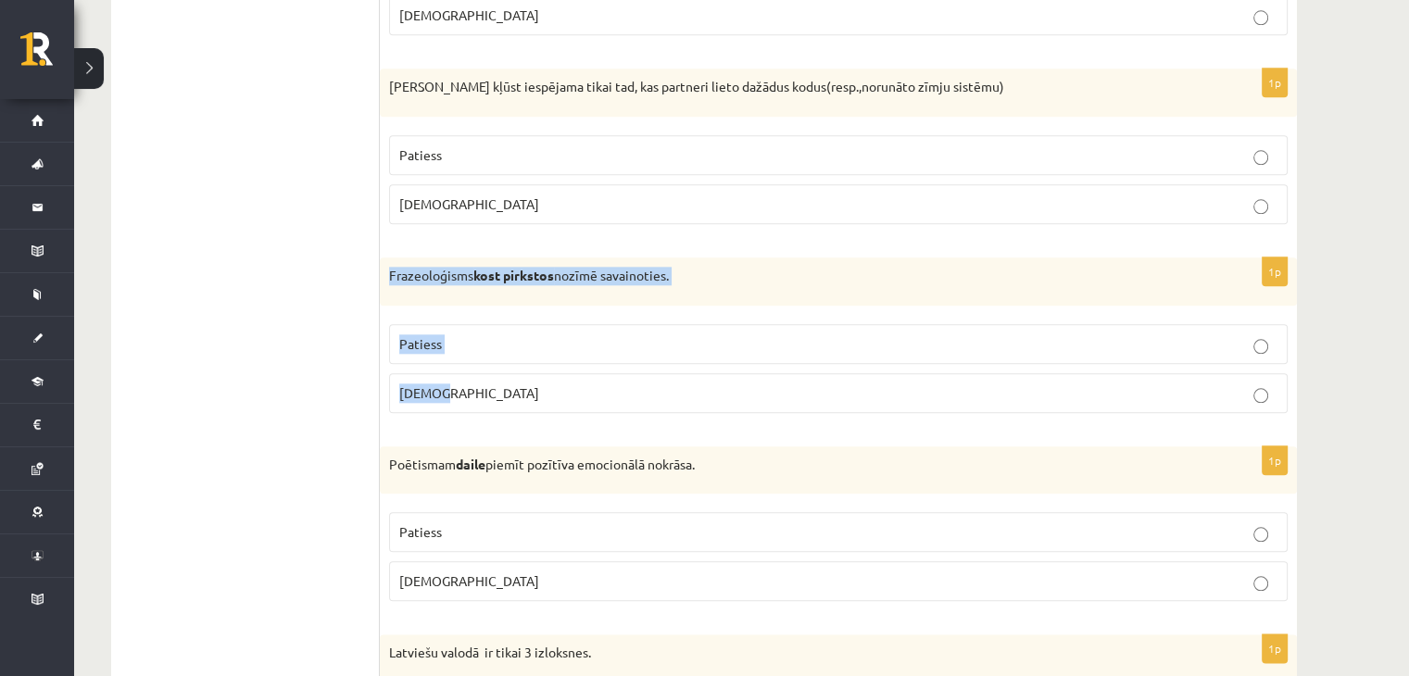
click at [410, 389] on span "Aplams" at bounding box center [469, 392] width 140 height 17
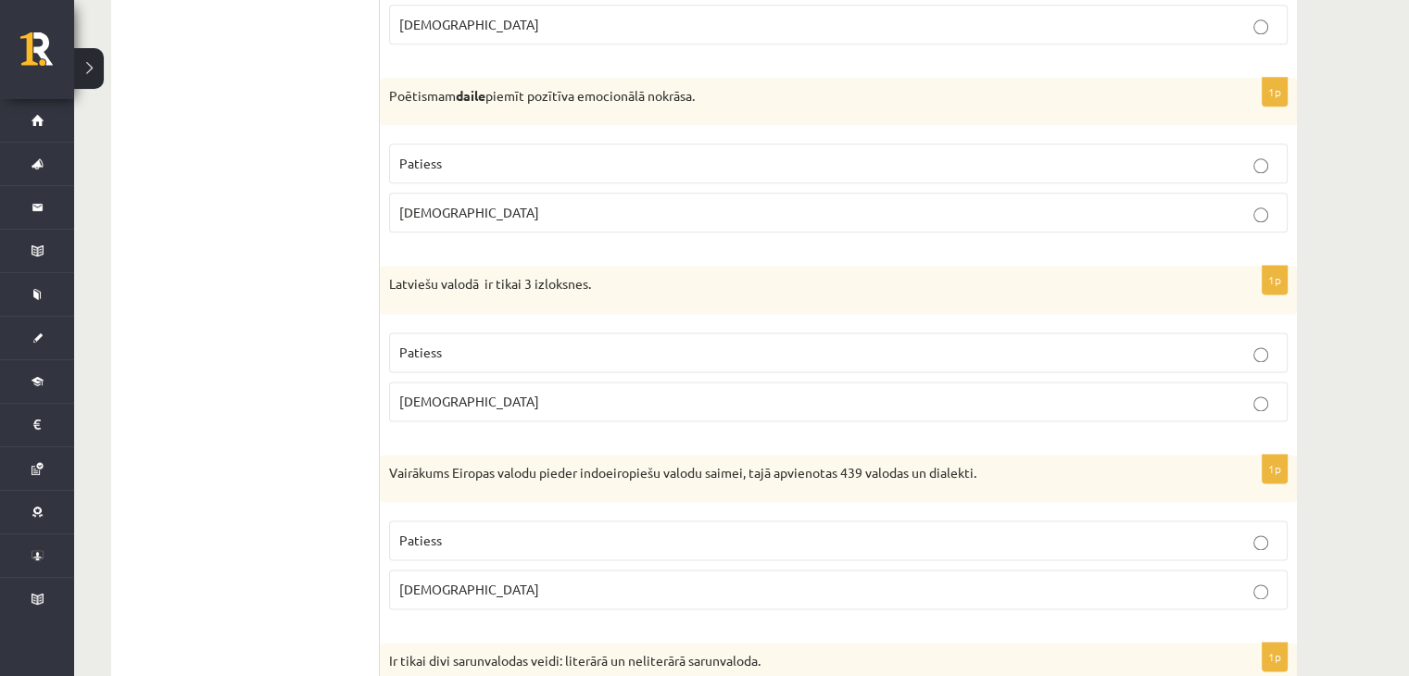
scroll to position [2408, 0]
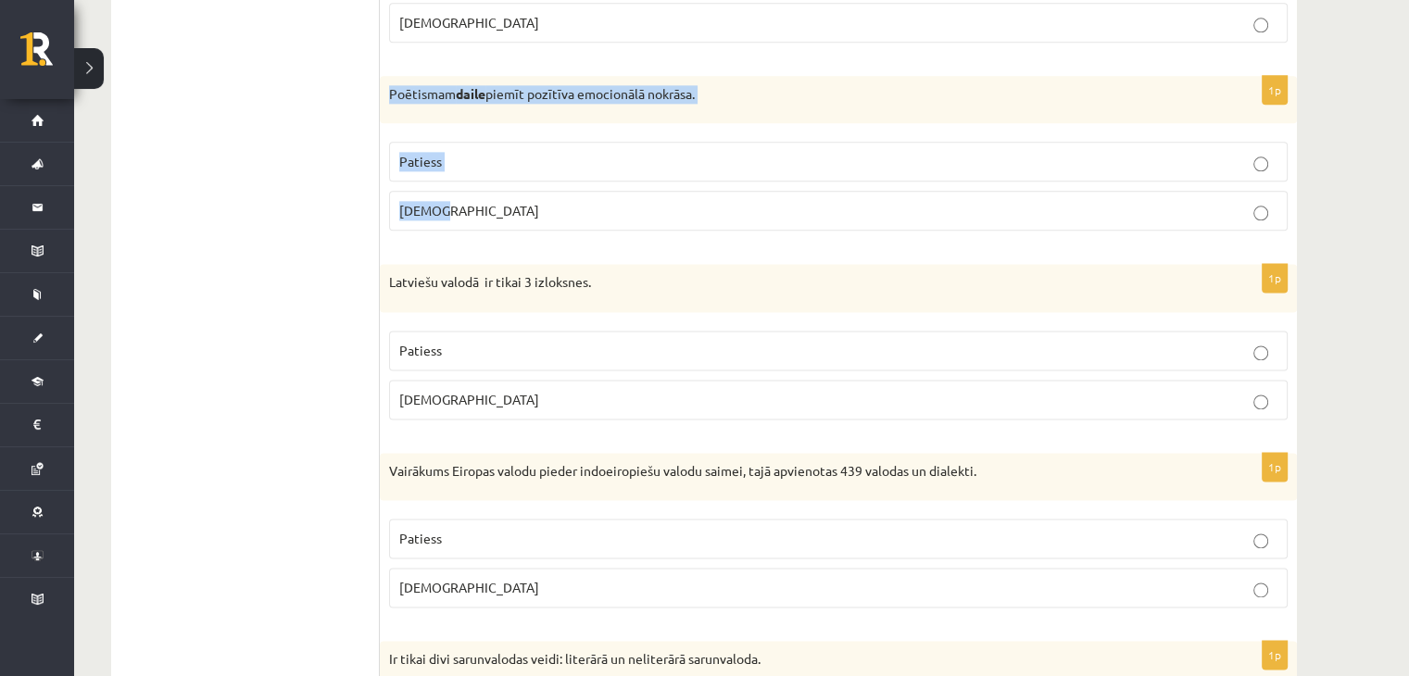
drag, startPoint x: 389, startPoint y: 84, endPoint x: 771, endPoint y: 197, distance: 398.0
click at [771, 197] on div "1p Poētismam daile piemīt pozītīva emocionālā nokrāsa. Patiess Aplams" at bounding box center [838, 161] width 917 height 170
click at [493, 162] on p "Patiess" at bounding box center [838, 161] width 878 height 19
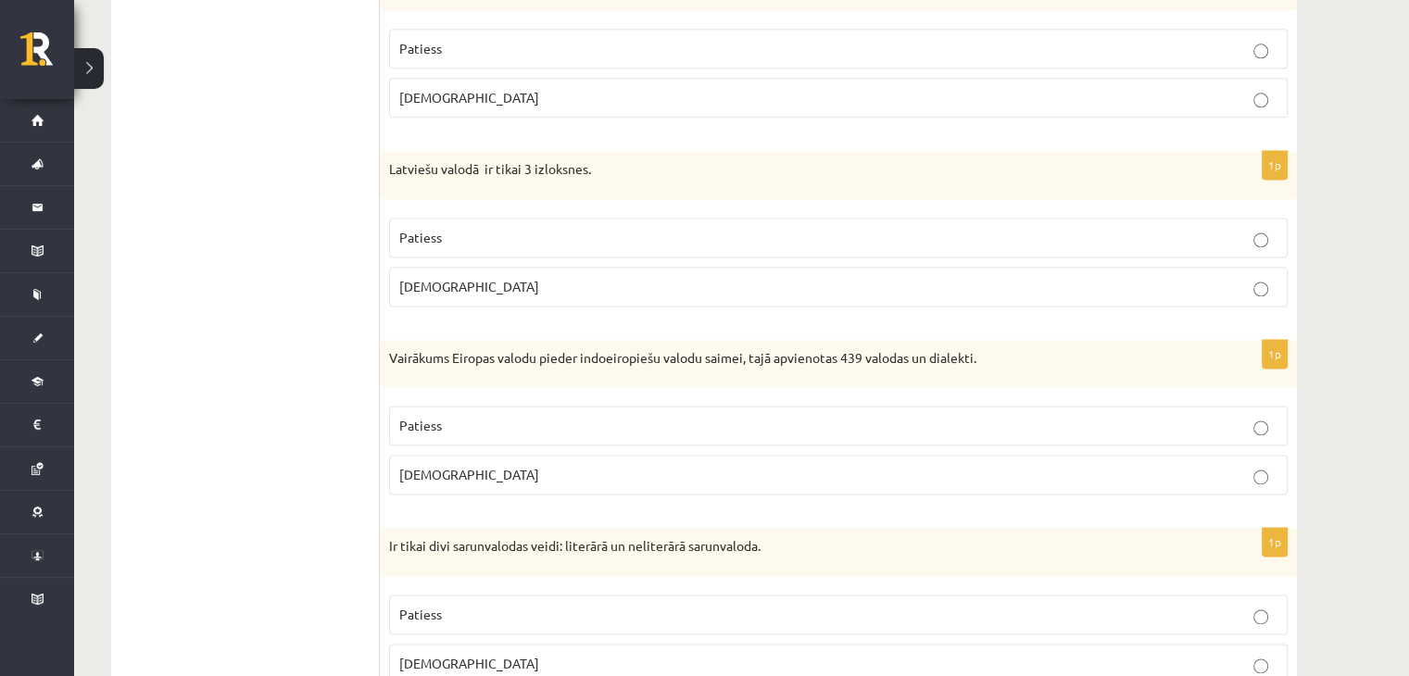
scroll to position [2594, 0]
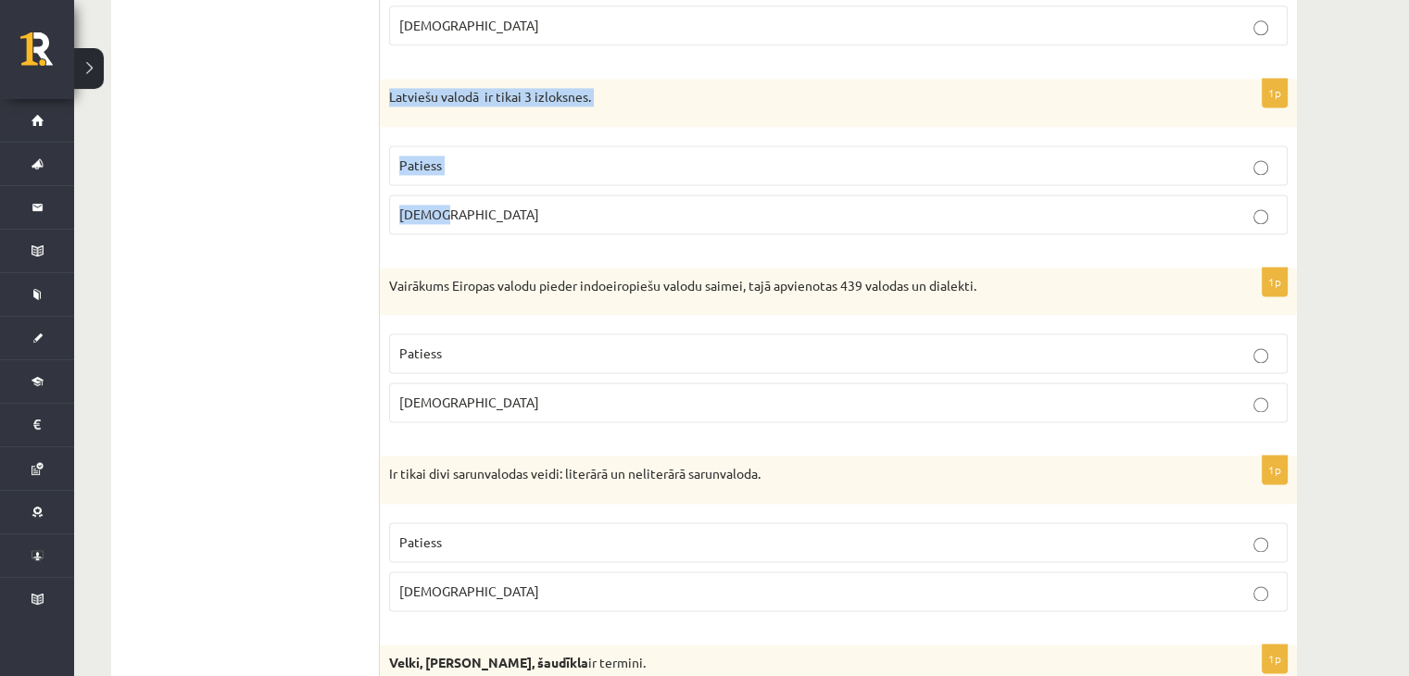
drag, startPoint x: 388, startPoint y: 92, endPoint x: 643, endPoint y: 239, distance: 294.2
click at [643, 239] on form "Apgalvojums ir patiess vai nepatiess? 1p Es vilku ragavas, bet māsa vakar redzē…" at bounding box center [838, 612] width 880 height 5746
click at [485, 216] on label "Aplams" at bounding box center [838, 215] width 898 height 40
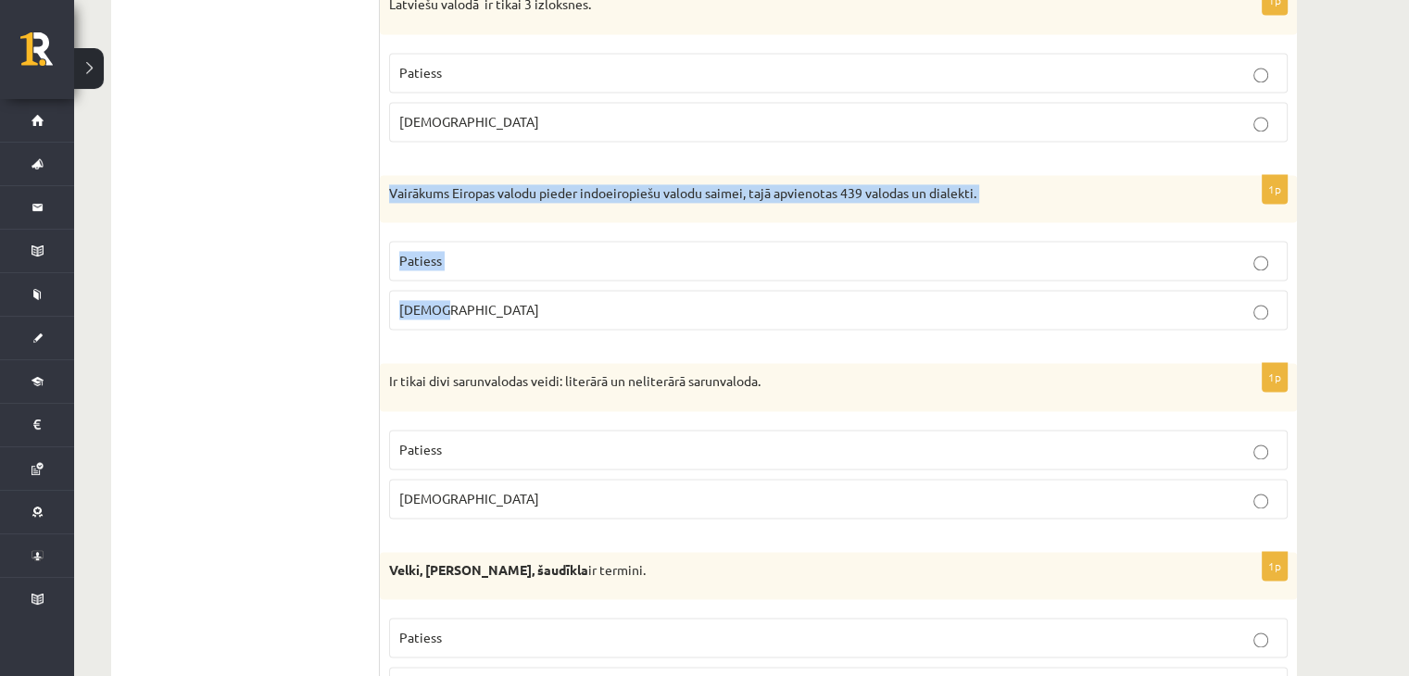
drag, startPoint x: 387, startPoint y: 182, endPoint x: 871, endPoint y: 249, distance: 488.1
click at [964, 306] on div "1p Vairākums Eiropas valodu pieder indoeiropiešu valodu saimei, tajā apvienotas…" at bounding box center [838, 260] width 917 height 170
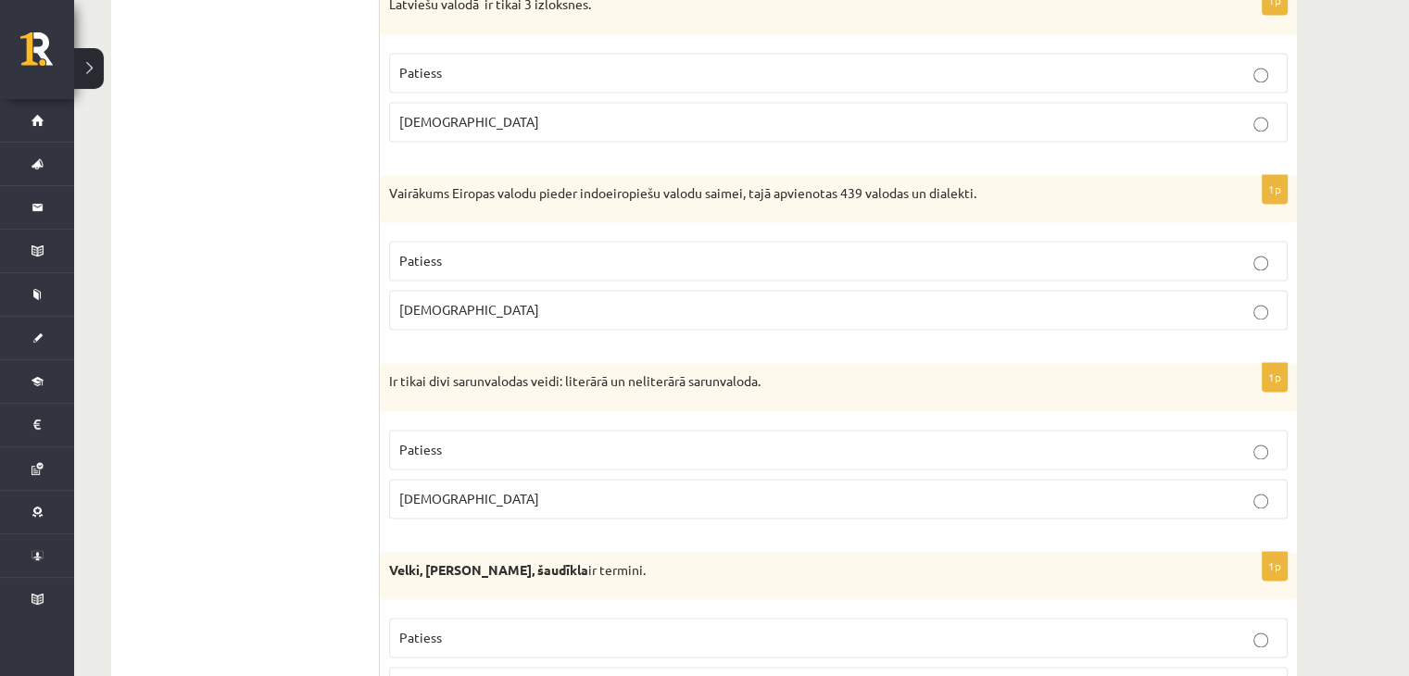
click at [191, 301] on ul "Tests Izvērtējums!" at bounding box center [255, 519] width 250 height 5746
click at [452, 305] on p "Aplams" at bounding box center [838, 309] width 878 height 19
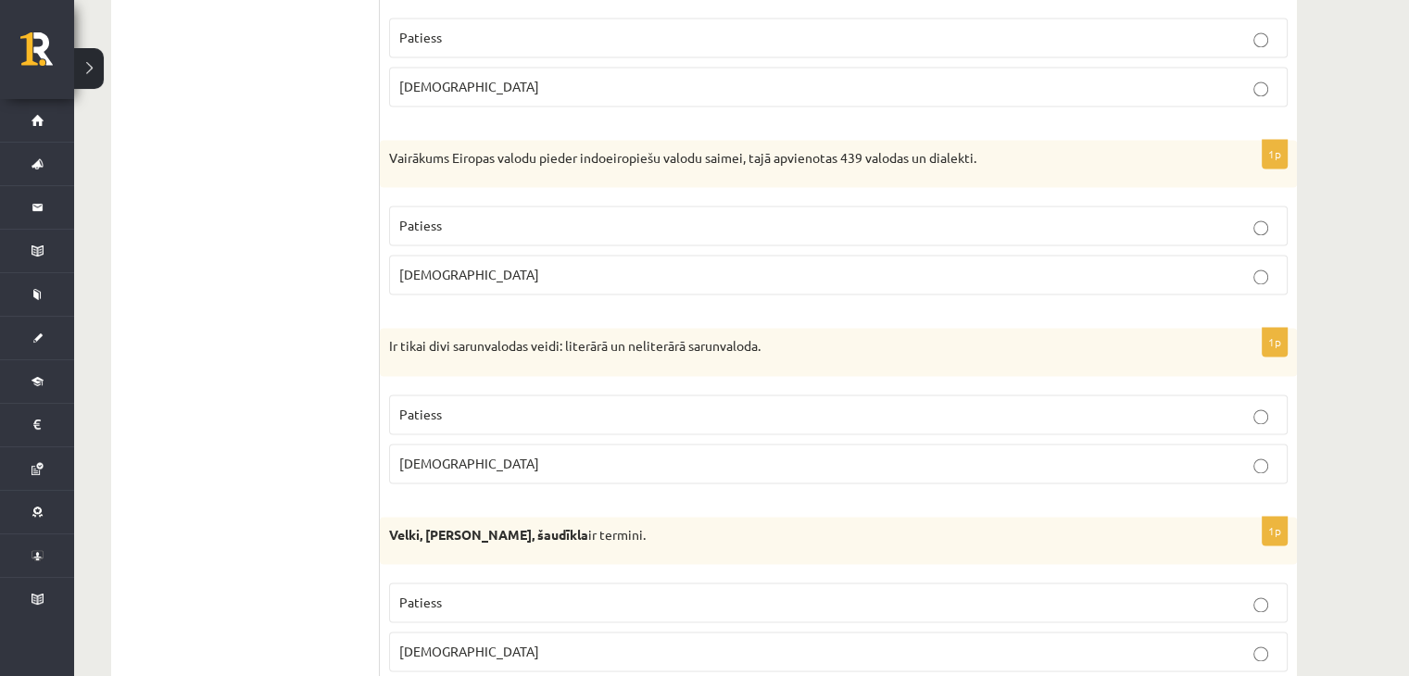
scroll to position [2779, 0]
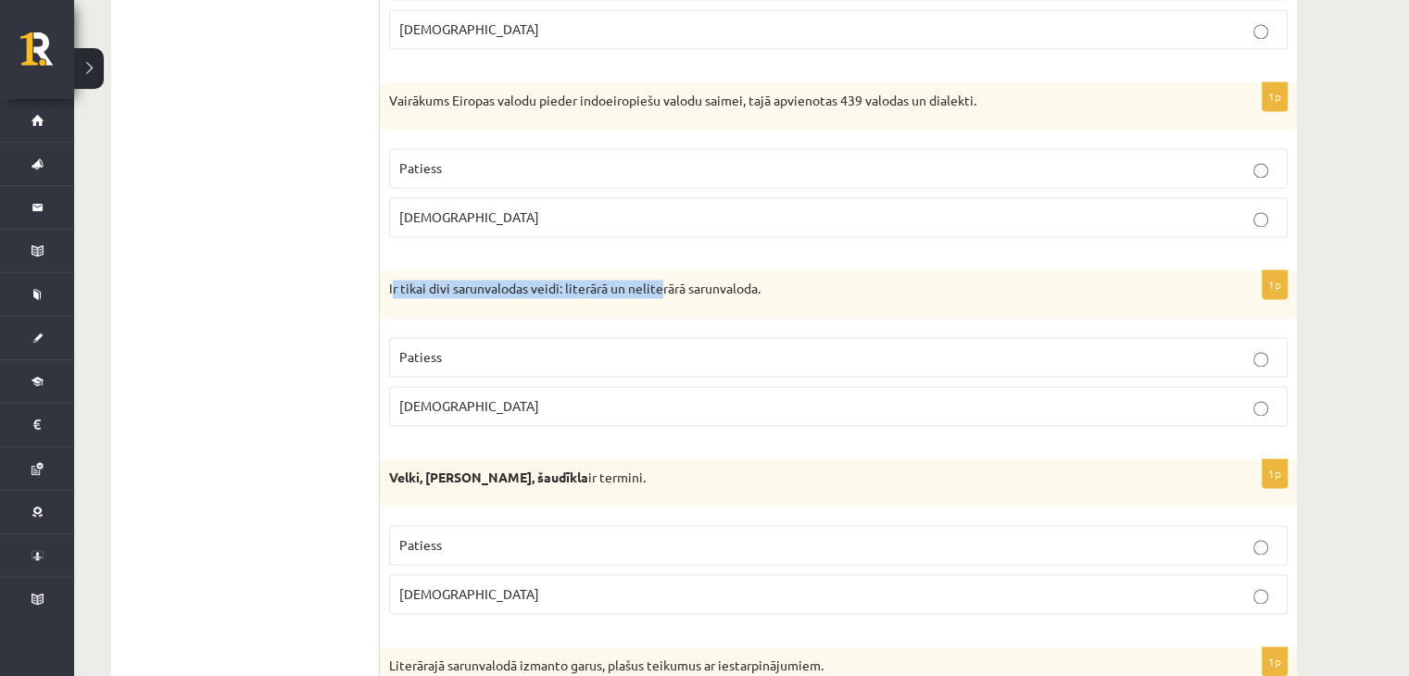
drag, startPoint x: 391, startPoint y: 278, endPoint x: 661, endPoint y: 300, distance: 271.4
click at [661, 300] on div "Ir tikai divi sarunvalodas veidi: literārā un neliterārā sarunvaloda." at bounding box center [838, 294] width 917 height 48
click at [349, 375] on ul "Tests Izvērtējums!" at bounding box center [255, 427] width 250 height 5746
click at [388, 270] on div "Ir tikai divi sarunvalodas veidi: literārā un neliterārā sarunvaloda." at bounding box center [838, 294] width 917 height 48
drag, startPoint x: 384, startPoint y: 283, endPoint x: 846, endPoint y: 397, distance: 475.1
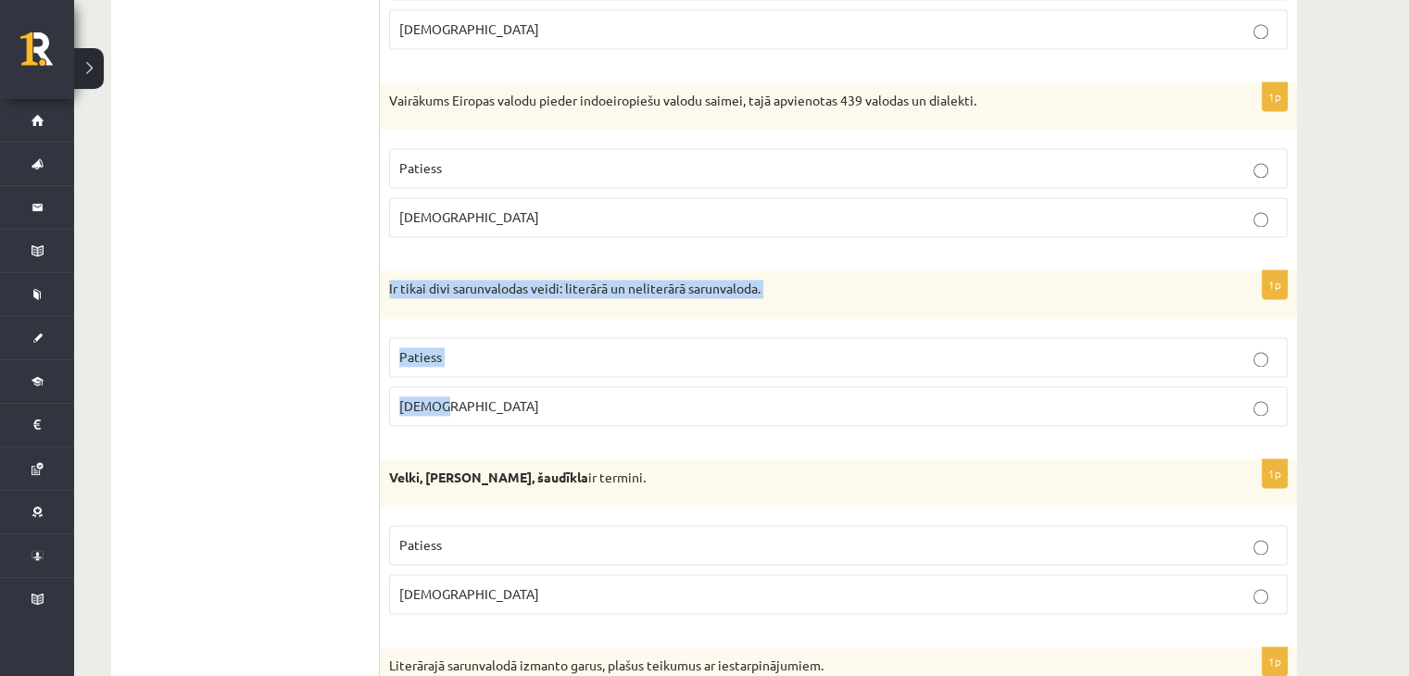
click at [846, 397] on div "1p Ir tikai divi sarunvalodas veidi: literārā un neliterārā sarunvaloda. Paties…" at bounding box center [838, 355] width 917 height 170
click at [465, 399] on p "Aplams" at bounding box center [838, 405] width 878 height 19
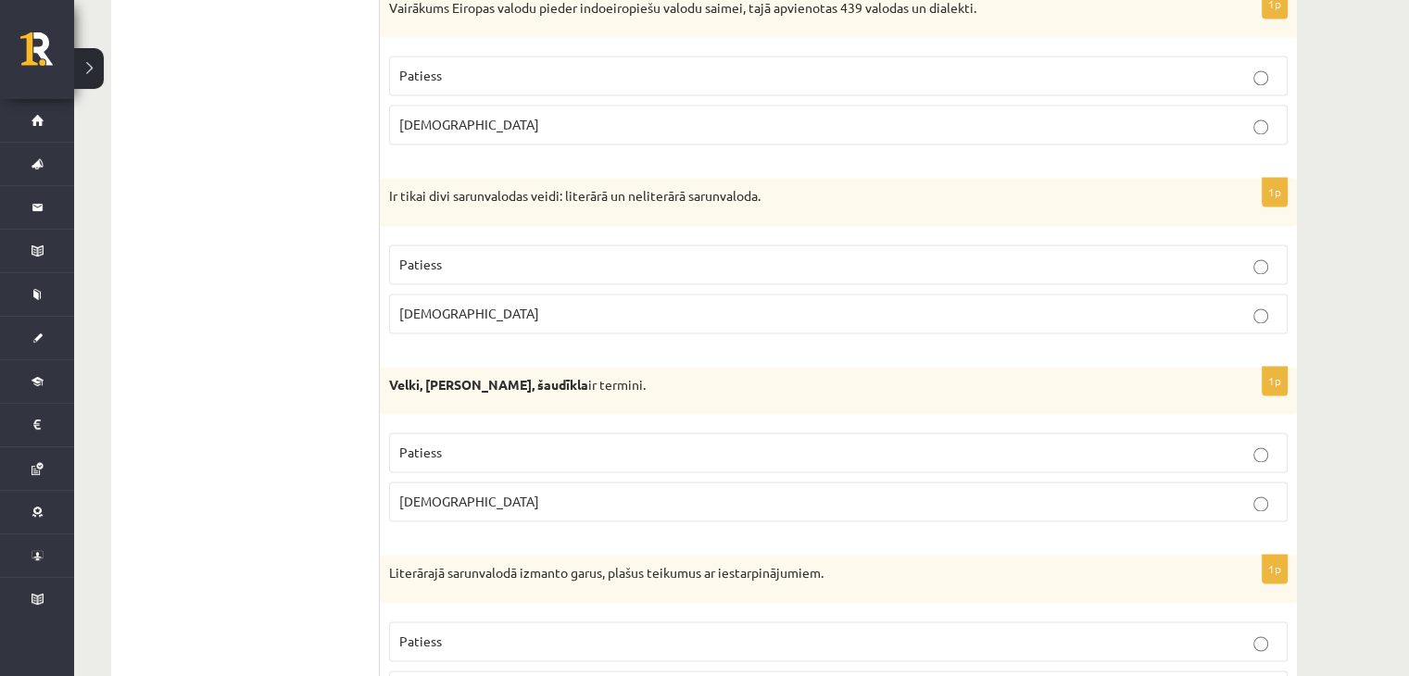
scroll to position [2964, 0]
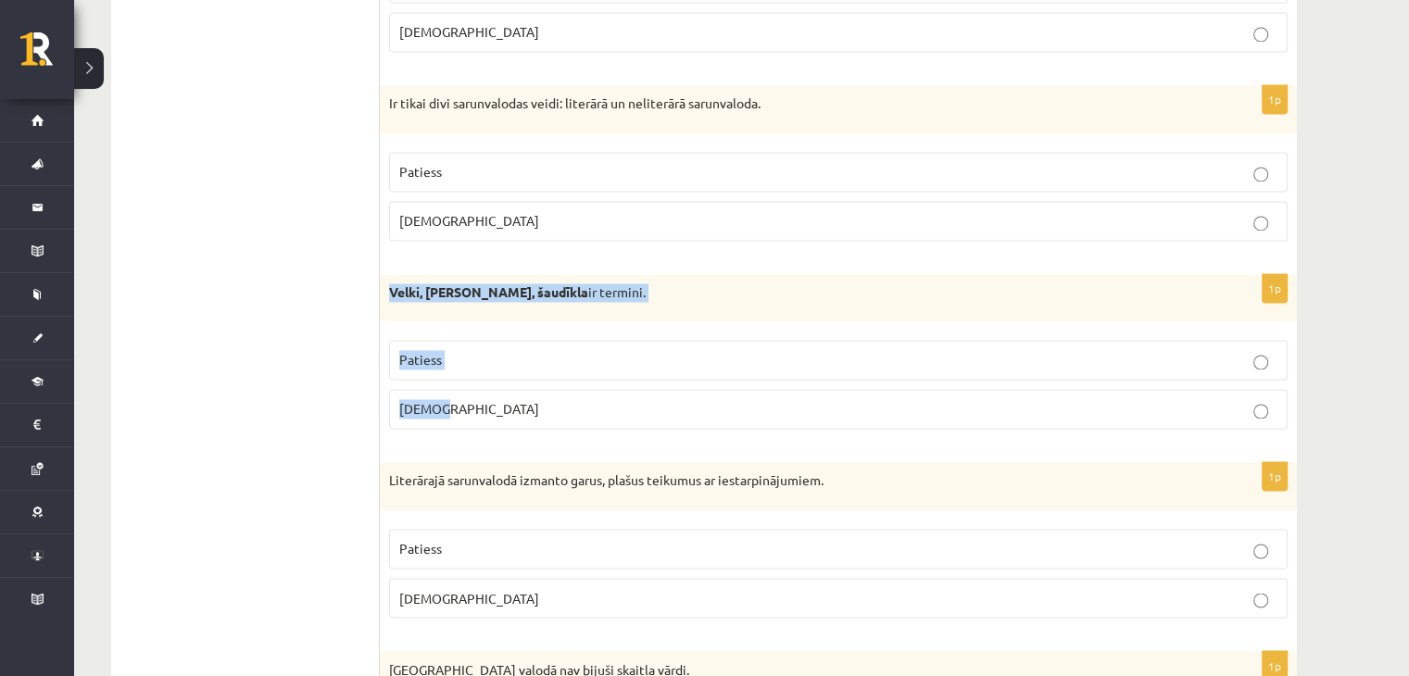
drag, startPoint x: 383, startPoint y: 284, endPoint x: 646, endPoint y: 420, distance: 295.0
click at [648, 423] on div "1p Velki, meti, šaudīkla ir termini. Patiess Aplams" at bounding box center [838, 359] width 917 height 170
click at [417, 354] on span "Patiess" at bounding box center [420, 359] width 43 height 17
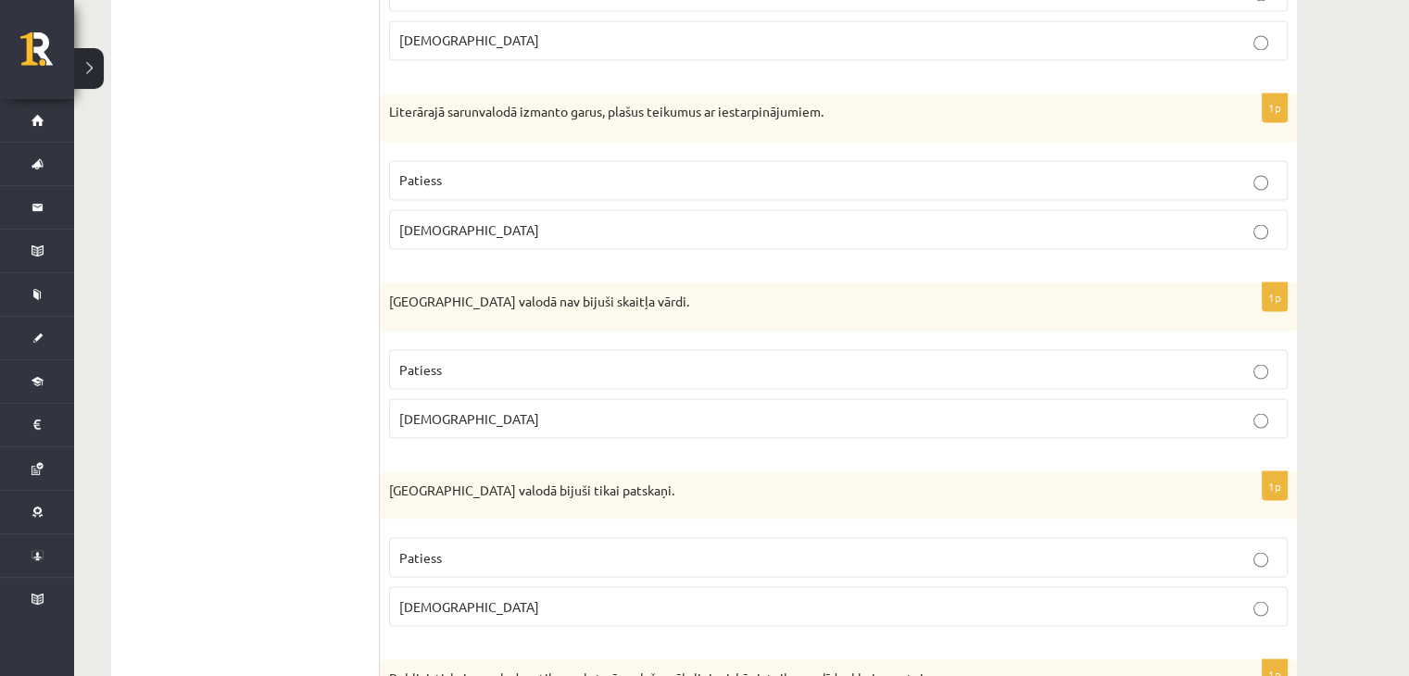
scroll to position [3335, 0]
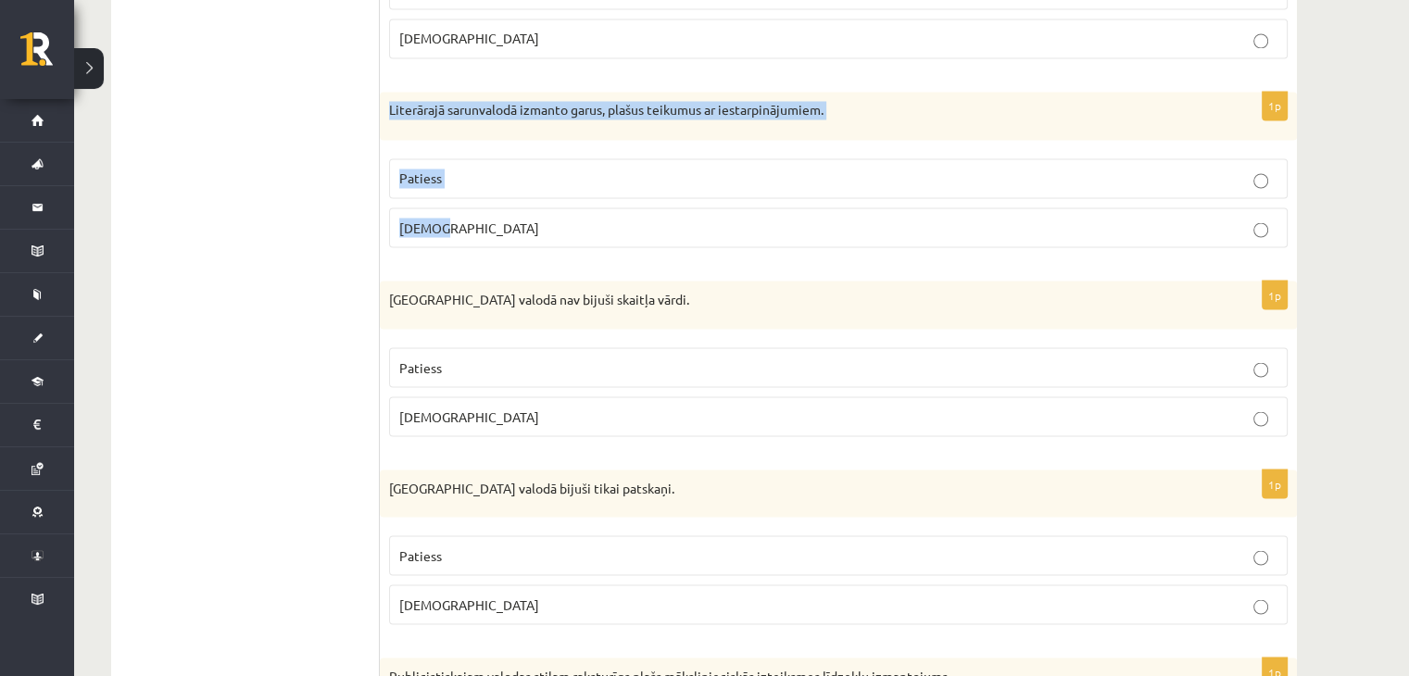
drag, startPoint x: 388, startPoint y: 93, endPoint x: 911, endPoint y: 234, distance: 542.2
click at [911, 234] on div "1p Literārajā sarunvalodā izmanto garus, plašus teikumus ar iestarpinājumiem. P…" at bounding box center [838, 177] width 917 height 170
click at [501, 158] on label "Patiess" at bounding box center [838, 178] width 898 height 40
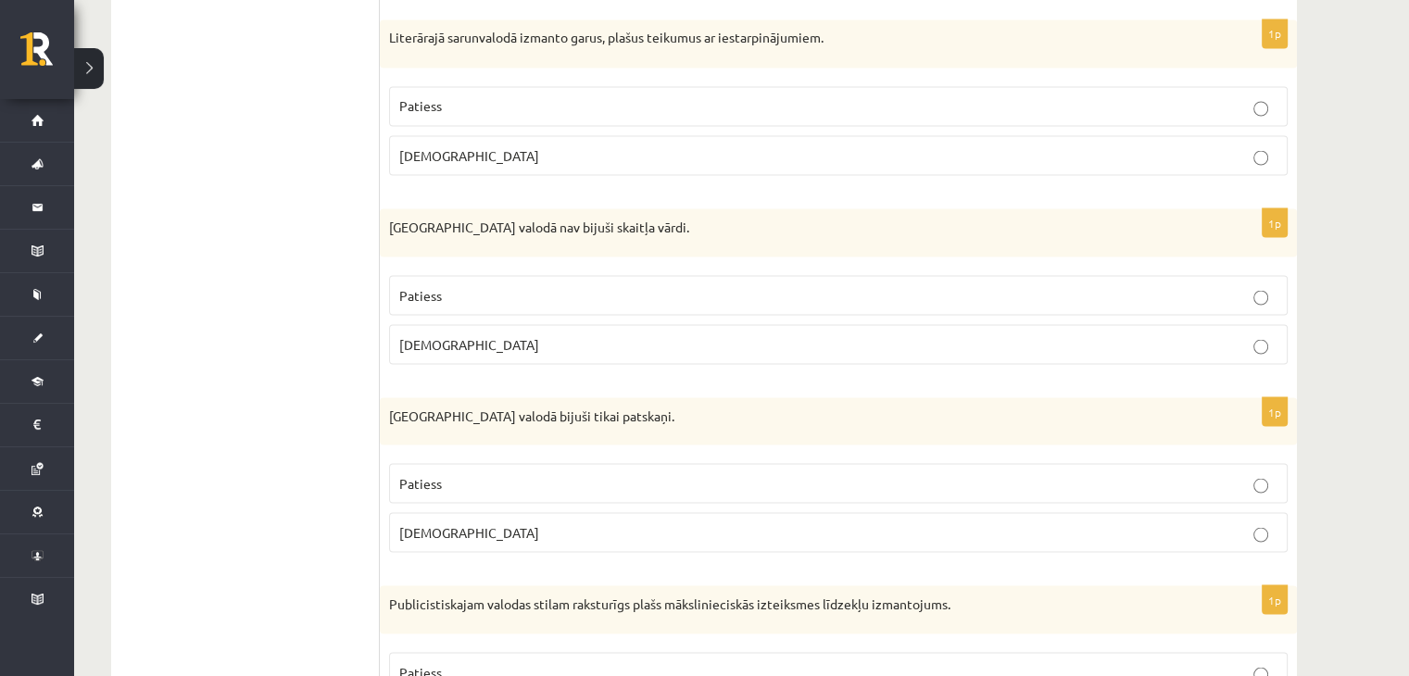
scroll to position [3520, 0]
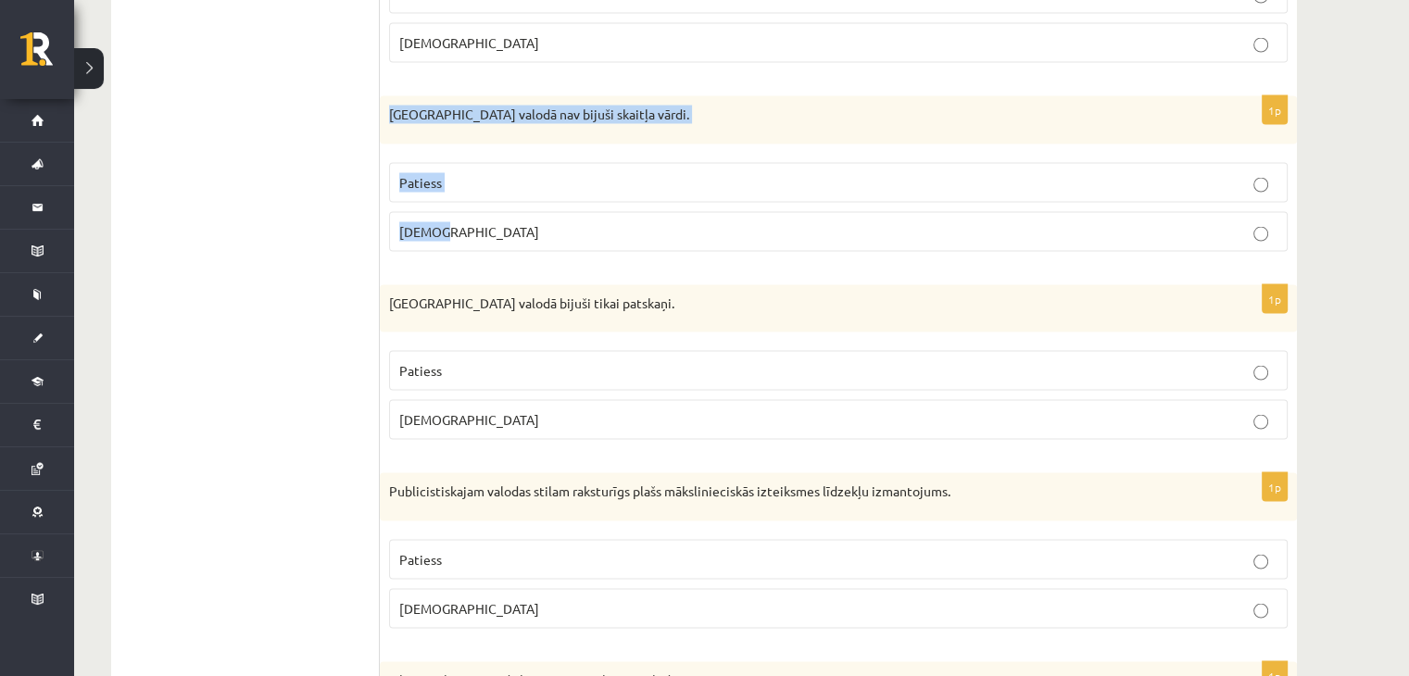
drag, startPoint x: 388, startPoint y: 103, endPoint x: 678, endPoint y: 232, distance: 317.6
click at [680, 234] on div "1p Pirmatnējā valodā nav bijuši skaitļa vārdi. Patiess Aplams" at bounding box center [838, 180] width 917 height 170
click at [468, 185] on label "Patiess" at bounding box center [838, 182] width 898 height 40
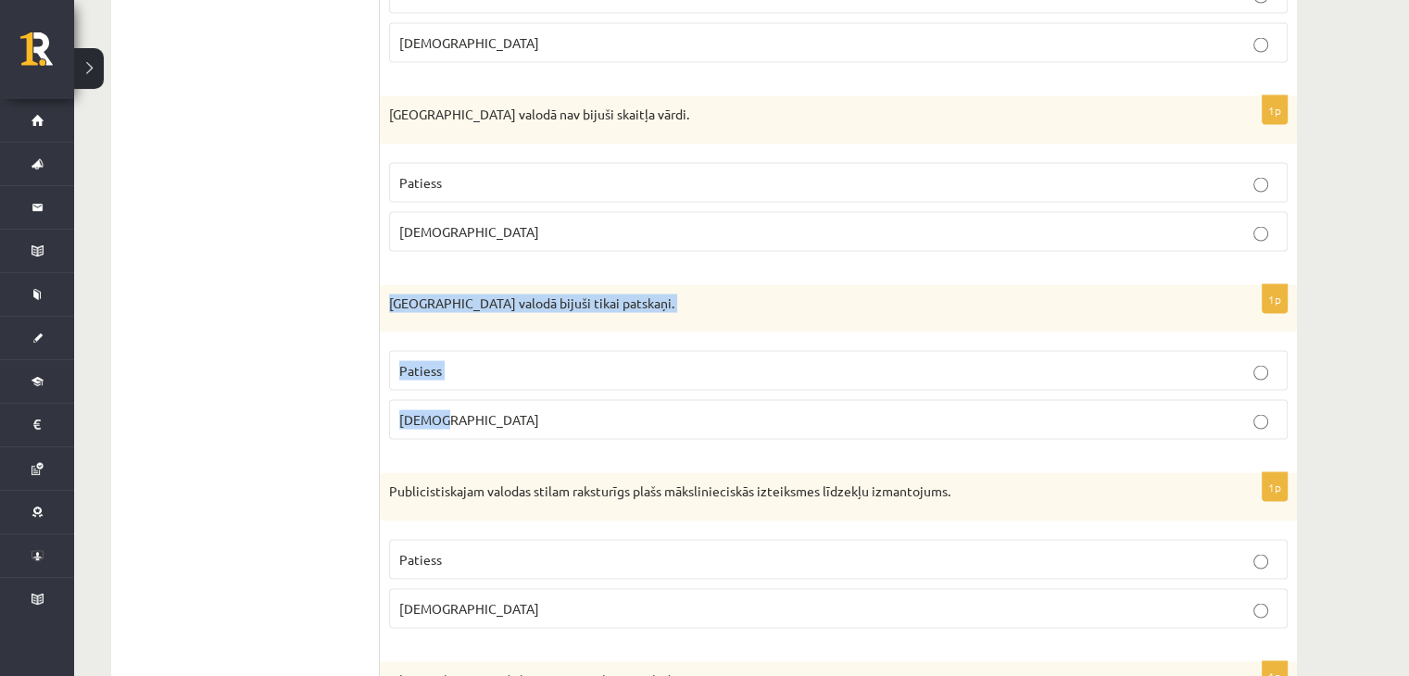
drag, startPoint x: 385, startPoint y: 288, endPoint x: 637, endPoint y: 431, distance: 289.5
click at [637, 431] on div "1p Pirmatnējā valodā bijuši tikai patskaņi. Patiess Aplams" at bounding box center [838, 369] width 917 height 170
click at [408, 410] on span "Aplams" at bounding box center [469, 418] width 140 height 17
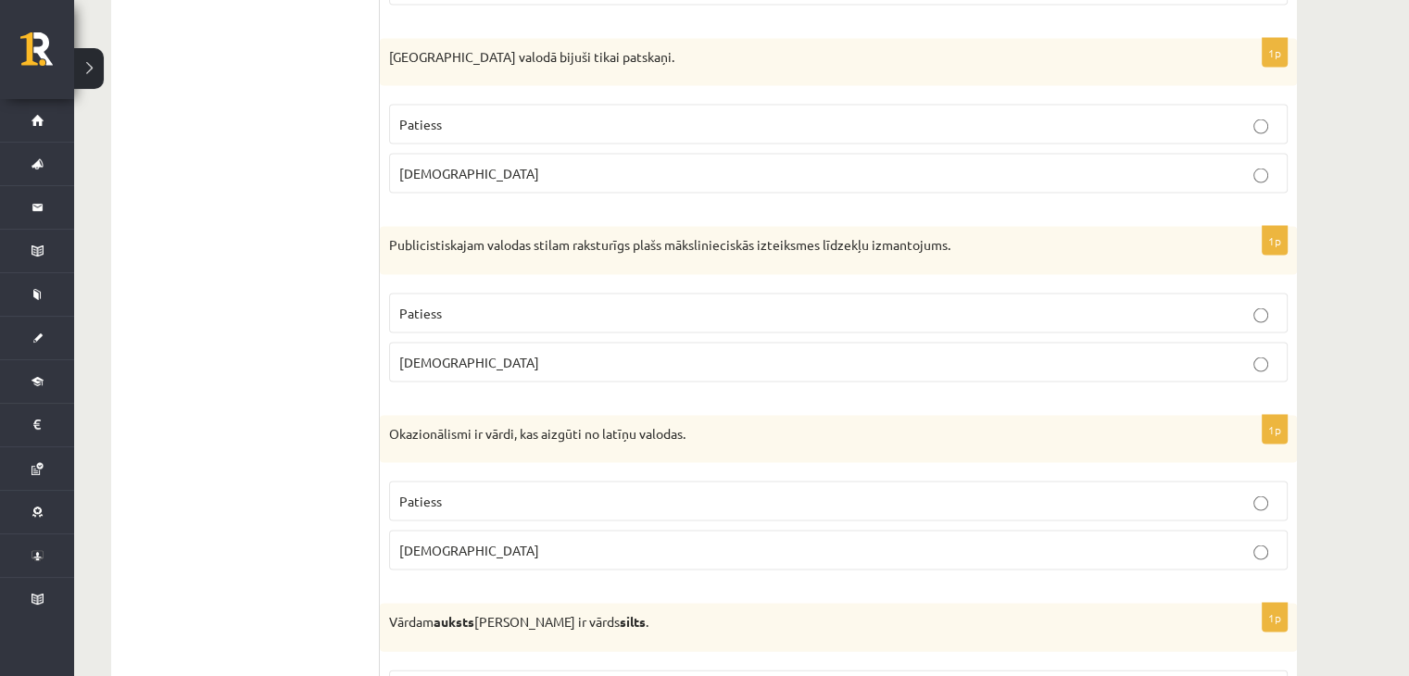
scroll to position [3798, 0]
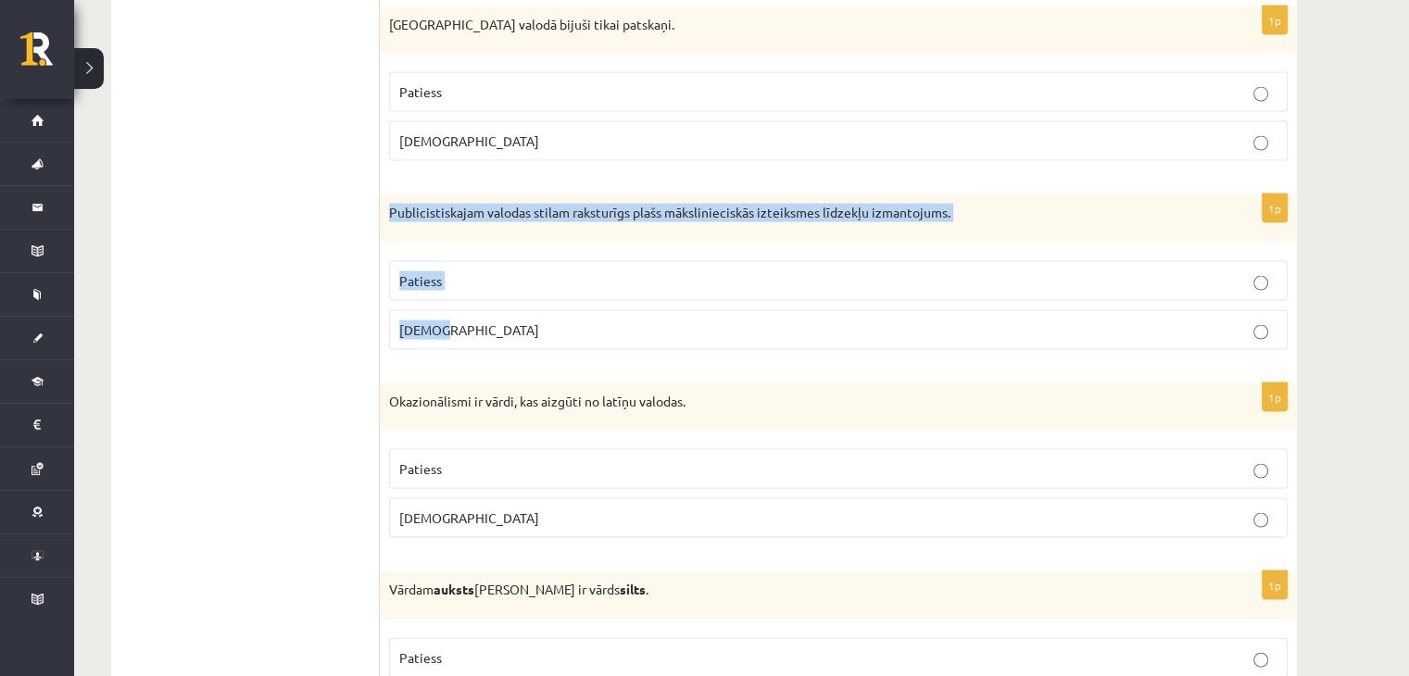
drag, startPoint x: 390, startPoint y: 198, endPoint x: 893, endPoint y: 327, distance: 519.2
click at [893, 327] on div "1p Publicistiskajam valodas stilam raksturīgs plašs mākslinieciskās izteiksmes …" at bounding box center [838, 280] width 917 height 170
click at [455, 320] on p "Aplams" at bounding box center [838, 329] width 878 height 19
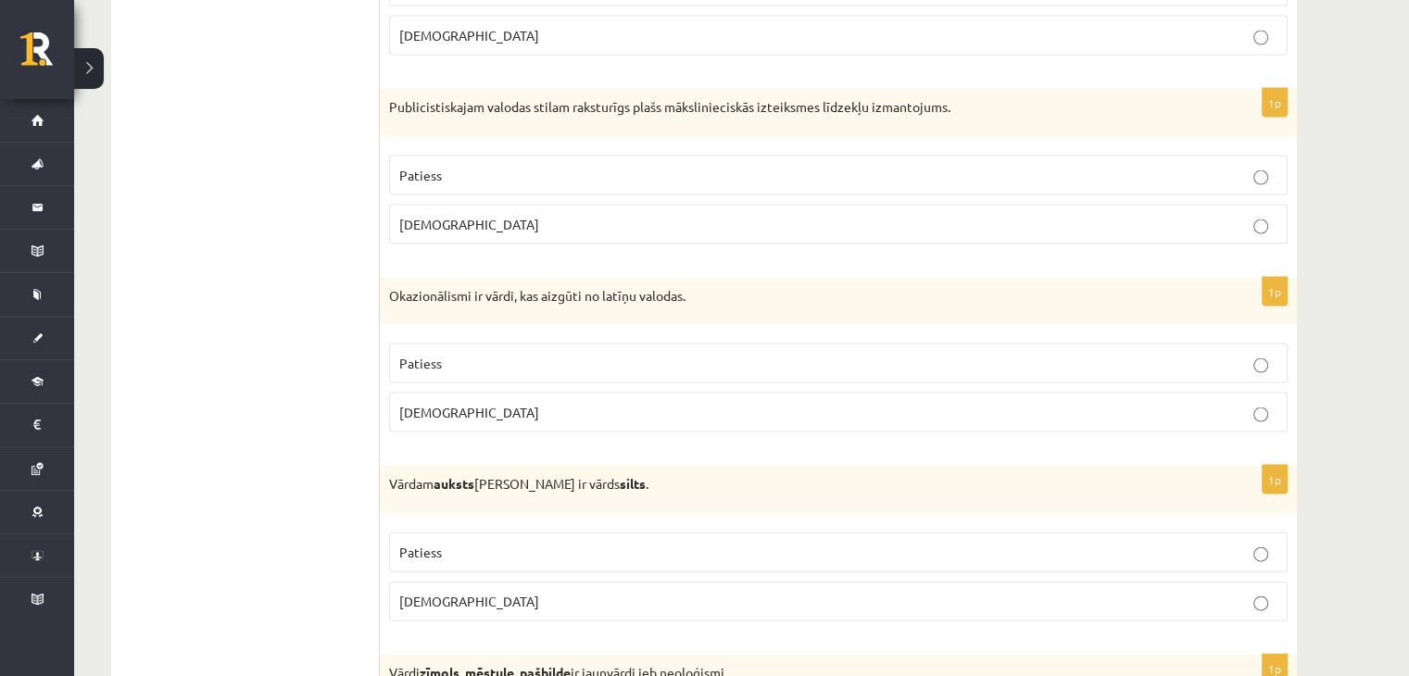
scroll to position [3983, 0]
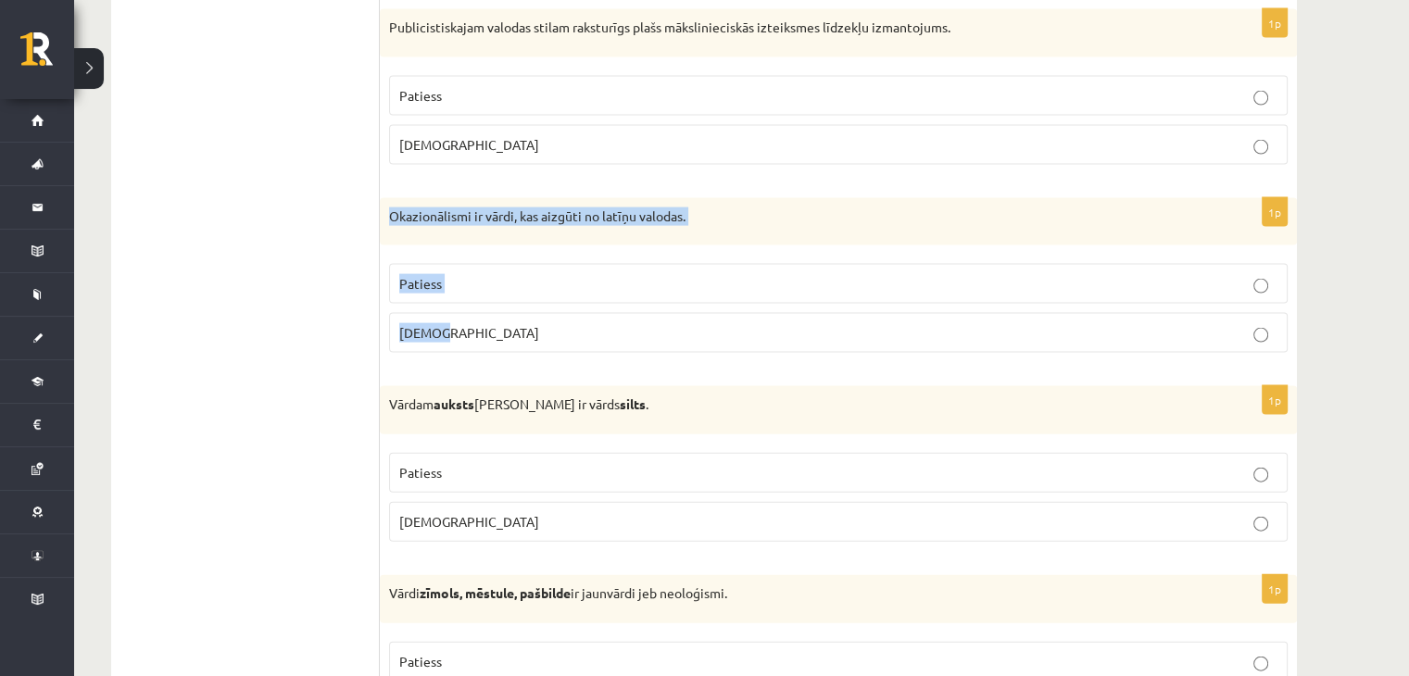
drag, startPoint x: 387, startPoint y: 200, endPoint x: 704, endPoint y: 316, distance: 337.3
click at [704, 316] on div "1p Okazionālismi ir vārdi, kas aizgūti no latīņu valodas. Patiess Aplams" at bounding box center [838, 283] width 917 height 170
click at [437, 324] on span "Aplams" at bounding box center [469, 332] width 140 height 17
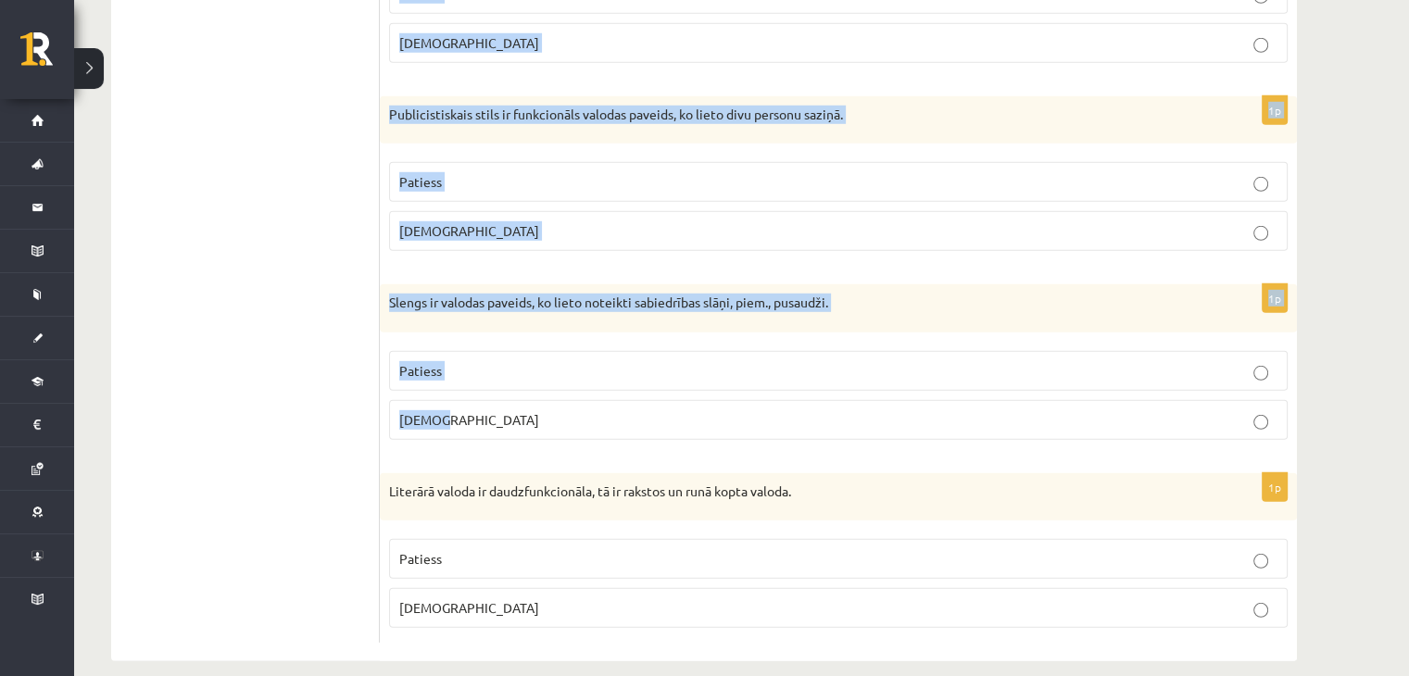
scroll to position [5435, 0]
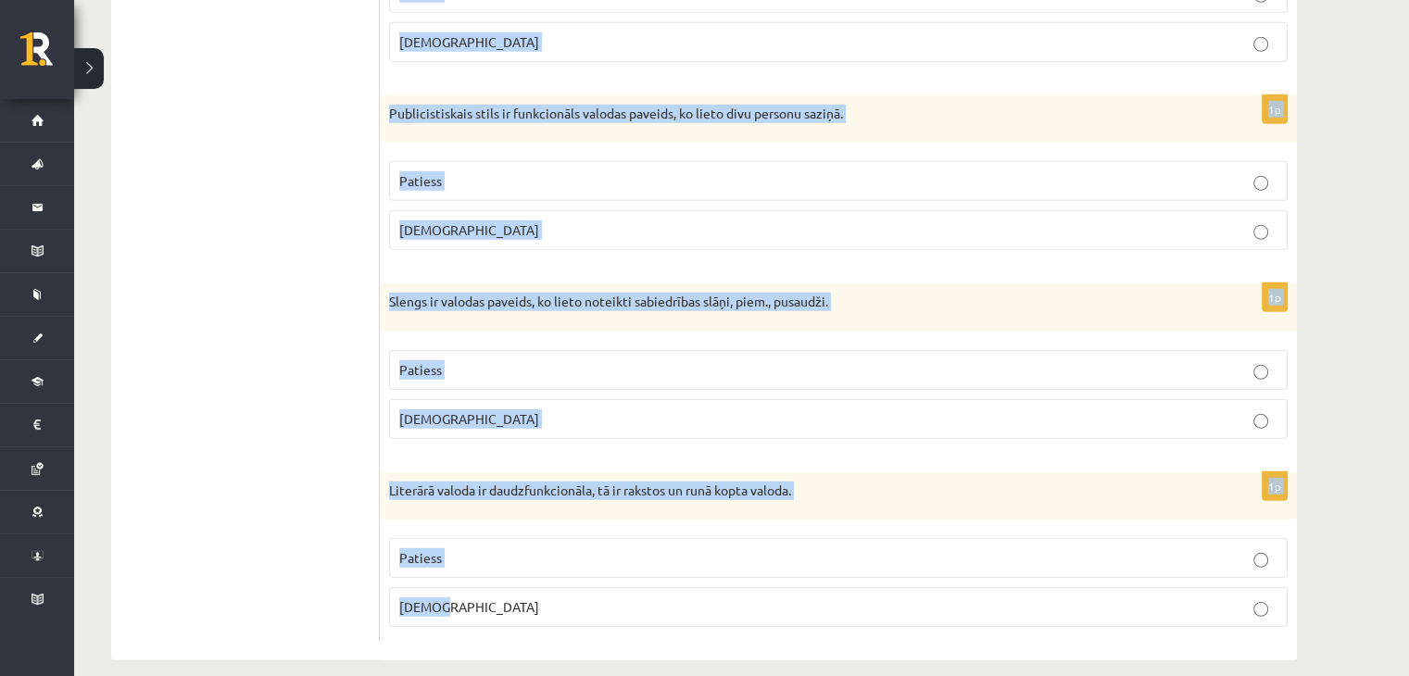
drag, startPoint x: 382, startPoint y: 209, endPoint x: 760, endPoint y: 573, distance: 524.7
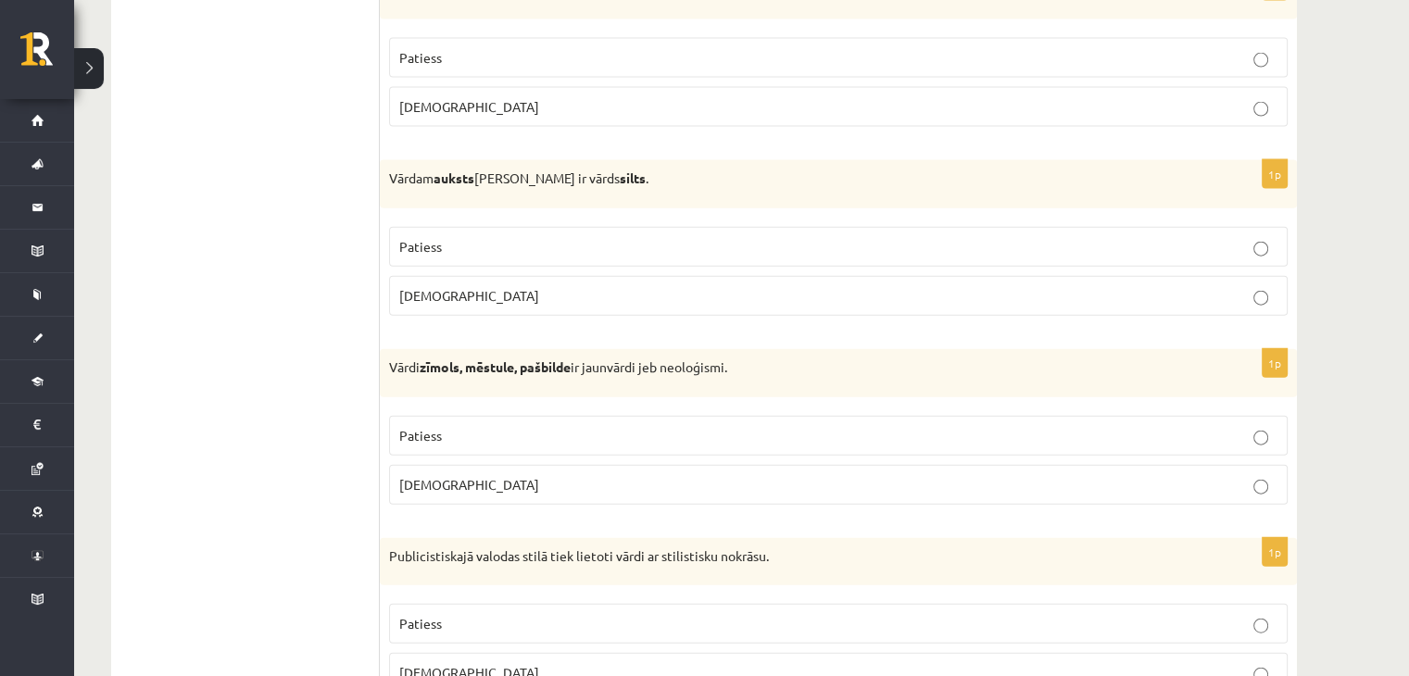
scroll to position [4231, 0]
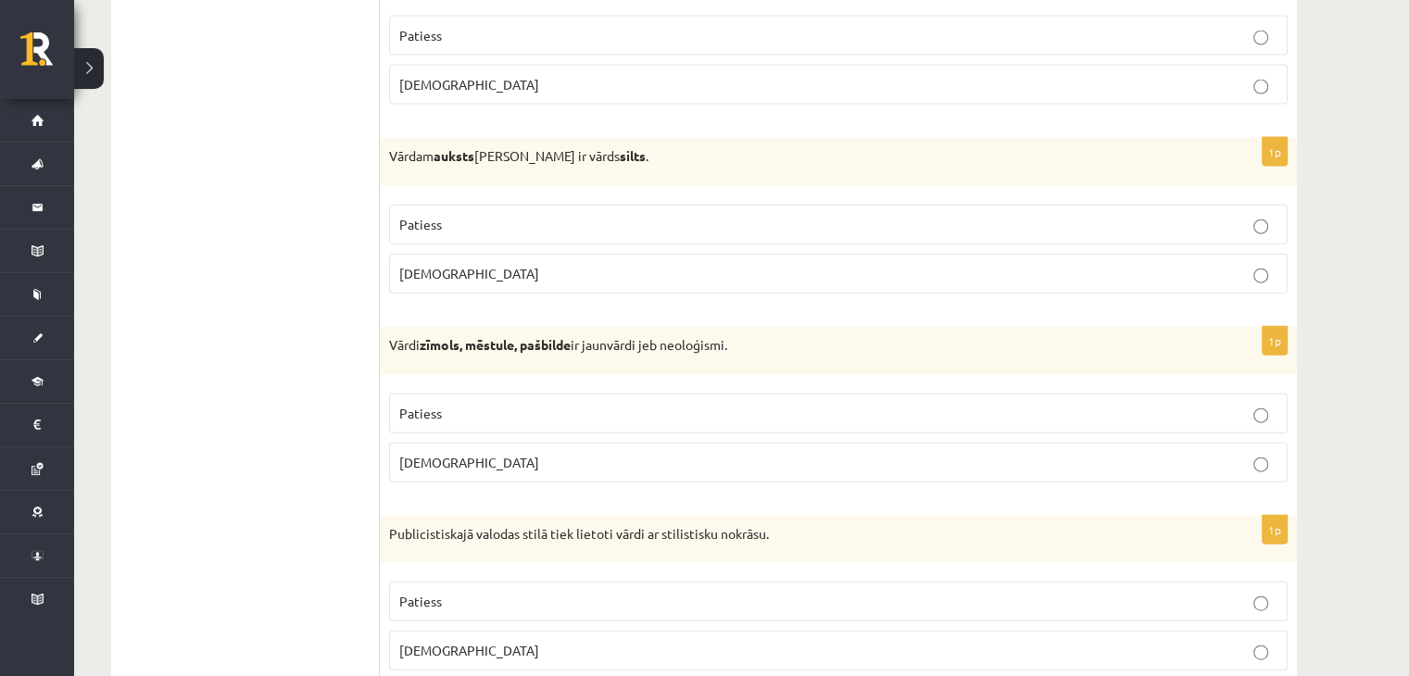
click at [463, 264] on p "Aplams" at bounding box center [838, 273] width 878 height 19
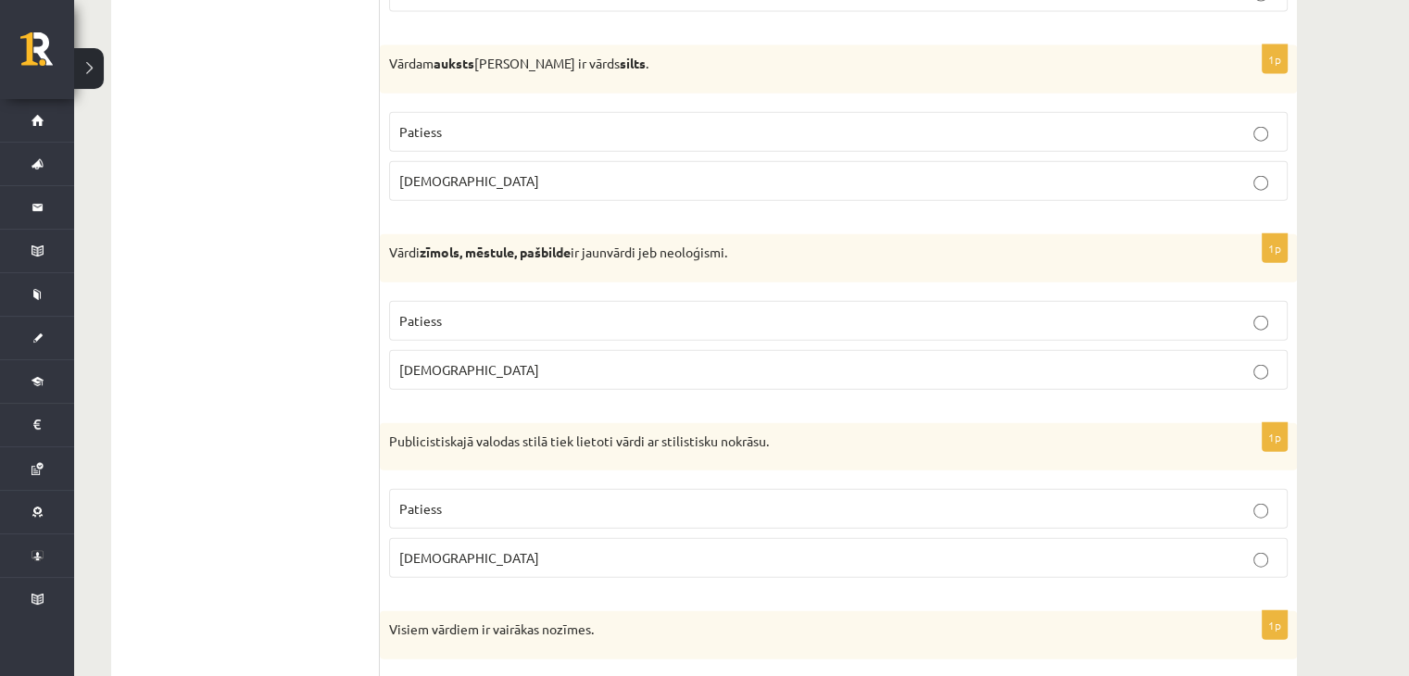
click at [465, 122] on p "Patiess" at bounding box center [838, 131] width 878 height 19
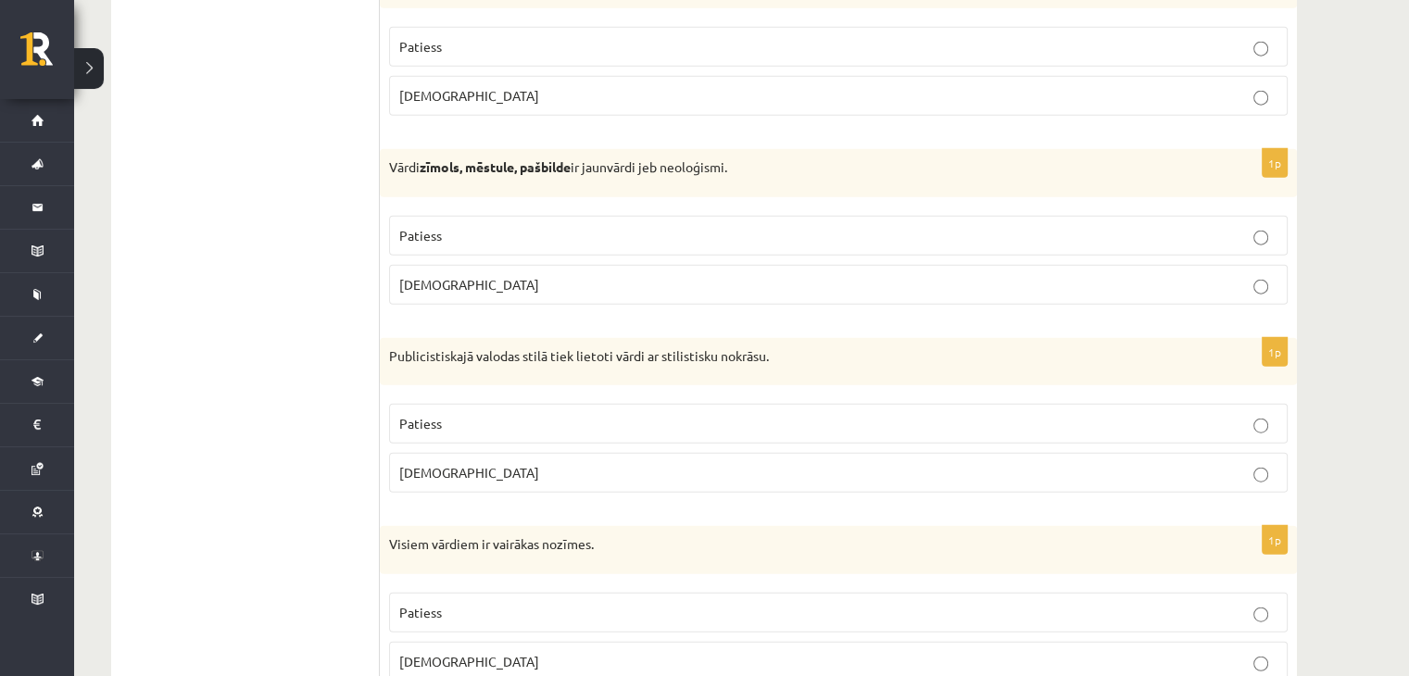
scroll to position [4417, 0]
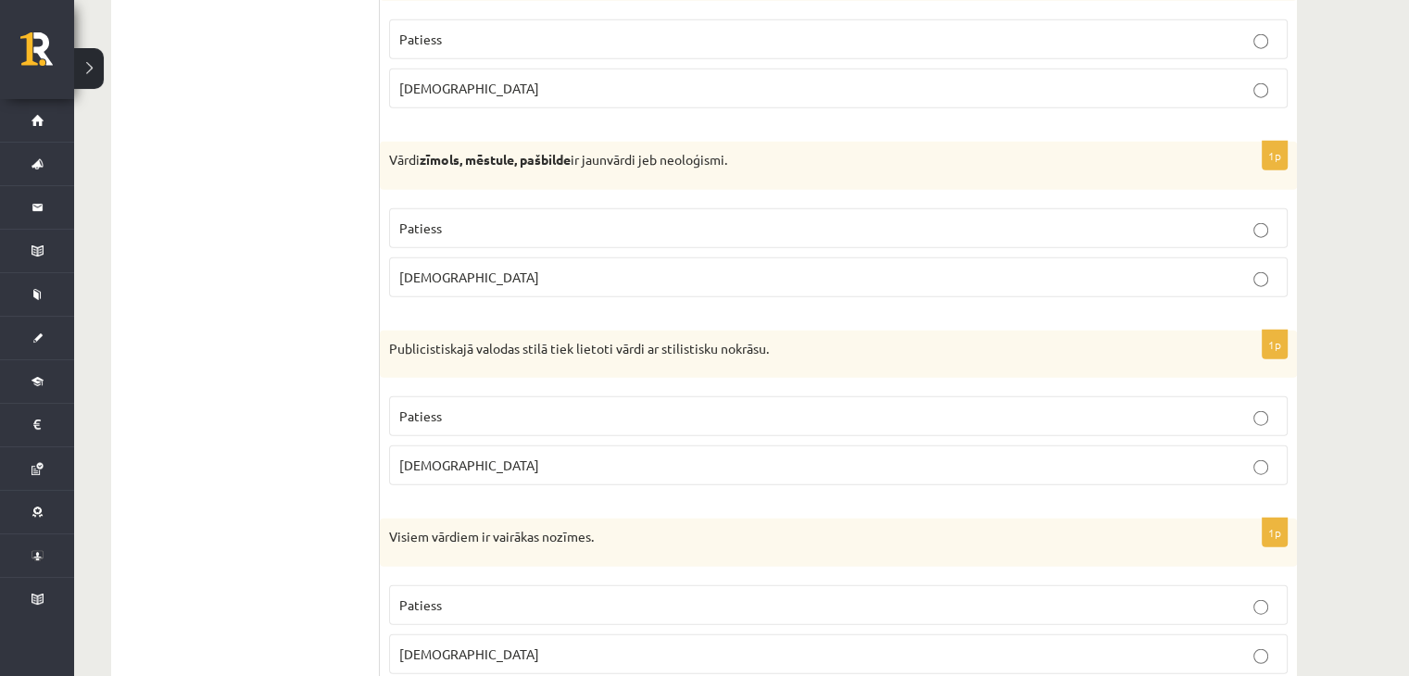
click at [501, 219] on p "Patiess" at bounding box center [838, 228] width 878 height 19
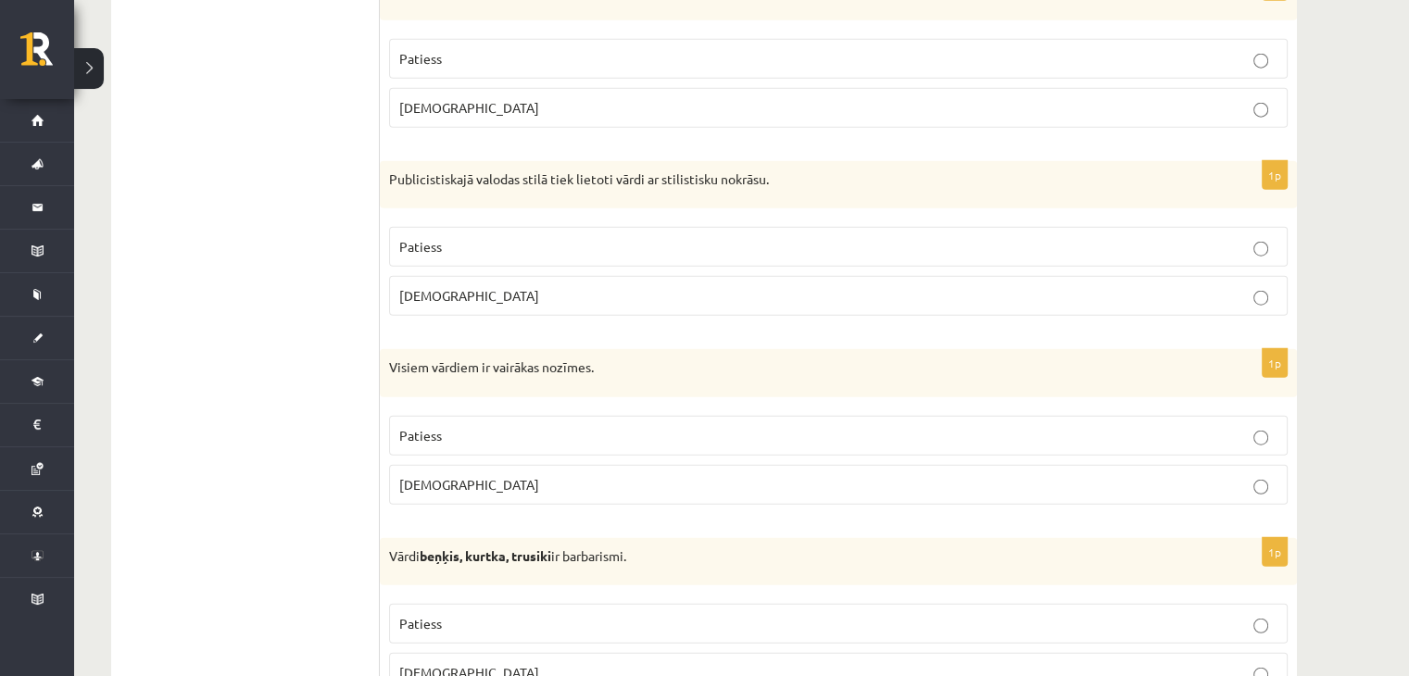
scroll to position [4602, 0]
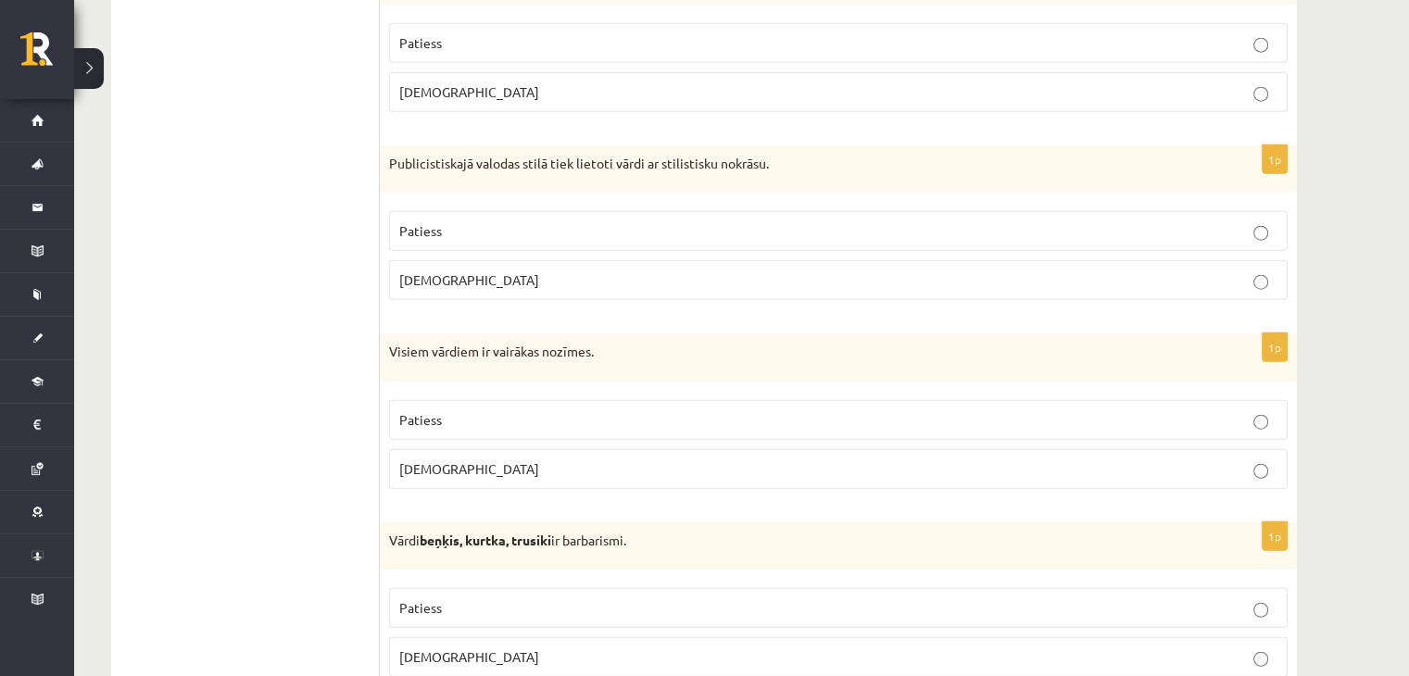
click at [722, 221] on p "Patiess" at bounding box center [838, 230] width 878 height 19
click at [430, 222] on span "Patiess" at bounding box center [420, 230] width 43 height 17
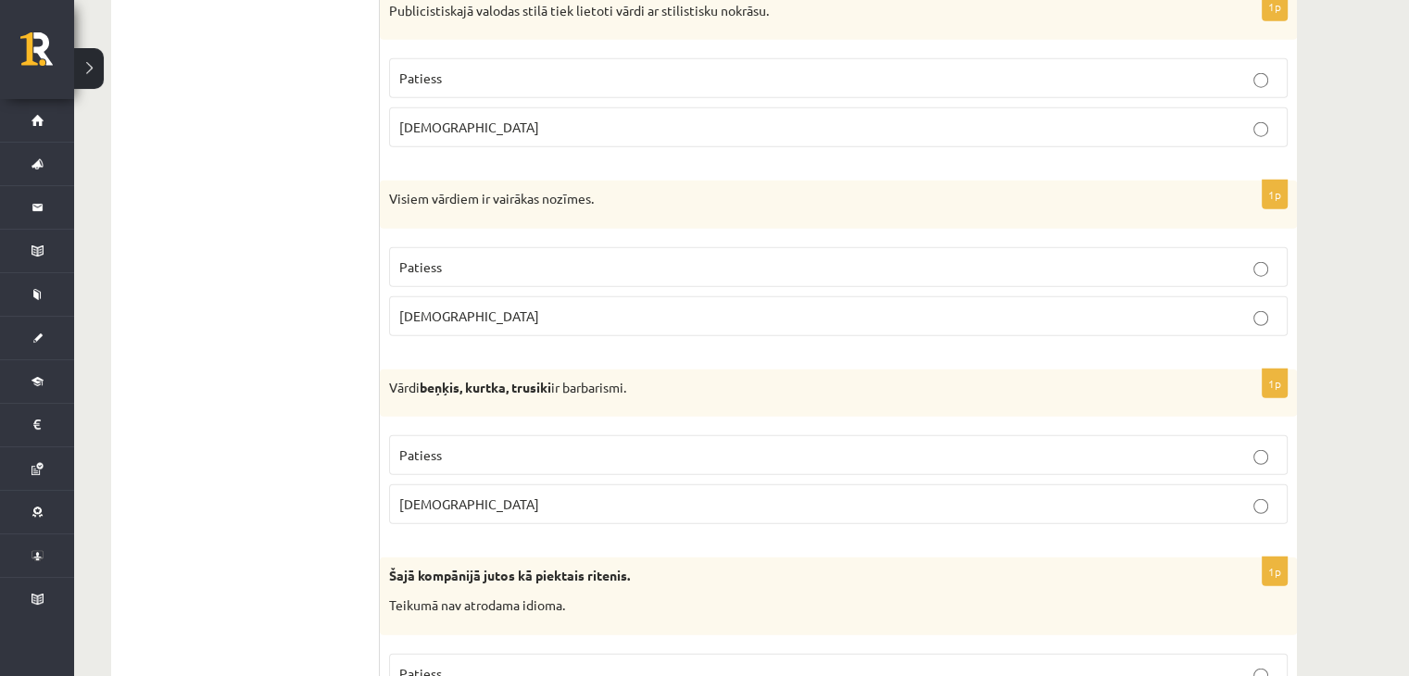
scroll to position [4787, 0]
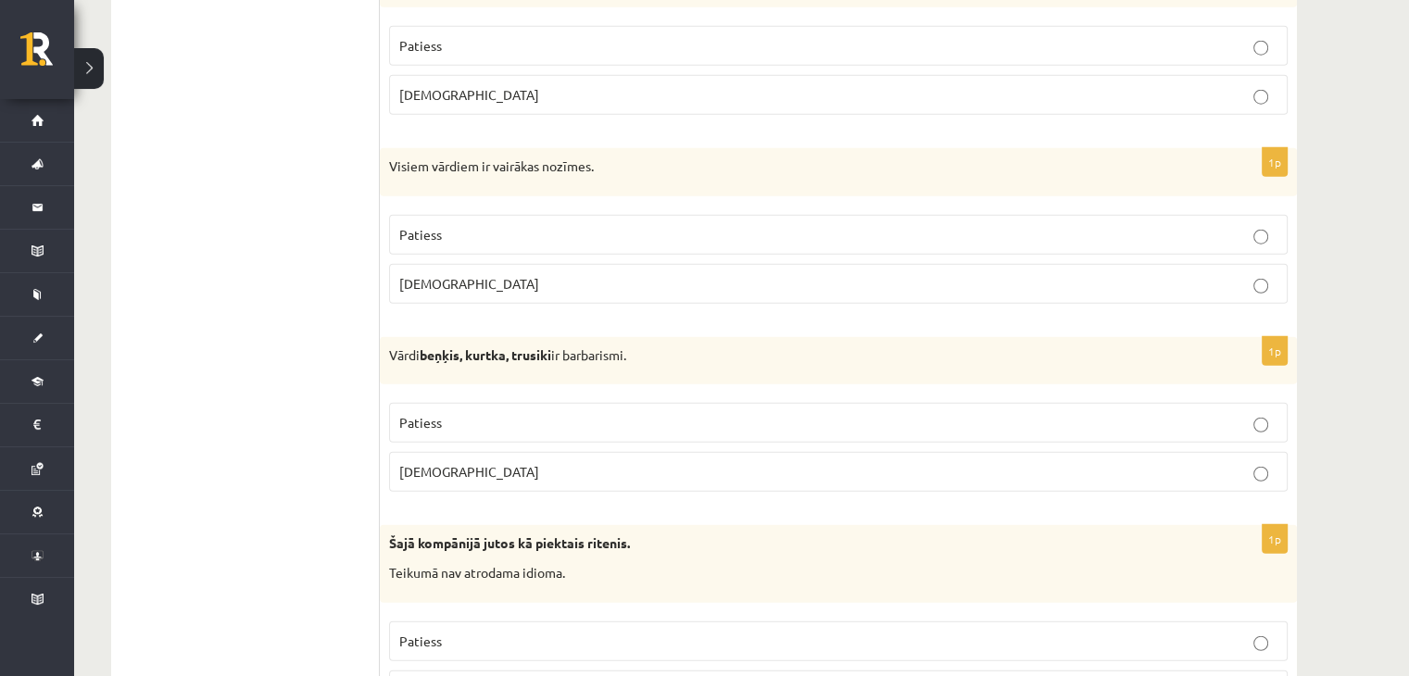
click at [493, 274] on p "Aplams" at bounding box center [838, 283] width 878 height 19
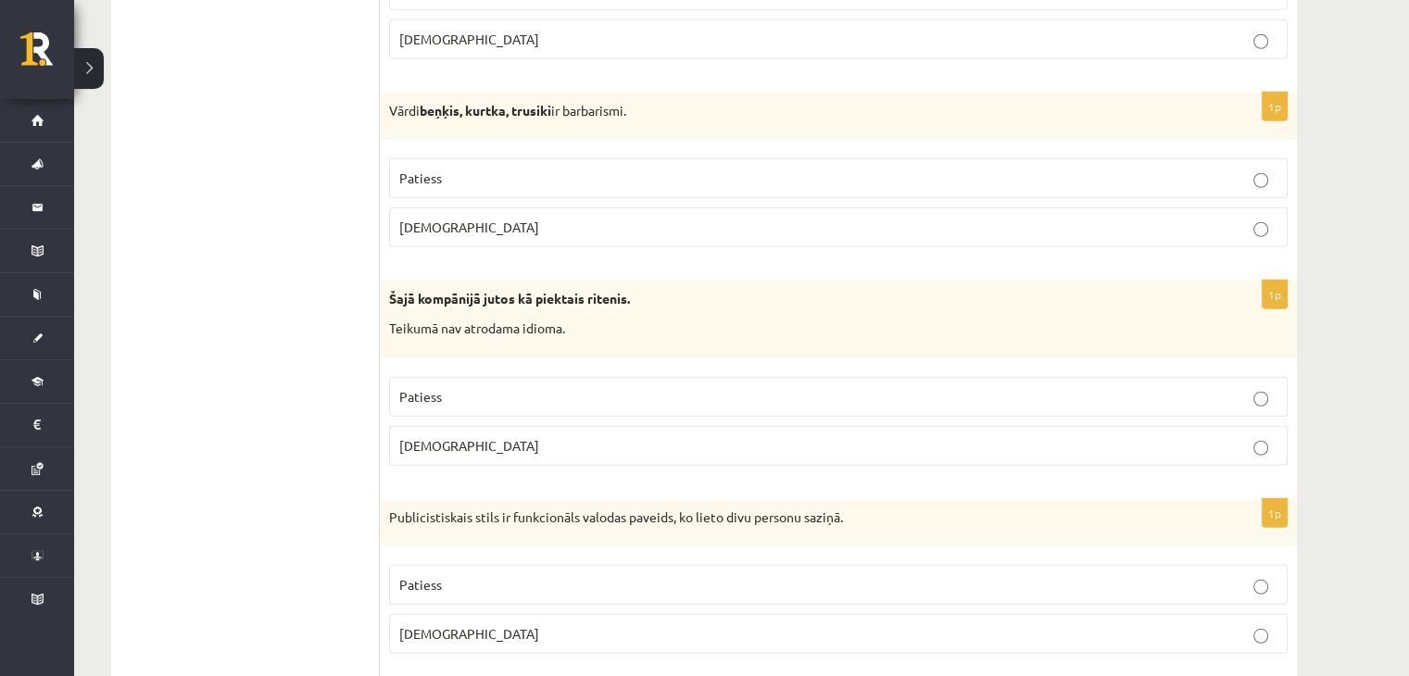
scroll to position [5065, 0]
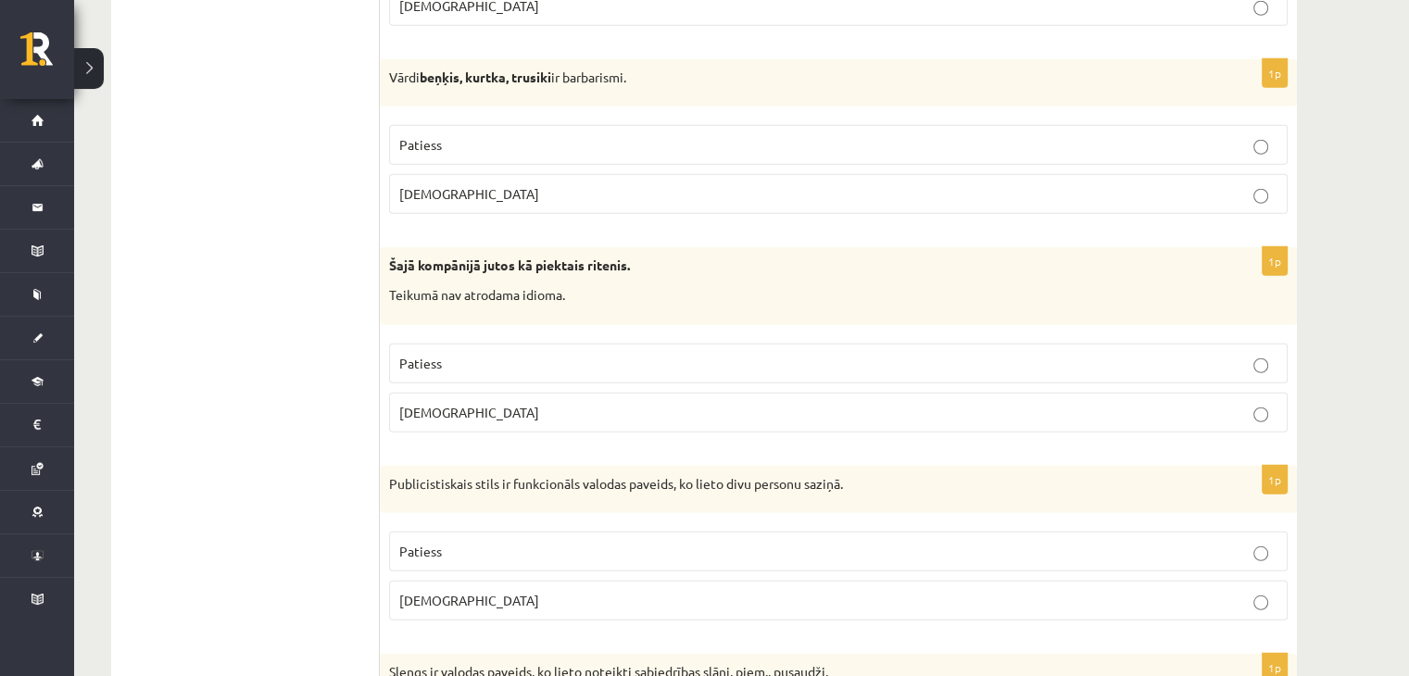
click at [459, 135] on p "Patiess" at bounding box center [838, 144] width 878 height 19
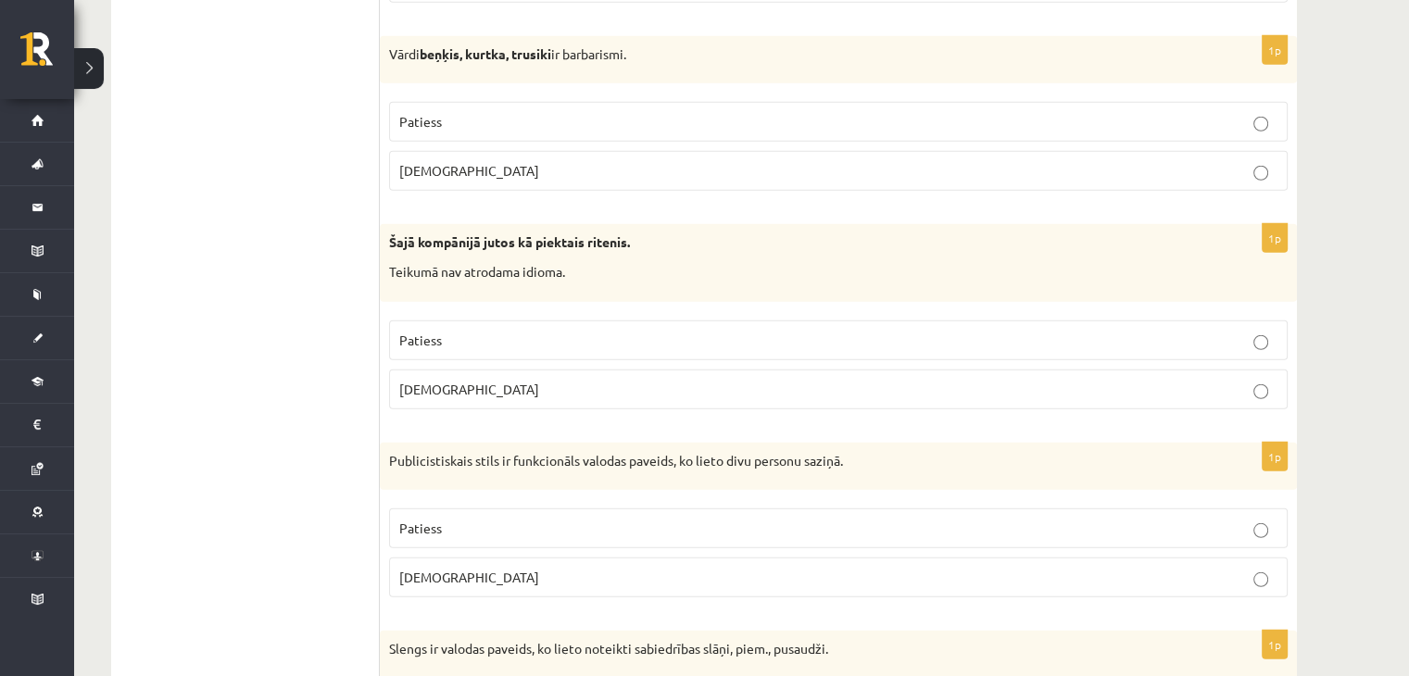
scroll to position [5250, 0]
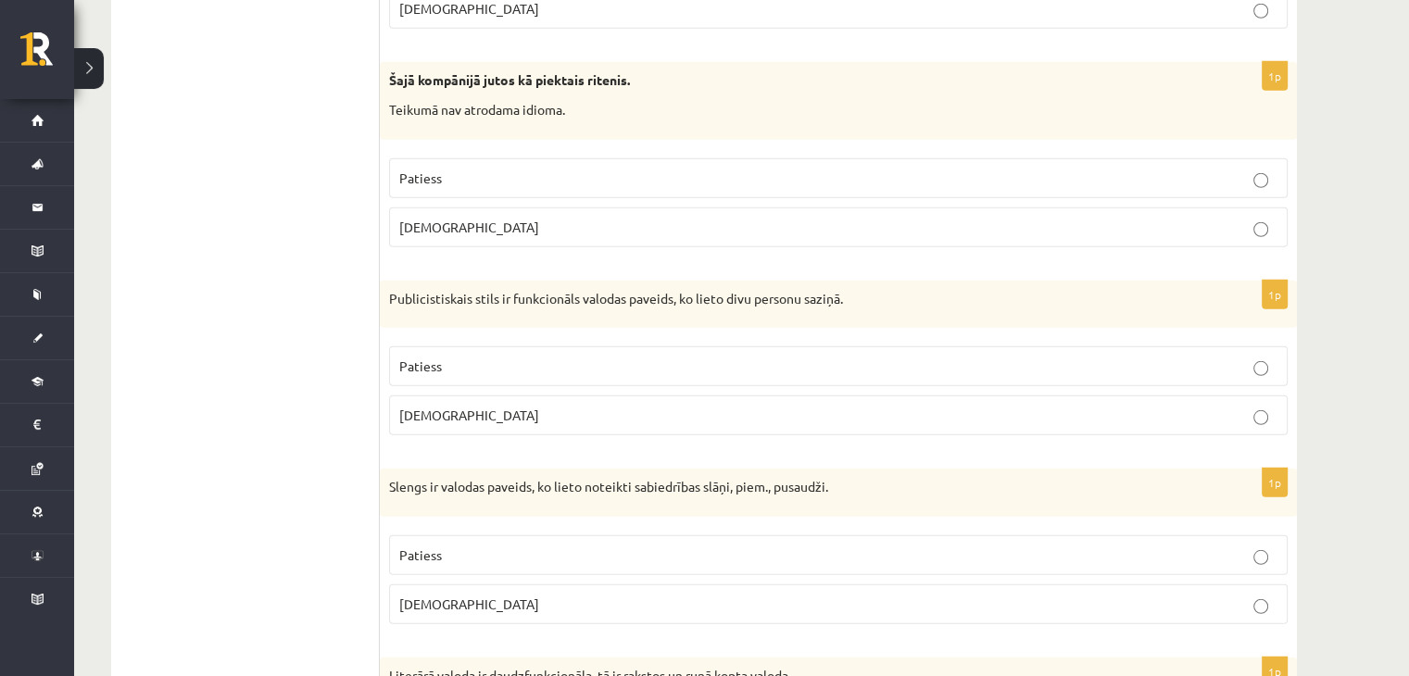
click at [471, 406] on p "Aplams" at bounding box center [838, 415] width 878 height 19
click at [439, 207] on label "Aplams" at bounding box center [838, 227] width 898 height 40
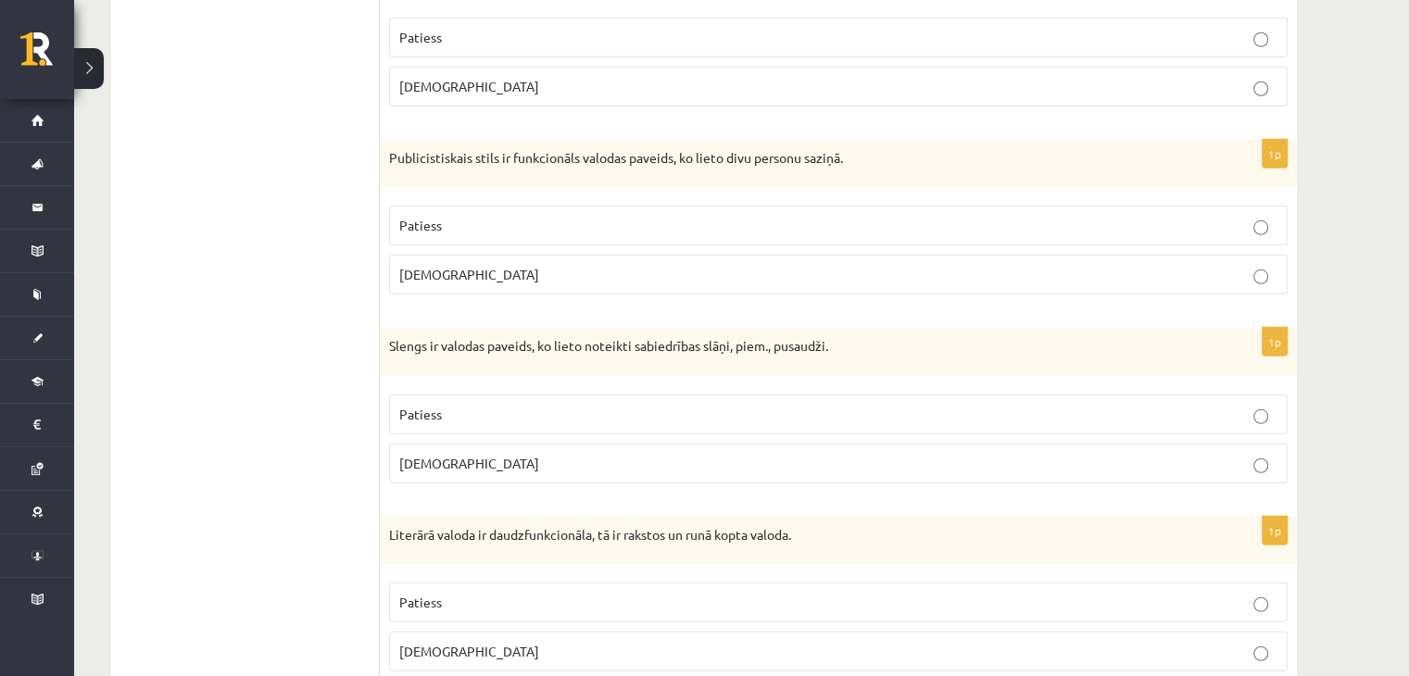
scroll to position [5435, 0]
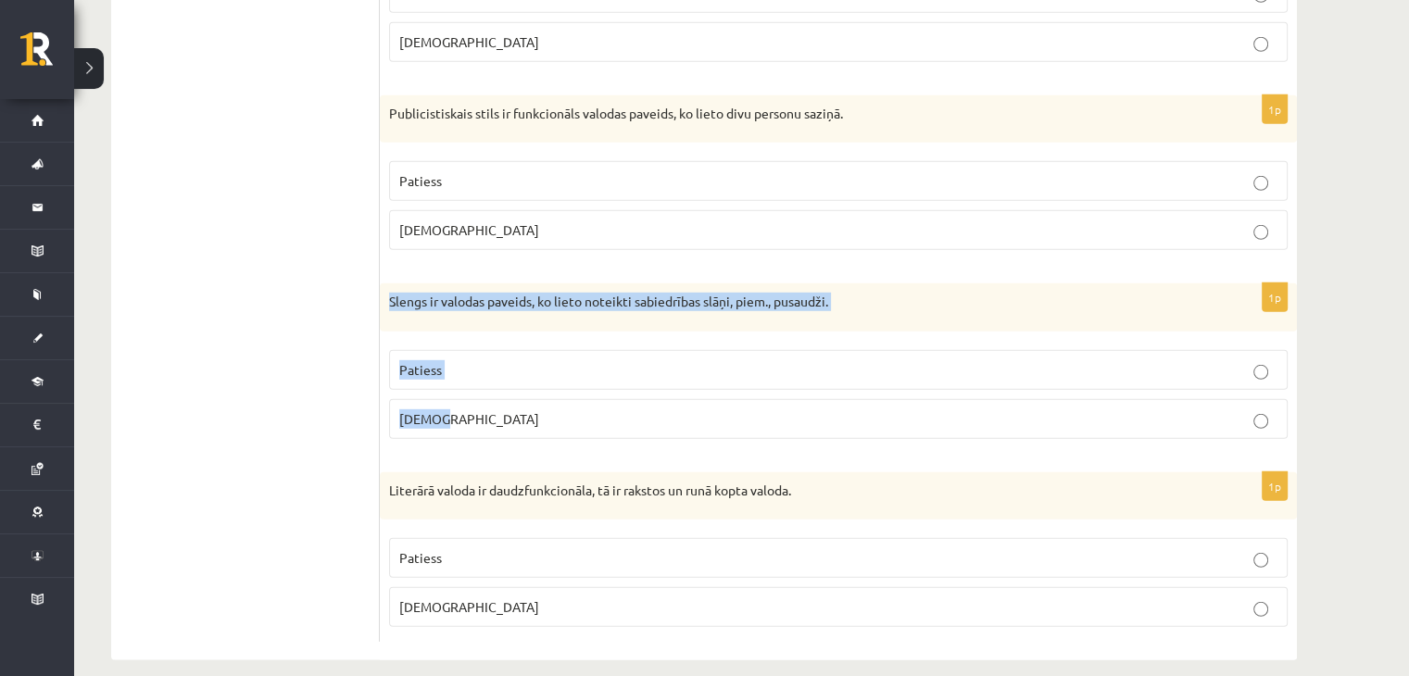
drag, startPoint x: 385, startPoint y: 279, endPoint x: 913, endPoint y: 386, distance: 538.8
click at [913, 386] on div "1p Slengs ir valodas paveids, ko lieto noteikti sabiedrības slāņi, piem., pusau…" at bounding box center [838, 368] width 917 height 170
click at [419, 350] on label "Patiess" at bounding box center [838, 370] width 898 height 40
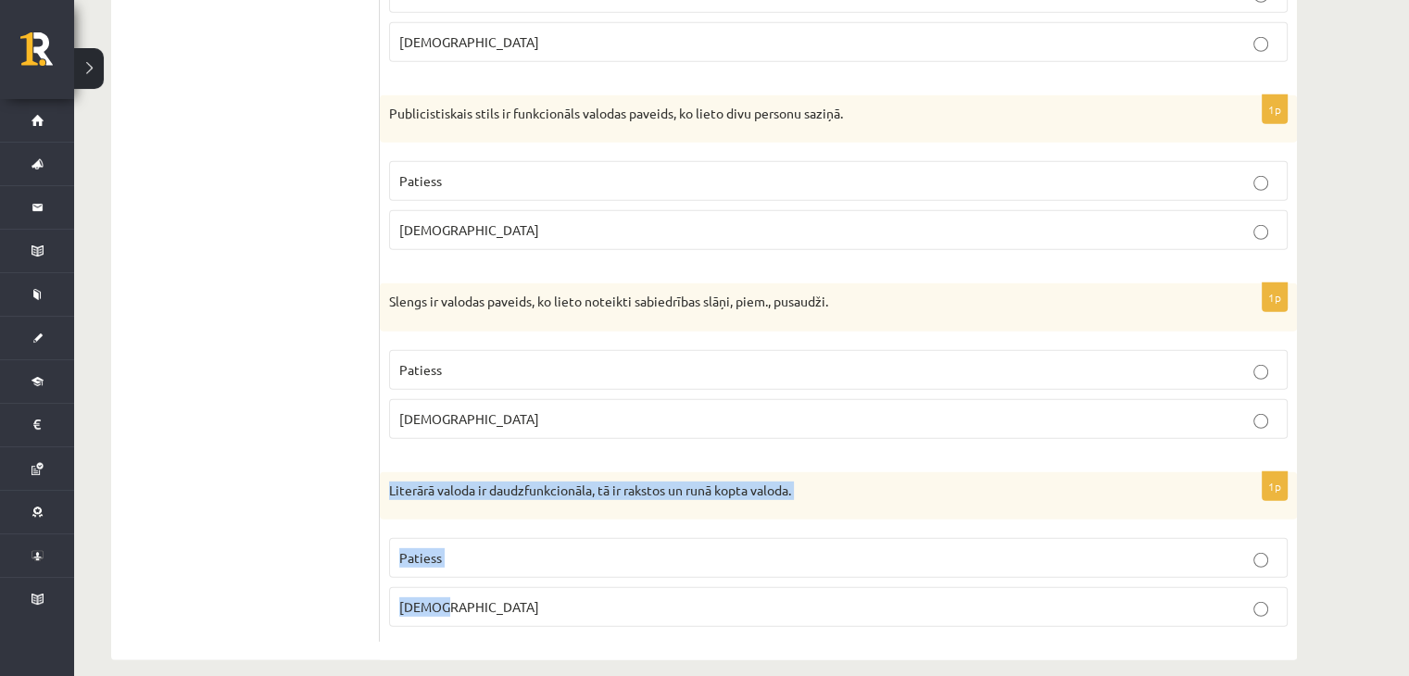
drag, startPoint x: 383, startPoint y: 472, endPoint x: 806, endPoint y: 564, distance: 433.1
click at [826, 583] on div "1p Literārā valoda ir daudzfunkcionāla, tā ir rakstos un runā kopta valoda. Pat…" at bounding box center [838, 557] width 917 height 170
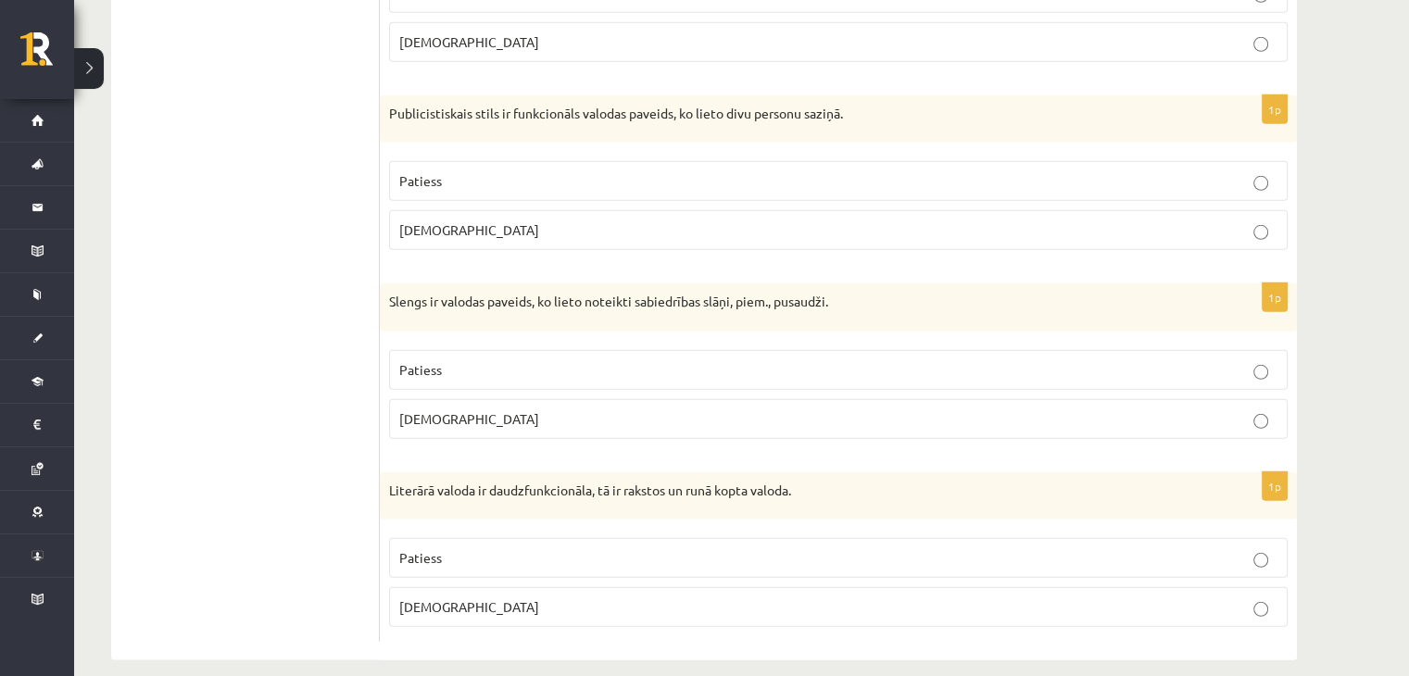
click at [426, 549] on span "Patiess" at bounding box center [420, 557] width 43 height 17
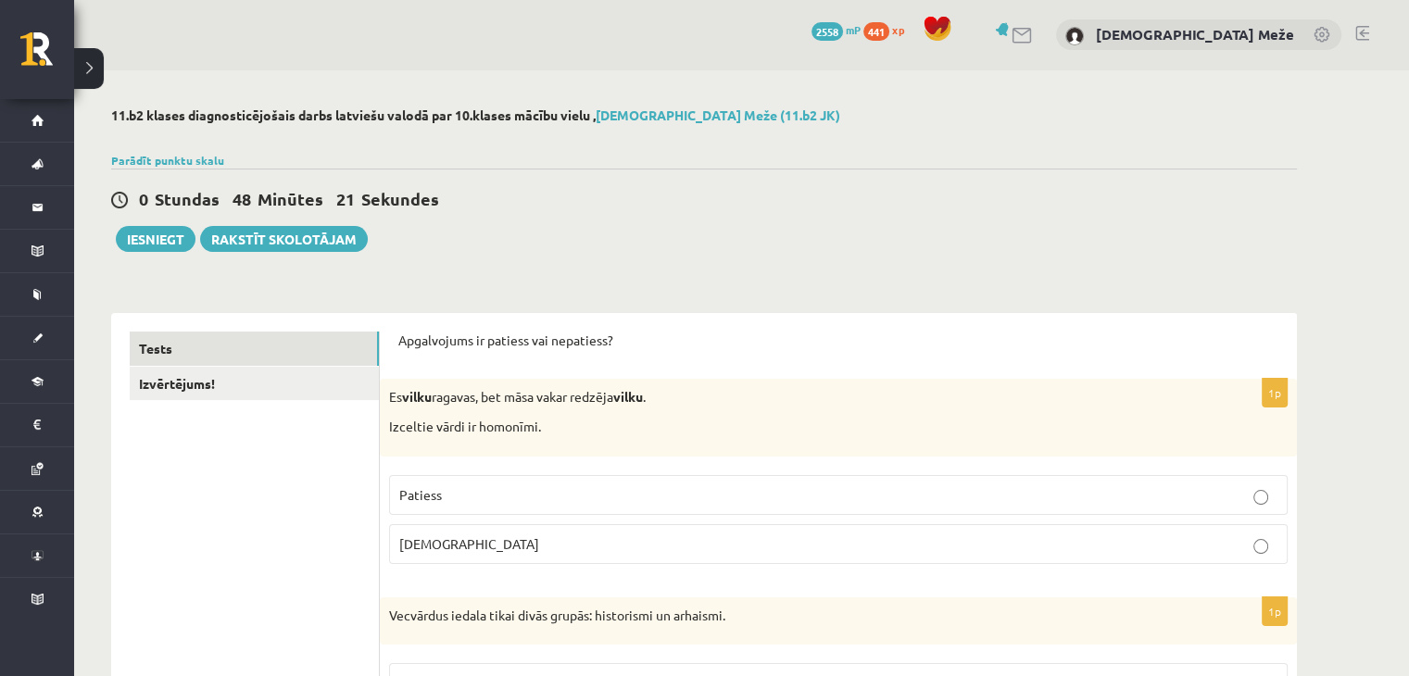
scroll to position [0, 0]
click at [257, 383] on link "Izvērtējums!" at bounding box center [254, 385] width 249 height 34
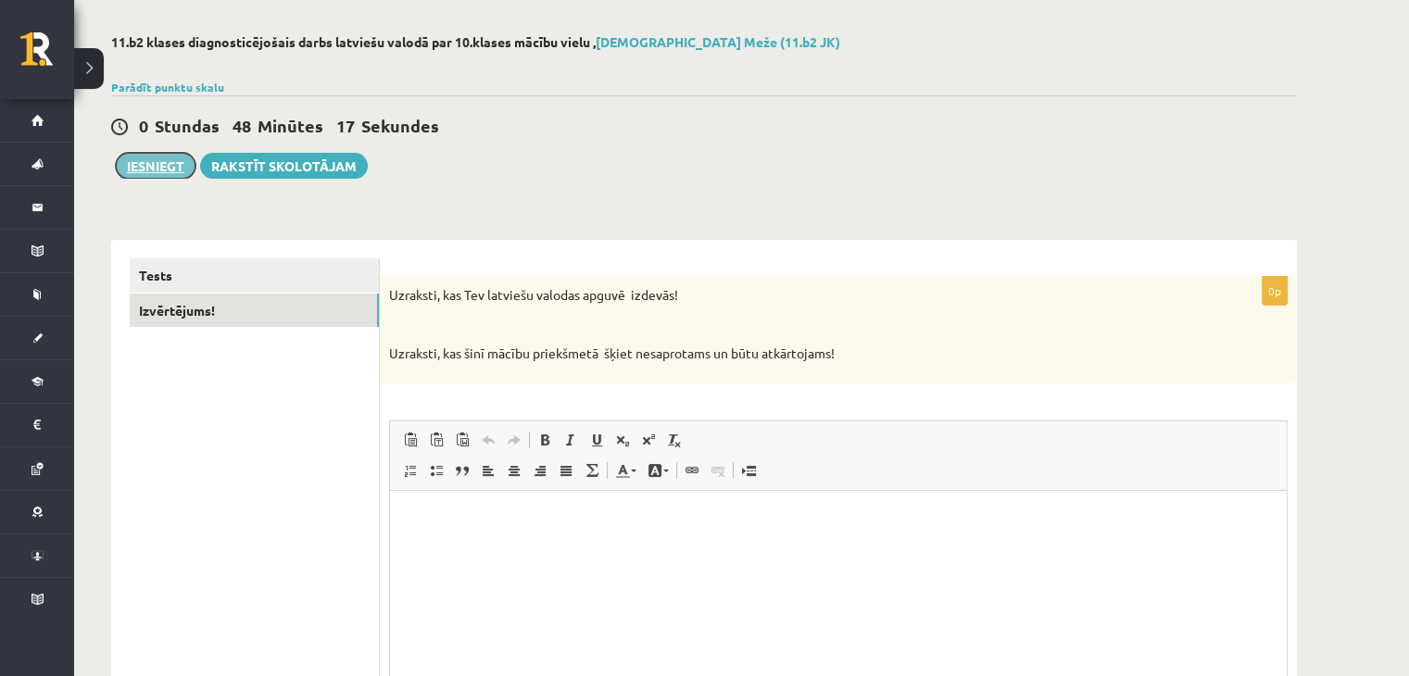
click at [152, 159] on button "Iesniegt" at bounding box center [156, 166] width 80 height 26
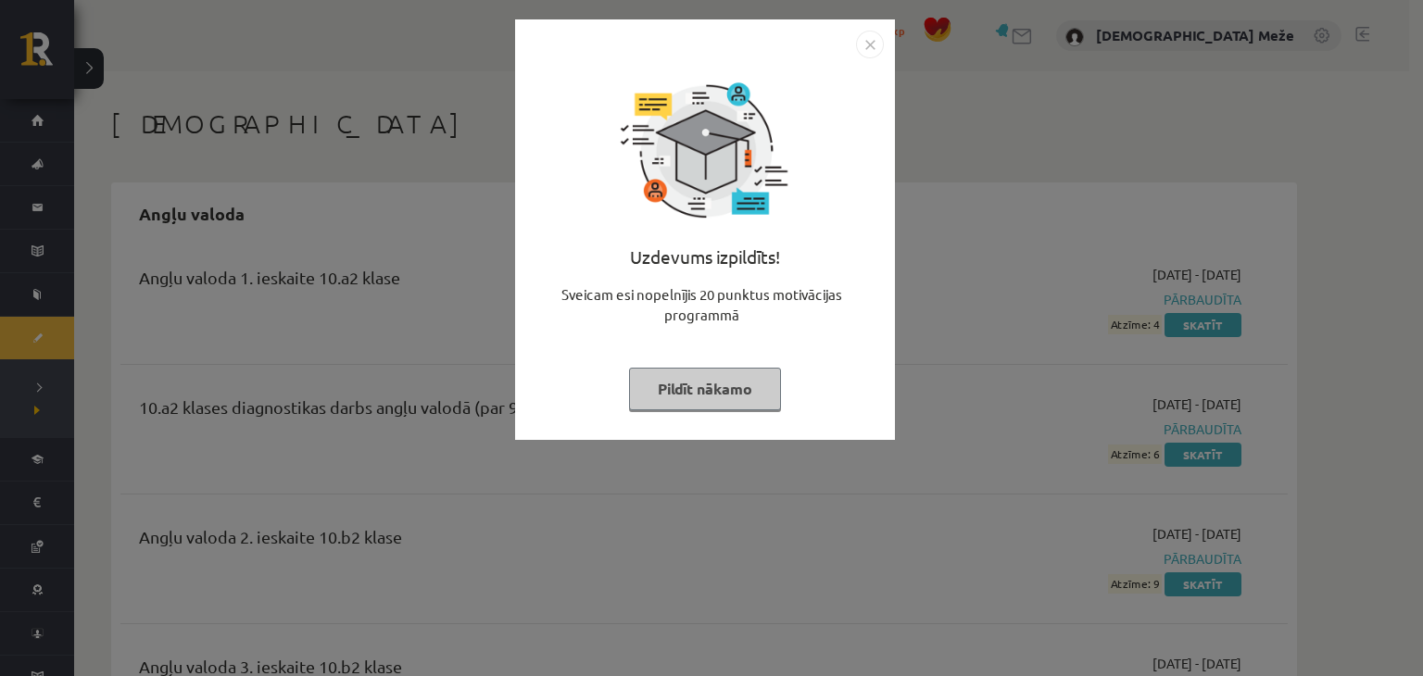
click at [674, 386] on button "Pildīt nākamo" at bounding box center [705, 389] width 152 height 43
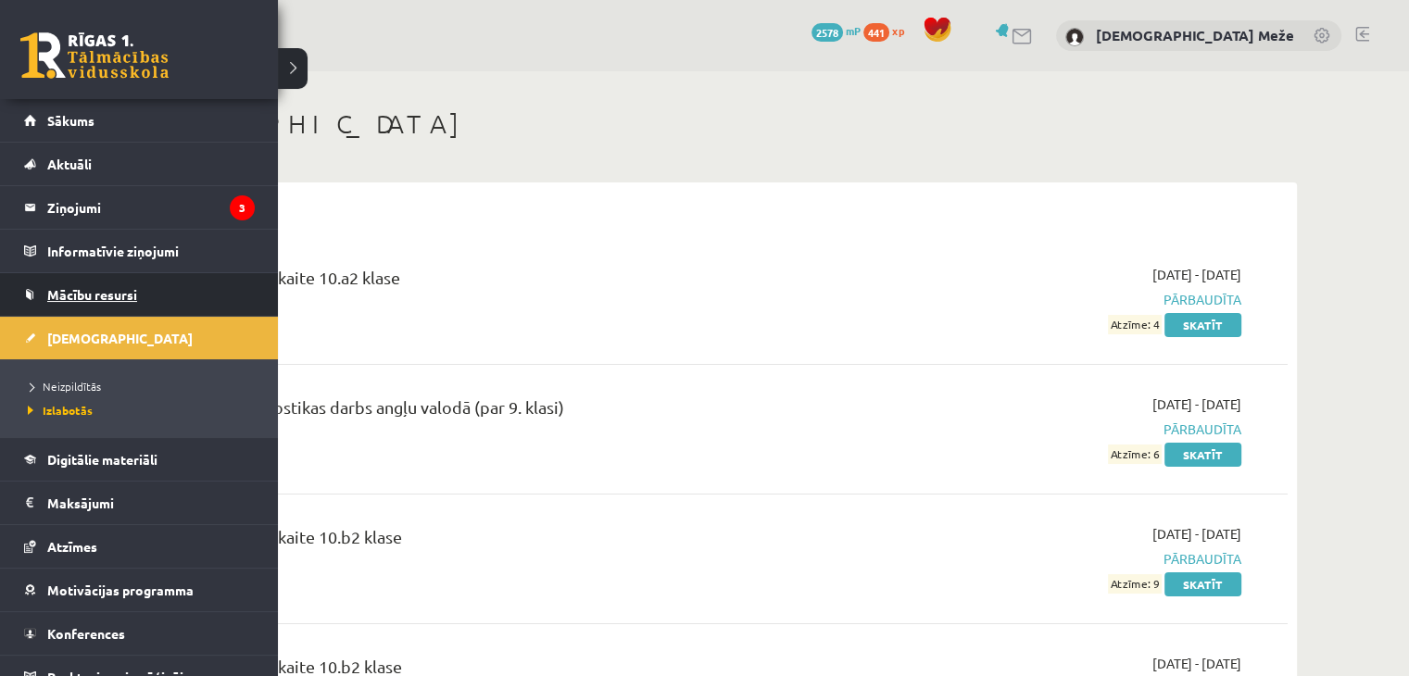
click at [59, 279] on link "Mācību resursi" at bounding box center [139, 294] width 231 height 43
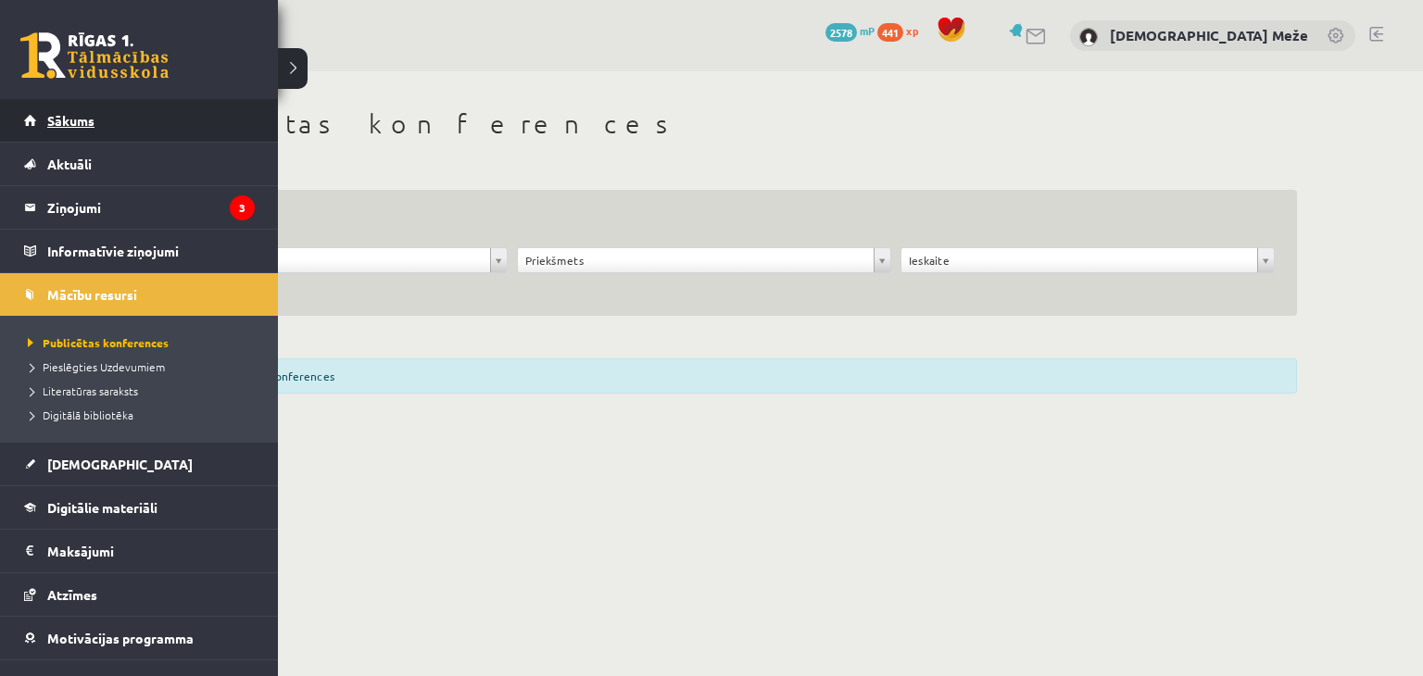
click at [94, 112] on span "Sākums" at bounding box center [70, 120] width 47 height 17
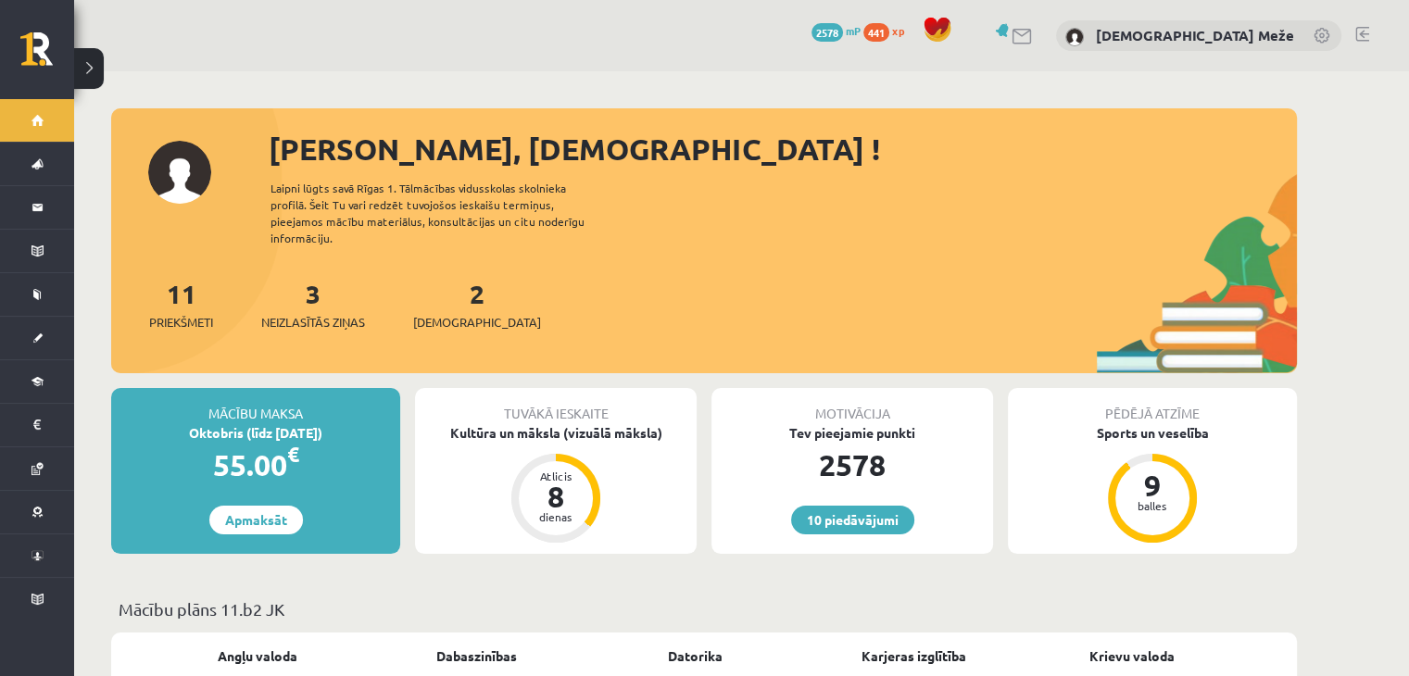
click at [843, 34] on span "2578" at bounding box center [826, 32] width 31 height 19
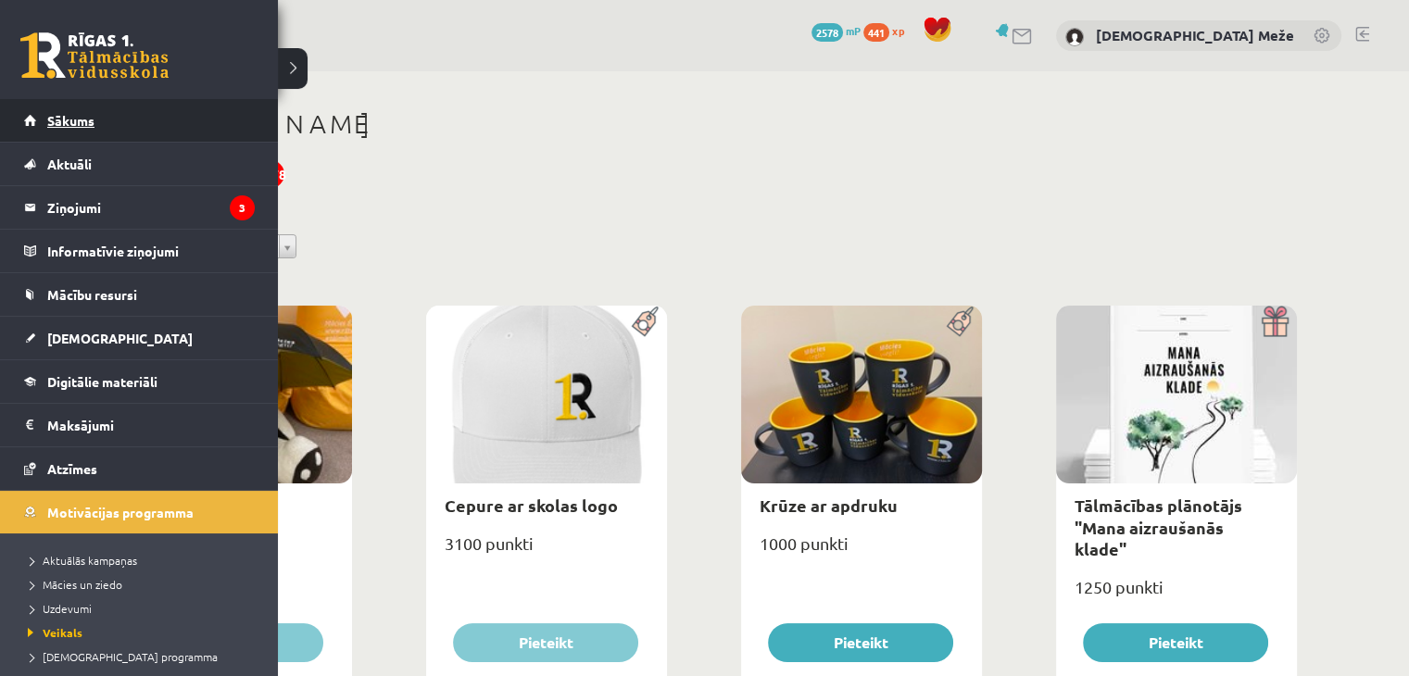
click at [81, 118] on span "Sākums" at bounding box center [70, 120] width 47 height 17
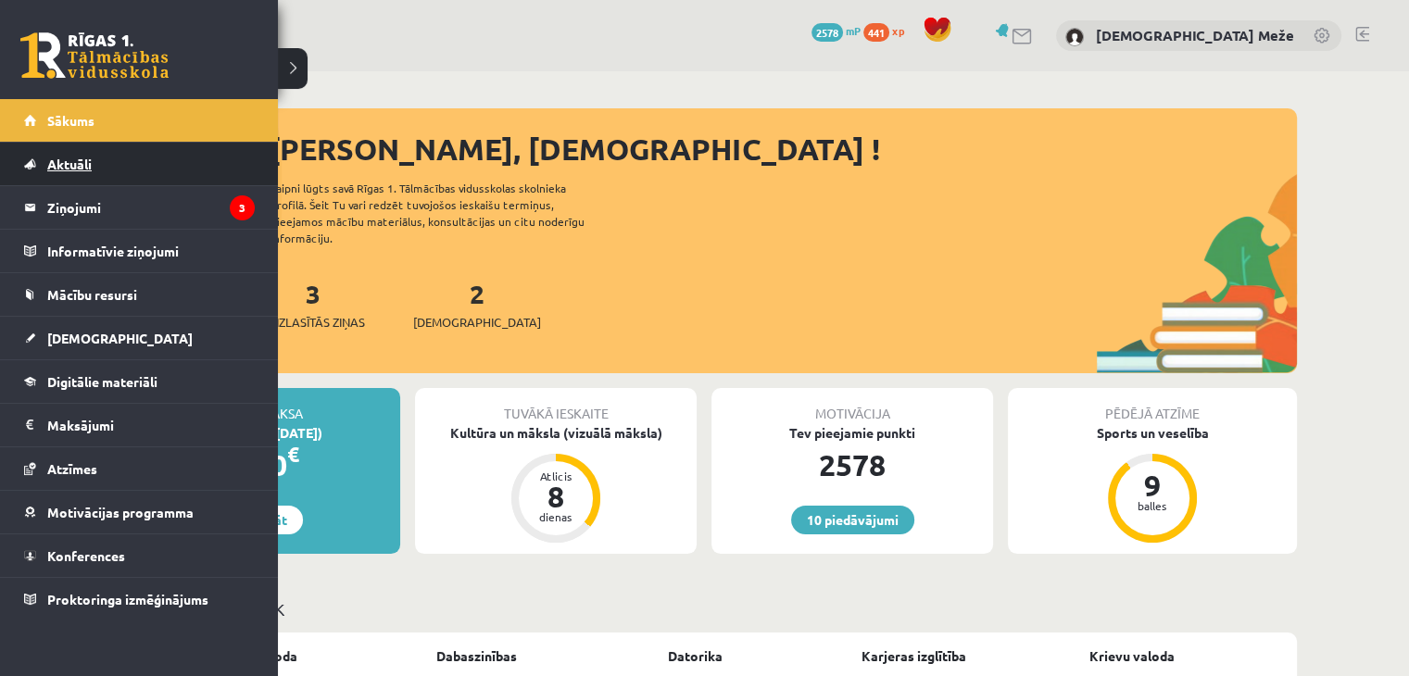
click at [75, 164] on span "Aktuāli" at bounding box center [69, 164] width 44 height 17
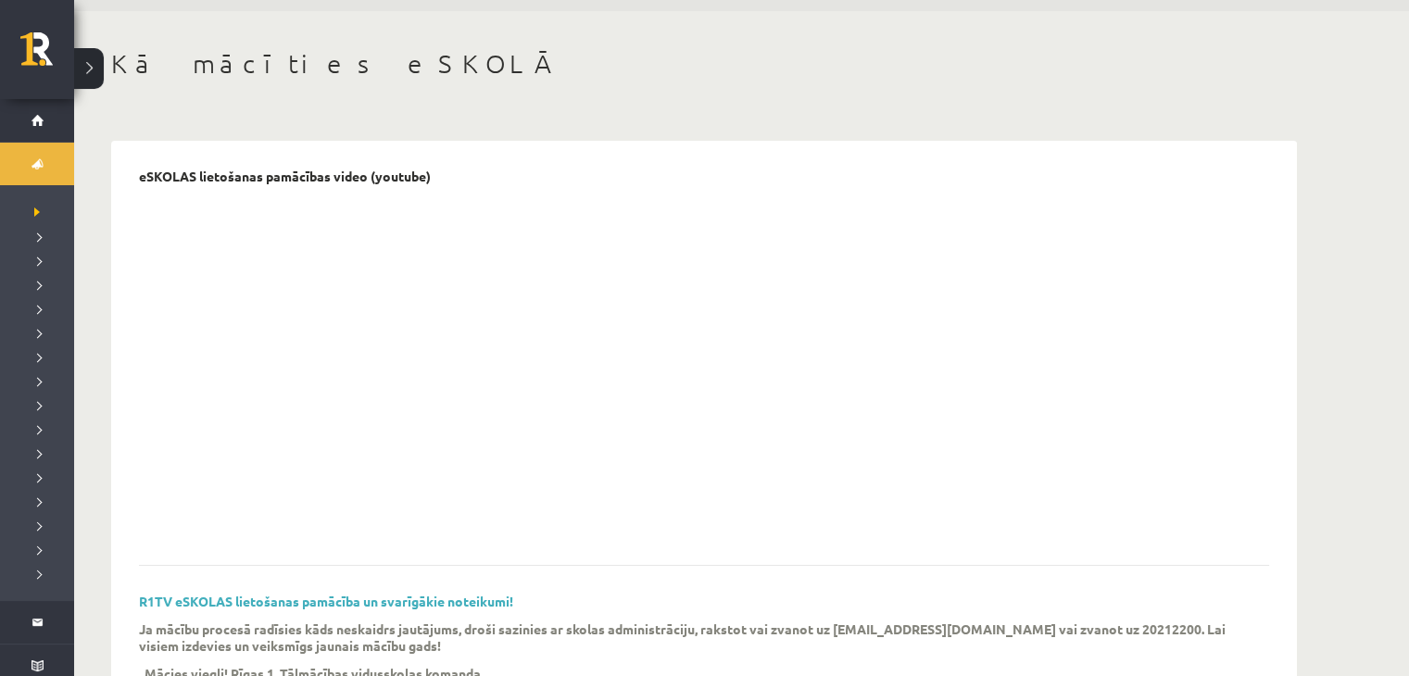
scroll to position [93, 0]
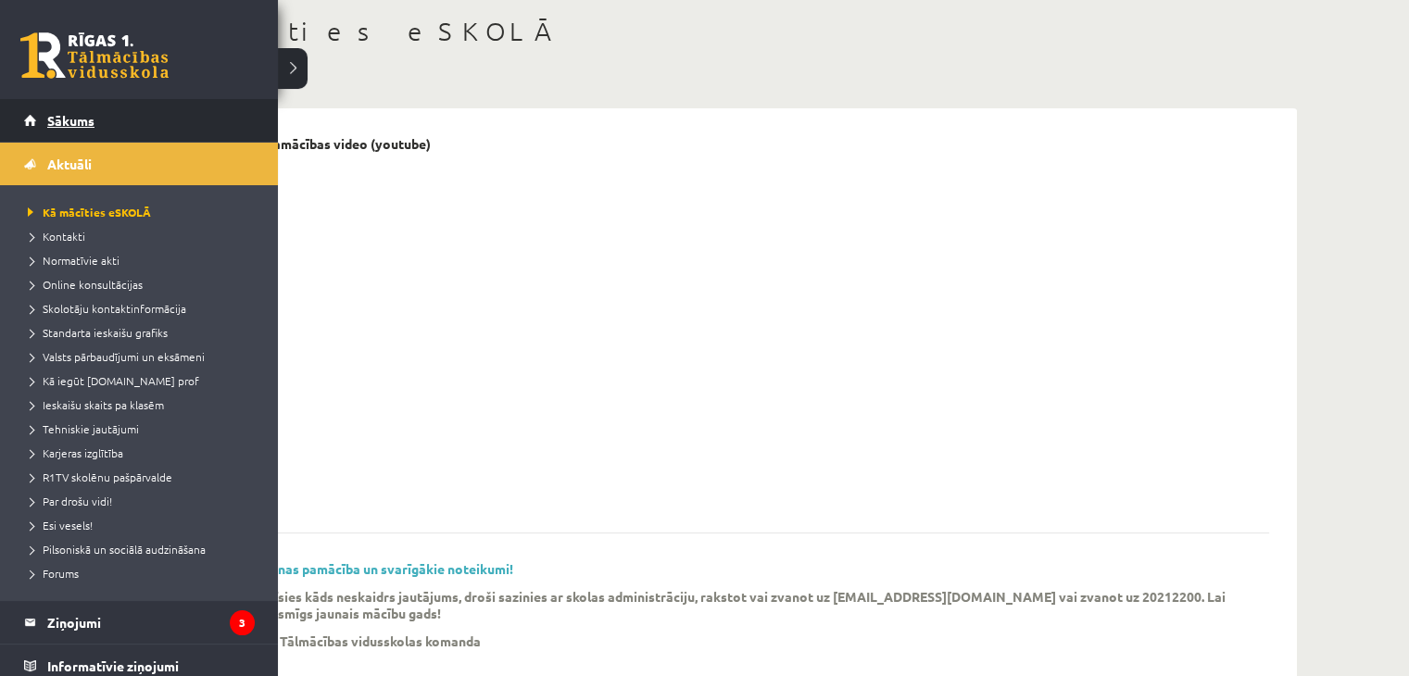
click at [41, 129] on link "Sākums" at bounding box center [139, 120] width 231 height 43
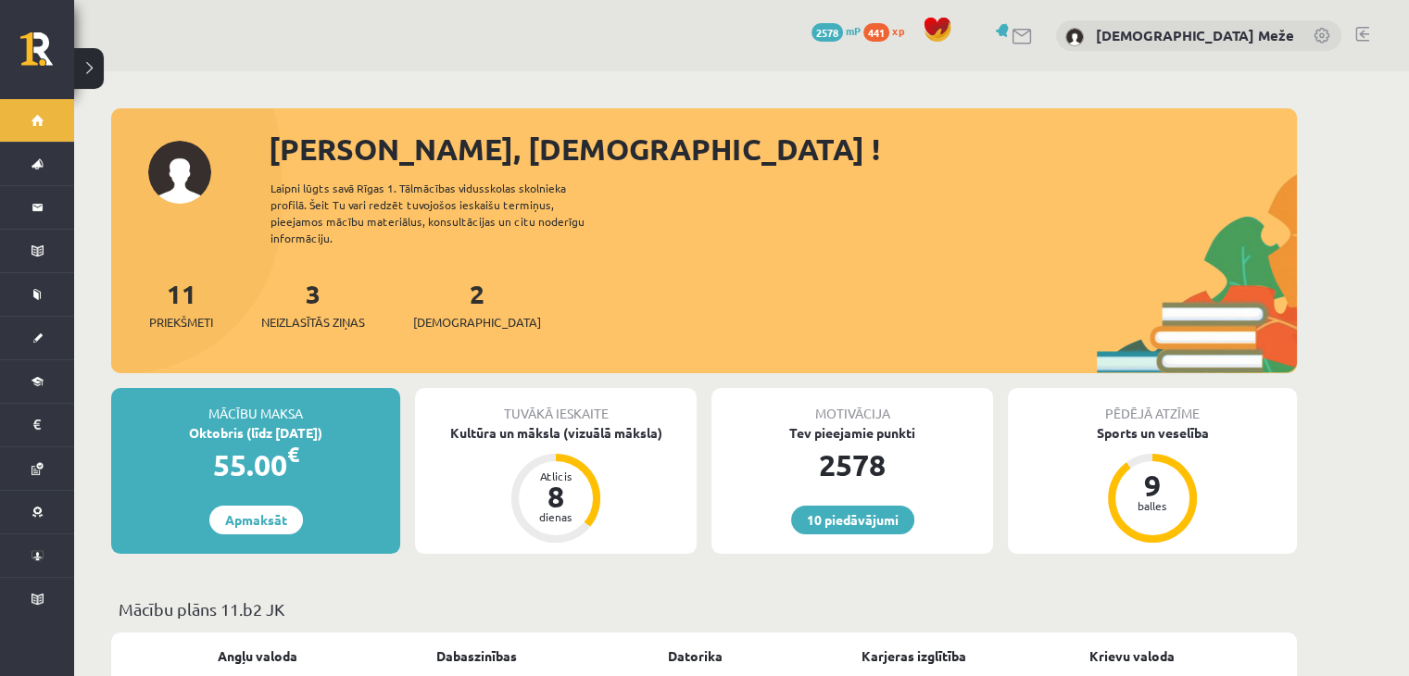
click at [428, 274] on div "2 Ieskaites" at bounding box center [477, 302] width 128 height 57
click at [438, 275] on div "2 Ieskaites" at bounding box center [477, 302] width 128 height 57
click at [445, 283] on link "2 Ieskaites" at bounding box center [477, 304] width 128 height 55
